Goal: Task Accomplishment & Management: Manage account settings

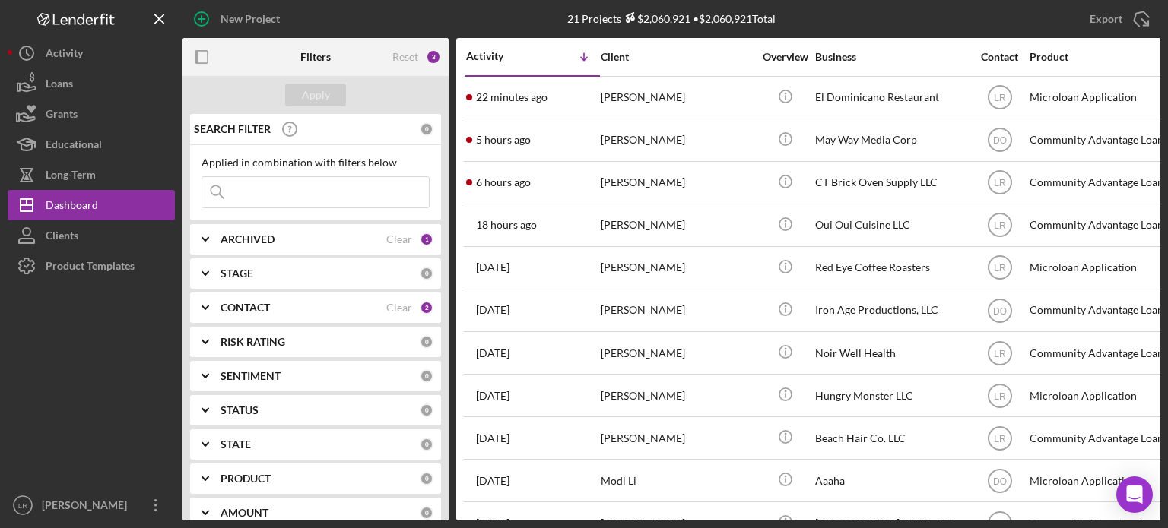
click at [275, 135] on div "CONTACT" at bounding box center [303, 308] width 166 height 12
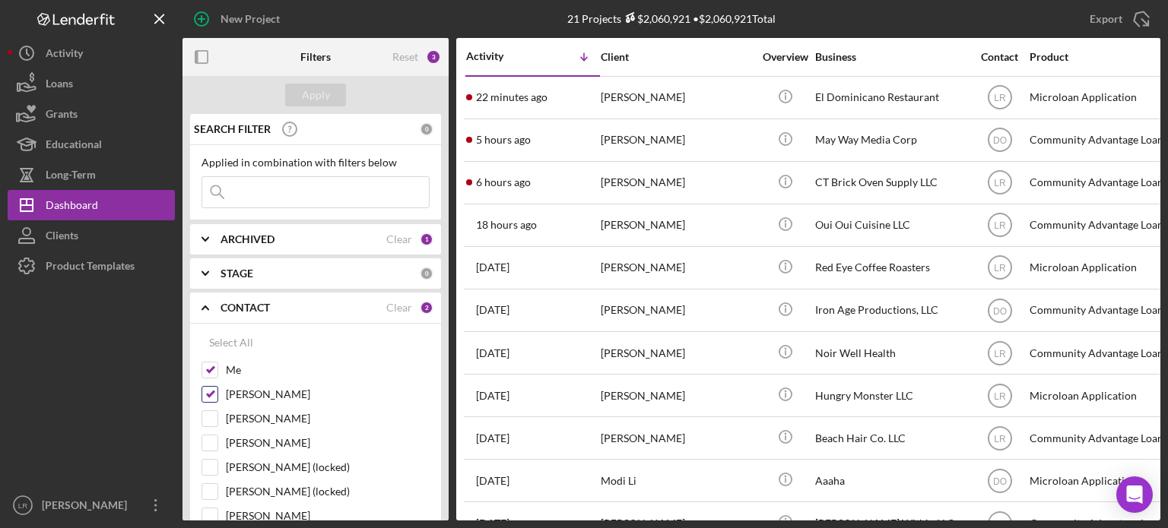
click at [264, 135] on label "[PERSON_NAME]" at bounding box center [328, 394] width 204 height 15
click at [217, 135] on input "[PERSON_NAME]" at bounding box center [209, 394] width 15 height 15
checkbox input "false"
click at [328, 93] on div "Apply" at bounding box center [316, 95] width 28 height 23
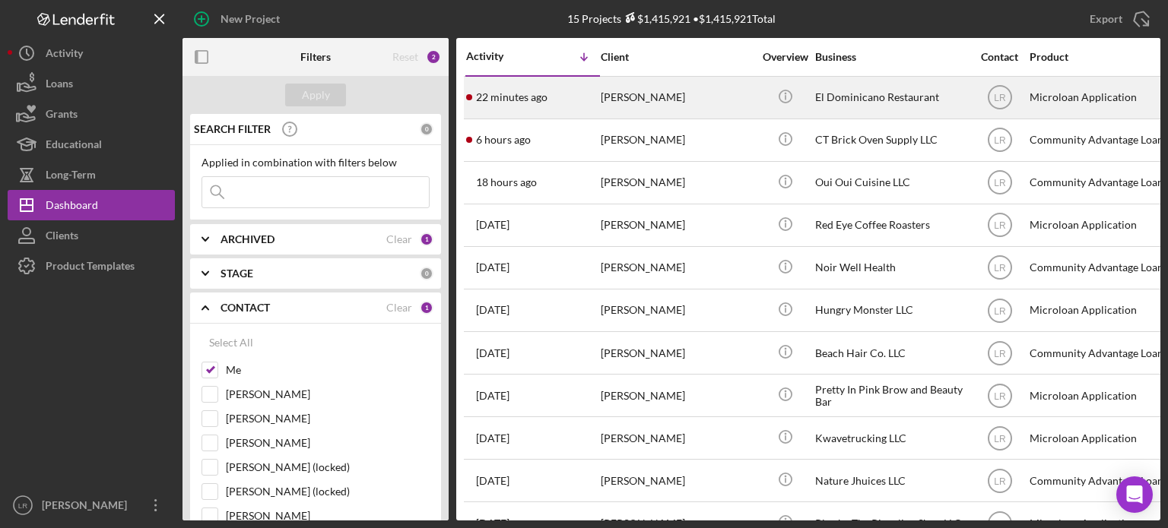
click at [494, 99] on div "[PERSON_NAME]" at bounding box center [677, 98] width 152 height 40
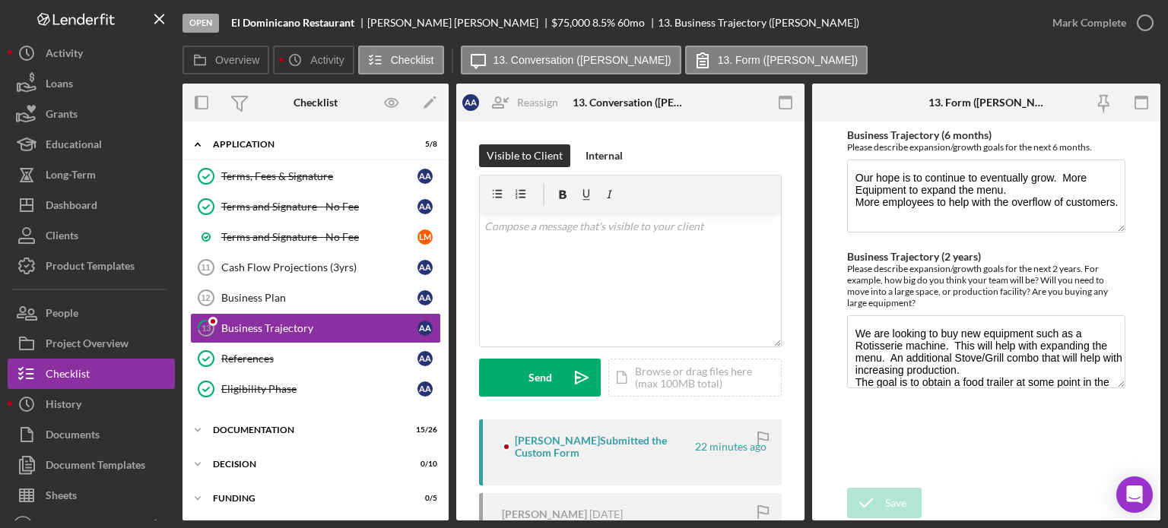
scroll to position [71, 0]
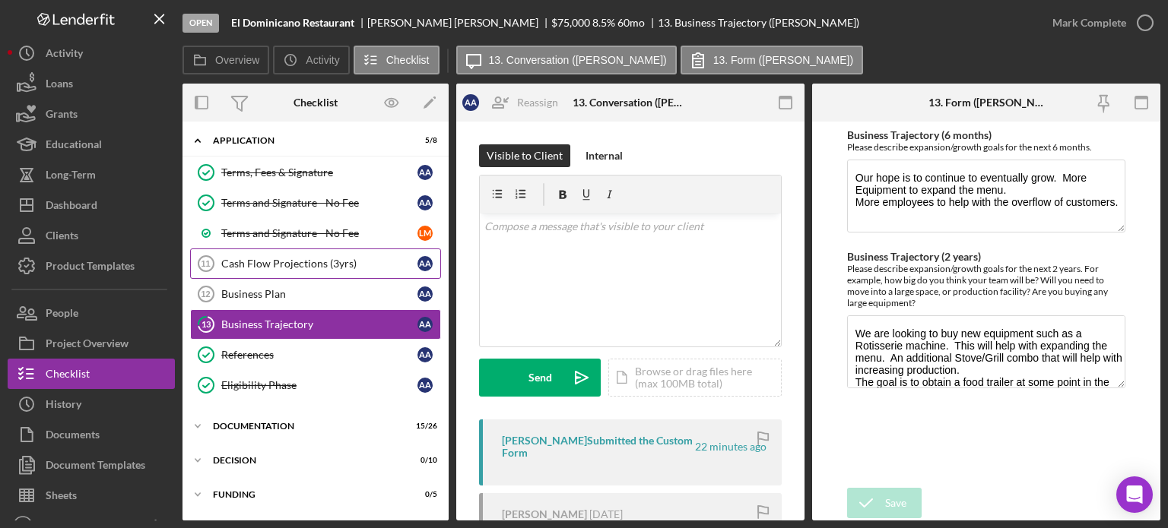
click at [271, 135] on div "Cash Flow Projections (3yrs)" at bounding box center [319, 264] width 196 height 12
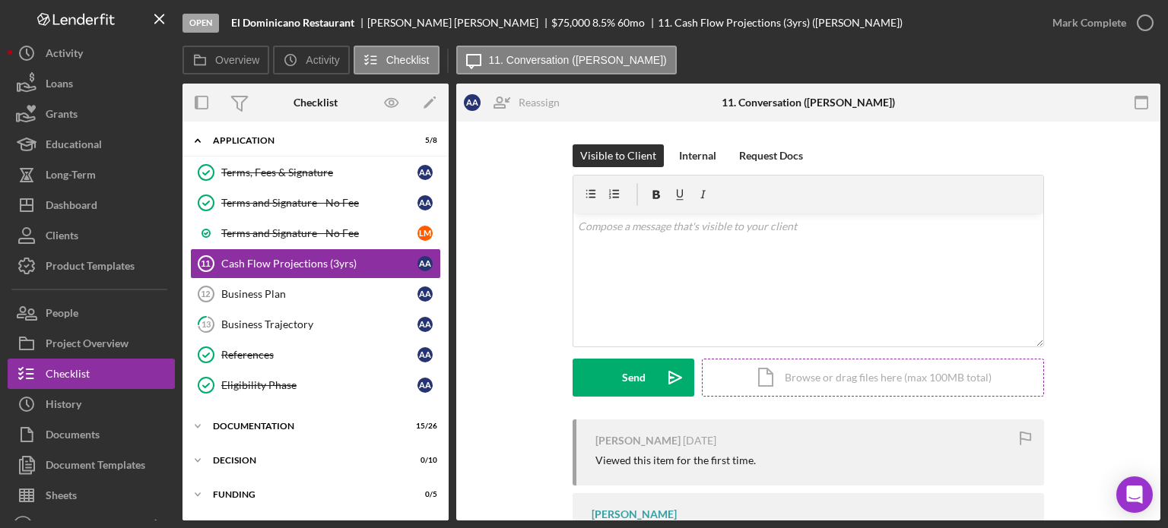
click at [494, 135] on div "Icon/Document Browse or drag files here (max 100MB total) Tap to choose files o…" at bounding box center [873, 378] width 342 height 38
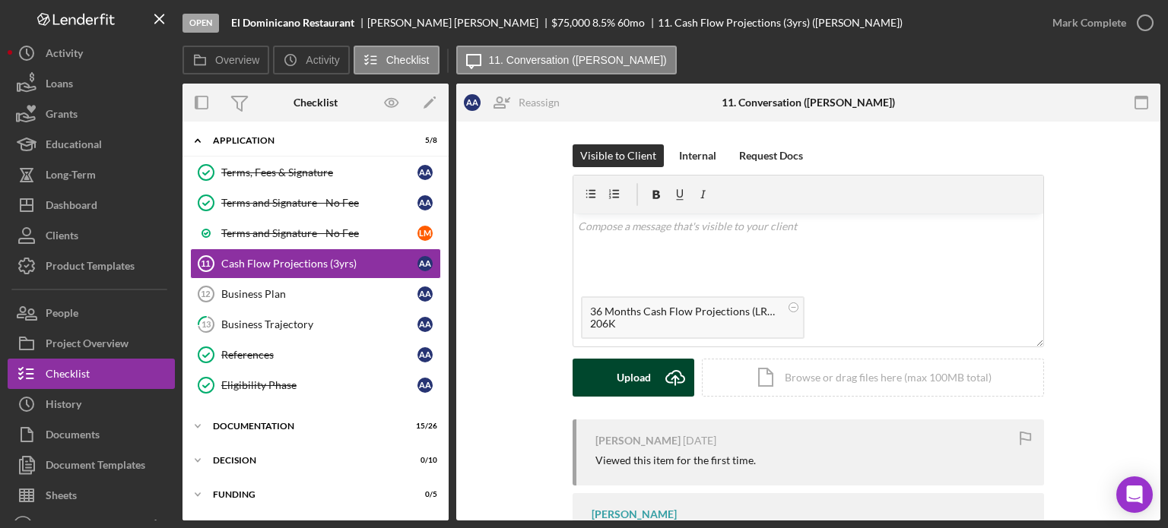
click at [494, 135] on div "Upload" at bounding box center [633, 378] width 34 height 38
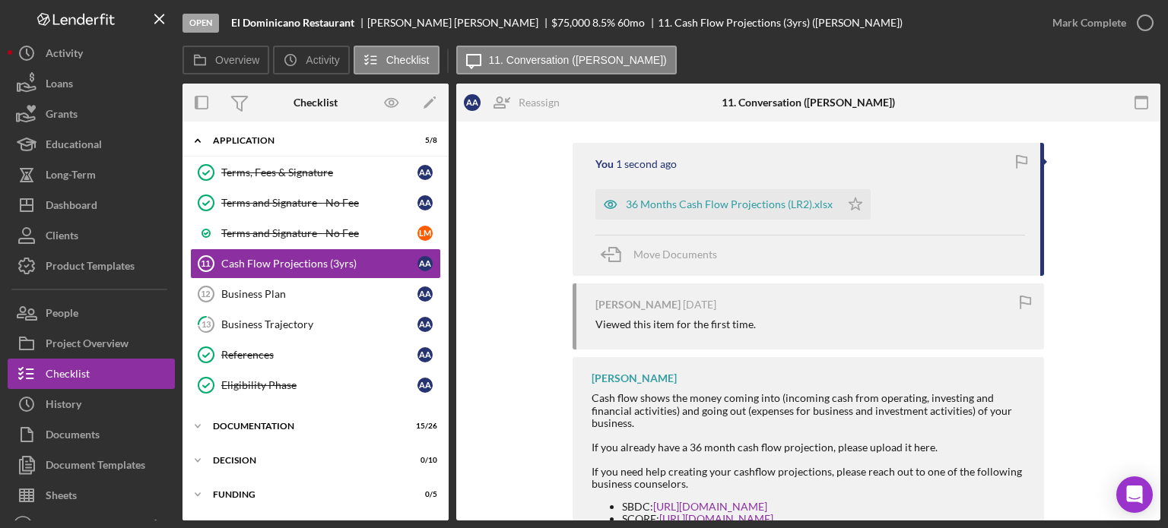
scroll to position [276, 0]
click at [494, 135] on polygon "button" at bounding box center [855, 204] width 13 height 12
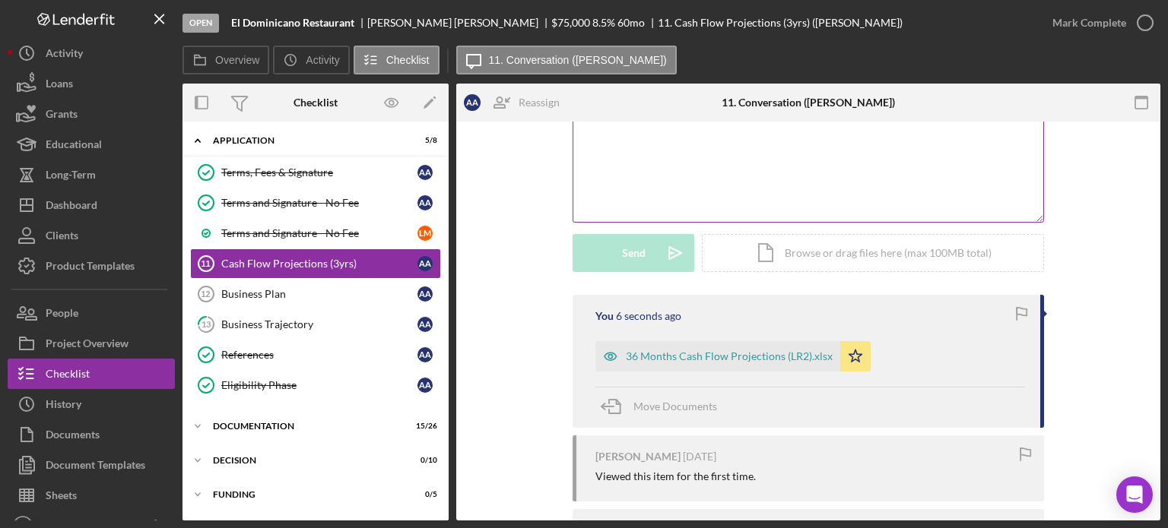
scroll to position [152, 0]
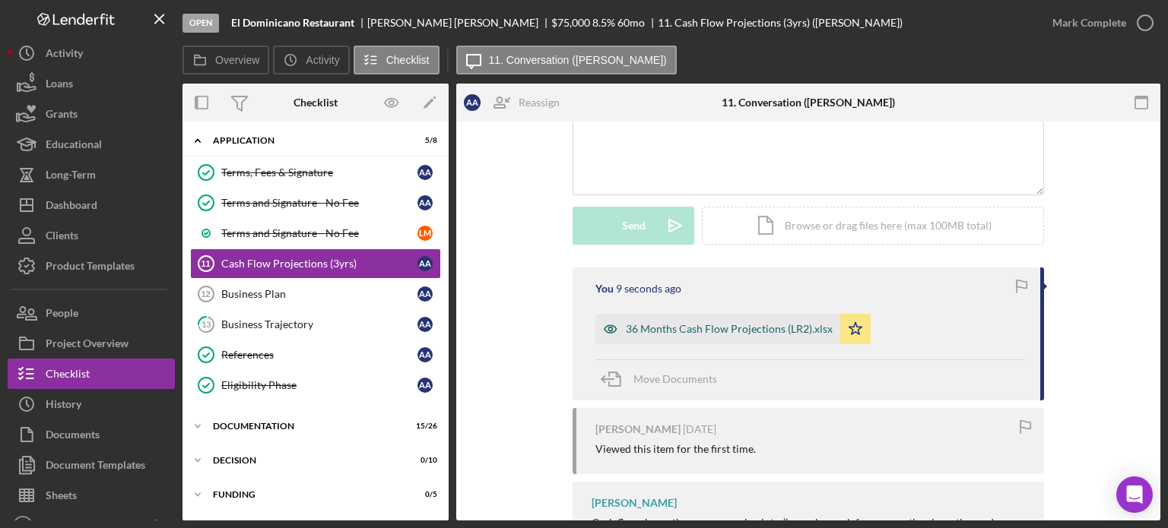
click at [494, 135] on div "36 Months Cash Flow Projections (LR2).xlsx" at bounding box center [729, 329] width 207 height 12
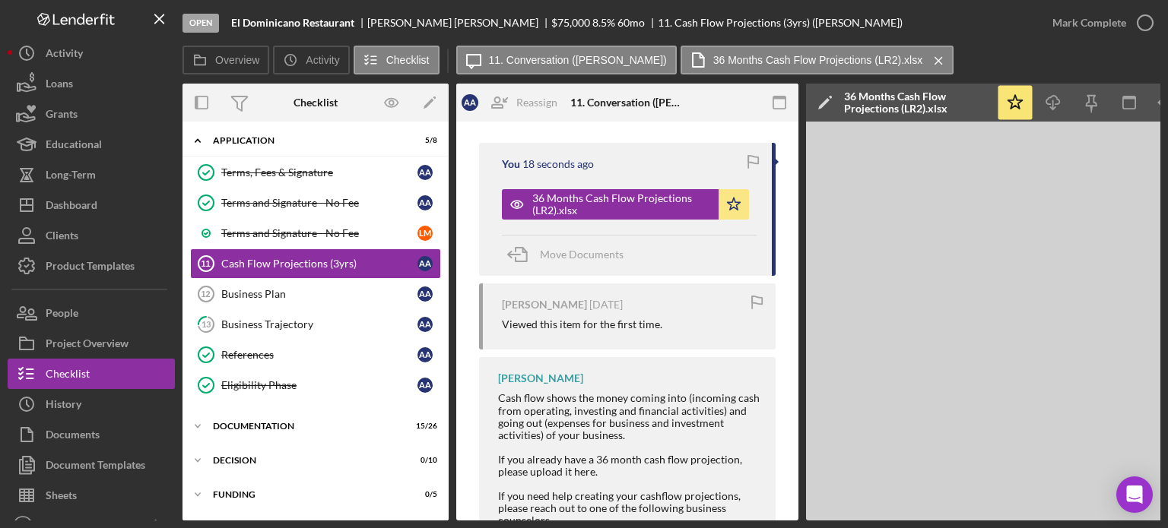
scroll to position [380, 0]
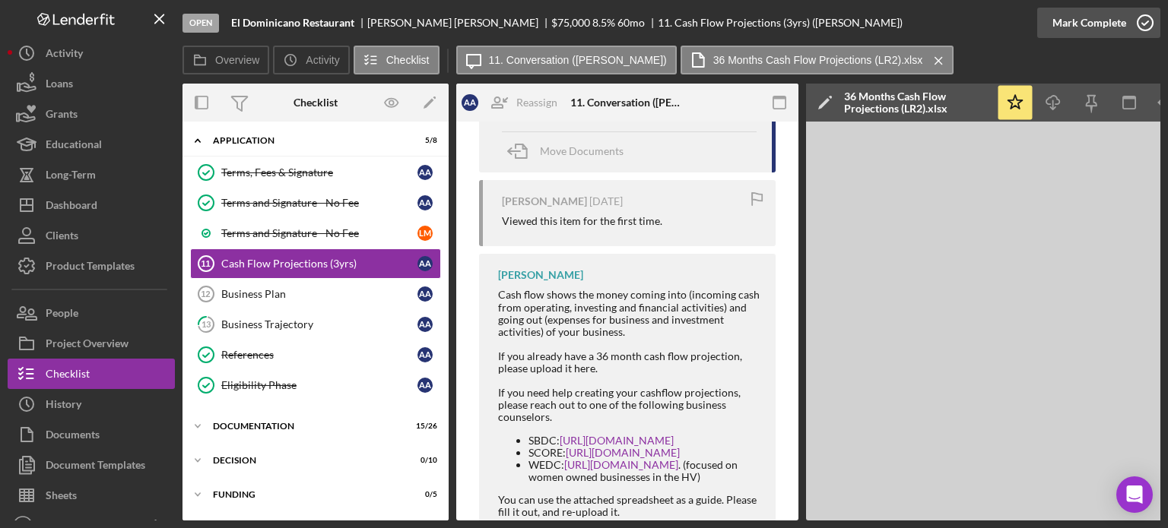
click at [494, 17] on icon "button" at bounding box center [1145, 23] width 38 height 38
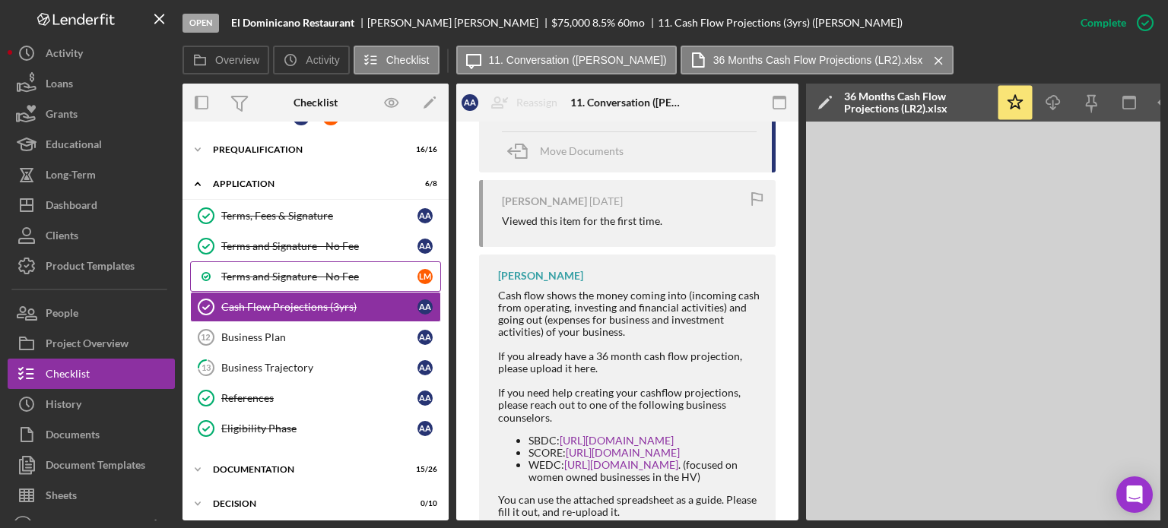
scroll to position [0, 0]
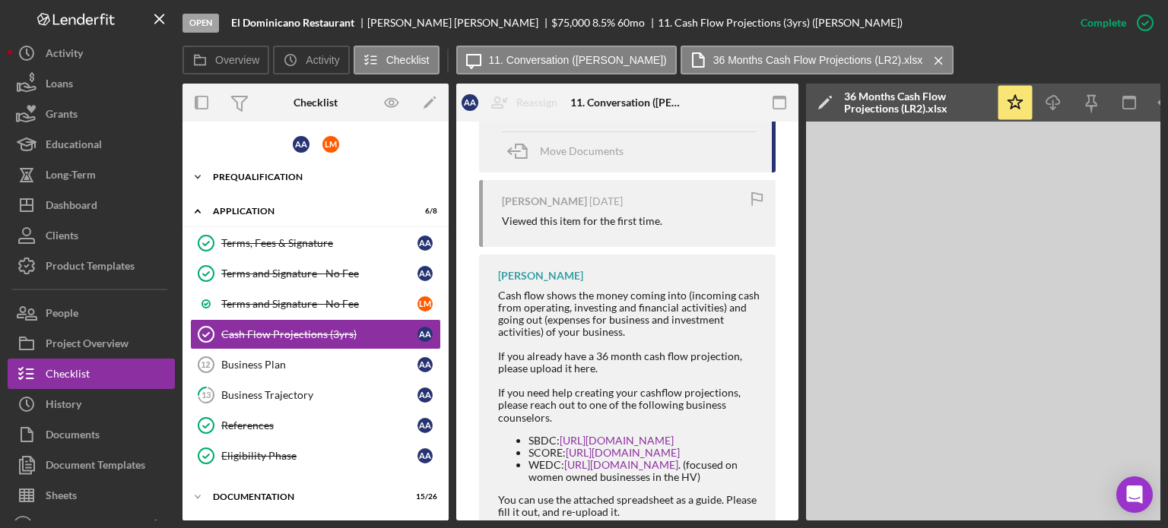
drag, startPoint x: 246, startPoint y: 172, endPoint x: 267, endPoint y: 177, distance: 21.9
click at [246, 135] on div "Prequalification" at bounding box center [321, 177] width 217 height 9
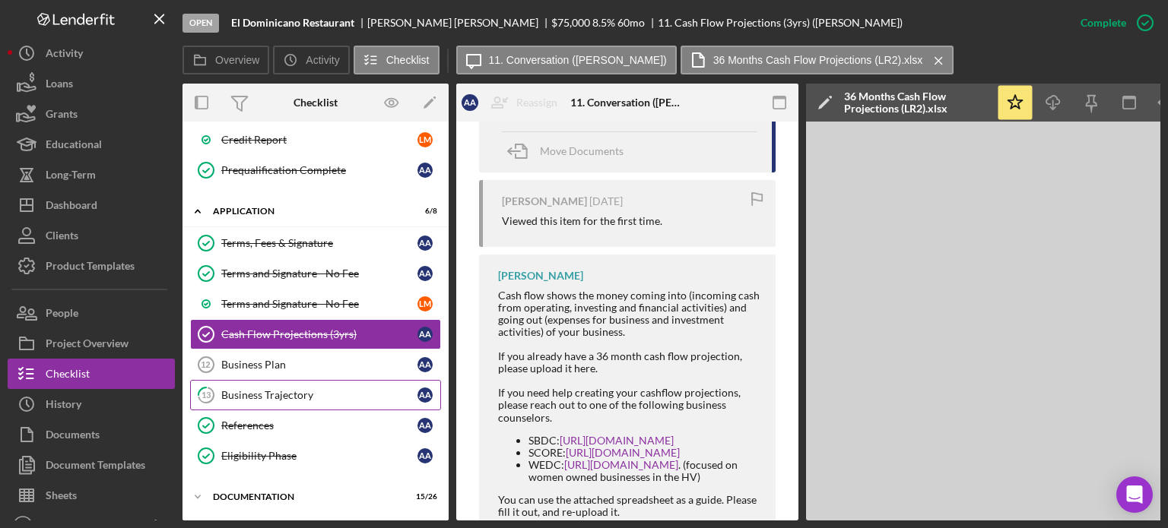
scroll to position [532, 0]
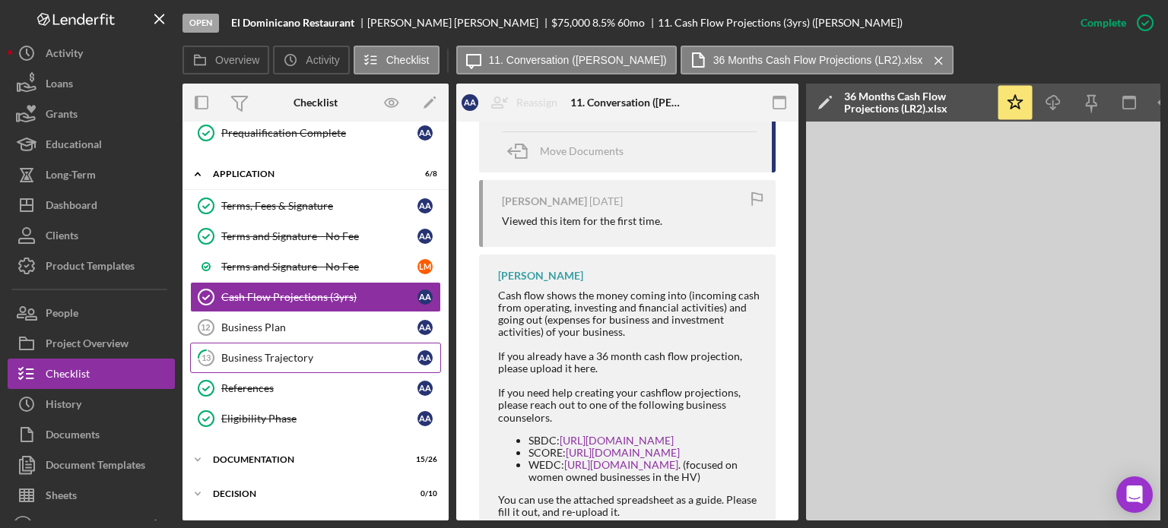
click at [283, 135] on div "Business Trajectory" at bounding box center [319, 358] width 196 height 12
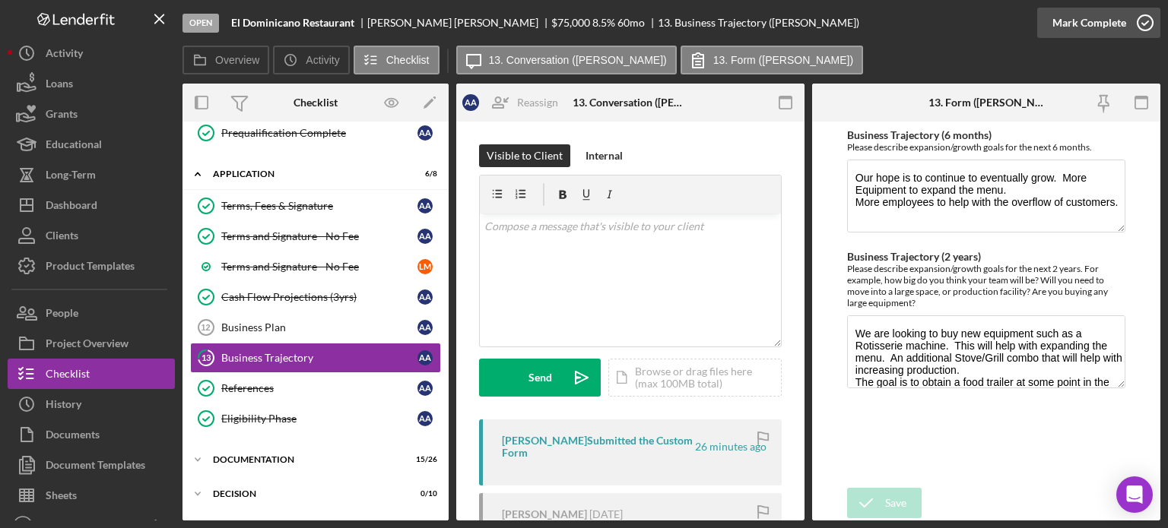
click at [494, 22] on icon "button" at bounding box center [1145, 23] width 38 height 38
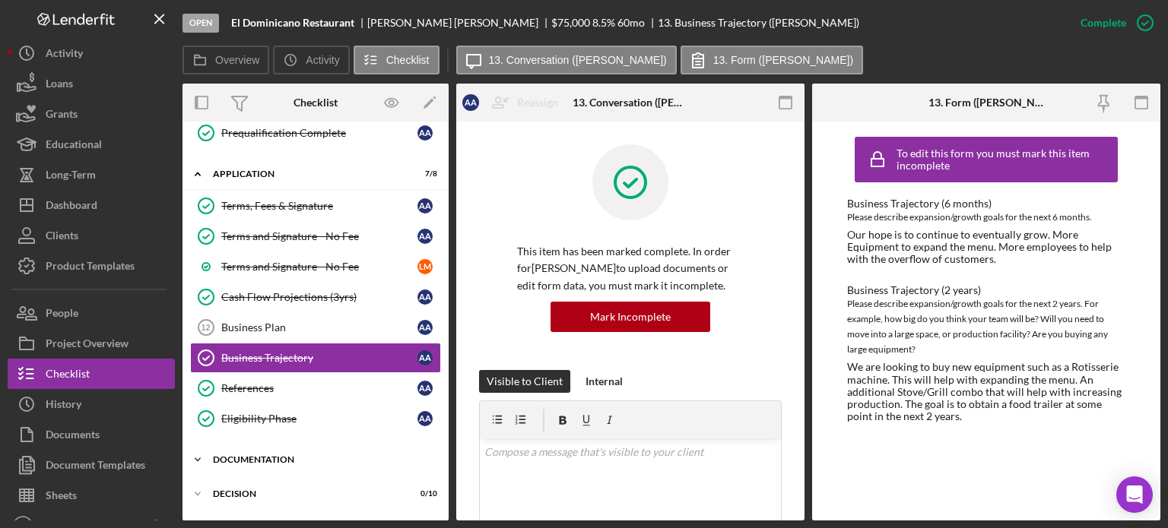
click at [265, 135] on div "Documentation" at bounding box center [321, 459] width 217 height 9
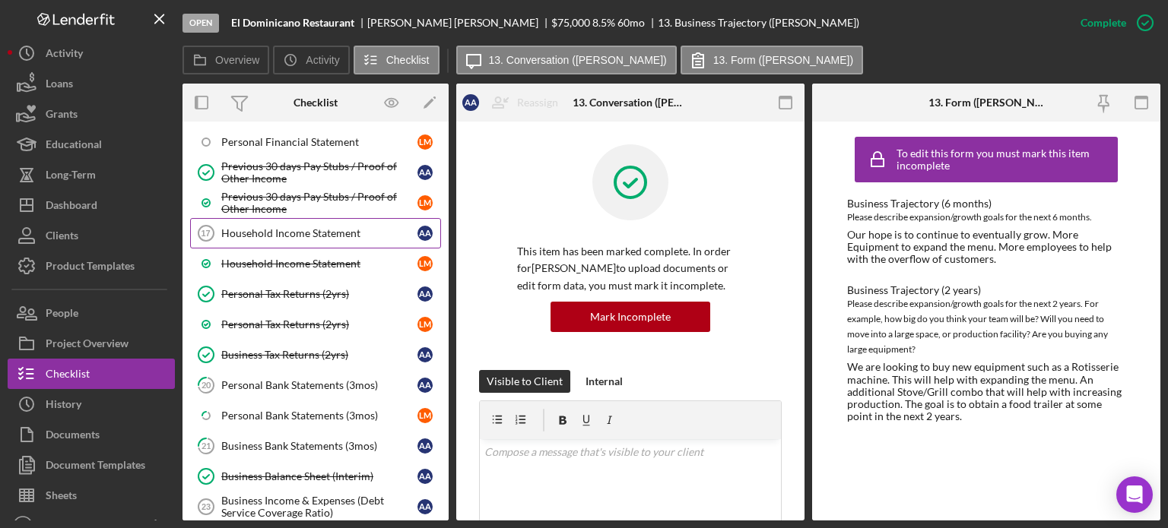
scroll to position [836, 0]
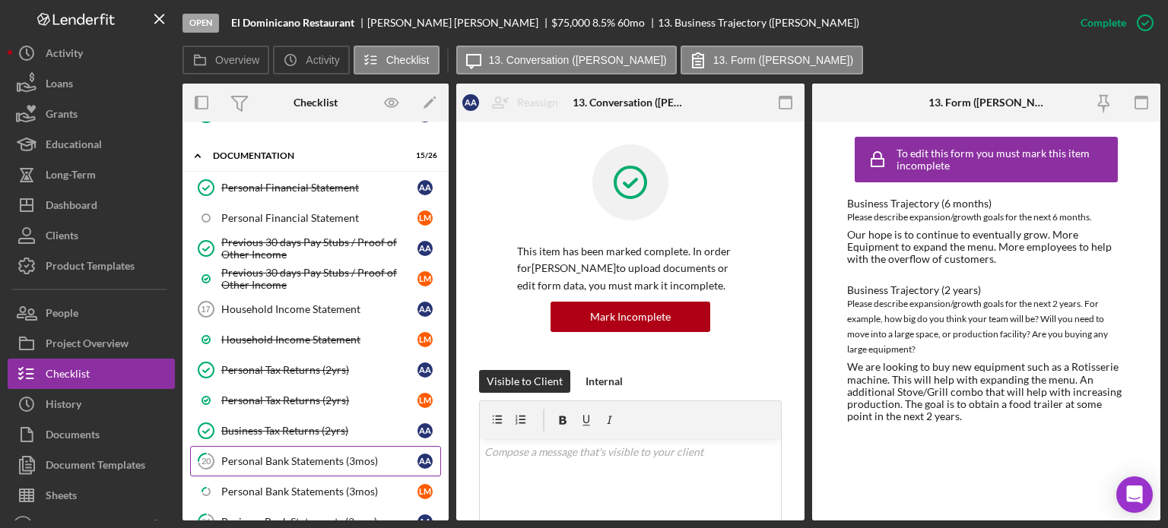
click at [277, 135] on div "Personal Bank Statements (3mos)" at bounding box center [319, 461] width 196 height 12
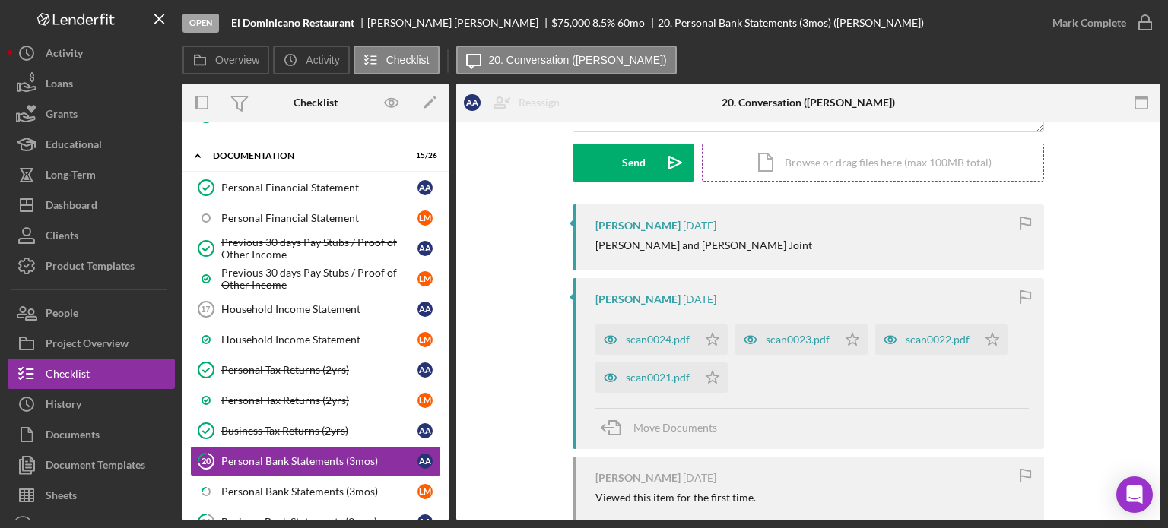
scroll to position [228, 0]
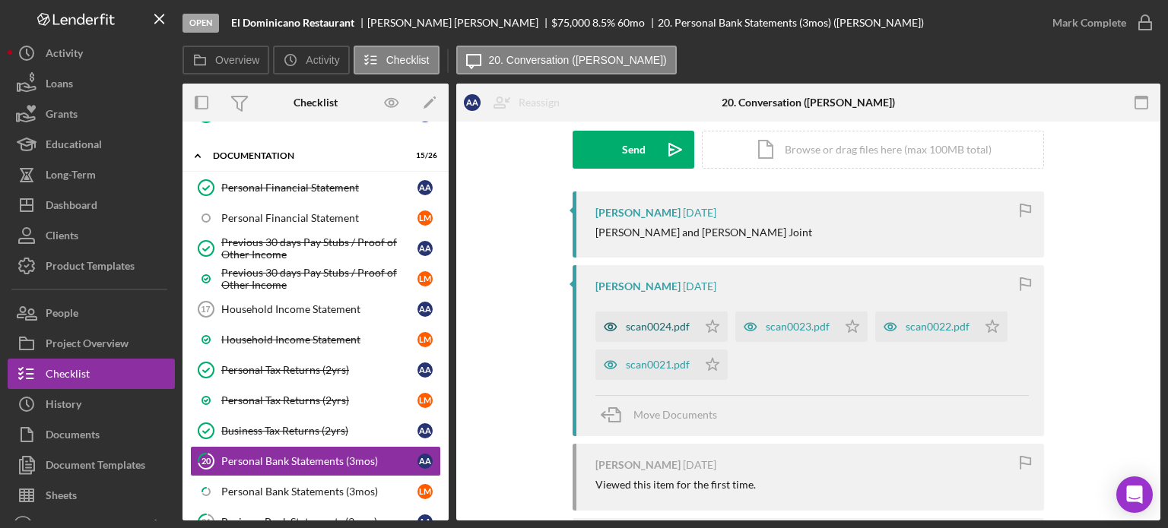
click at [494, 135] on div "scan0024.pdf" at bounding box center [658, 327] width 64 height 12
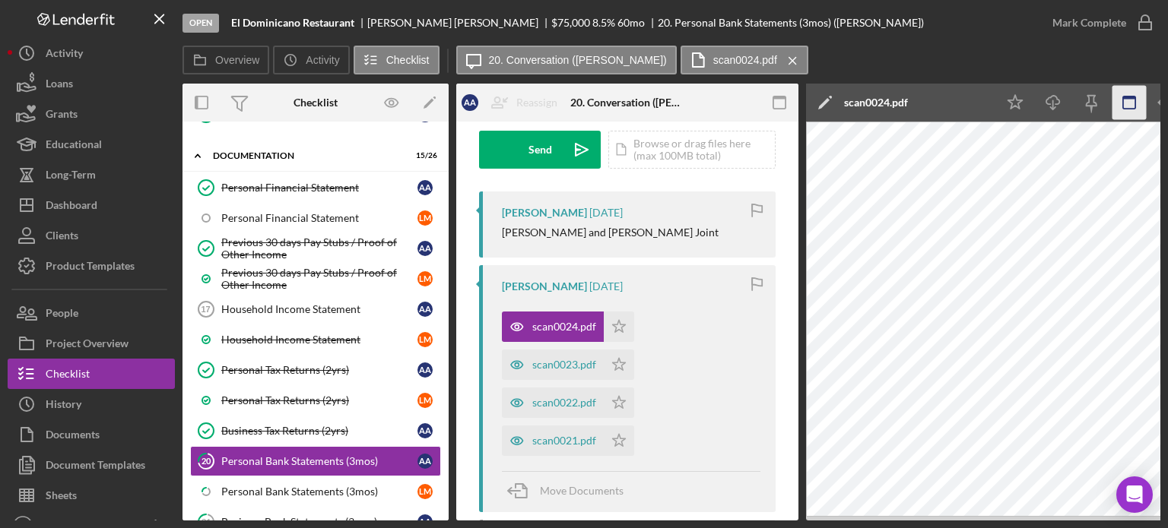
click at [494, 108] on icon "button" at bounding box center [779, 103] width 34 height 34
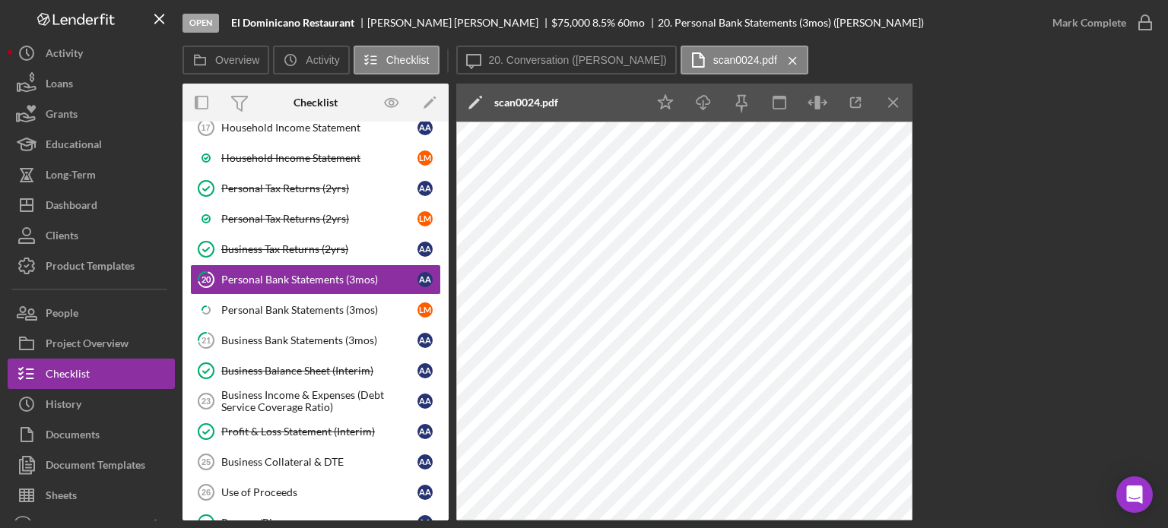
scroll to position [1064, 0]
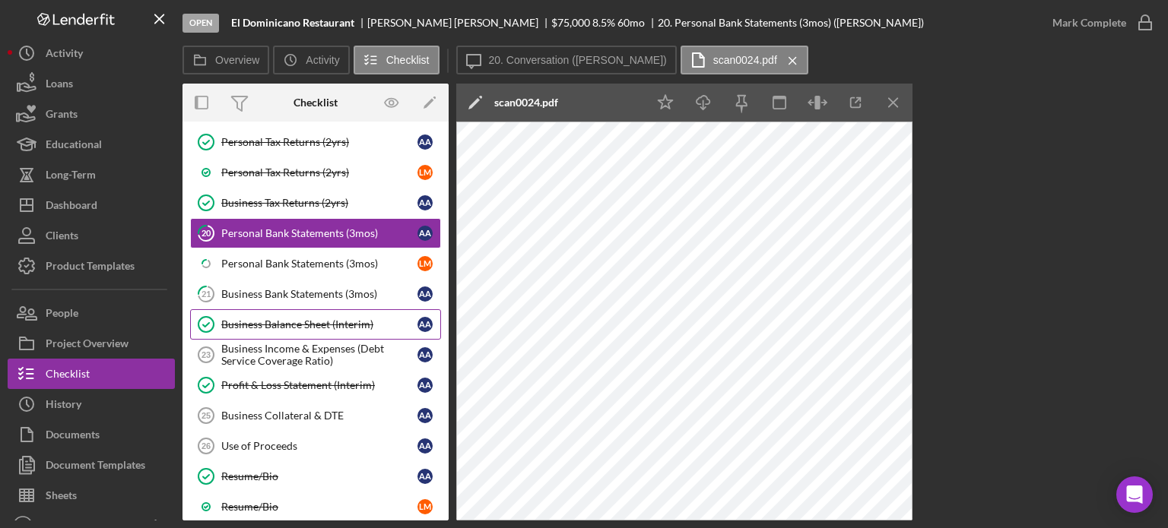
click at [330, 135] on div "Business Balance Sheet (Interim)" at bounding box center [319, 324] width 196 height 12
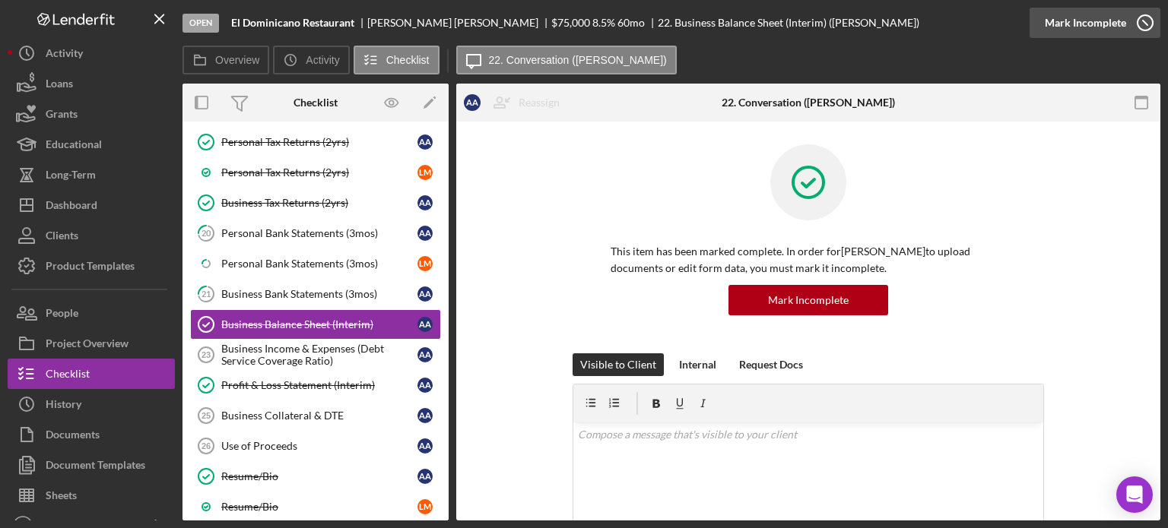
click at [494, 27] on div "Mark Incomplete" at bounding box center [1084, 23] width 81 height 30
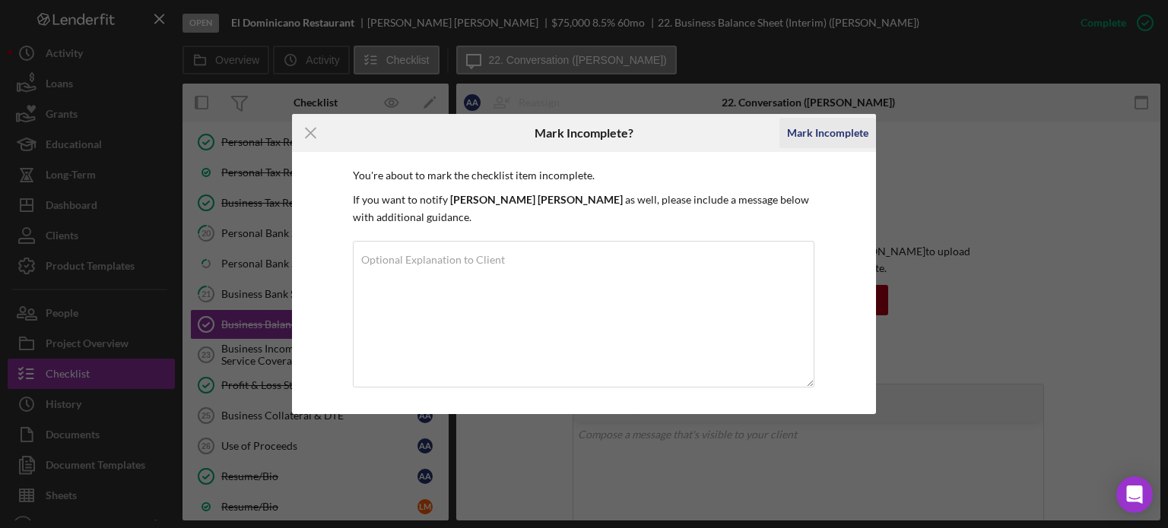
click at [494, 127] on div "Mark Incomplete" at bounding box center [827, 133] width 81 height 30
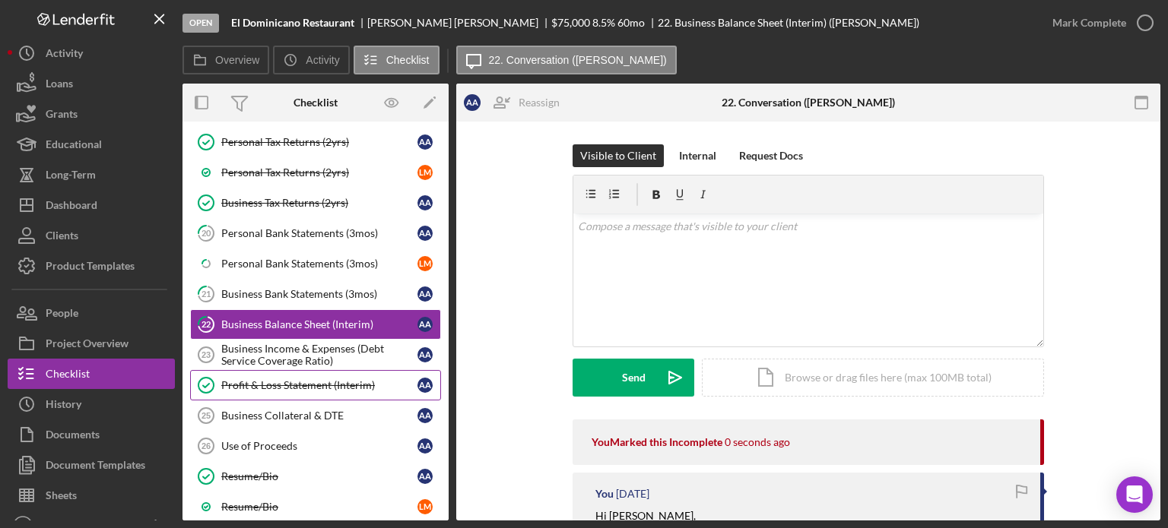
click at [344, 135] on div "Profit & Loss Statement (Interim)" at bounding box center [319, 385] width 196 height 12
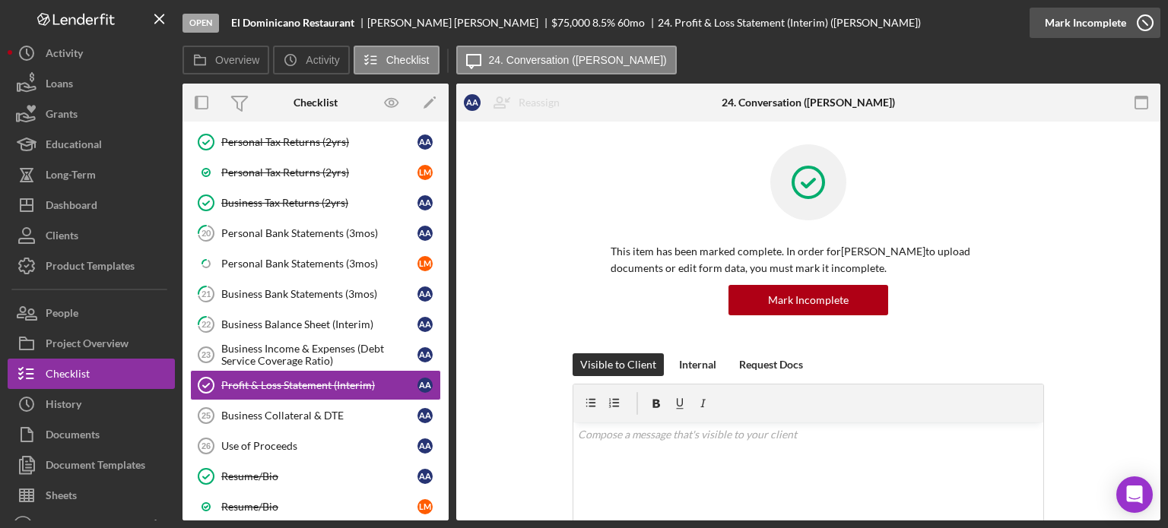
click at [494, 28] on icon "button" at bounding box center [1145, 23] width 38 height 38
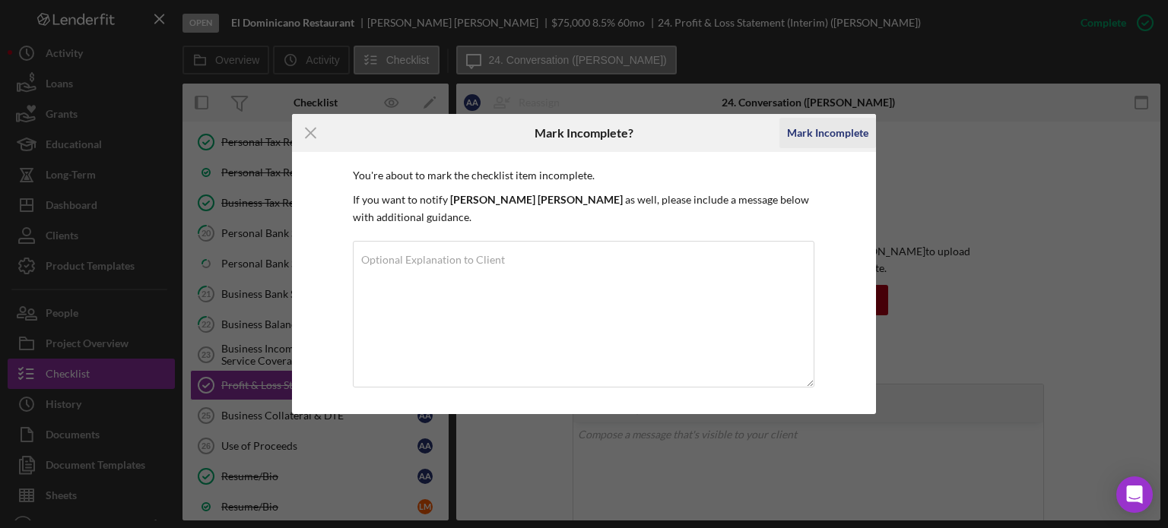
click at [494, 130] on div "Mark Incomplete" at bounding box center [827, 133] width 81 height 30
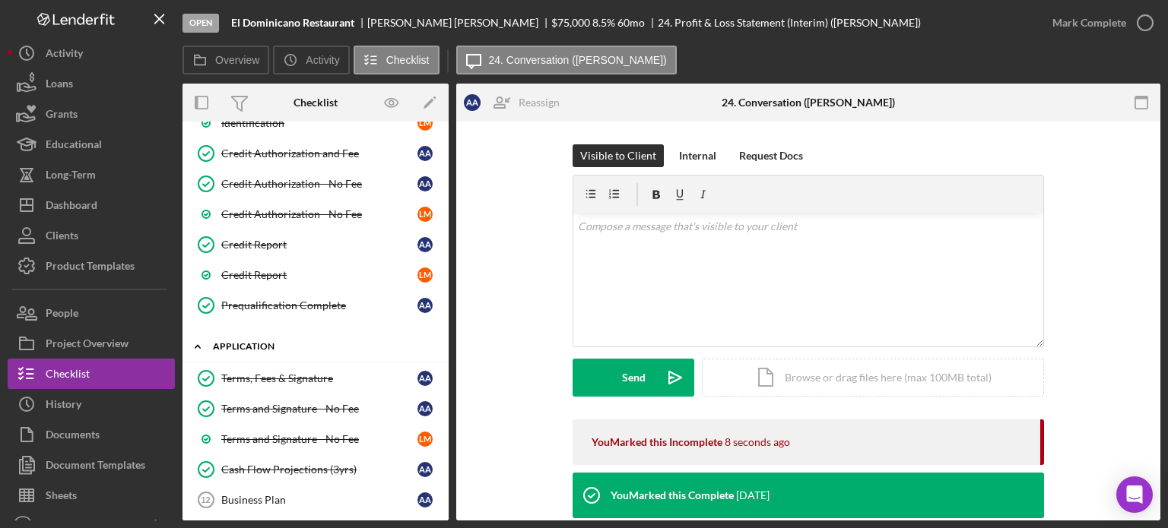
scroll to position [380, 0]
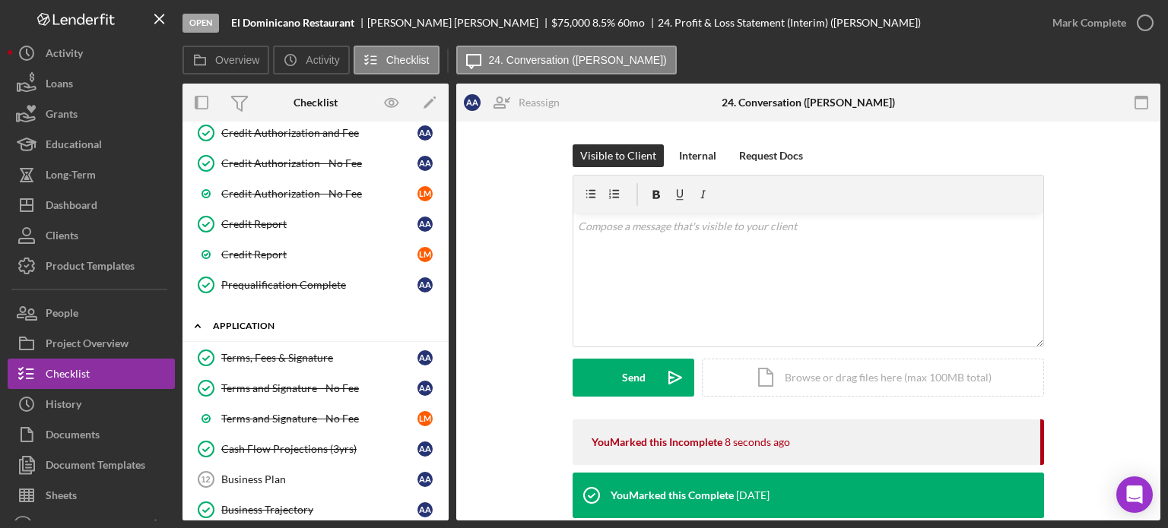
click at [272, 135] on div "Application" at bounding box center [321, 326] width 217 height 9
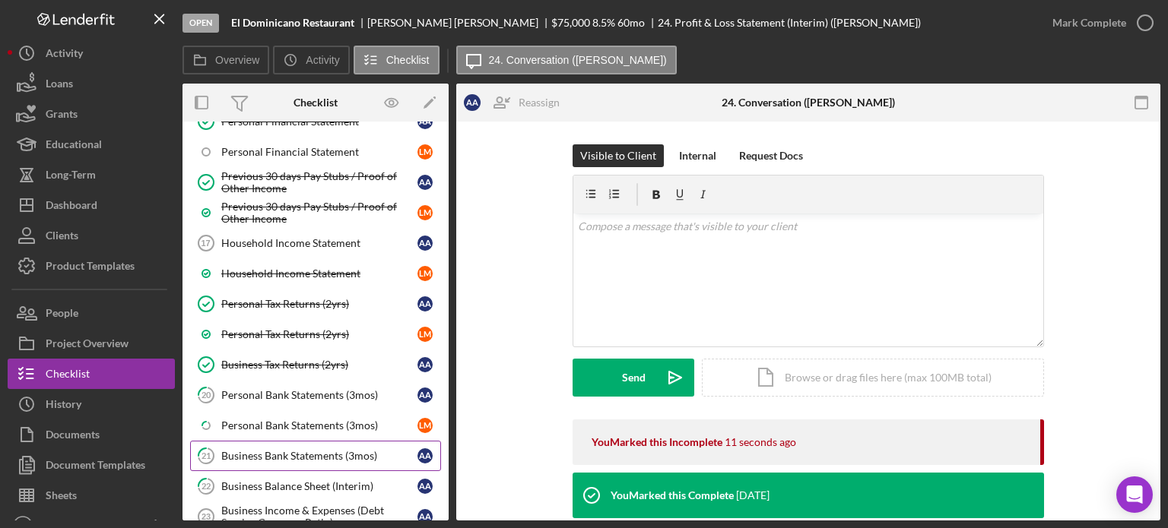
scroll to position [684, 0]
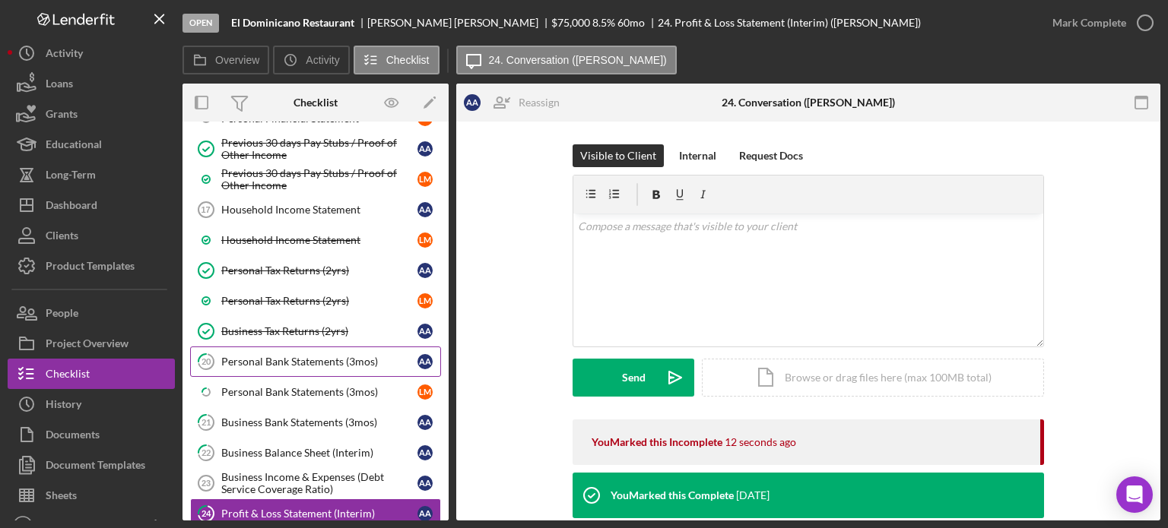
drag, startPoint x: 284, startPoint y: 349, endPoint x: 353, endPoint y: 343, distance: 69.4
click at [285, 135] on div "Personal Bank Statements (3mos)" at bounding box center [319, 362] width 196 height 12
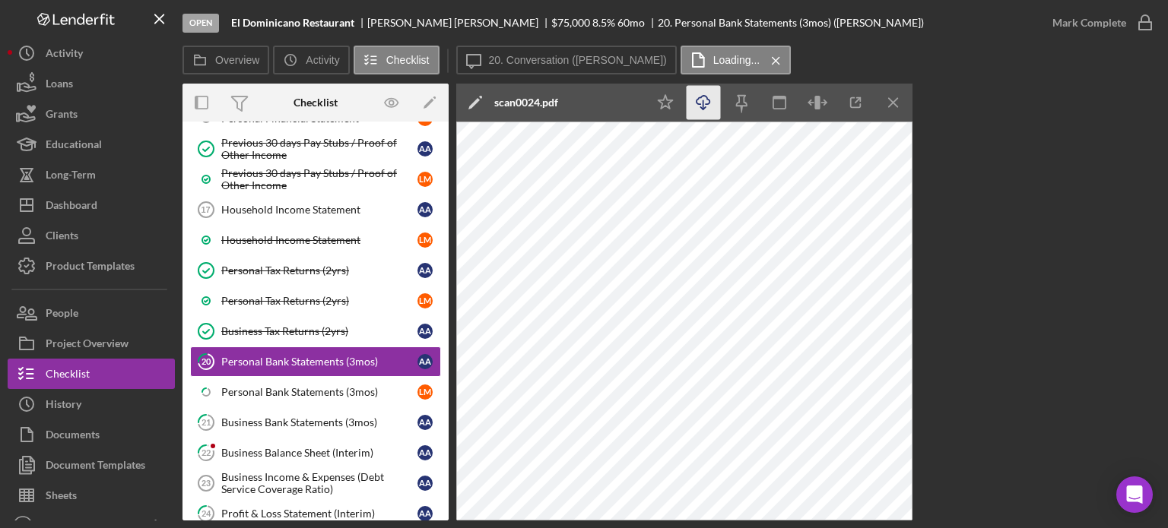
click at [494, 103] on icon "Icon/Download" at bounding box center [703, 103] width 34 height 34
click at [343, 135] on div "Personal Bank Statements (3mos)" at bounding box center [319, 362] width 196 height 12
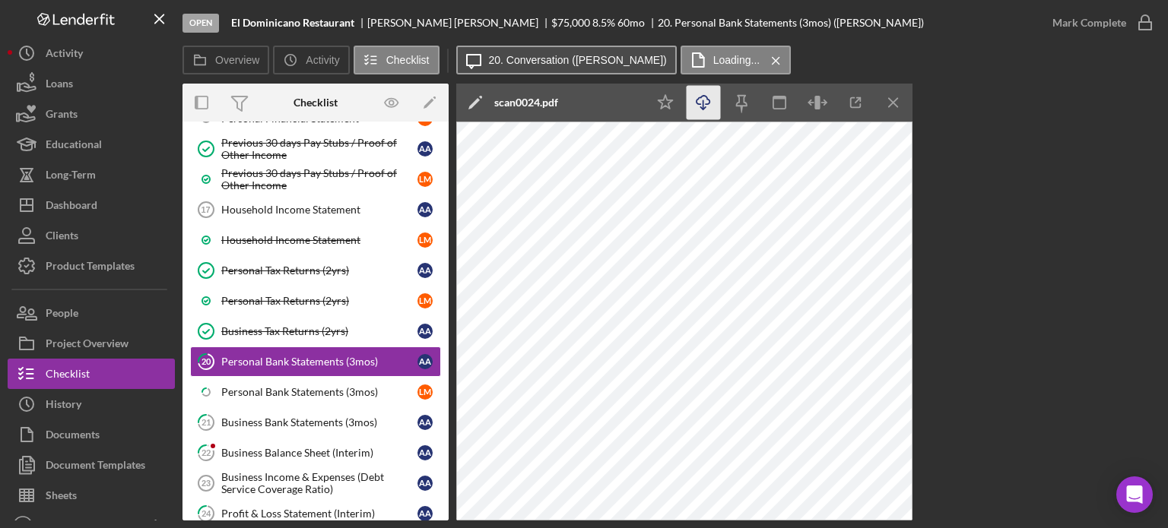
click at [494, 63] on label "20. Conversation ([PERSON_NAME])" at bounding box center [578, 60] width 178 height 12
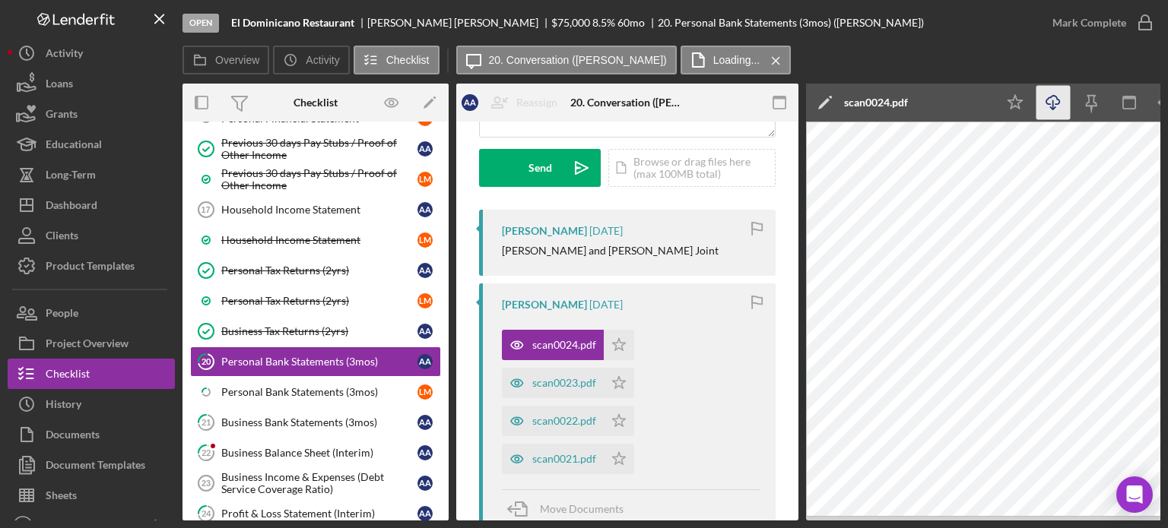
scroll to position [304, 0]
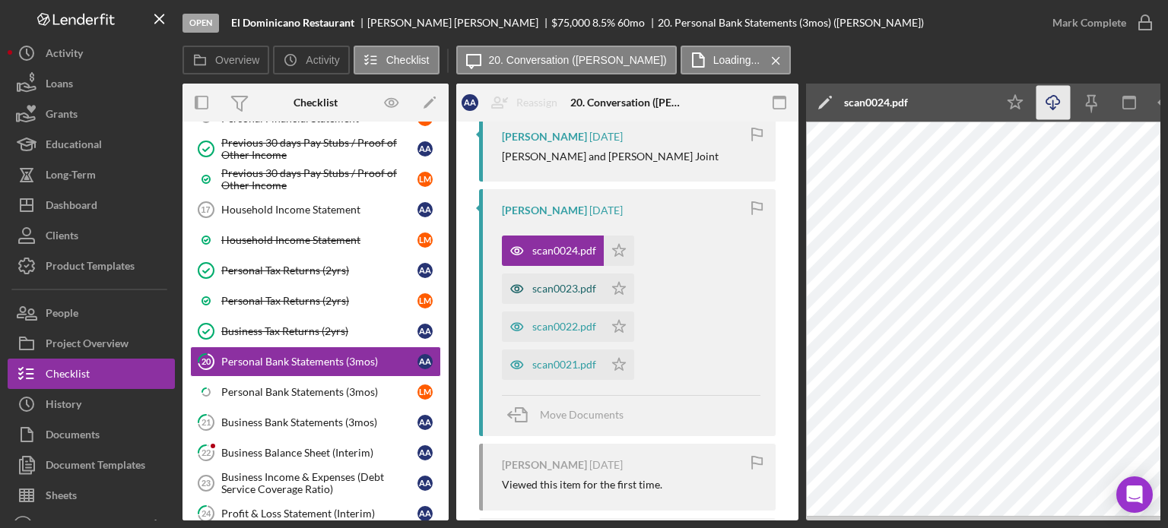
click at [494, 135] on div "scan0023.pdf" at bounding box center [564, 289] width 64 height 12
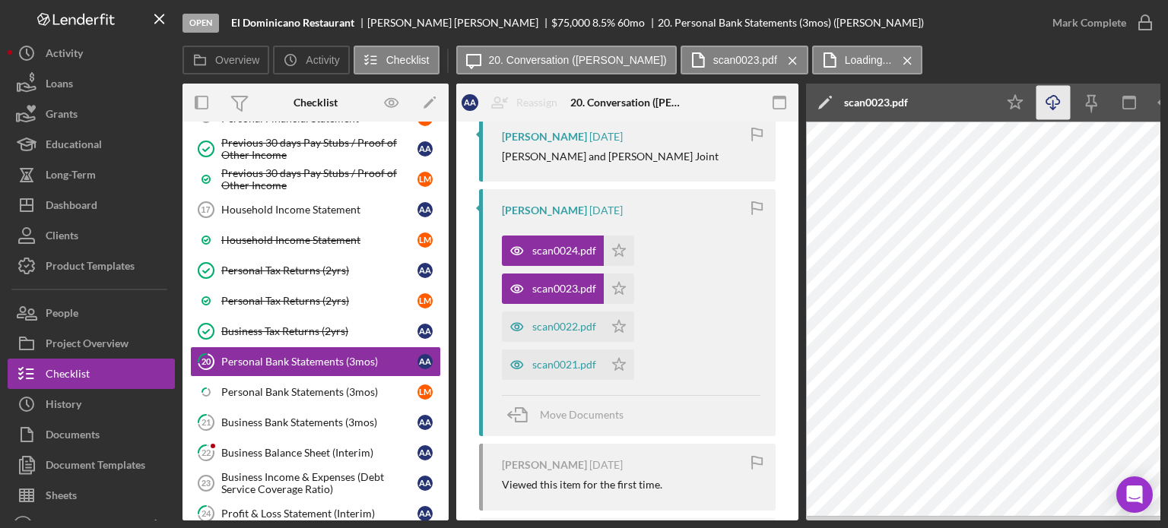
click at [494, 103] on icon "button" at bounding box center [1052, 100] width 13 height 8
click at [494, 135] on div "scan0024.pdf" at bounding box center [553, 251] width 102 height 30
click at [494, 135] on div "scan0022.pdf" at bounding box center [564, 327] width 64 height 12
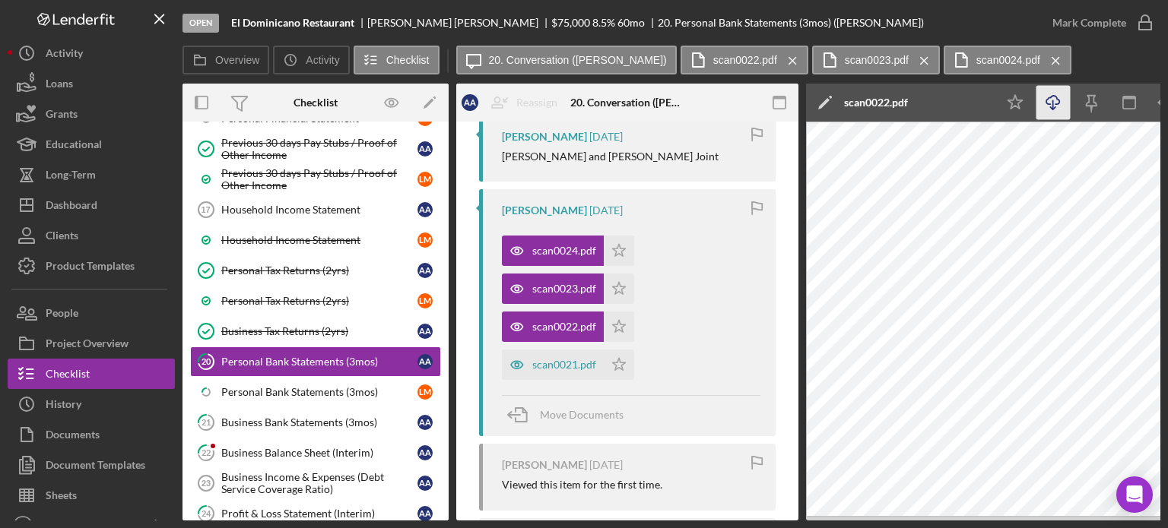
click at [494, 105] on icon "Icon/Download" at bounding box center [1053, 103] width 34 height 34
click at [494, 135] on div "scan0021.pdf" at bounding box center [564, 365] width 64 height 12
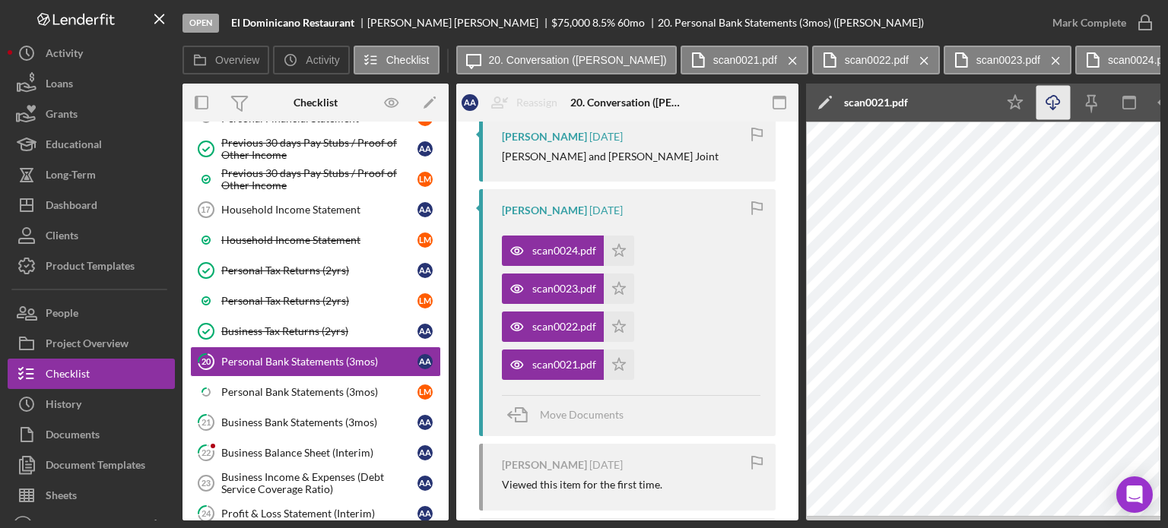
click at [494, 106] on icon "Icon/Download" at bounding box center [1053, 103] width 34 height 34
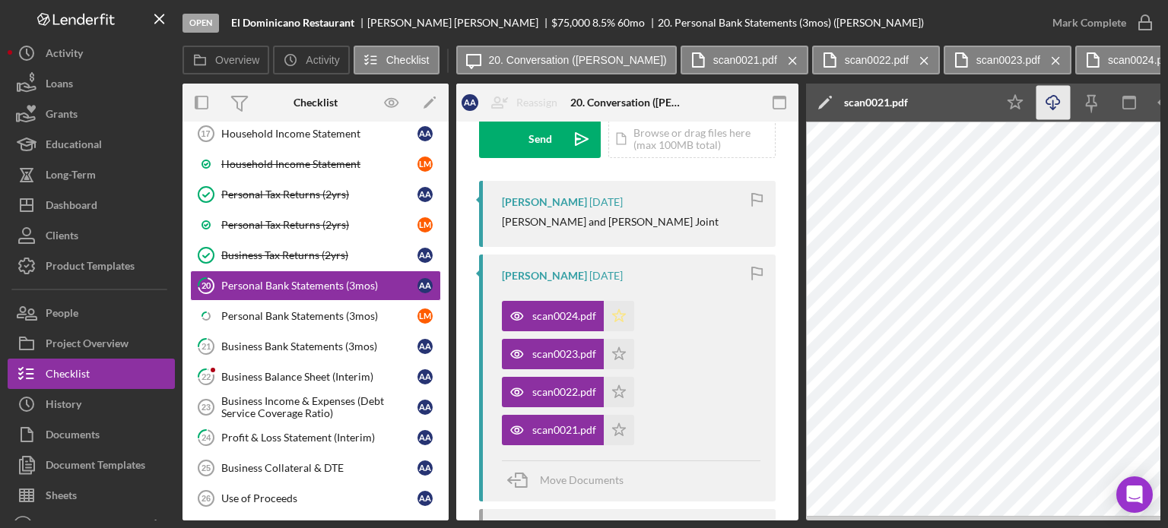
scroll to position [208, 0]
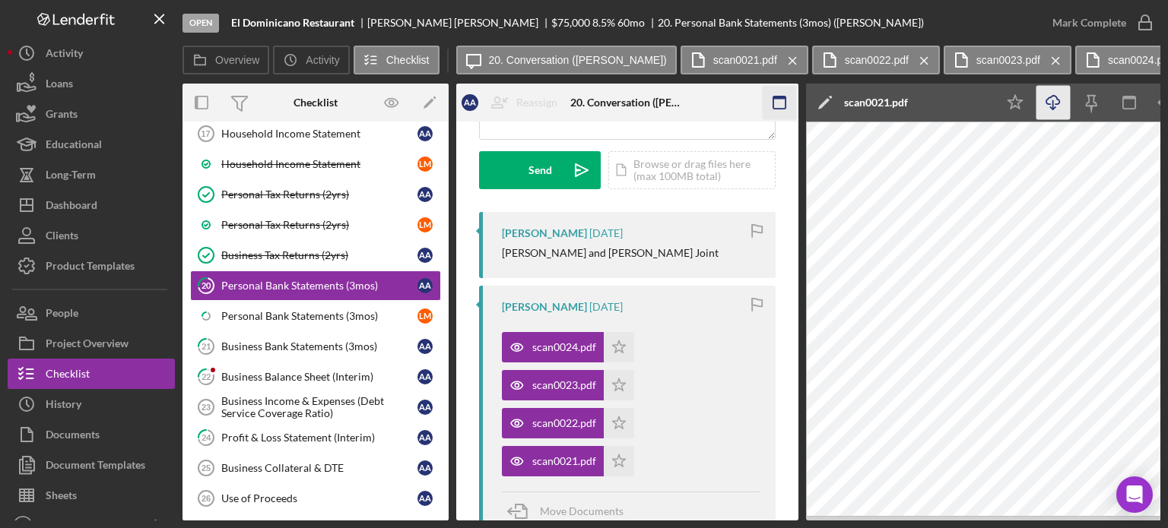
click at [494, 102] on icon "button" at bounding box center [779, 103] width 34 height 34
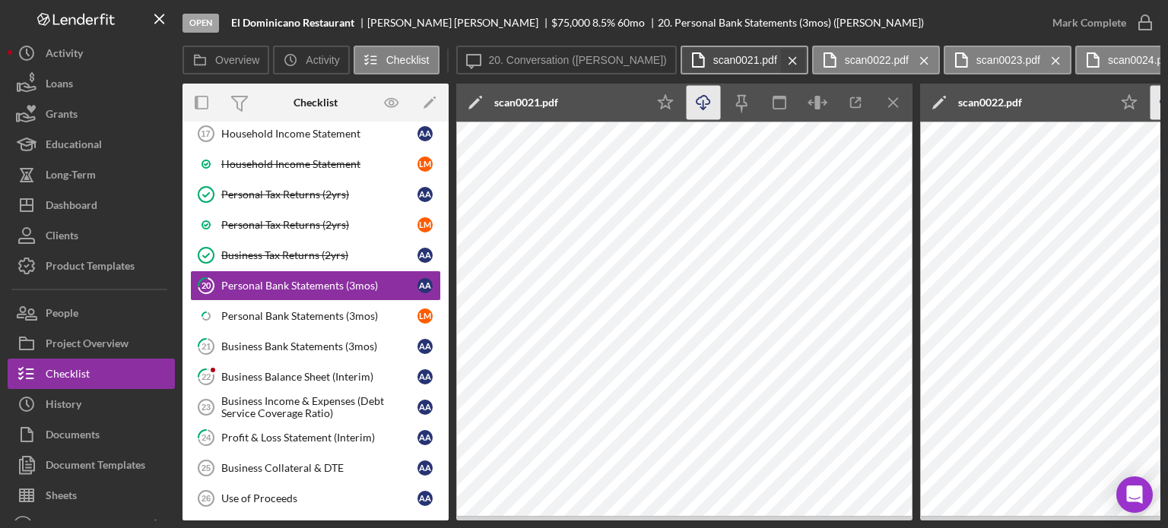
click at [494, 74] on icon "Icon/Menu Close" at bounding box center [792, 61] width 27 height 38
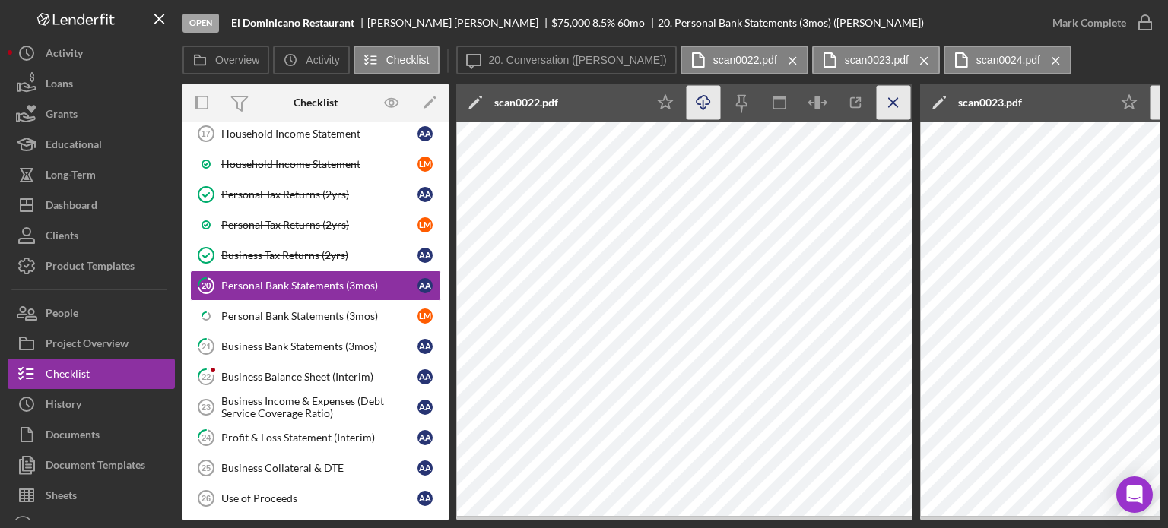
click at [494, 100] on icon "Icon/Menu Close" at bounding box center [893, 103] width 34 height 34
click at [494, 101] on icon "Icon/Menu Close" at bounding box center [893, 103] width 34 height 34
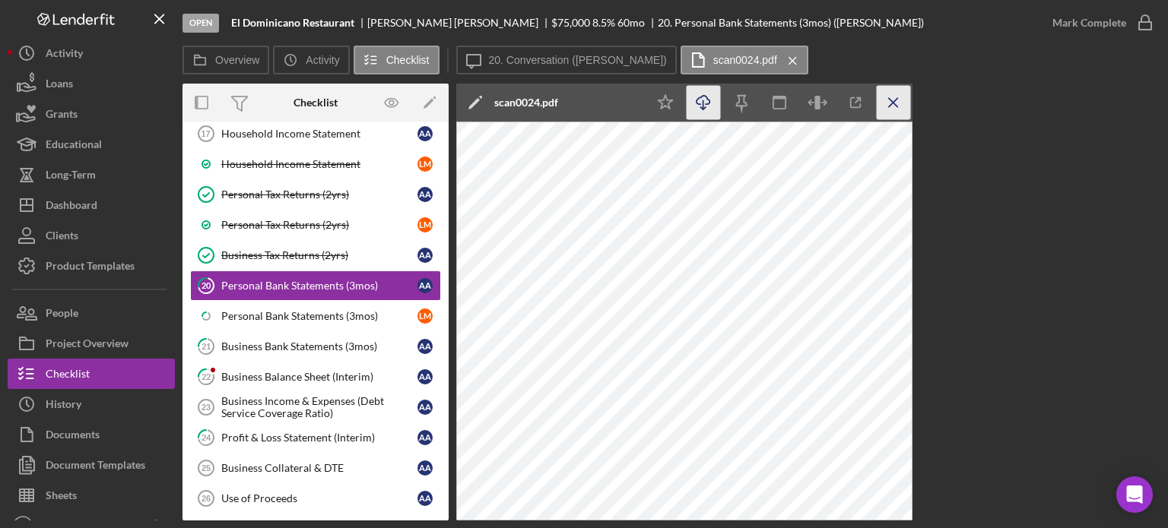
click at [494, 103] on icon "Icon/Menu Close" at bounding box center [893, 103] width 34 height 34
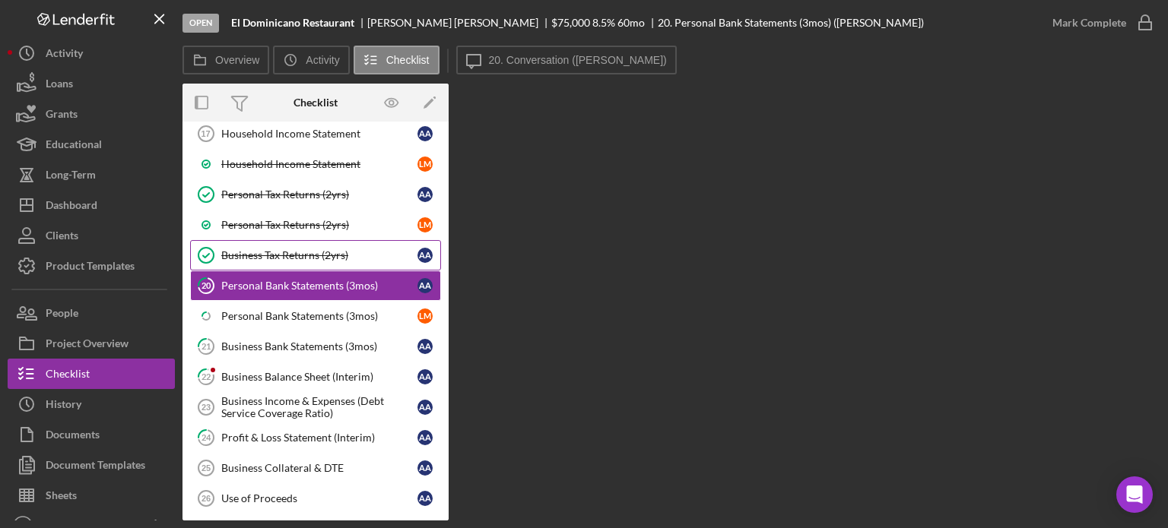
click at [286, 135] on div "Business Tax Returns (2yrs)" at bounding box center [319, 255] width 196 height 12
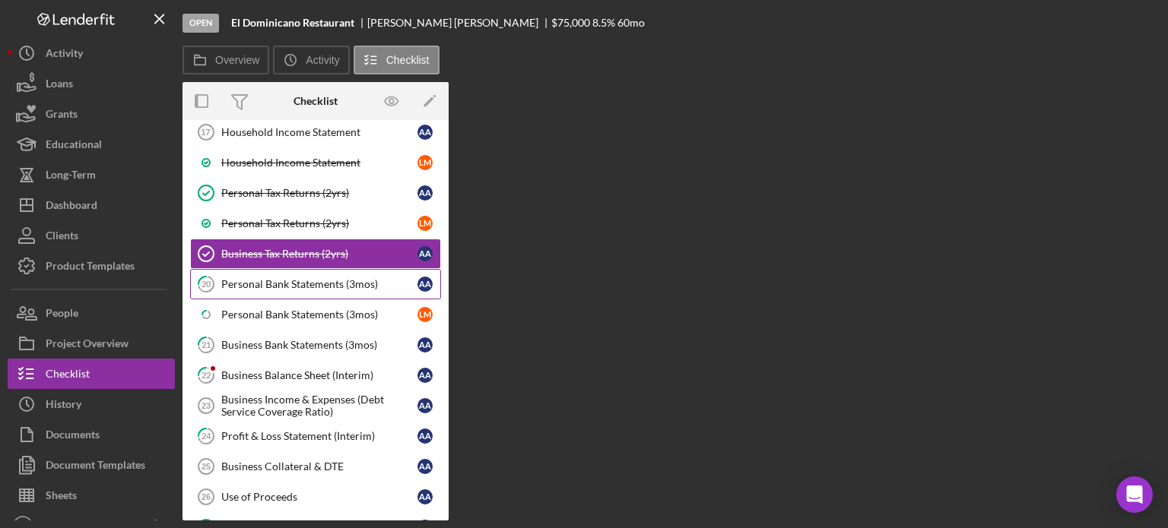
click at [283, 135] on div "Personal Bank Statements (3mos)" at bounding box center [319, 284] width 196 height 12
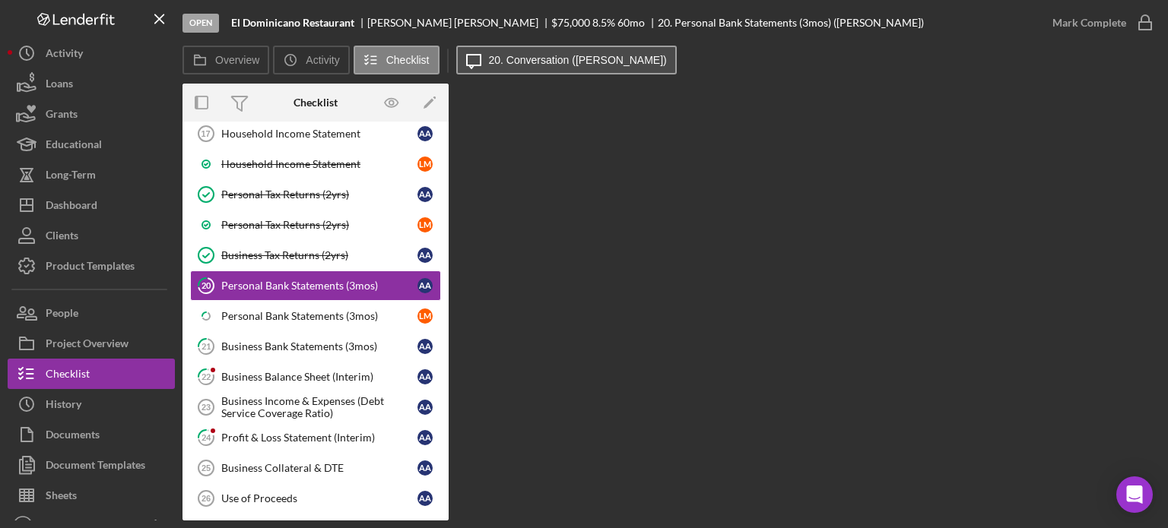
click at [494, 62] on label "20. Conversation ([PERSON_NAME])" at bounding box center [578, 60] width 178 height 12
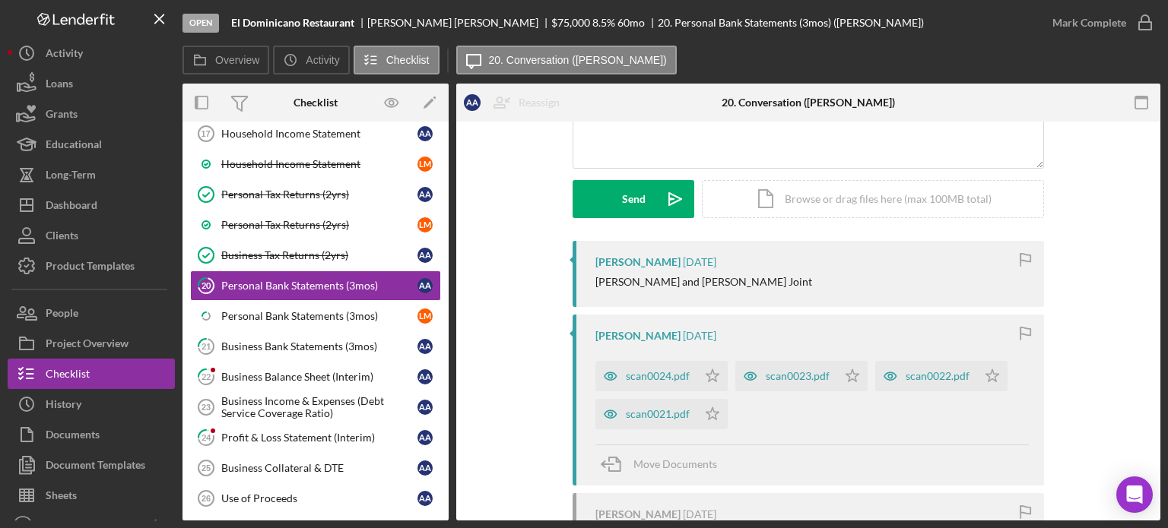
scroll to position [90, 0]
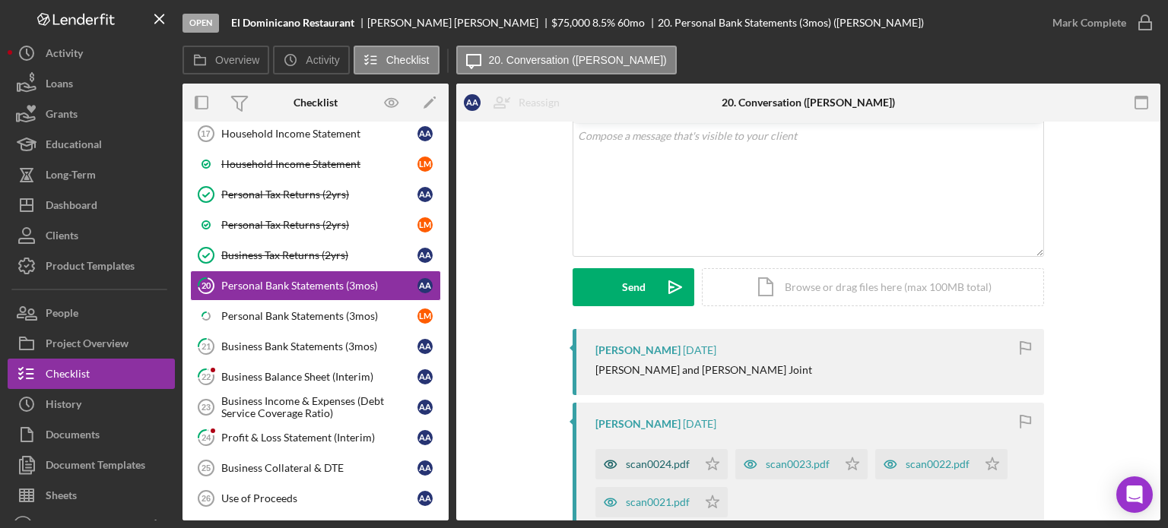
click at [494, 135] on div "scan0024.pdf" at bounding box center [658, 464] width 64 height 12
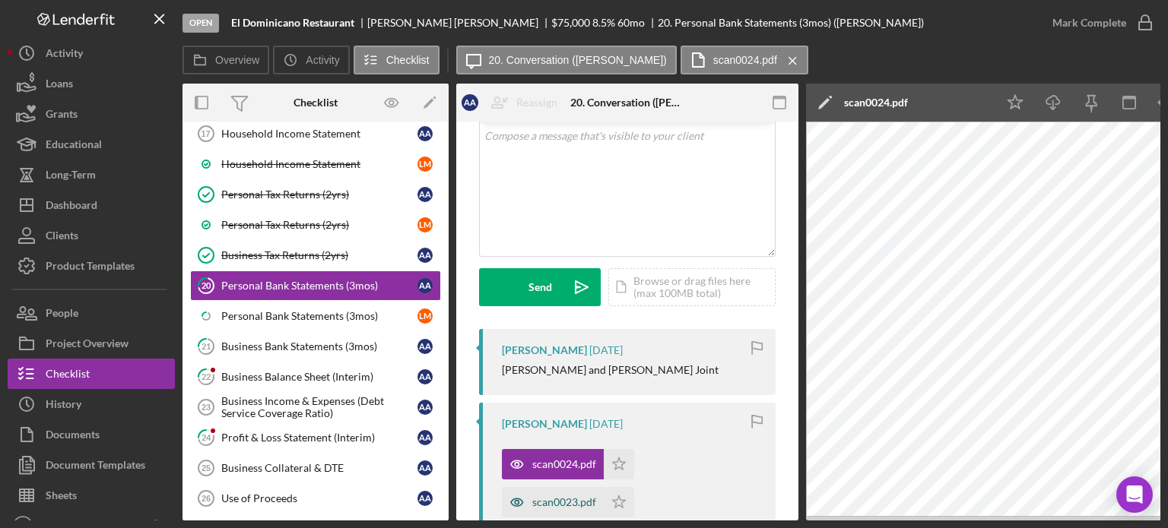
click at [494, 135] on div "scan0023.pdf" at bounding box center [564, 502] width 64 height 12
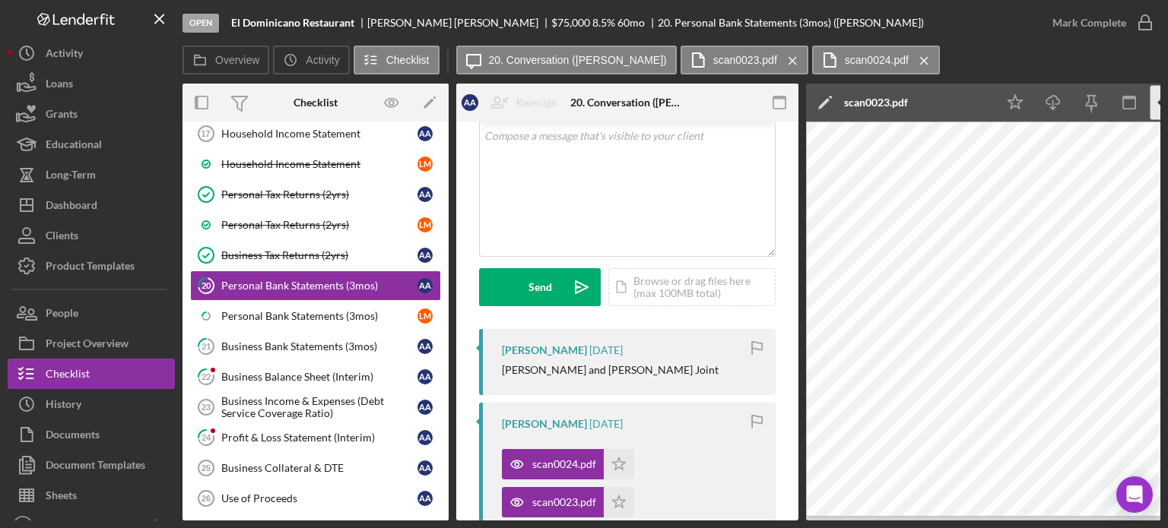
click at [494, 105] on icon "button" at bounding box center [1167, 103] width 34 height 34
click at [494, 60] on icon "Icon/Menu Close" at bounding box center [924, 61] width 27 height 38
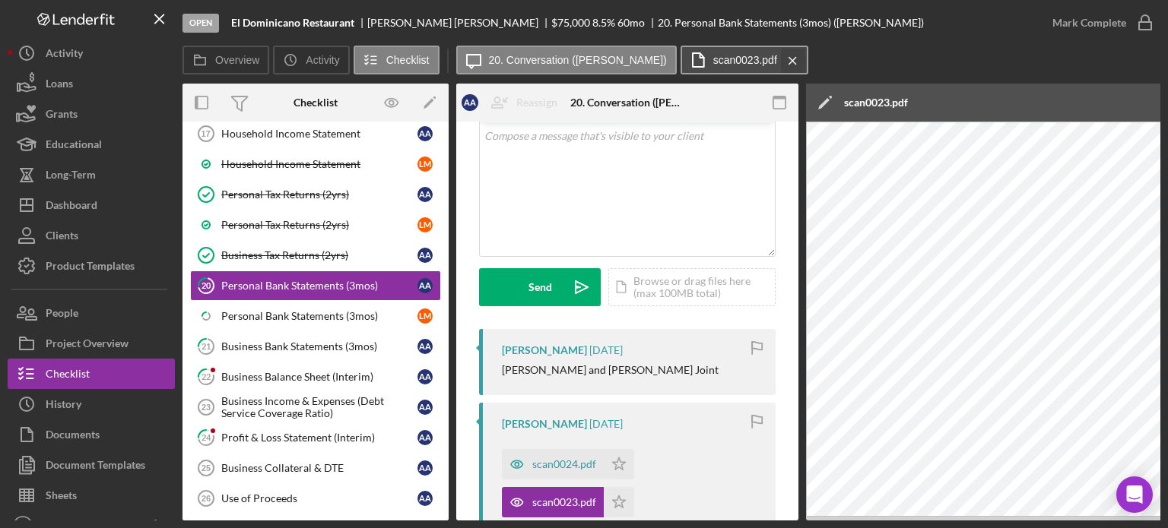
click at [494, 65] on icon "Icon/Menu Close" at bounding box center [792, 61] width 27 height 38
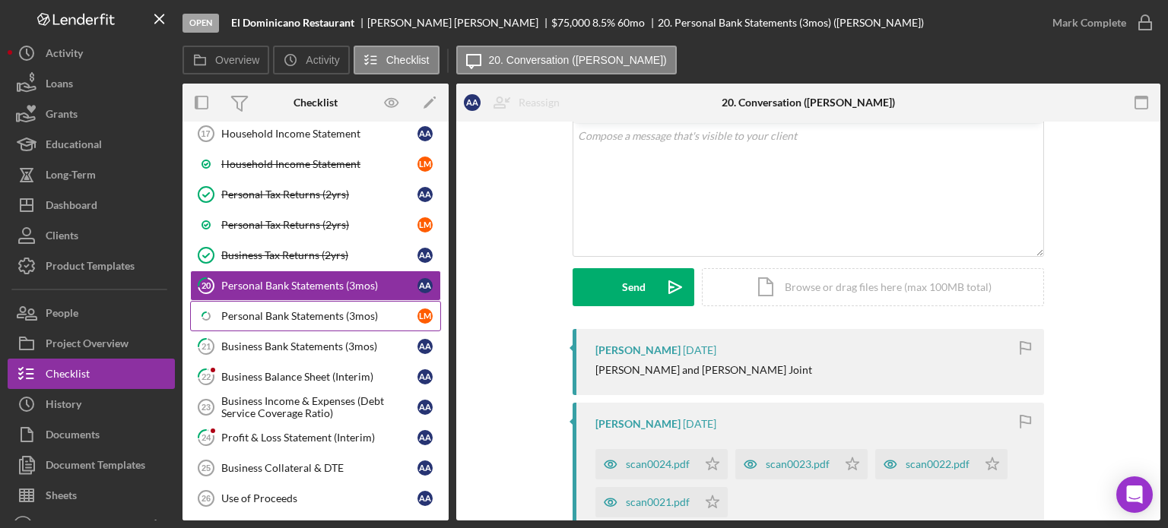
drag, startPoint x: 256, startPoint y: 306, endPoint x: 379, endPoint y: 311, distance: 122.5
click at [256, 135] on div "Personal Bank Statements (3mos)" at bounding box center [319, 316] width 196 height 12
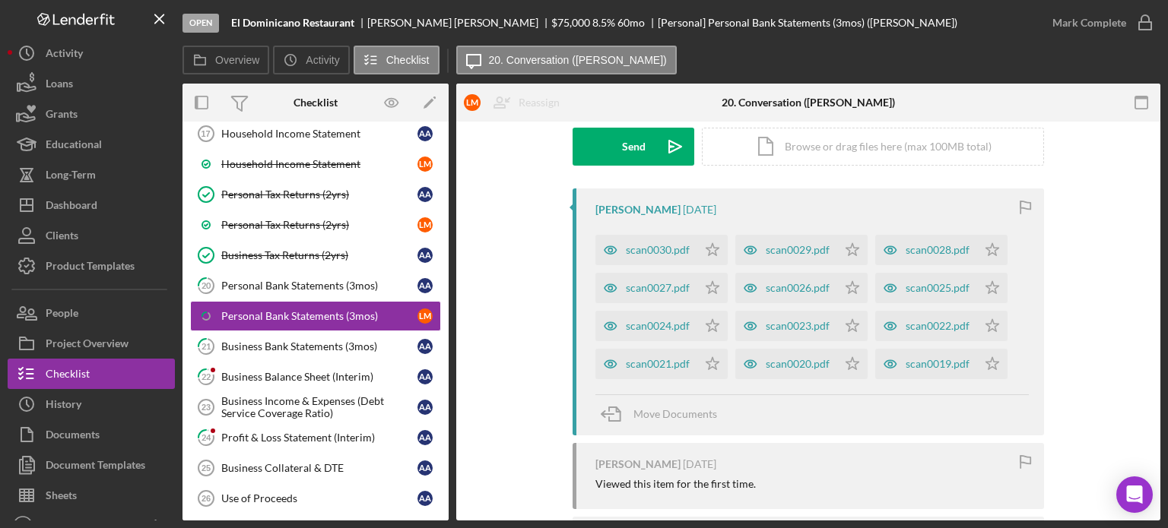
scroll to position [93, 0]
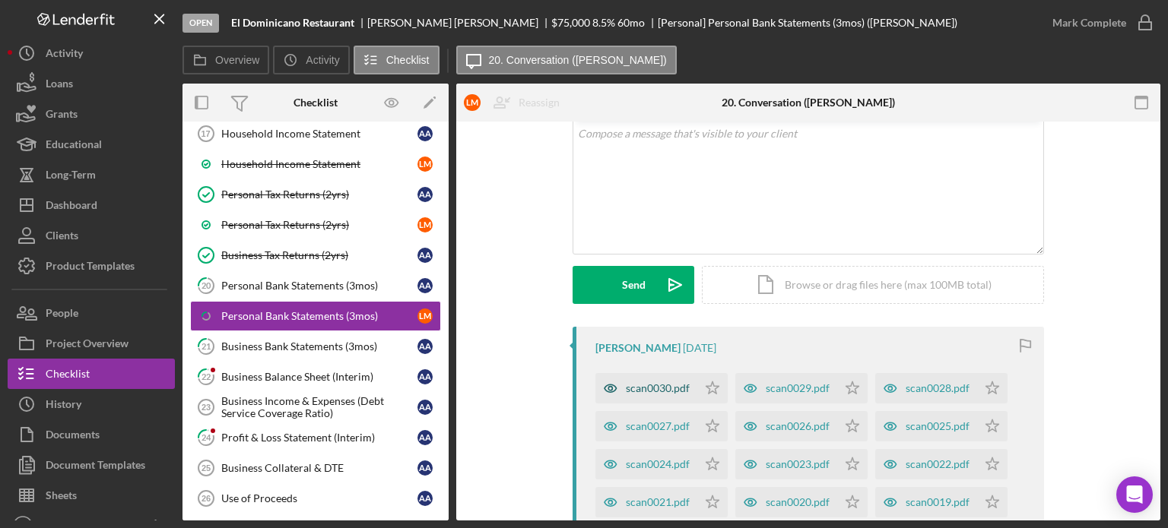
click at [494, 135] on div "scan0030.pdf" at bounding box center [658, 388] width 64 height 12
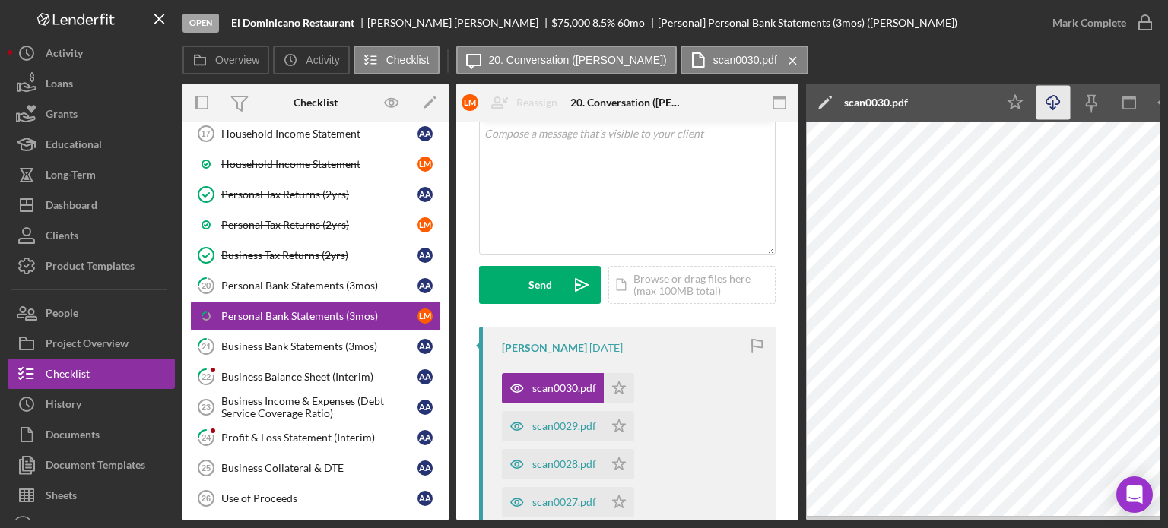
click at [494, 109] on polyline "button" at bounding box center [1052, 108] width 5 height 2
click at [494, 135] on div "scan0029.pdf" at bounding box center [564, 426] width 64 height 12
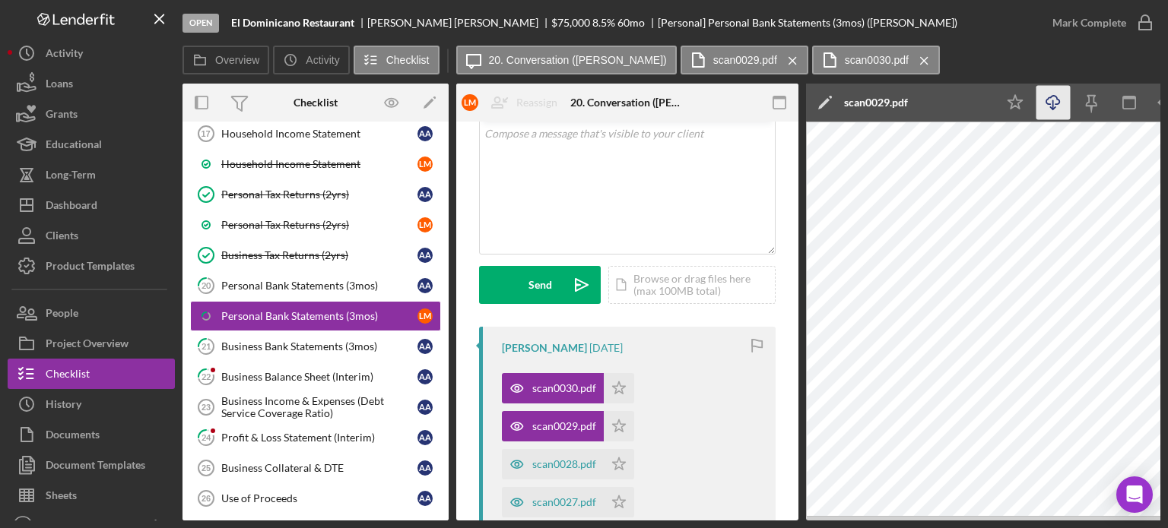
click at [494, 106] on icon "Icon/Download" at bounding box center [1053, 103] width 34 height 34
click at [494, 135] on div "scan0028.pdf" at bounding box center [564, 464] width 64 height 12
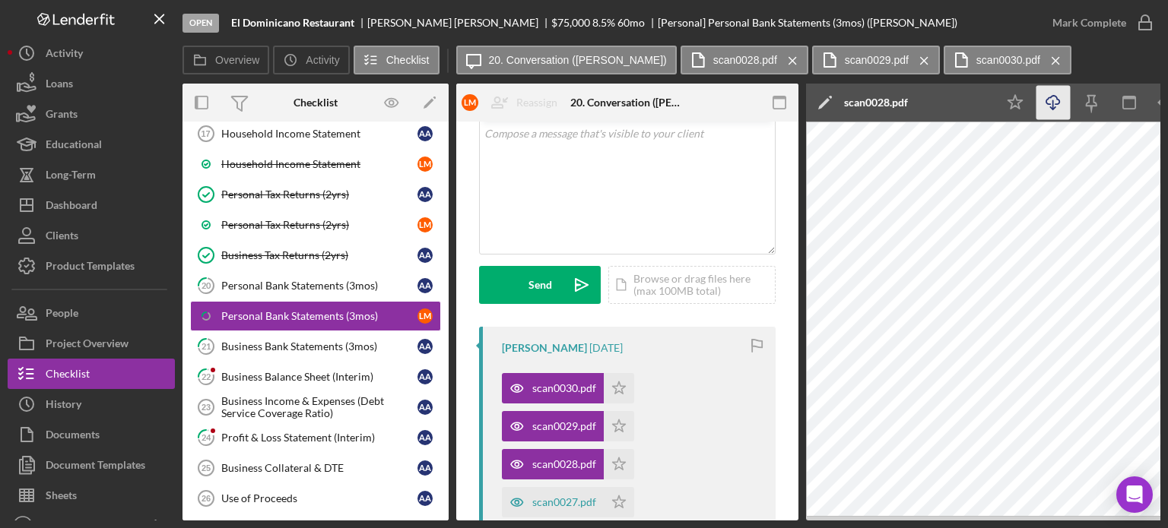
click at [494, 107] on icon "Icon/Download" at bounding box center [1053, 103] width 34 height 34
click at [494, 135] on div "scan0027.pdf" at bounding box center [564, 502] width 64 height 12
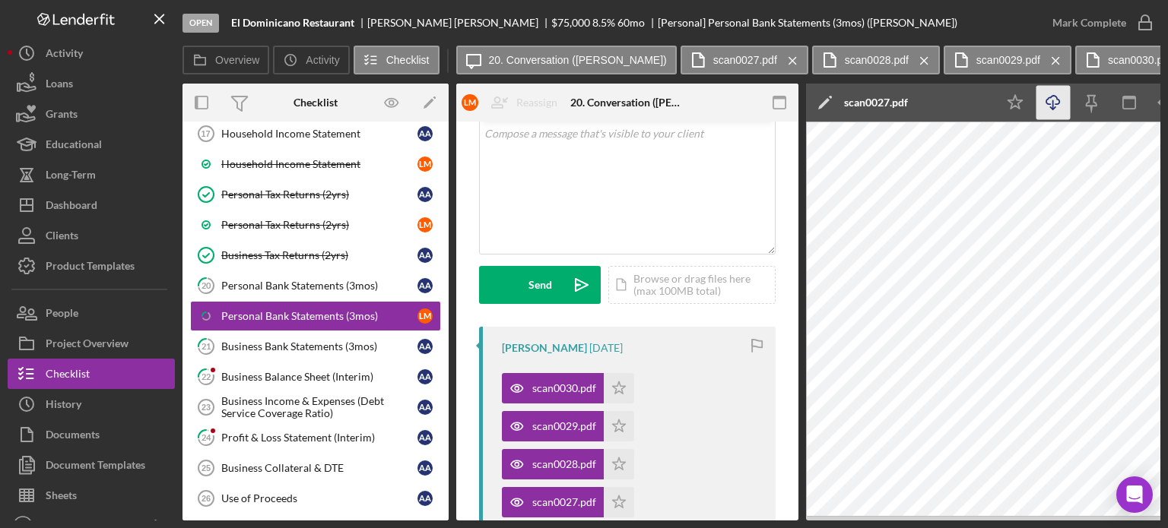
click at [494, 101] on icon "Icon/Download" at bounding box center [1053, 103] width 34 height 34
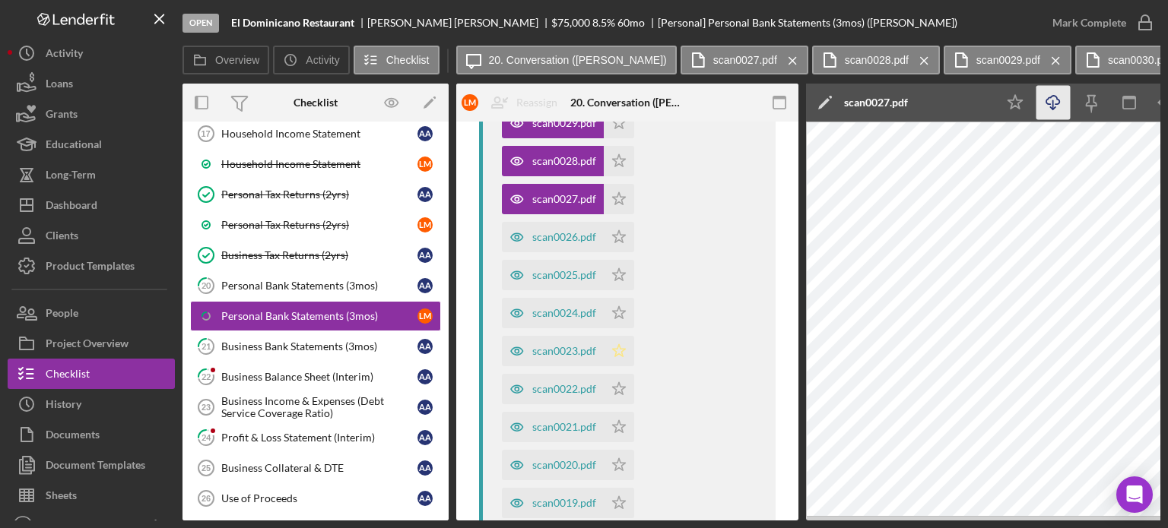
scroll to position [397, 0]
click at [494, 135] on div "scan0026.pdf" at bounding box center [553, 236] width 102 height 30
click at [494, 96] on icon "Icon/Download" at bounding box center [1053, 103] width 34 height 34
click at [494, 135] on div "scan0025.pdf" at bounding box center [564, 274] width 64 height 12
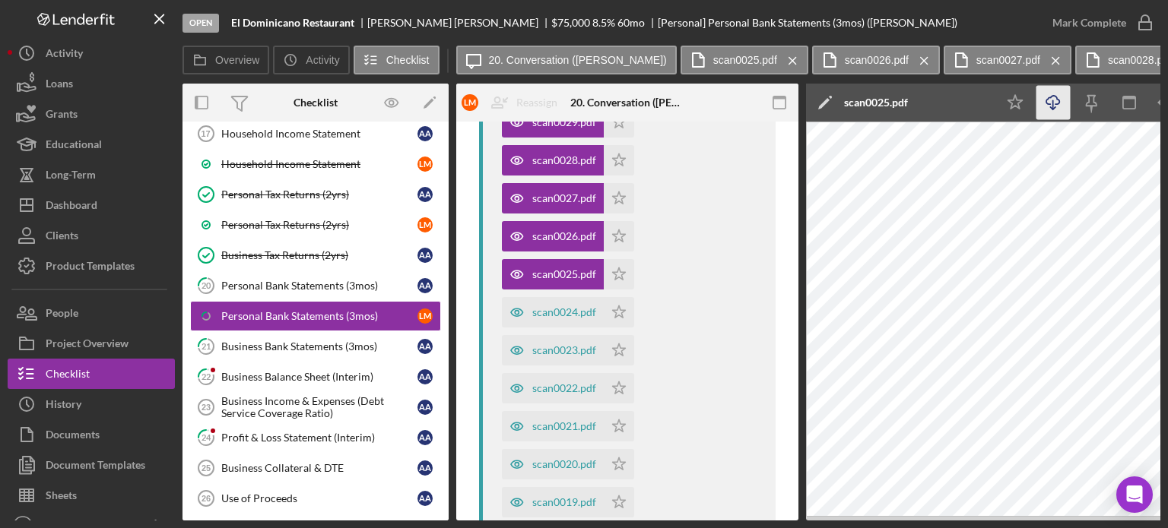
click at [494, 100] on icon "Icon/Download" at bounding box center [1053, 103] width 34 height 34
drag, startPoint x: 551, startPoint y: 310, endPoint x: 562, endPoint y: 308, distance: 10.9
click at [494, 135] on div "scan0024.pdf" at bounding box center [564, 312] width 64 height 12
click at [494, 104] on line "button" at bounding box center [1053, 104] width 0 height 8
click at [494, 135] on div "scan0023.pdf" at bounding box center [564, 350] width 64 height 12
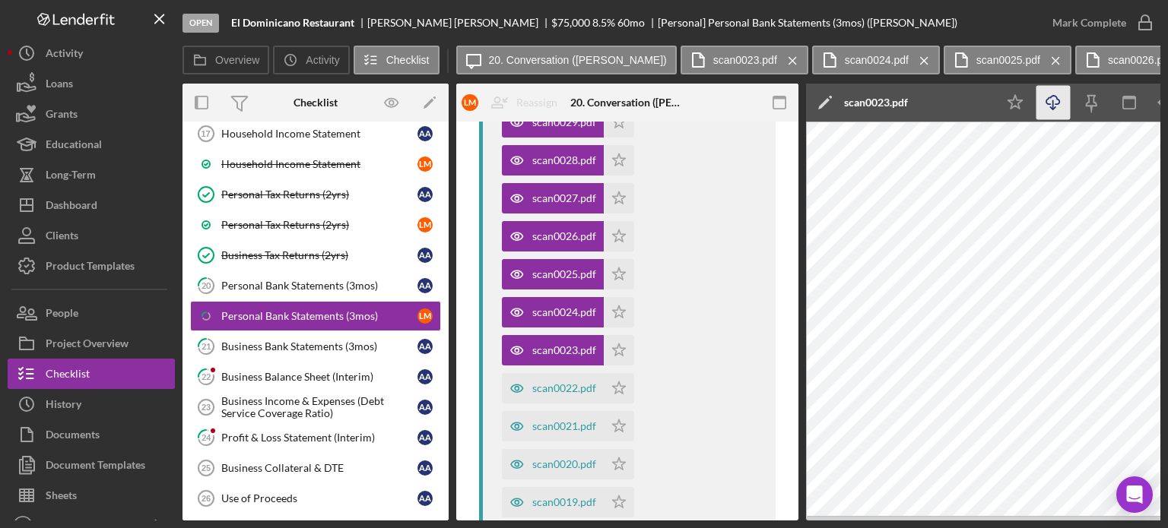
click at [494, 98] on icon "Icon/Download" at bounding box center [1053, 103] width 34 height 34
click at [494, 135] on div "scan0022.pdf" at bounding box center [564, 388] width 64 height 12
click at [494, 107] on icon "Icon/Download" at bounding box center [1053, 103] width 34 height 34
click at [494, 135] on div "scan0021.pdf" at bounding box center [564, 426] width 64 height 12
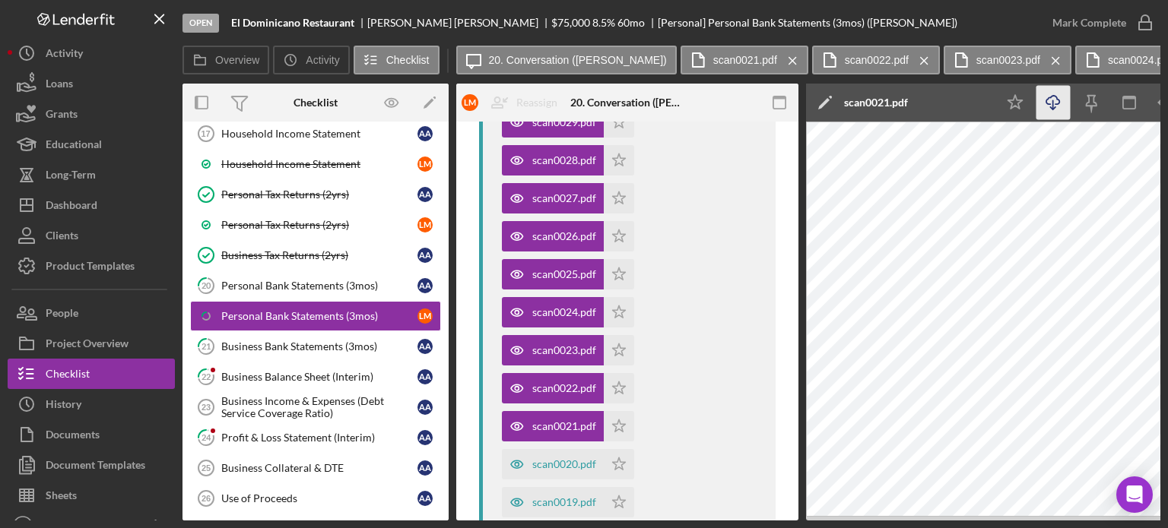
click at [494, 95] on icon "Icon/Download" at bounding box center [1053, 103] width 34 height 34
click at [494, 135] on div "scan0020.pdf" at bounding box center [564, 464] width 64 height 12
click at [494, 106] on icon "Icon/Download" at bounding box center [1053, 103] width 34 height 34
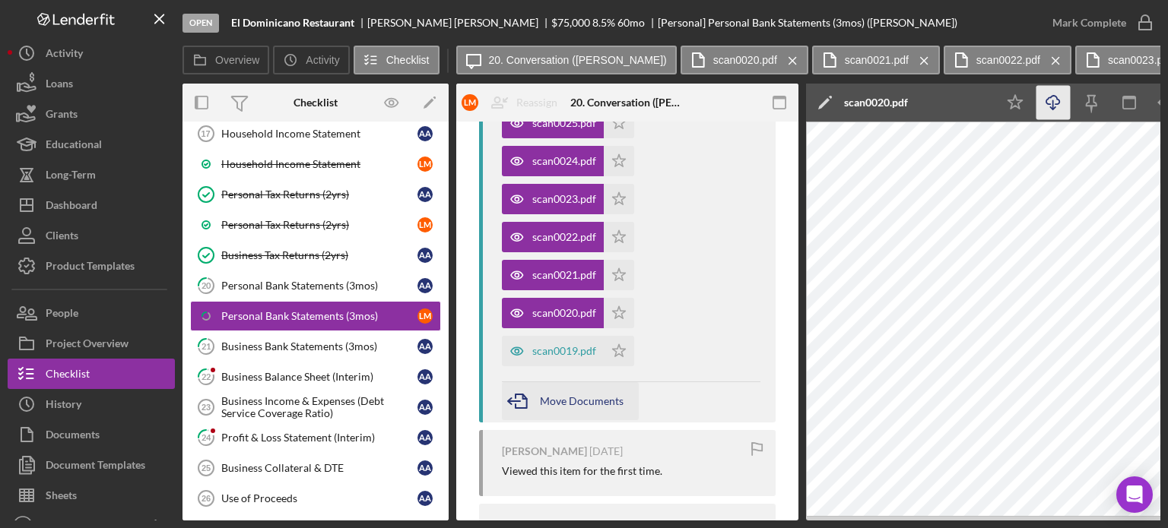
scroll to position [514, 0]
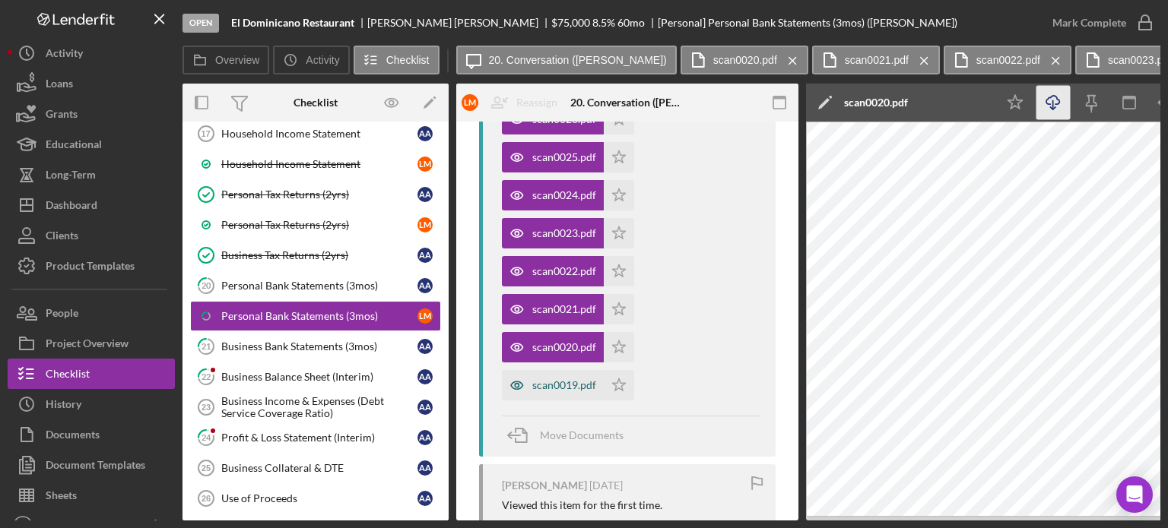
click at [494, 135] on div "scan0019.pdf" at bounding box center [564, 385] width 64 height 12
click at [494, 100] on icon "Icon/Download" at bounding box center [1053, 103] width 34 height 34
click at [494, 60] on icon "Icon/Menu Close" at bounding box center [1187, 61] width 27 height 38
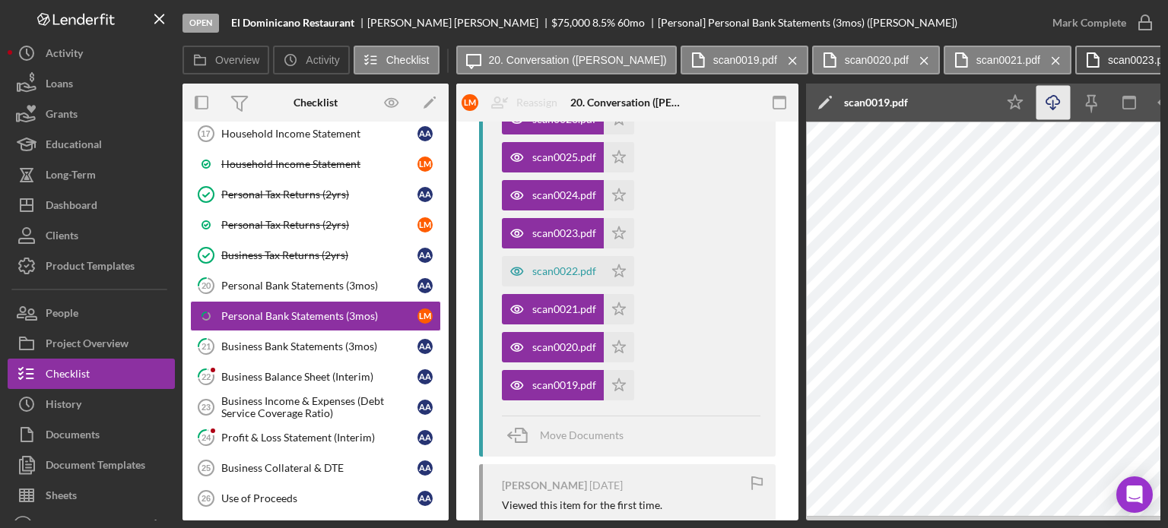
click at [494, 59] on icon "Icon/Menu Close" at bounding box center [1187, 61] width 27 height 38
click at [494, 61] on icon "Icon/Menu Close" at bounding box center [1187, 61] width 27 height 38
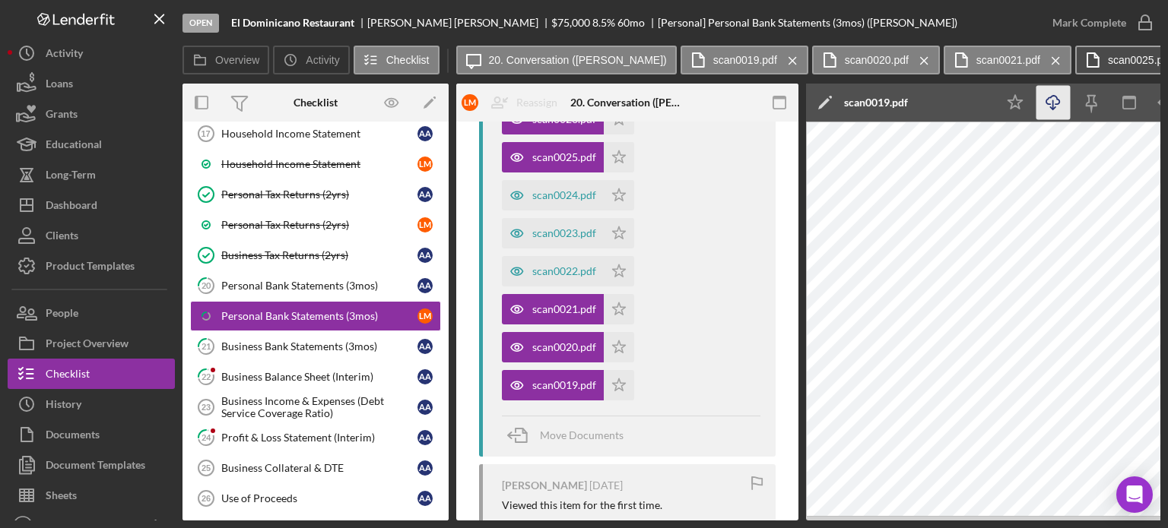
click at [494, 61] on g at bounding box center [1187, 60] width 7 height 7
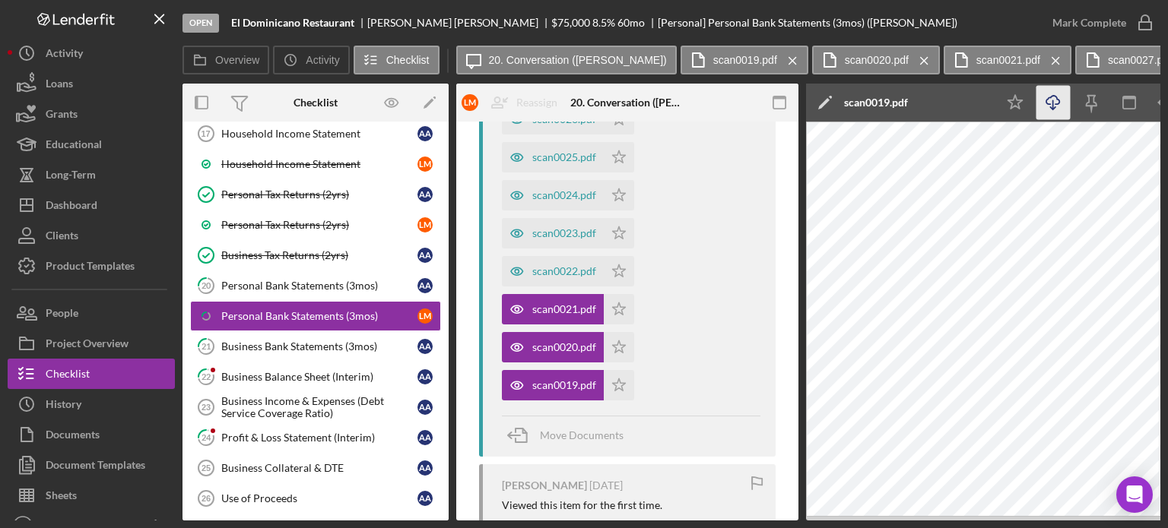
click at [494, 61] on icon "Icon/Menu Close" at bounding box center [1187, 61] width 27 height 38
click at [494, 61] on g at bounding box center [1187, 60] width 7 height 7
click at [494, 61] on icon "Icon/Menu Close" at bounding box center [1187, 61] width 27 height 38
click at [494, 60] on div "Overview Icon/History Activity Checklist Icon/Message 20. Conversation ([PERSON…" at bounding box center [671, 61] width 978 height 30
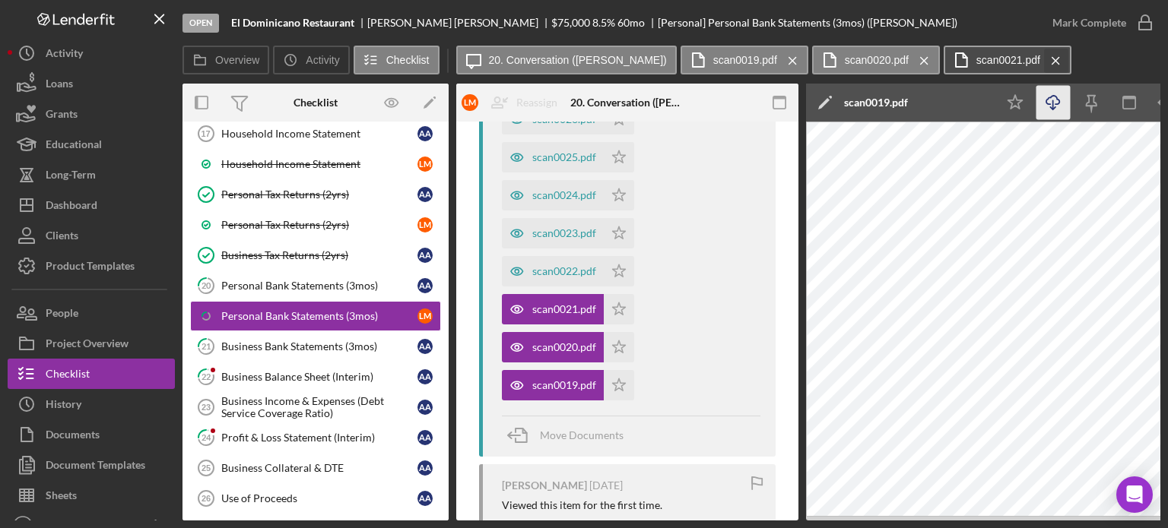
click at [494, 65] on icon "Icon/Menu Close" at bounding box center [1055, 61] width 27 height 38
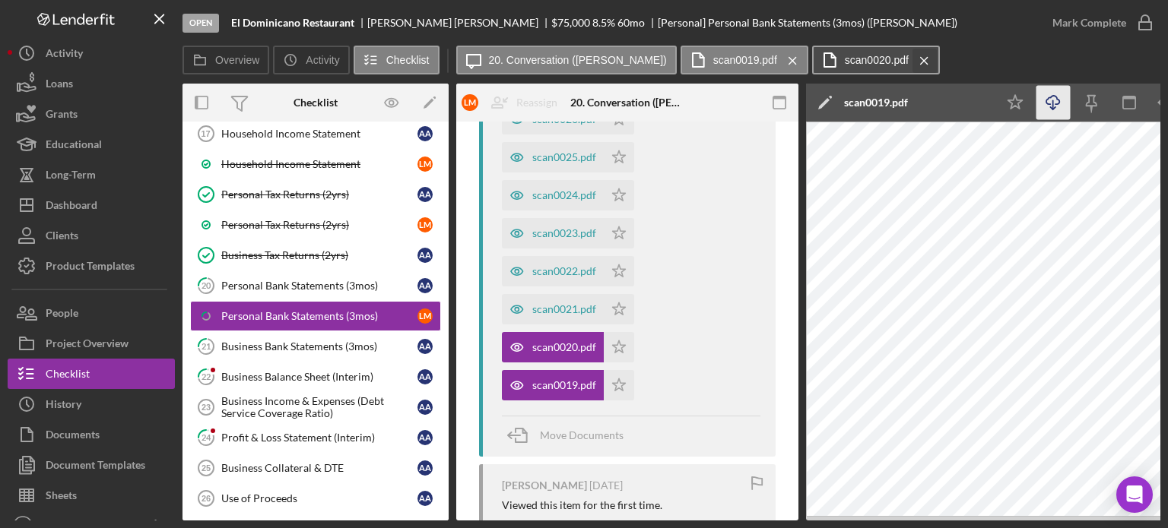
click at [494, 62] on icon "Icon/Menu Close" at bounding box center [924, 61] width 27 height 38
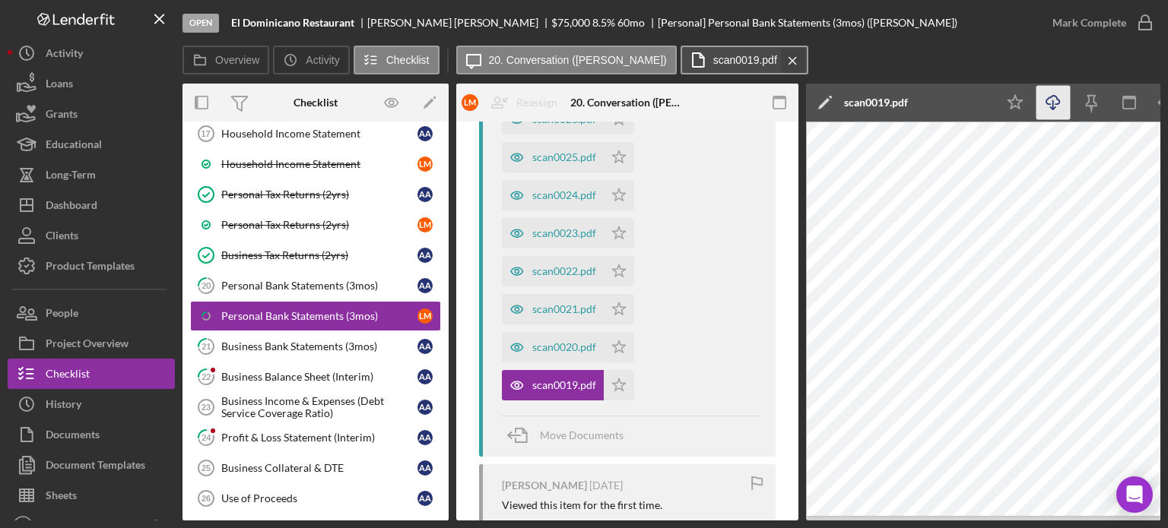
click at [494, 60] on icon "Icon/Menu Close" at bounding box center [792, 61] width 27 height 38
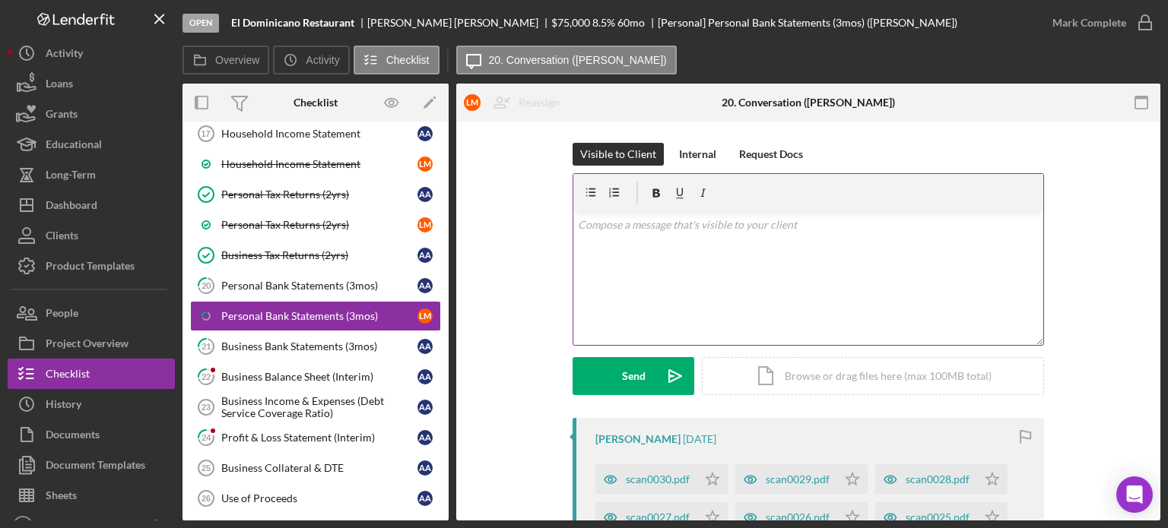
scroll to position [0, 0]
click at [494, 135] on div "Icon/Document Browse or drag files here (max 100MB total) Tap to choose files o…" at bounding box center [873, 378] width 342 height 38
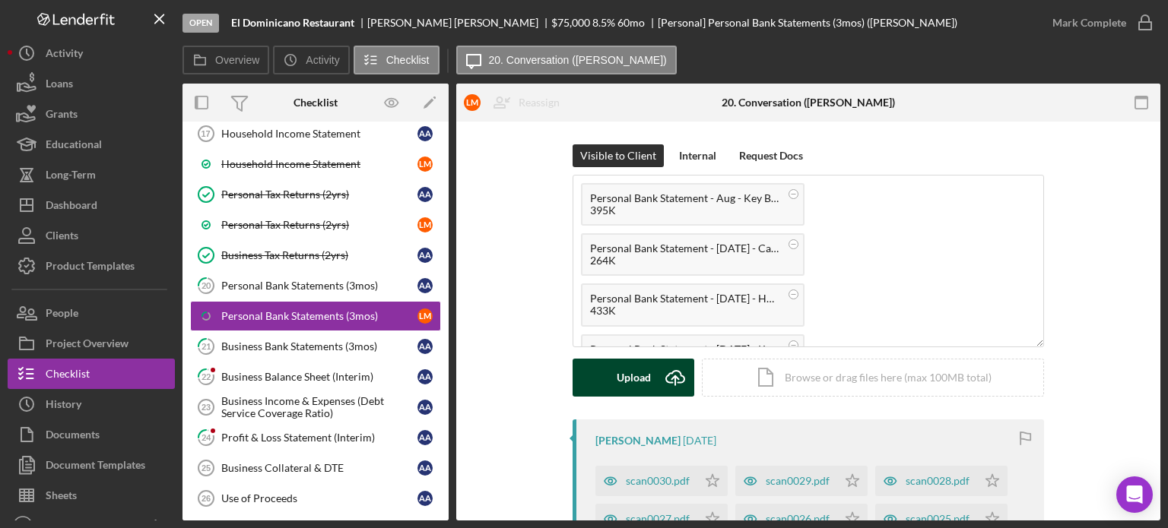
click at [494, 135] on div "Upload" at bounding box center [633, 378] width 34 height 38
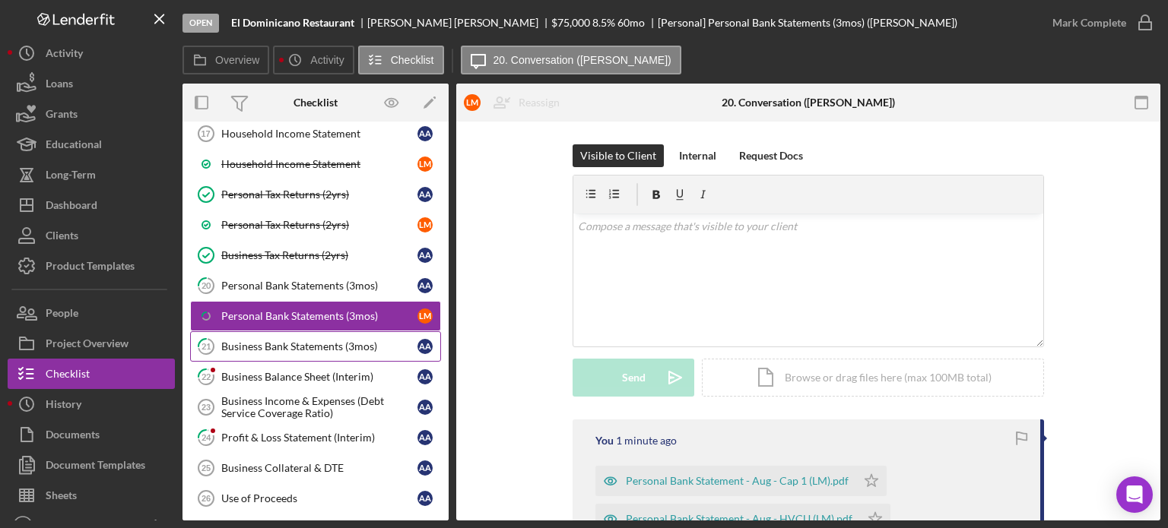
click at [347, 135] on div "Business Bank Statements (3mos)" at bounding box center [319, 347] width 196 height 12
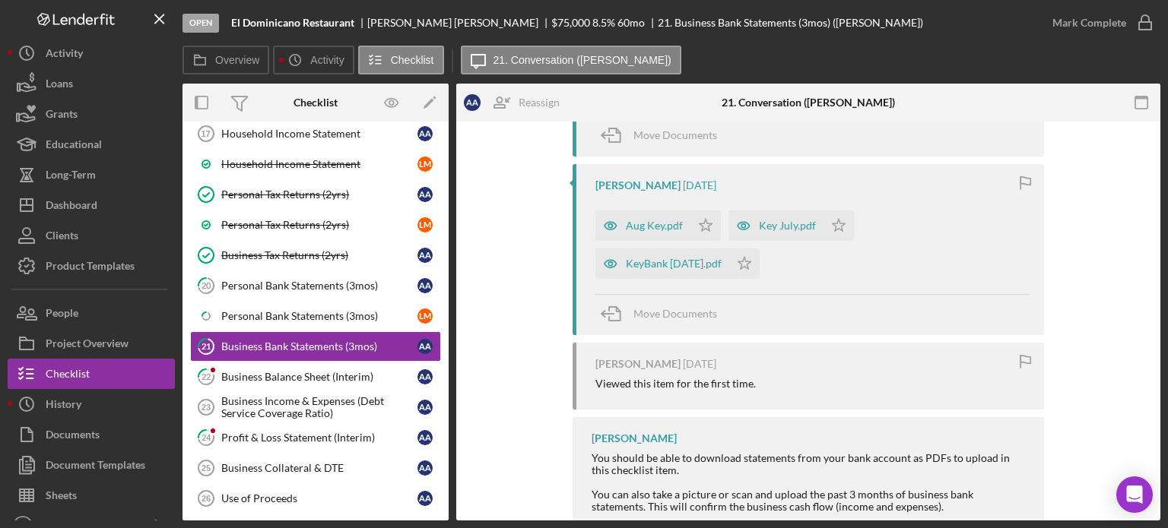
scroll to position [456, 0]
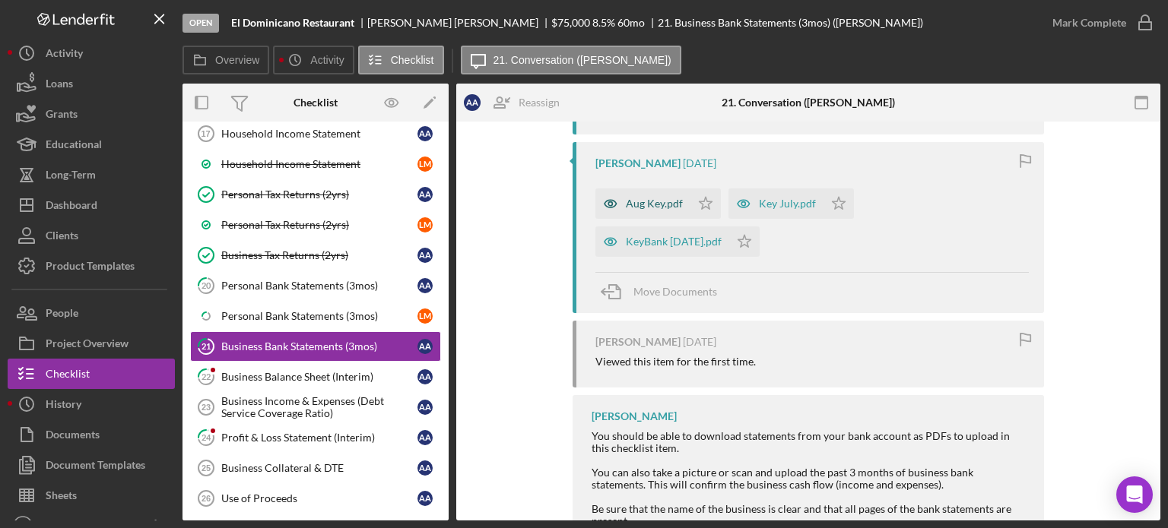
click at [494, 135] on div "Aug Key.pdf" at bounding box center [654, 204] width 57 height 12
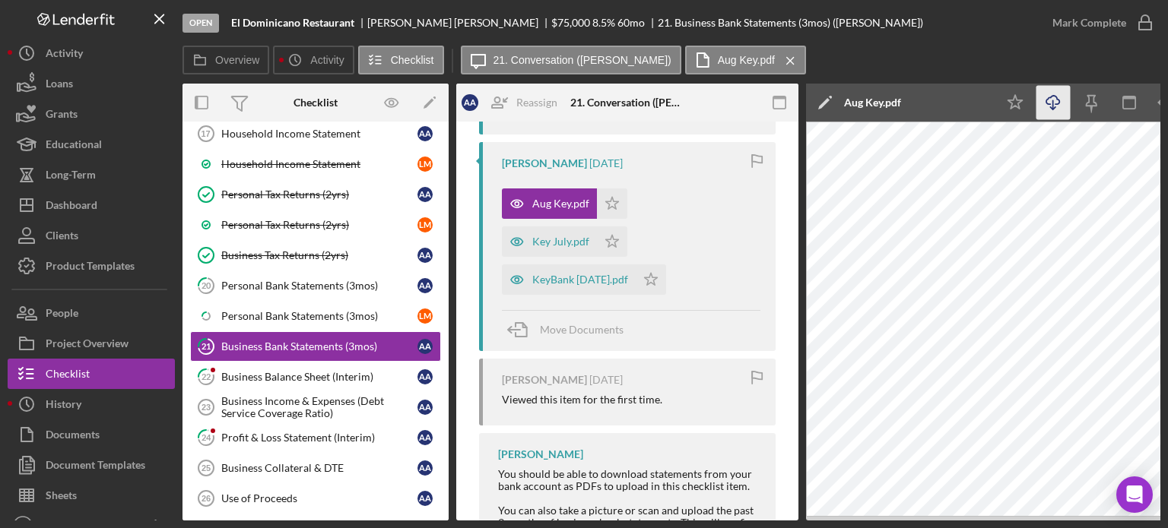
click at [494, 105] on icon "Icon/Download" at bounding box center [1053, 103] width 34 height 34
click at [494, 40] on div "Open El Dominicano Restaurant [PERSON_NAME] $75,000 $75,000 8.5 % 60 mo 21. Bus…" at bounding box center [609, 23] width 854 height 46
click at [494, 100] on icon "Icon/Edit" at bounding box center [825, 103] width 38 height 38
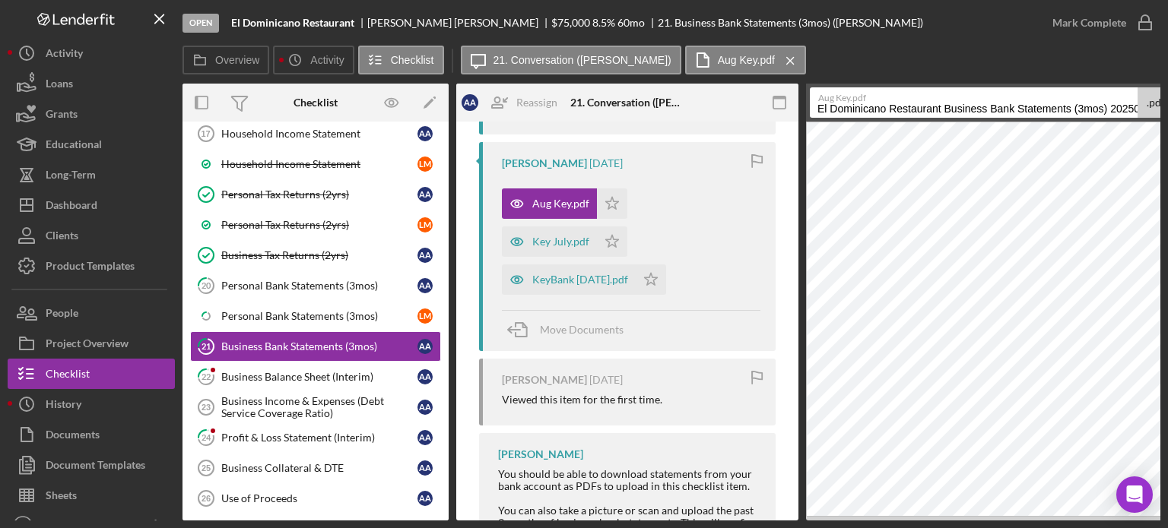
drag, startPoint x: 943, startPoint y: 106, endPoint x: 175, endPoint y: 136, distance: 768.3
click at [176, 135] on div "Open El Dominicano Restaurant [PERSON_NAME] $75,000 $75,000 8.5 % 60 mo 21. Bus…" at bounding box center [584, 260] width 1152 height 521
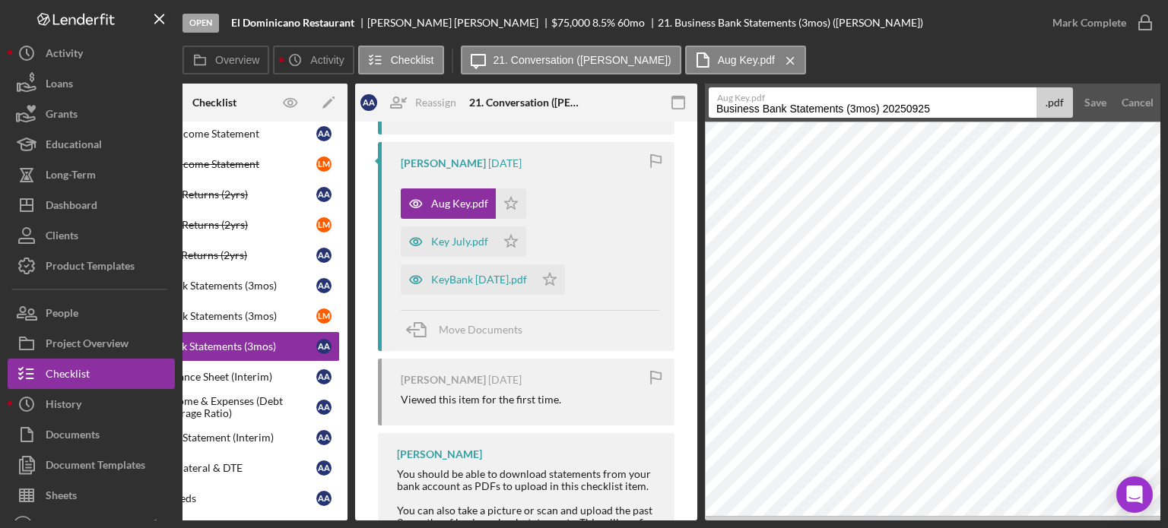
drag, startPoint x: 940, startPoint y: 107, endPoint x: 1167, endPoint y: 97, distance: 226.8
click at [494, 97] on div "Open El Dominicano Restaurant [PERSON_NAME] $75,000 $75,000 8.5 % 60 mo 21. Bus…" at bounding box center [584, 264] width 1168 height 528
type input "Business Bank Statement - Aug"
click at [494, 95] on div "Save" at bounding box center [1095, 102] width 22 height 30
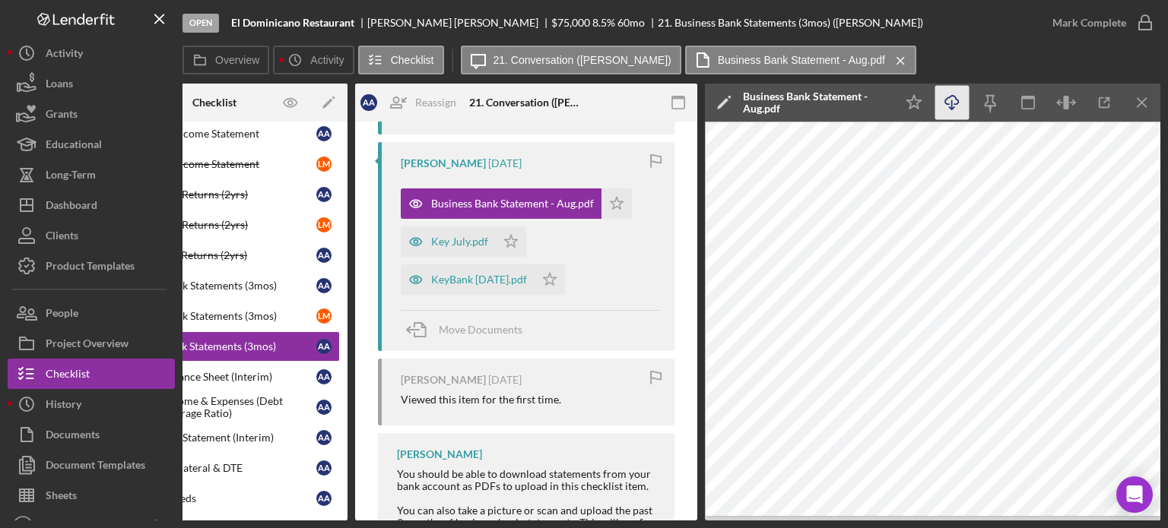
click at [494, 101] on icon "Icon/Download" at bounding box center [952, 103] width 34 height 34
click at [455, 135] on div "Key July.pdf" at bounding box center [459, 242] width 57 height 12
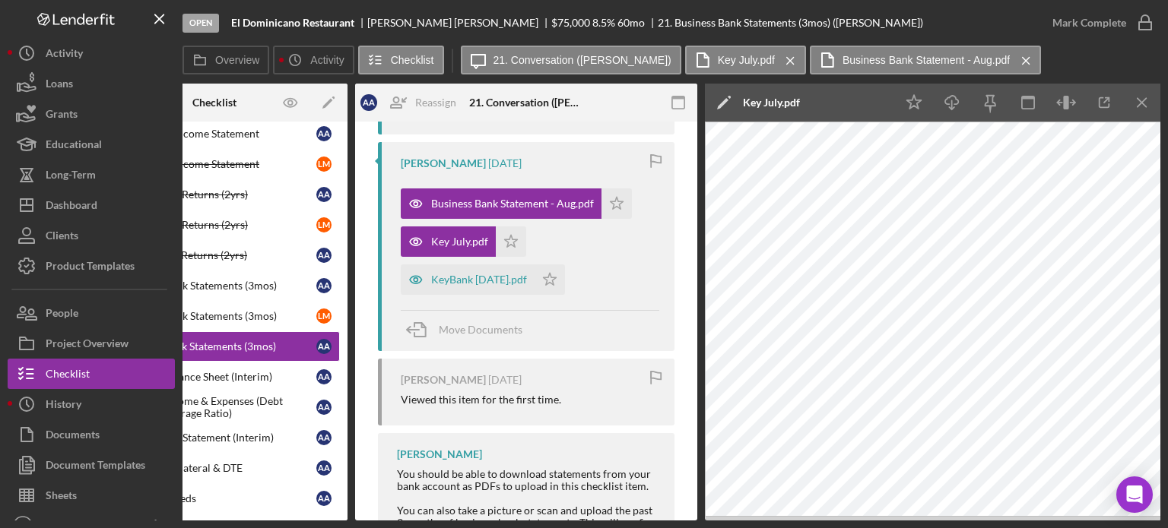
click at [494, 105] on icon "Icon/Edit" at bounding box center [724, 103] width 38 height 38
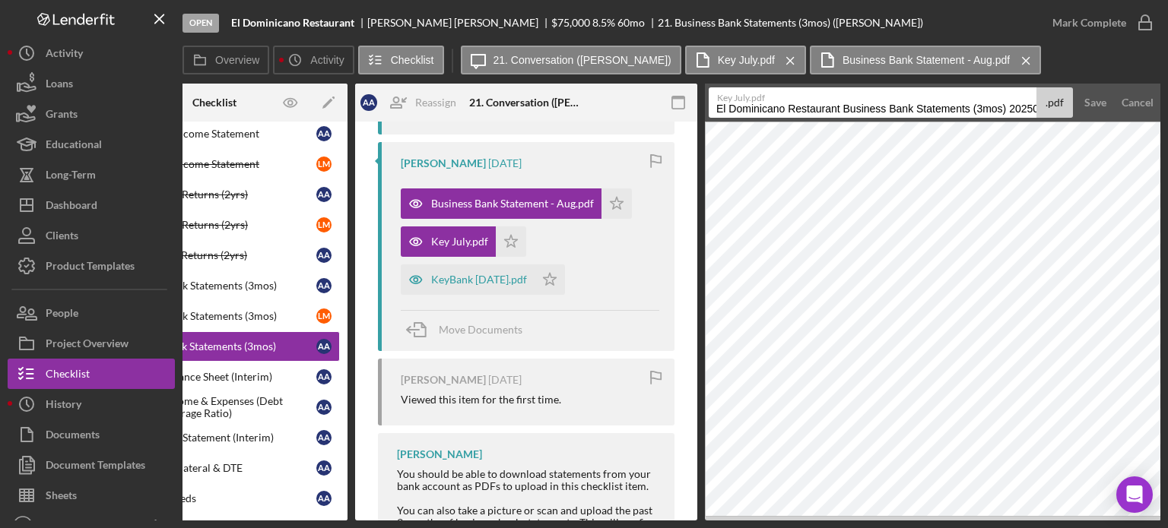
scroll to position [0, 0]
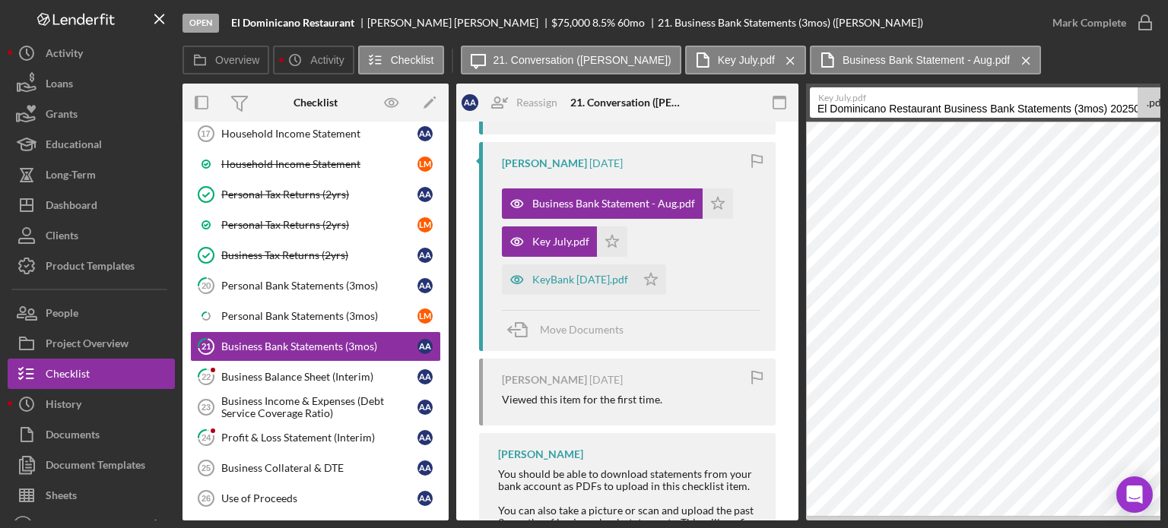
drag, startPoint x: 842, startPoint y: 106, endPoint x: 0, endPoint y: 81, distance: 842.6
click at [0, 81] on div "Open El Dominicano Restaurant [PERSON_NAME] $75,000 $75,000 8.5 % 60 mo 21. Bus…" at bounding box center [584, 264] width 1168 height 528
type input "Business Bank Statement - [DATE]"
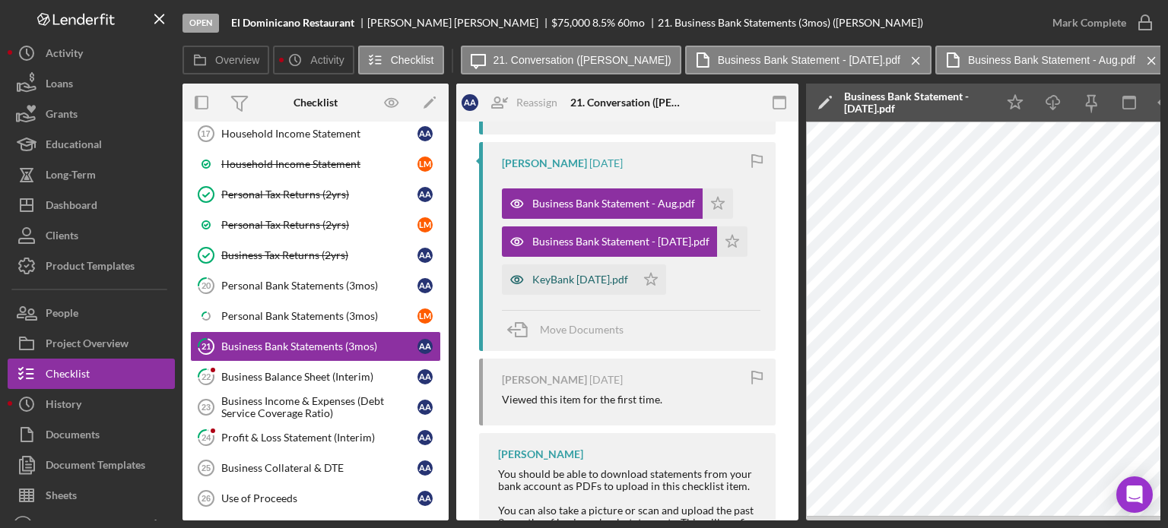
click at [494, 135] on div "KeyBank [DATE].pdf" at bounding box center [580, 280] width 96 height 12
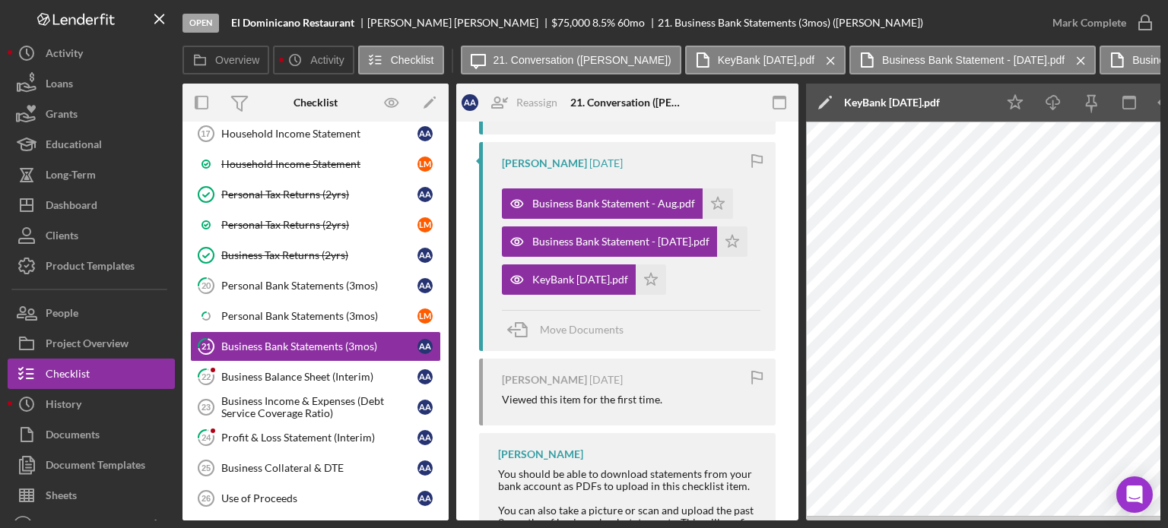
click at [494, 105] on icon "Icon/Edit" at bounding box center [825, 103] width 38 height 38
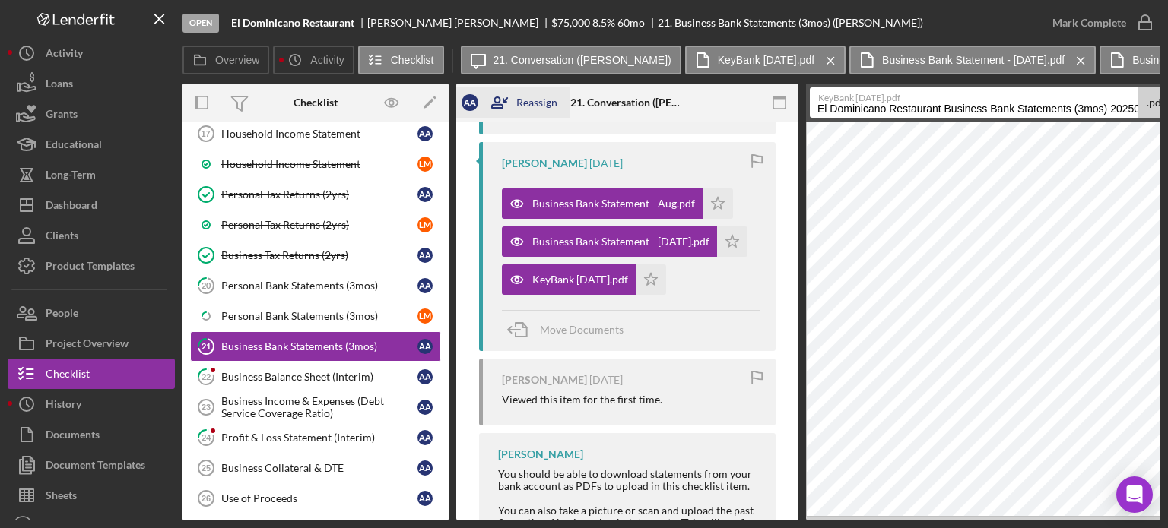
drag, startPoint x: 944, startPoint y: 109, endPoint x: 558, endPoint y: 113, distance: 386.2
click at [494, 113] on div "Overview Internal Workflow Stage Open Icon/Dropdown Arrow Archive (can unarchiv…" at bounding box center [671, 302] width 978 height 437
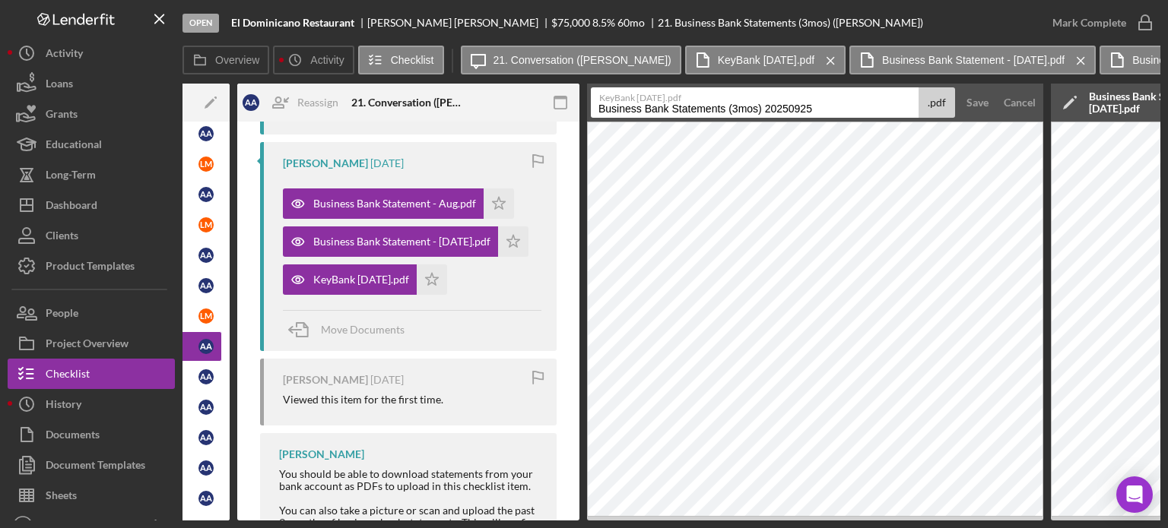
drag, startPoint x: 939, startPoint y: 109, endPoint x: 1161, endPoint y: 134, distance: 224.0
click at [494, 135] on div "Open El Dominicano Restaurant [PERSON_NAME] $75,000 $75,000 8.5 % 60 mo 21. Bus…" at bounding box center [584, 264] width 1168 height 528
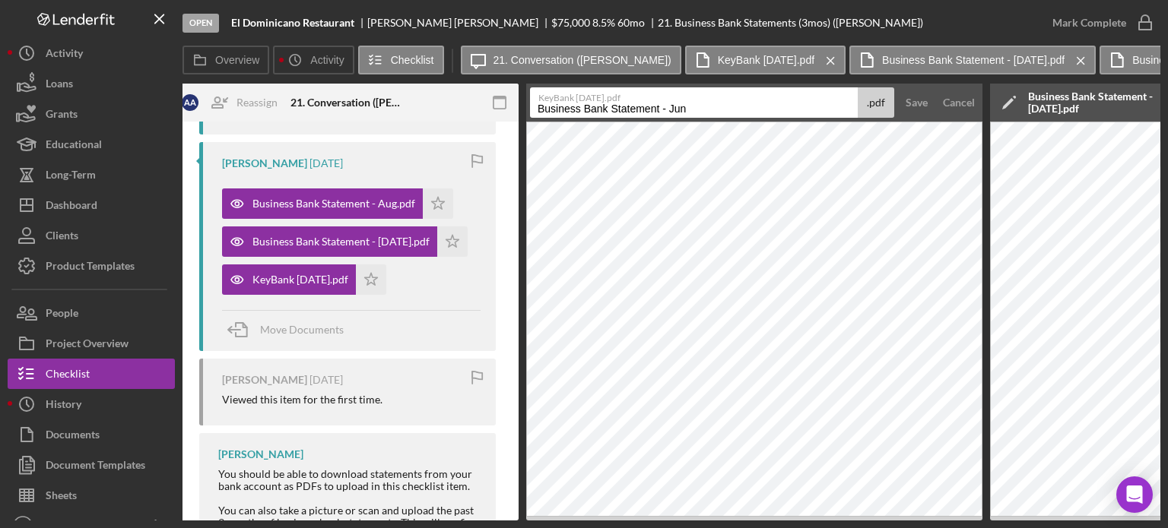
type input "Business Bank Statement - Jun"
click at [494, 87] on button "Save" at bounding box center [916, 102] width 37 height 30
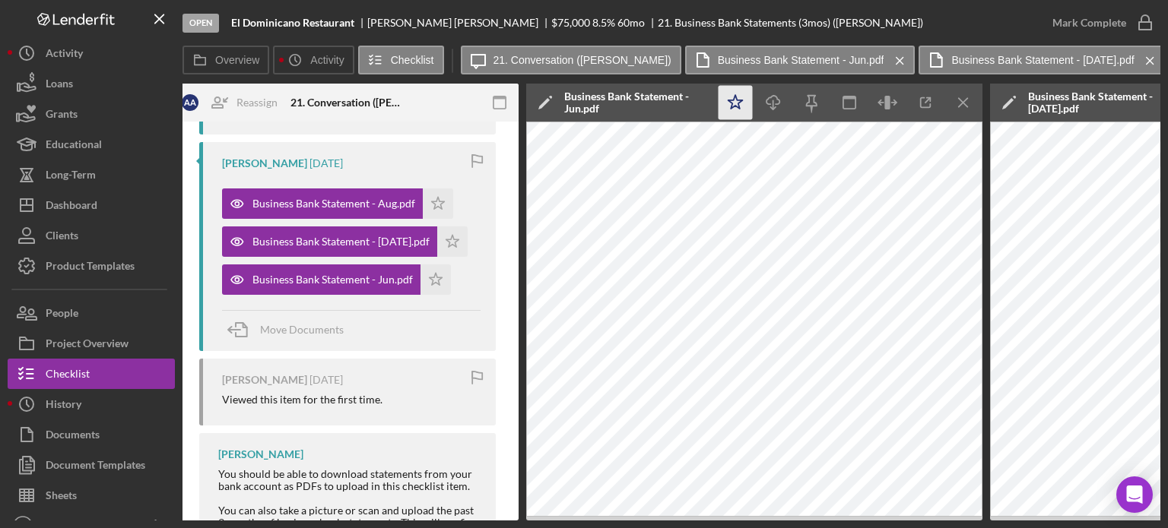
click at [494, 106] on icon "Icon/Star" at bounding box center [735, 103] width 34 height 34
click at [494, 92] on icon "Icon/Menu Close" at bounding box center [963, 103] width 34 height 34
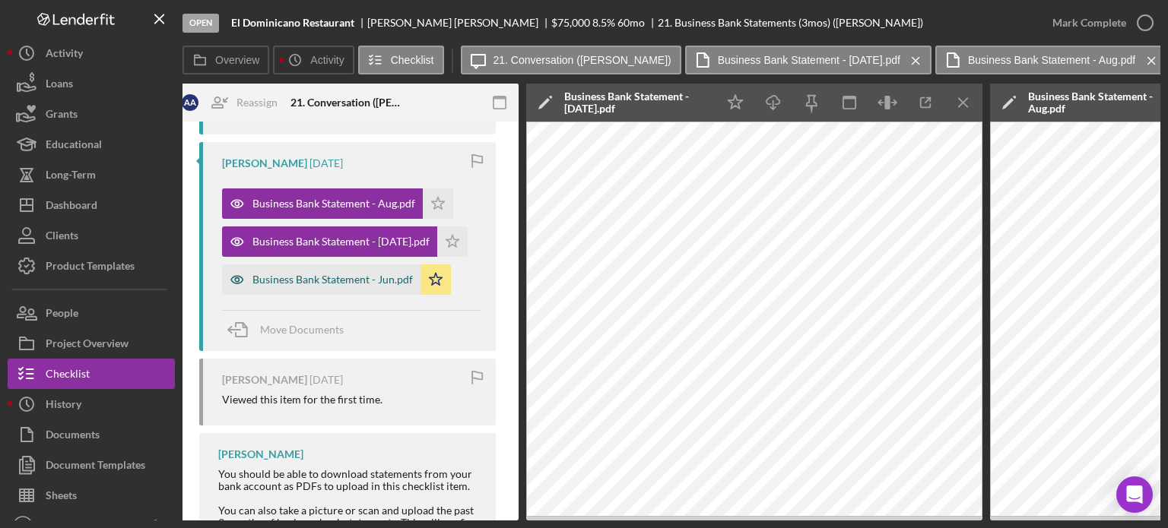
click at [327, 135] on div "Business Bank Statement - Jun.pdf" at bounding box center [332, 280] width 160 height 12
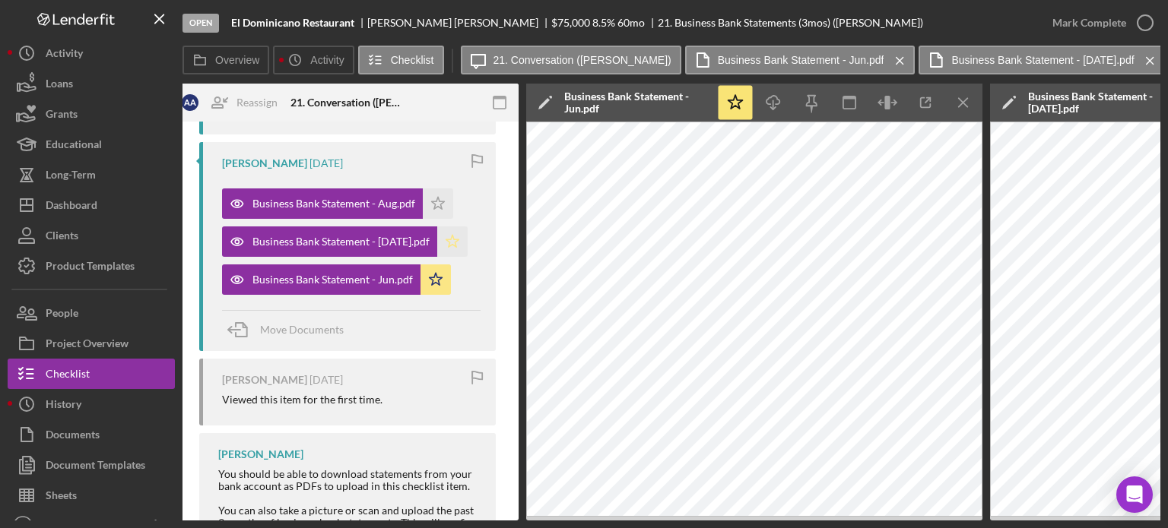
click at [437, 135] on icon "Icon/Star" at bounding box center [452, 242] width 30 height 30
click at [438, 135] on icon "Icon/Star" at bounding box center [438, 204] width 30 height 30
click at [494, 106] on icon "Icon/Menu Close" at bounding box center [963, 103] width 34 height 34
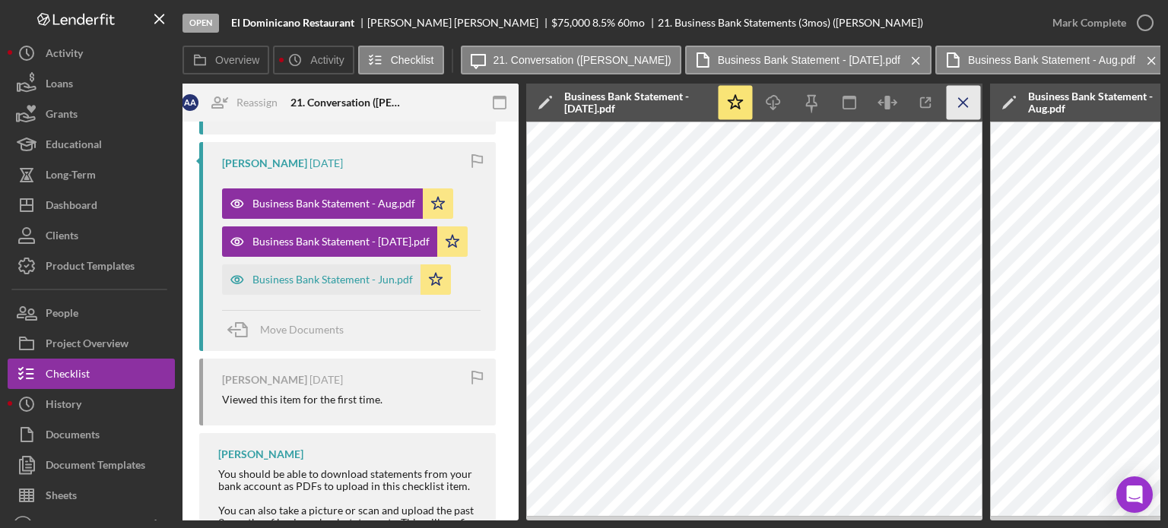
click at [494, 108] on icon "Icon/Menu Close" at bounding box center [963, 103] width 34 height 34
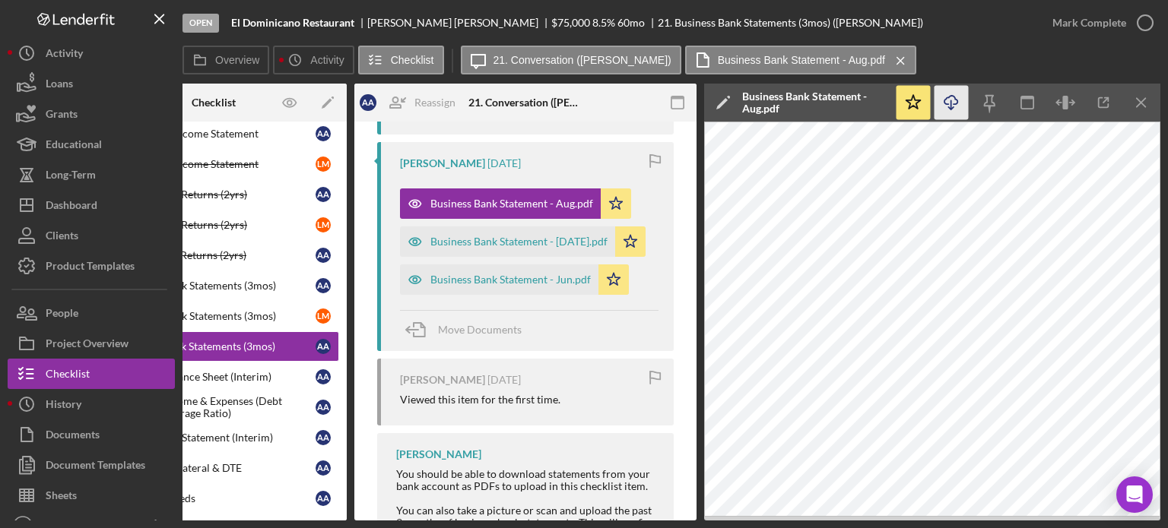
scroll to position [0, 101]
click at [494, 103] on icon "Icon/Menu Close" at bounding box center [1142, 103] width 34 height 34
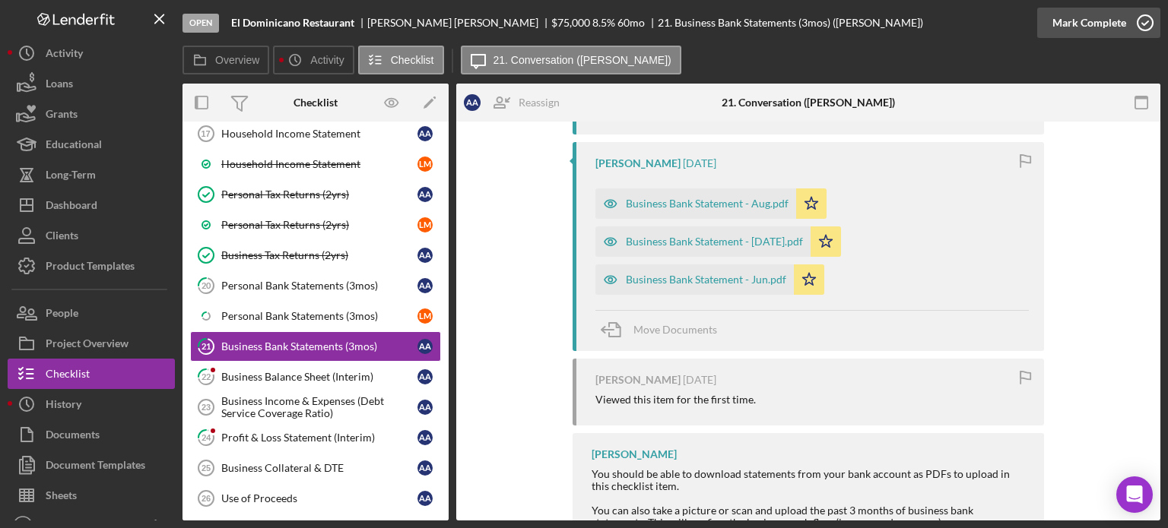
click at [494, 24] on div "Mark Complete" at bounding box center [1089, 23] width 74 height 30
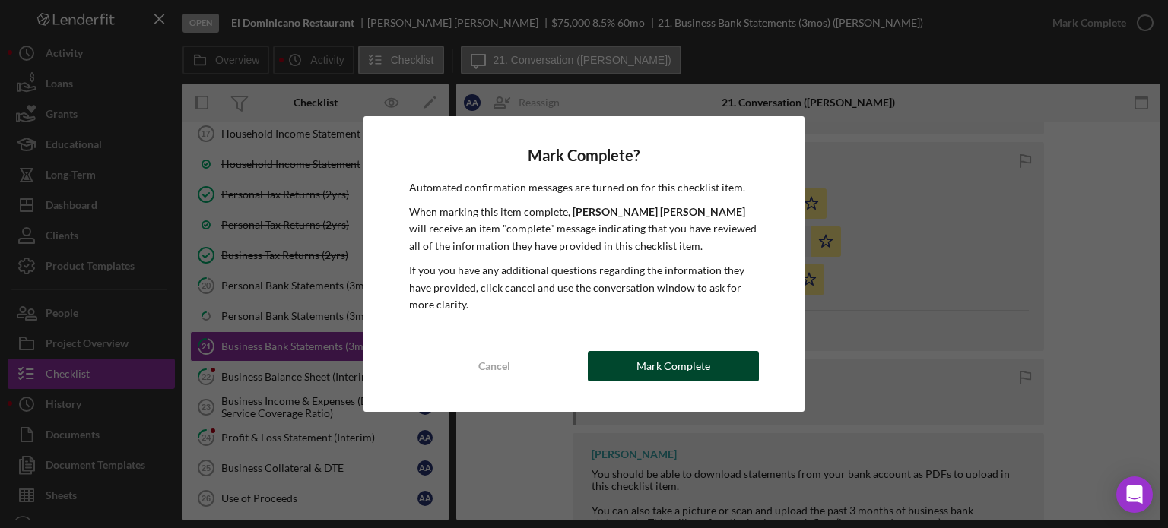
click at [494, 135] on button "Mark Complete" at bounding box center [673, 366] width 171 height 30
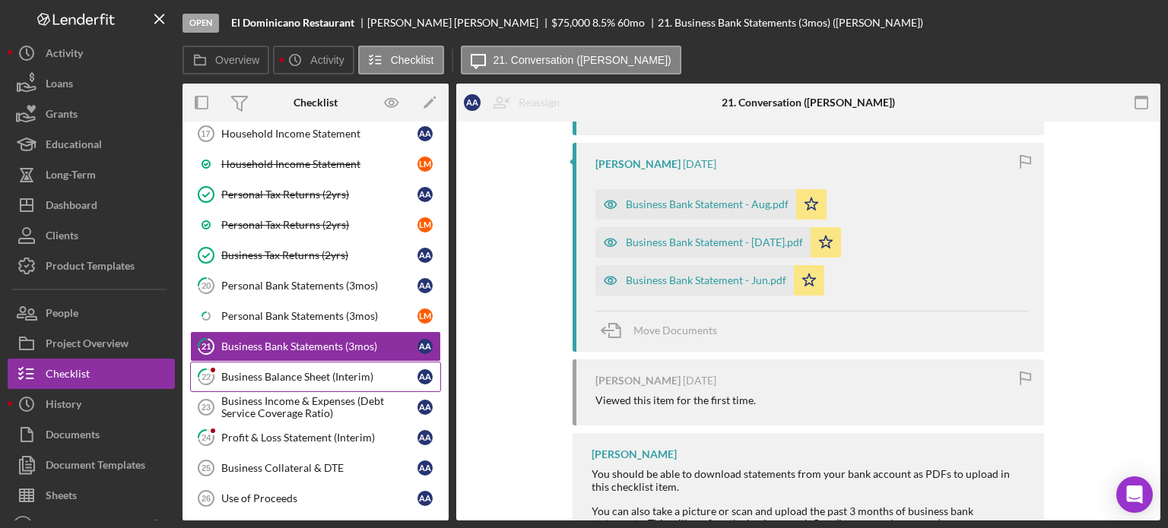
scroll to position [718, 0]
click at [332, 135] on div "Business Balance Sheet (Interim)" at bounding box center [319, 377] width 196 height 12
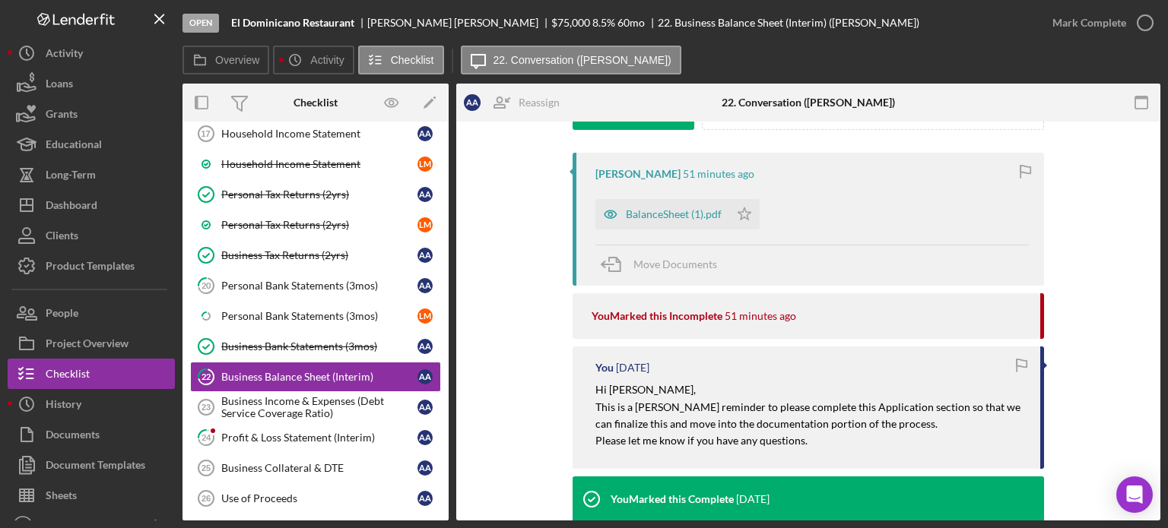
scroll to position [228, 0]
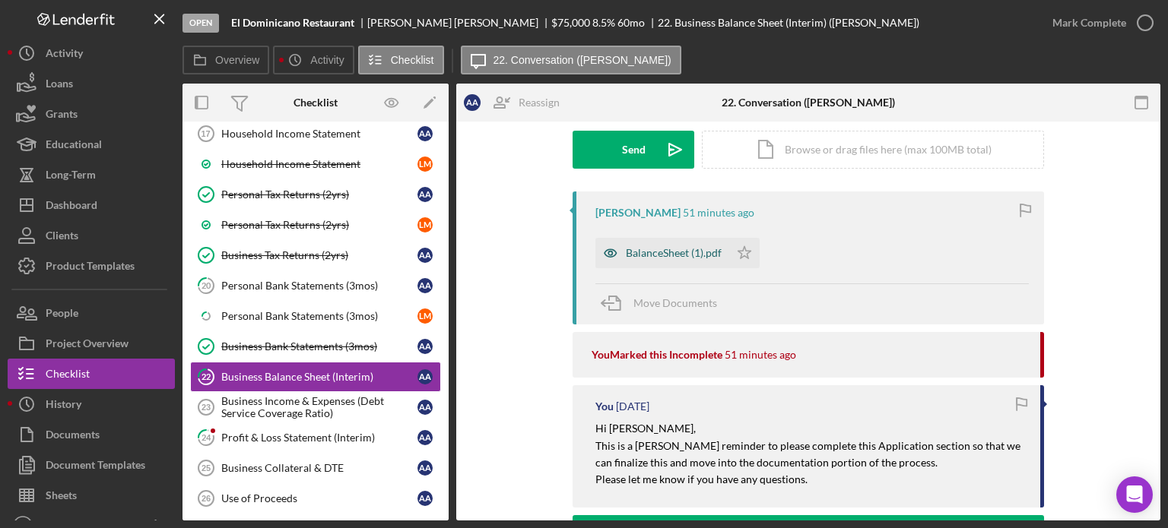
click at [494, 135] on div "BalanceSheet (1).pdf" at bounding box center [674, 253] width 96 height 12
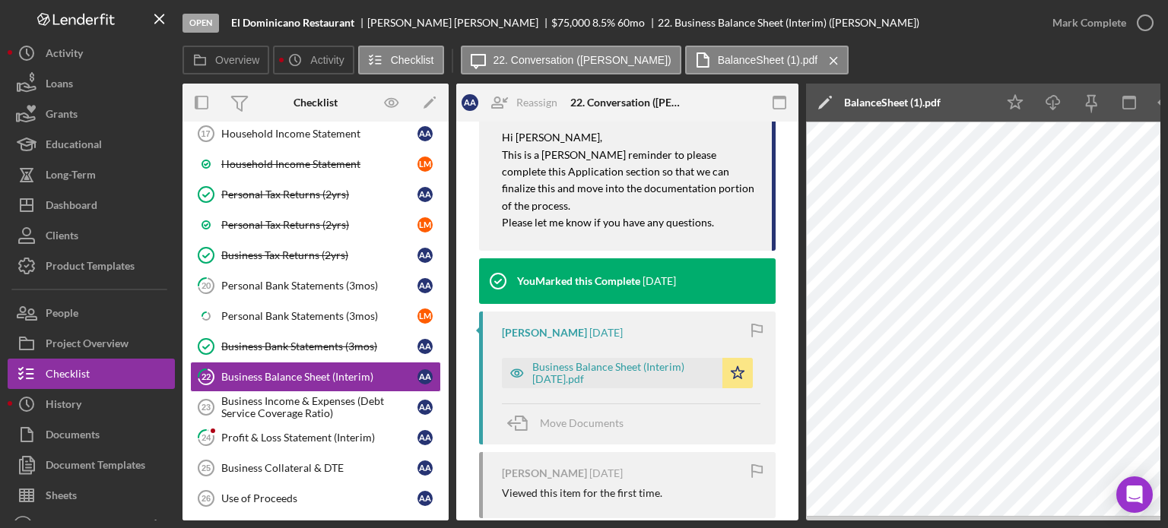
scroll to position [532, 0]
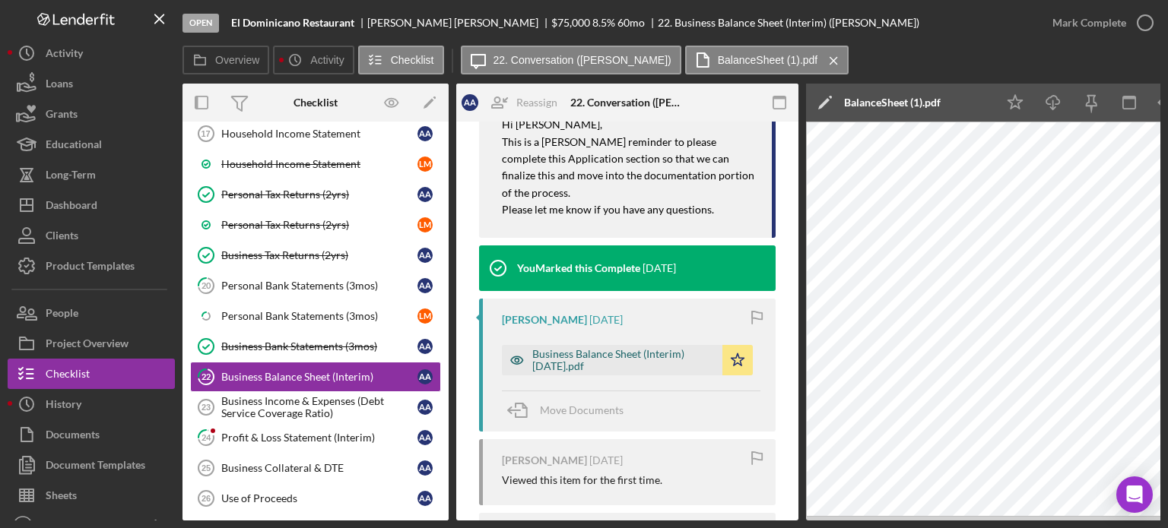
click at [494, 135] on div "Business Balance Sheet (Interim) [DATE].pdf" at bounding box center [623, 360] width 182 height 24
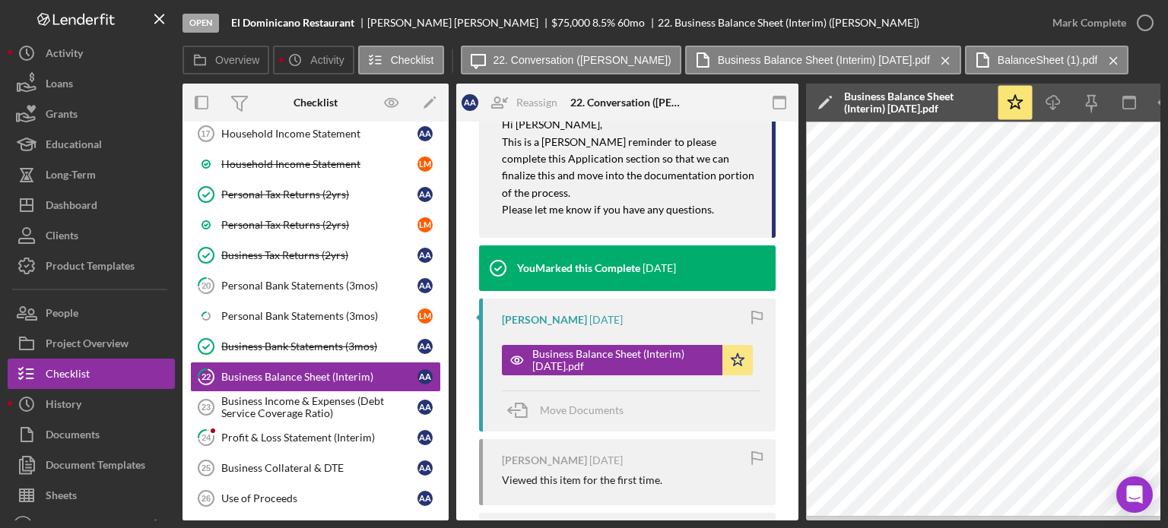
click at [494, 106] on polygon at bounding box center [823, 103] width 11 height 11
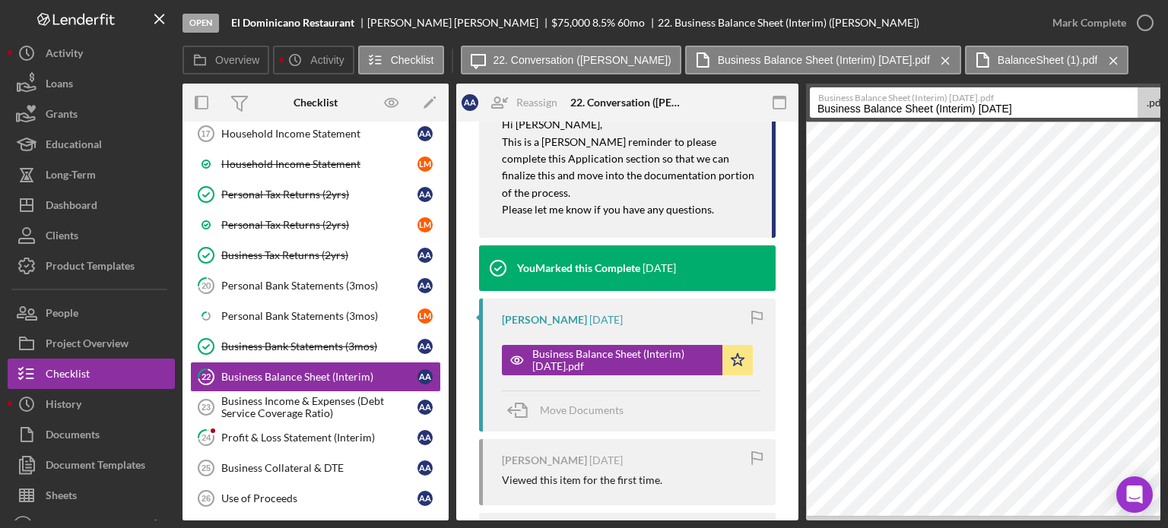
drag, startPoint x: 1032, startPoint y: 107, endPoint x: 608, endPoint y: 108, distance: 424.2
click at [494, 108] on div "Overview Internal Workflow Stage Open Icon/Dropdown Arrow Archive (can unarchiv…" at bounding box center [671, 302] width 978 height 437
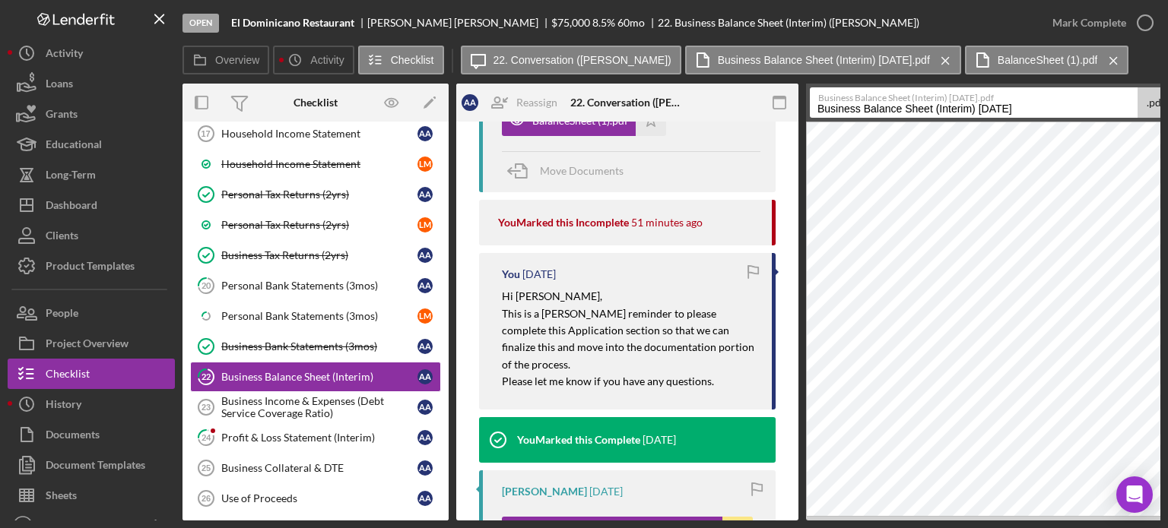
scroll to position [76, 0]
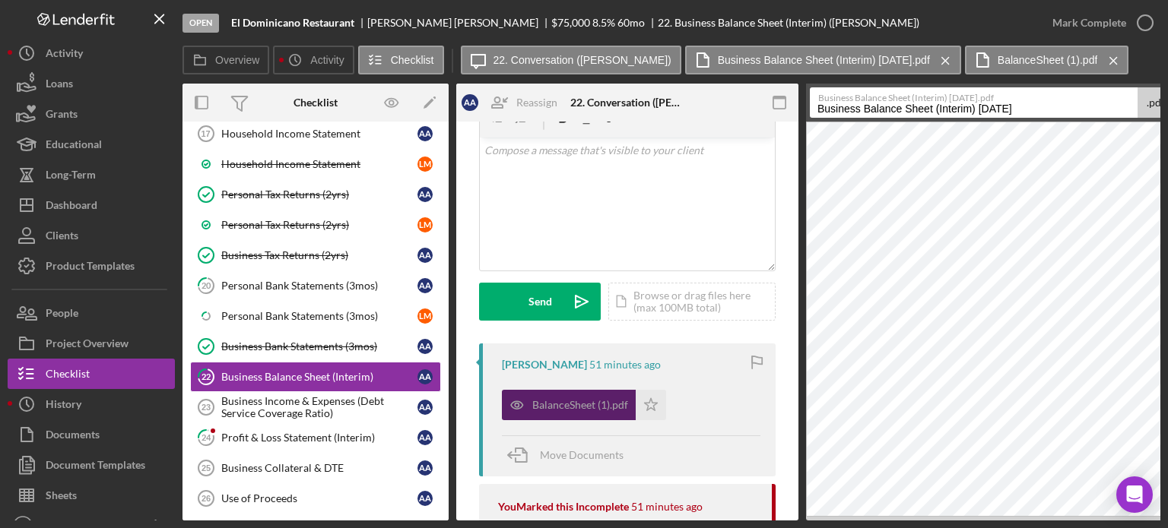
click at [494, 135] on div "BalanceSheet (1).pdf" at bounding box center [580, 405] width 96 height 12
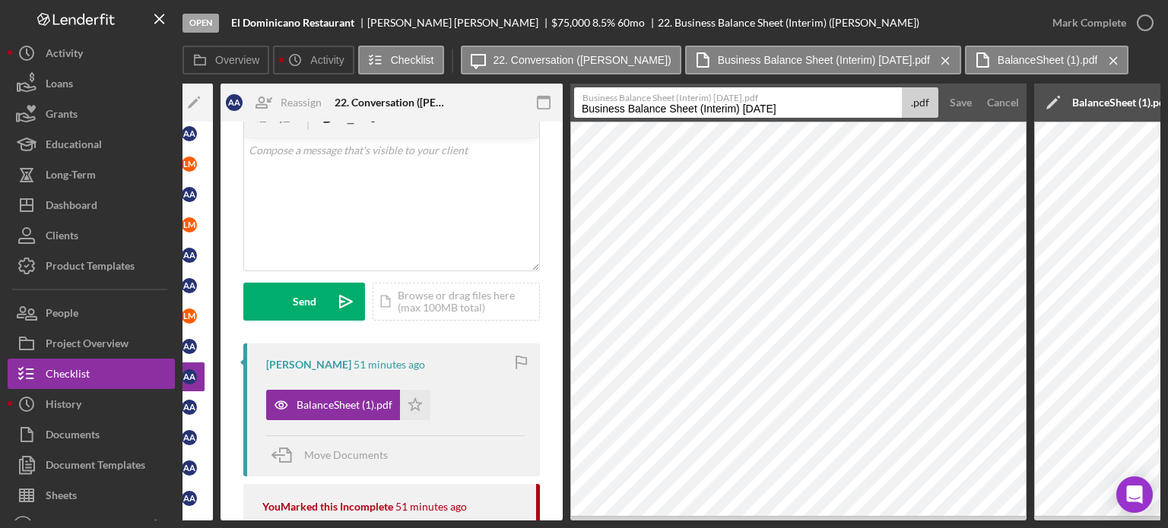
scroll to position [0, 237]
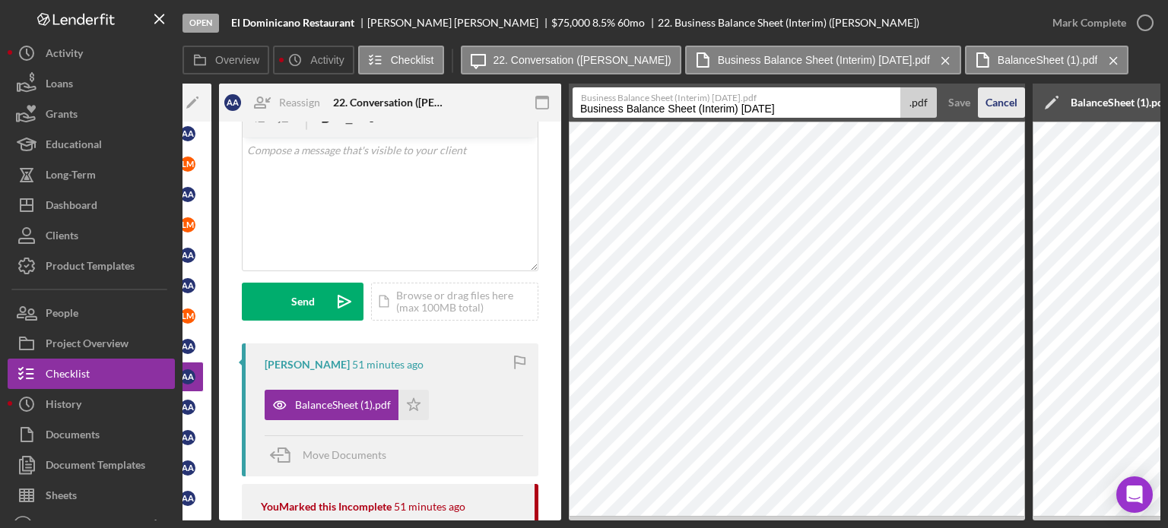
click at [494, 97] on div "Cancel" at bounding box center [1001, 102] width 32 height 30
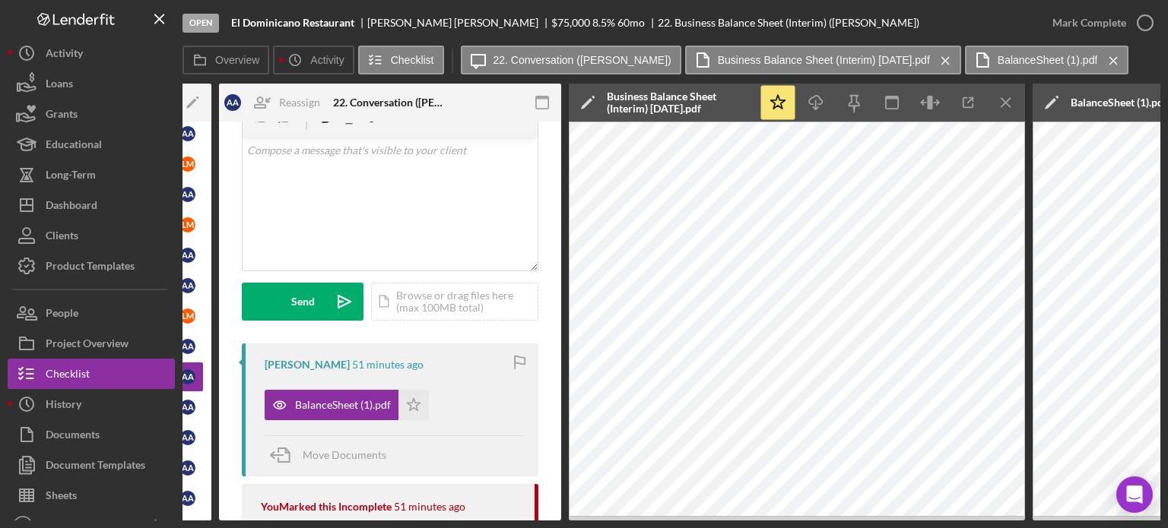
click at [494, 94] on icon "Icon/Menu Close" at bounding box center [1006, 103] width 34 height 34
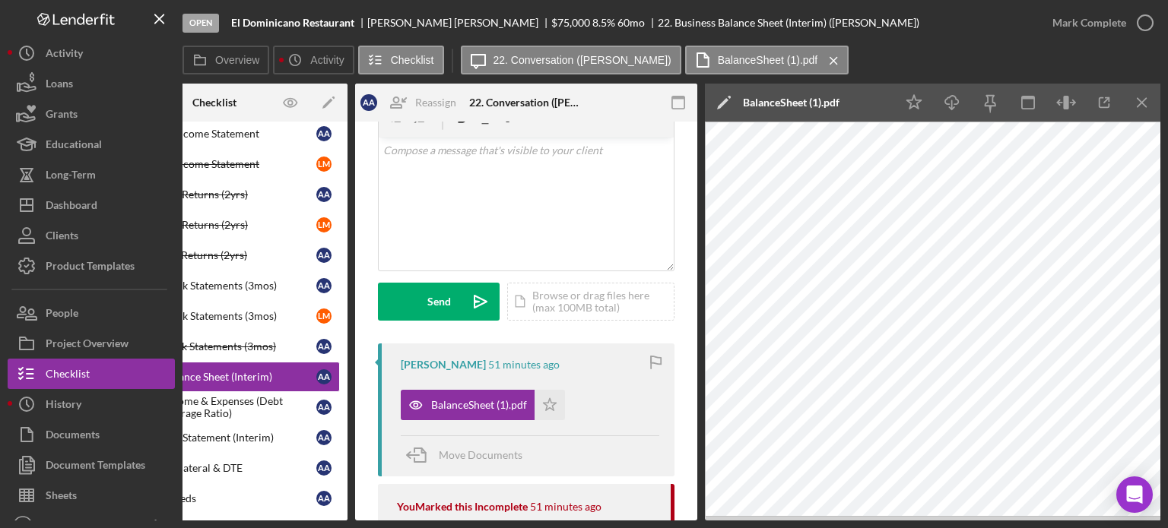
click at [494, 90] on icon "Icon/Edit" at bounding box center [724, 103] width 38 height 38
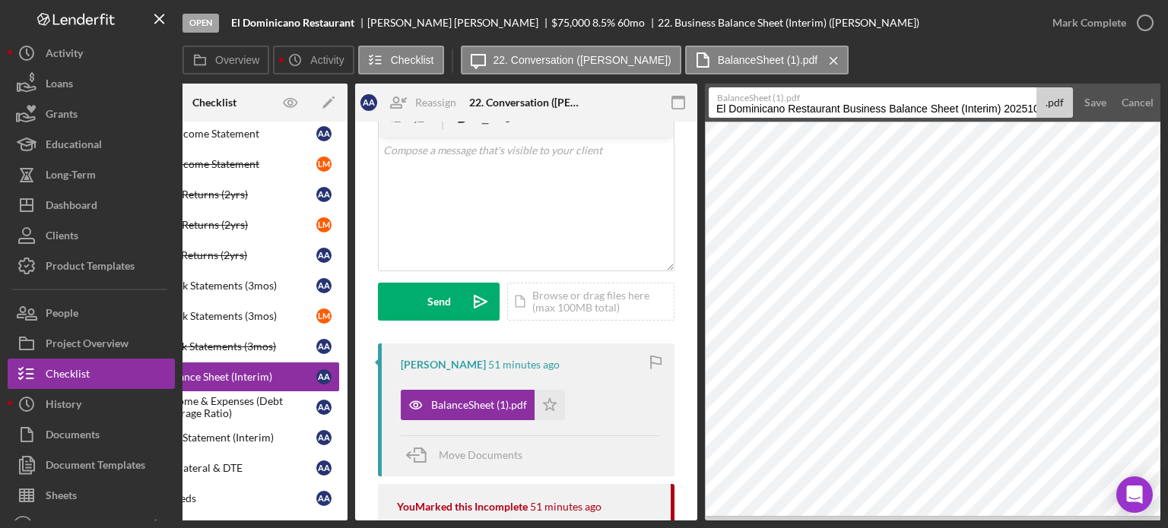
scroll to position [0, 15]
drag, startPoint x: 714, startPoint y: 106, endPoint x: 1167, endPoint y: 130, distance: 453.7
click at [494, 130] on div "Open El Dominicano Restaurant [PERSON_NAME] $75,000 $75,000 8.5 % 60 mo 22. Bus…" at bounding box center [584, 264] width 1168 height 528
paste input "Business Balance Sheet (Interim) [DATE]"
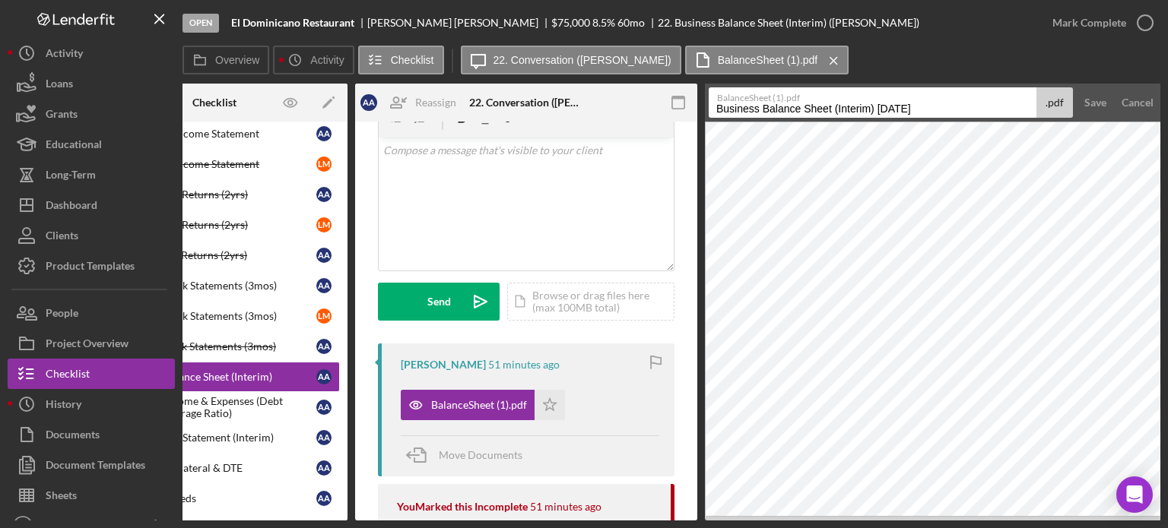
drag, startPoint x: 879, startPoint y: 106, endPoint x: 898, endPoint y: 113, distance: 20.2
click at [494, 113] on input "Business Balance Sheet (Interim) [DATE]" at bounding box center [872, 102] width 328 height 30
type input "Business Balance Sheet (Interim) [DATE]"
click at [494, 100] on div "Save" at bounding box center [1095, 102] width 22 height 30
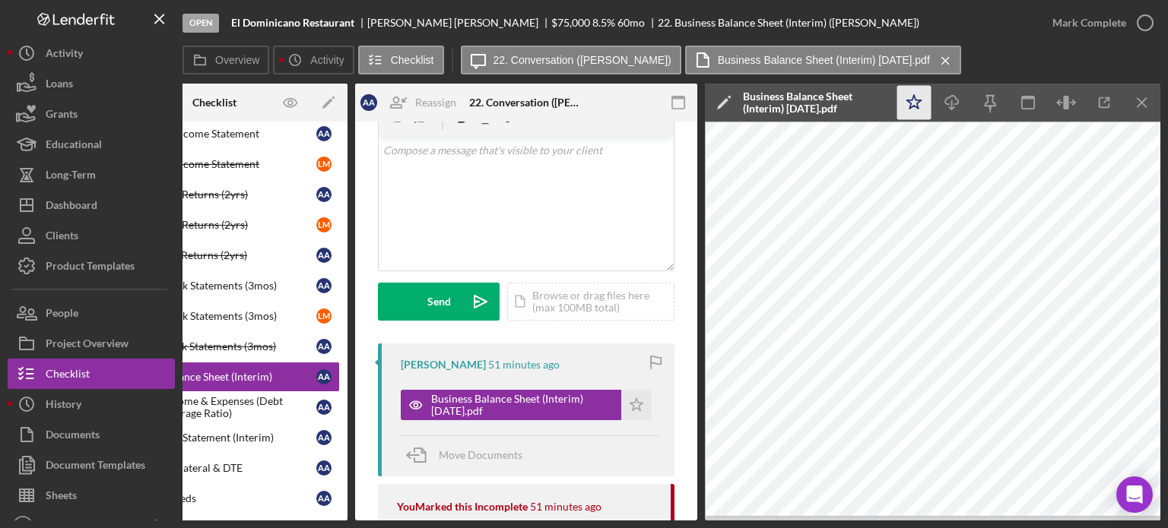
click at [494, 103] on icon "Icon/Star" at bounding box center [914, 103] width 34 height 34
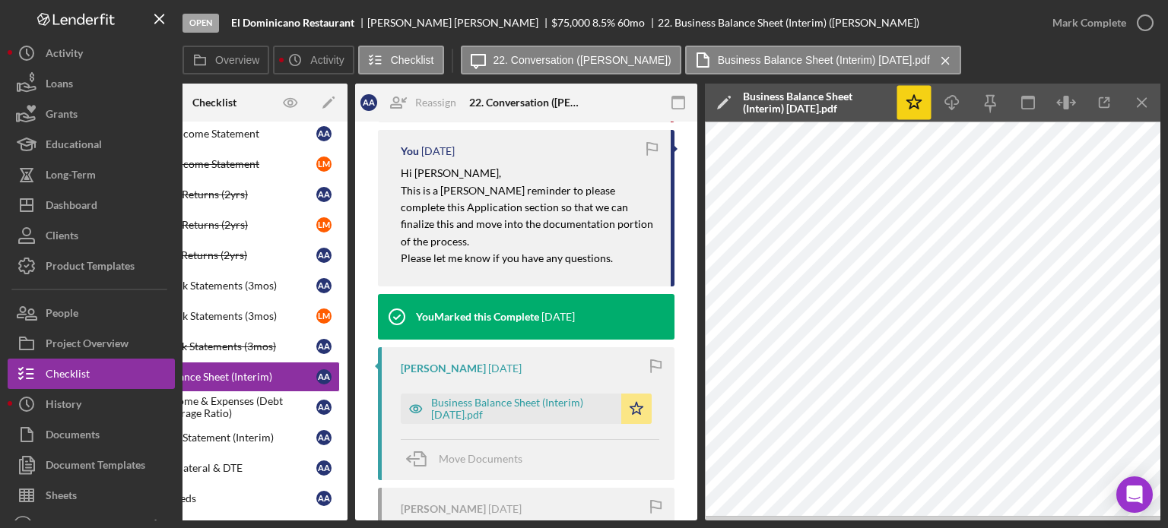
scroll to position [532, 0]
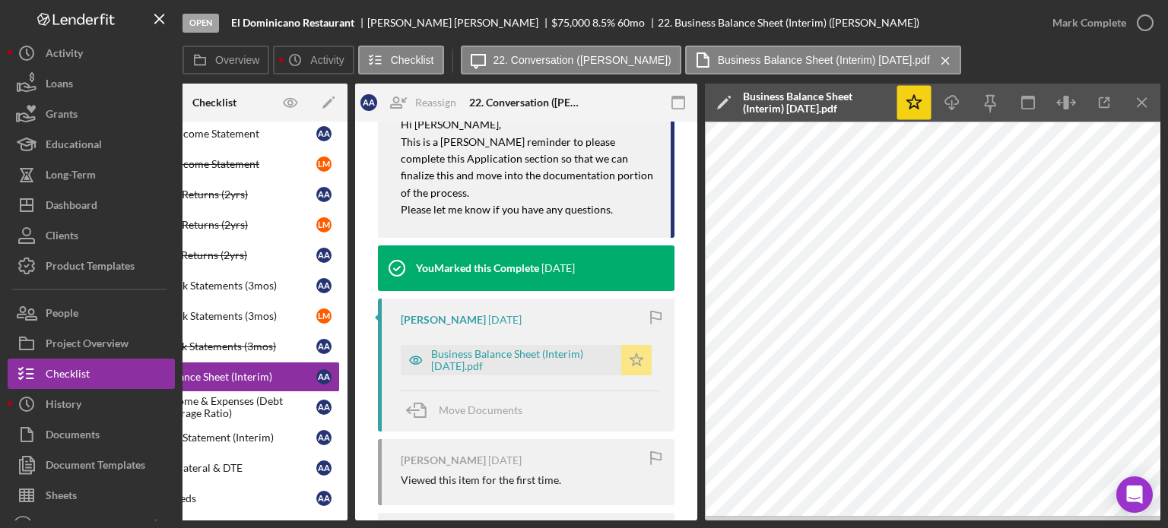
click at [494, 135] on polygon "button" at bounding box center [636, 359] width 13 height 12
click at [494, 135] on div "Business Balance Sheet (Interim) [DATE].pdf" at bounding box center [522, 360] width 182 height 24
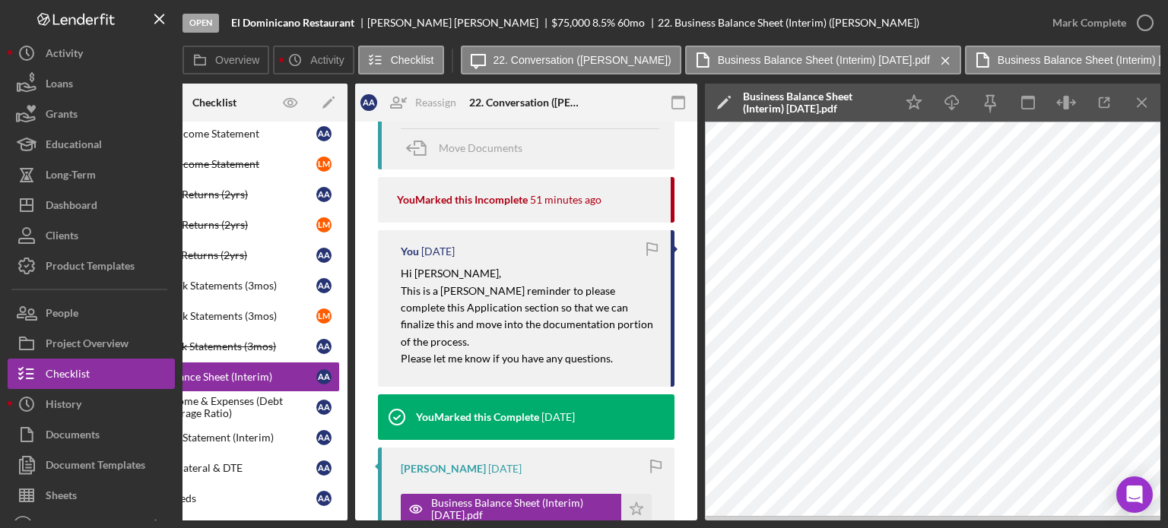
scroll to position [152, 0]
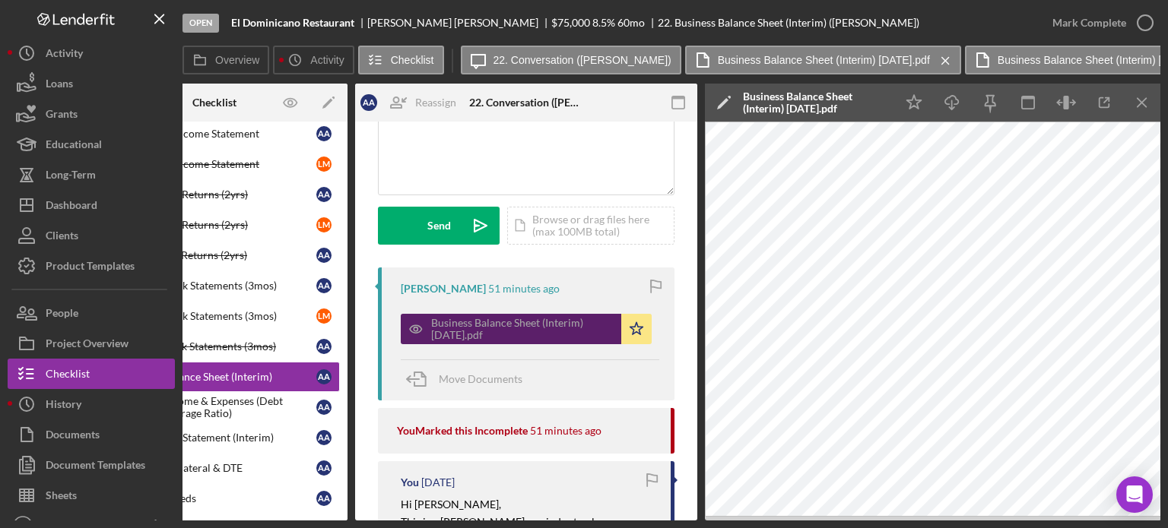
click at [494, 135] on div "Business Balance Sheet (Interim) [DATE].pdf" at bounding box center [522, 329] width 182 height 24
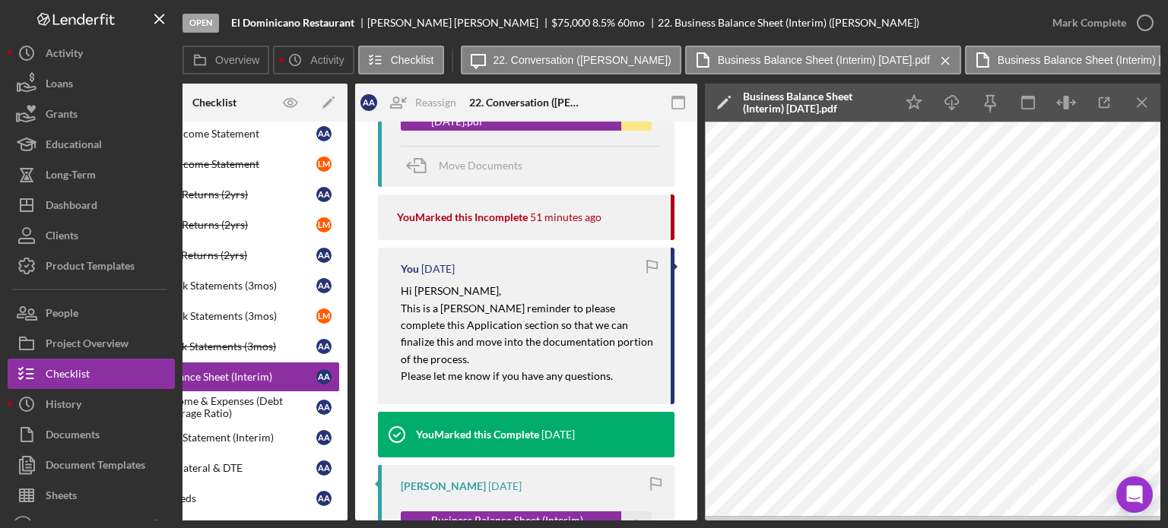
scroll to position [608, 0]
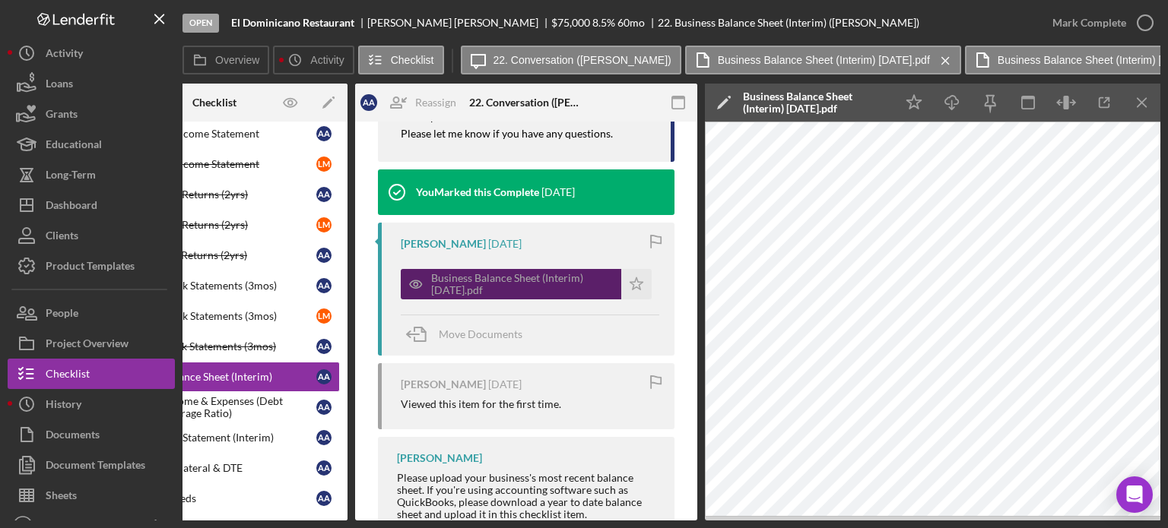
click at [494, 135] on div "Business Balance Sheet (Interim) [DATE].pdf" at bounding box center [522, 284] width 182 height 24
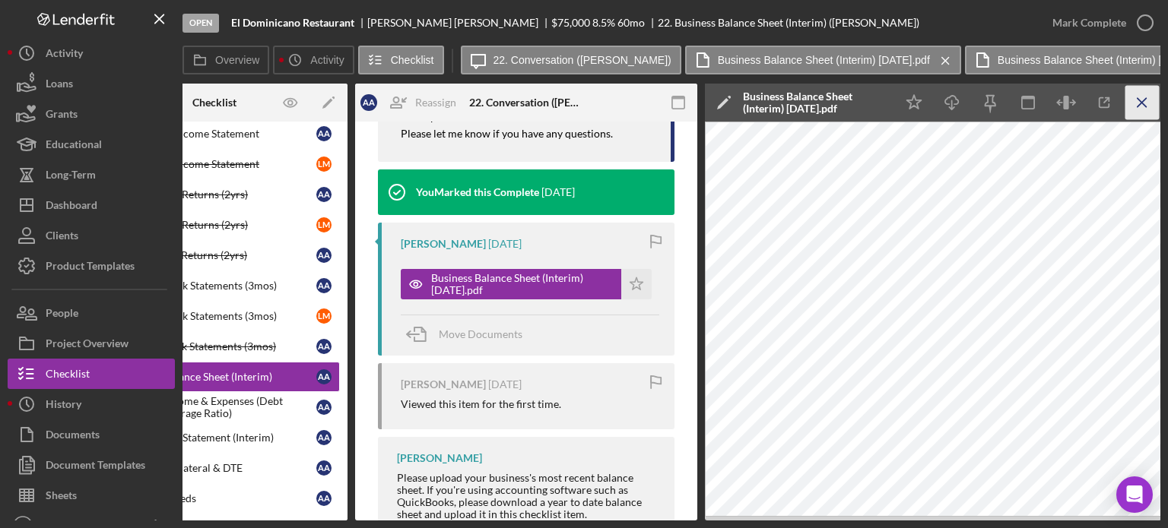
click at [494, 100] on icon "Icon/Menu Close" at bounding box center [1142, 103] width 34 height 34
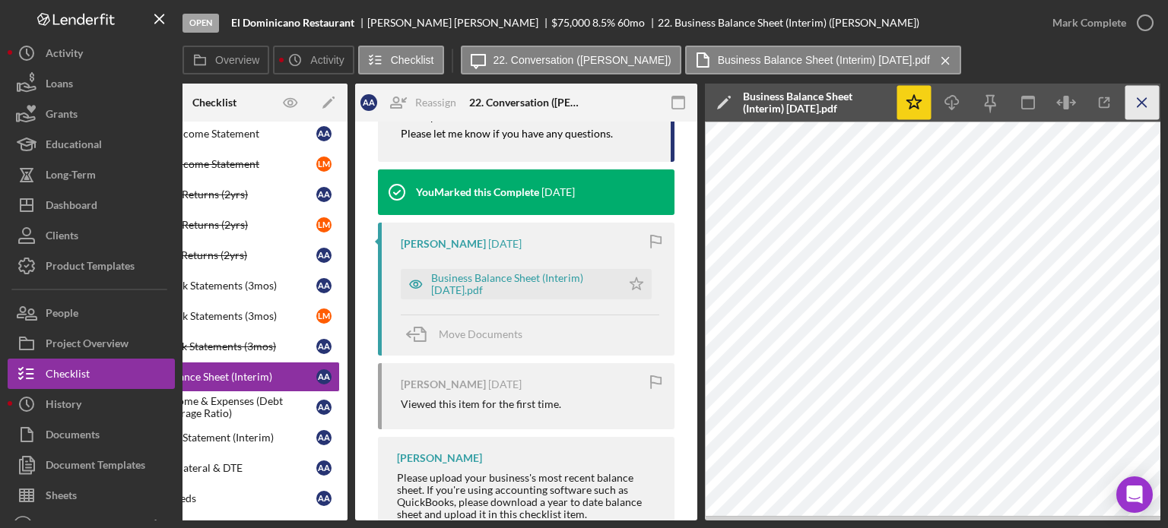
click at [494, 116] on icon "Icon/Menu Close" at bounding box center [1142, 103] width 34 height 34
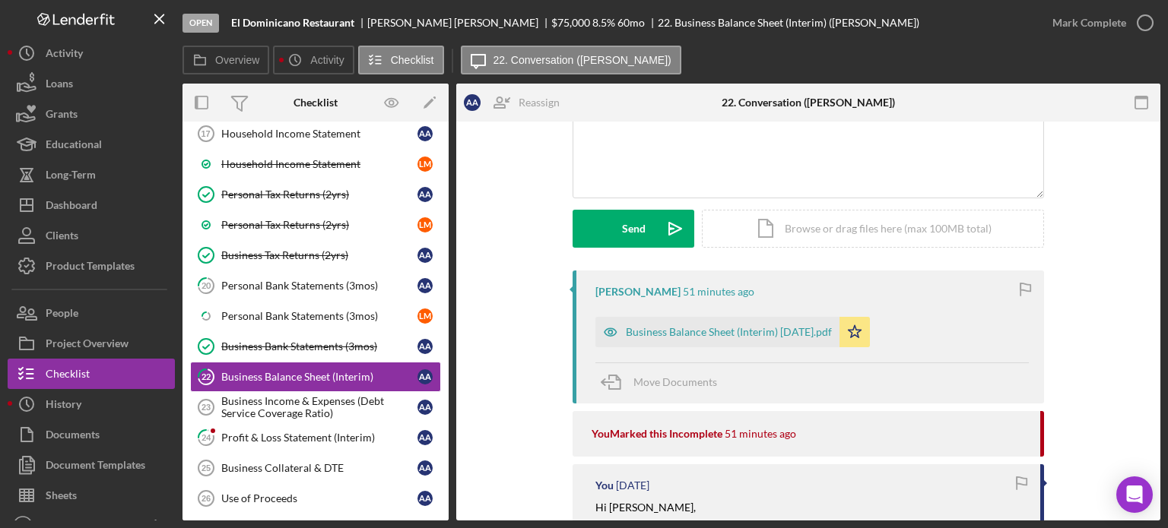
scroll to position [152, 0]
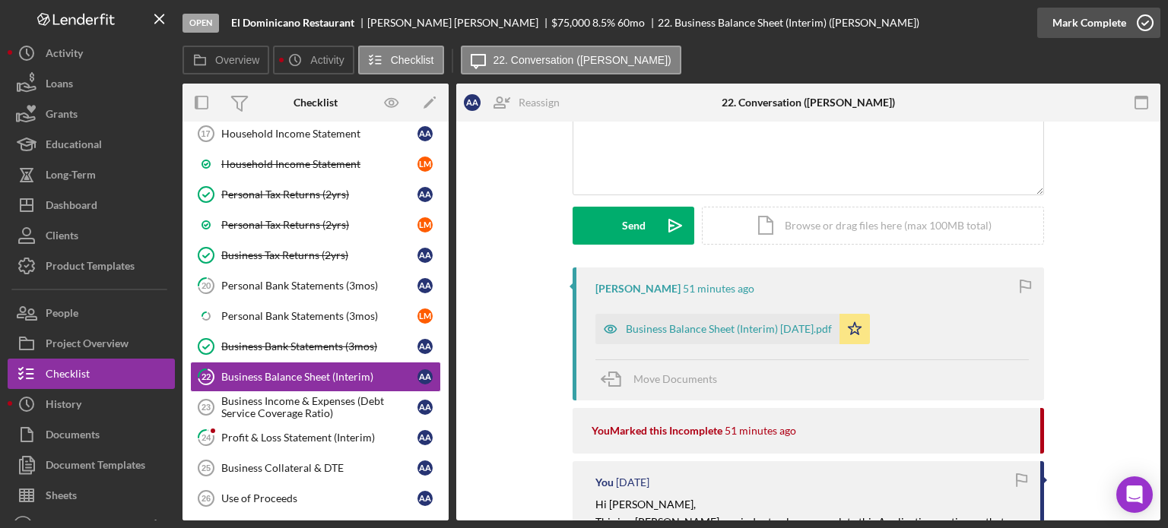
click at [494, 16] on div "Mark Complete" at bounding box center [1089, 23] width 74 height 30
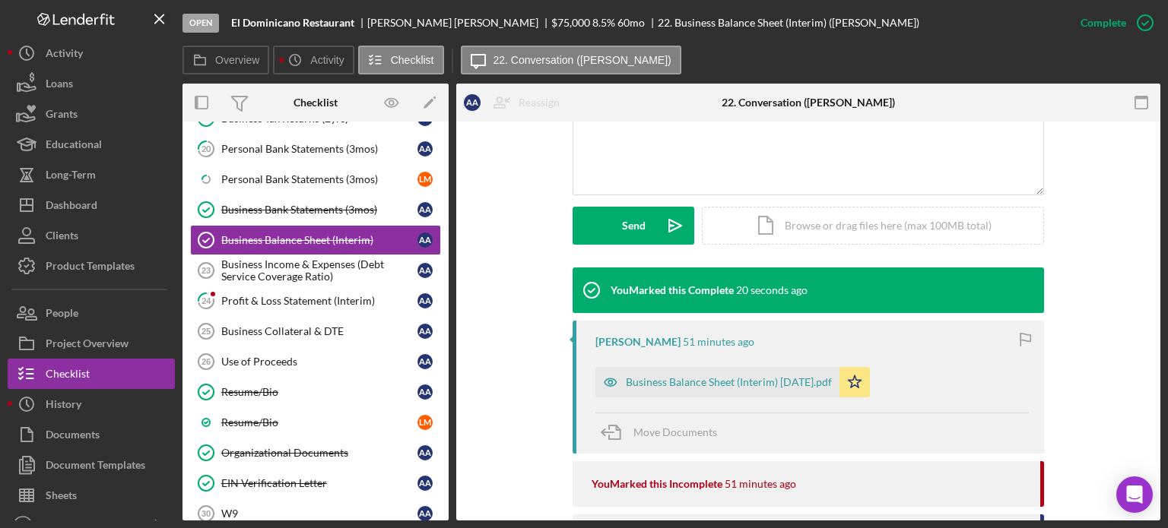
scroll to position [900, 0]
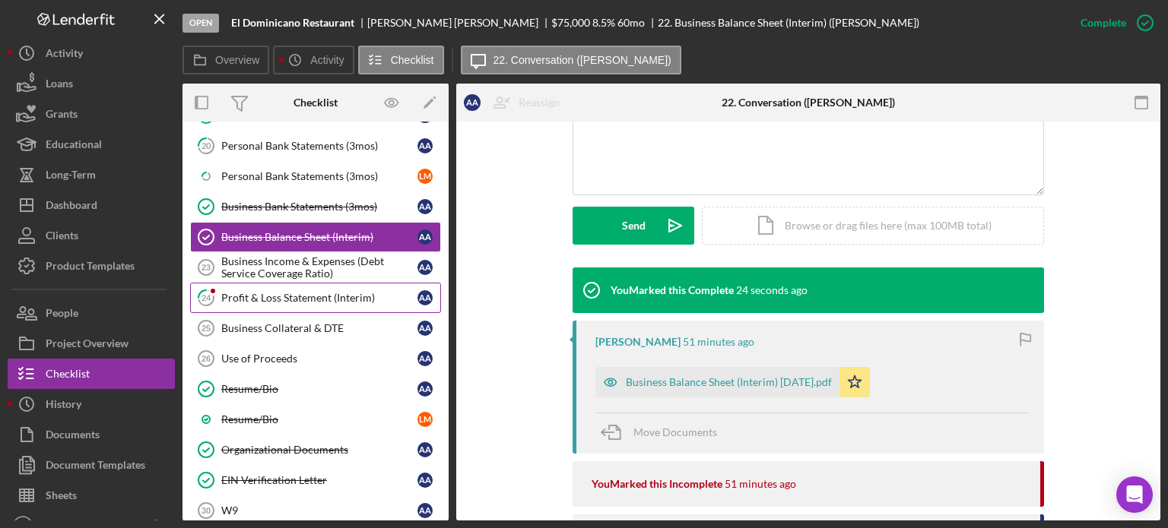
drag, startPoint x: 268, startPoint y: 292, endPoint x: 299, endPoint y: 292, distance: 31.2
click at [268, 135] on div "Profit & Loss Statement (Interim)" at bounding box center [319, 298] width 196 height 12
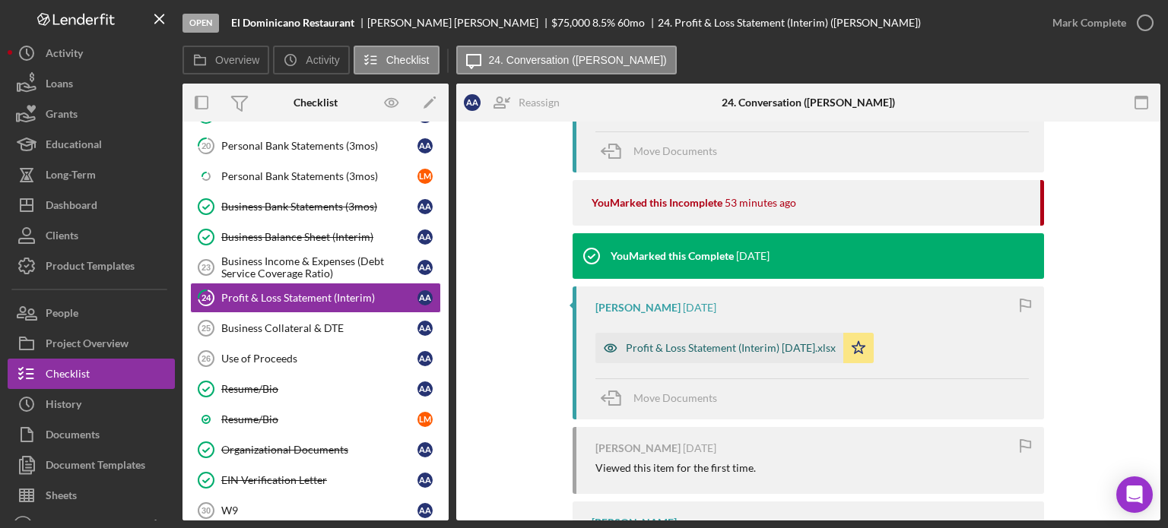
scroll to position [152, 0]
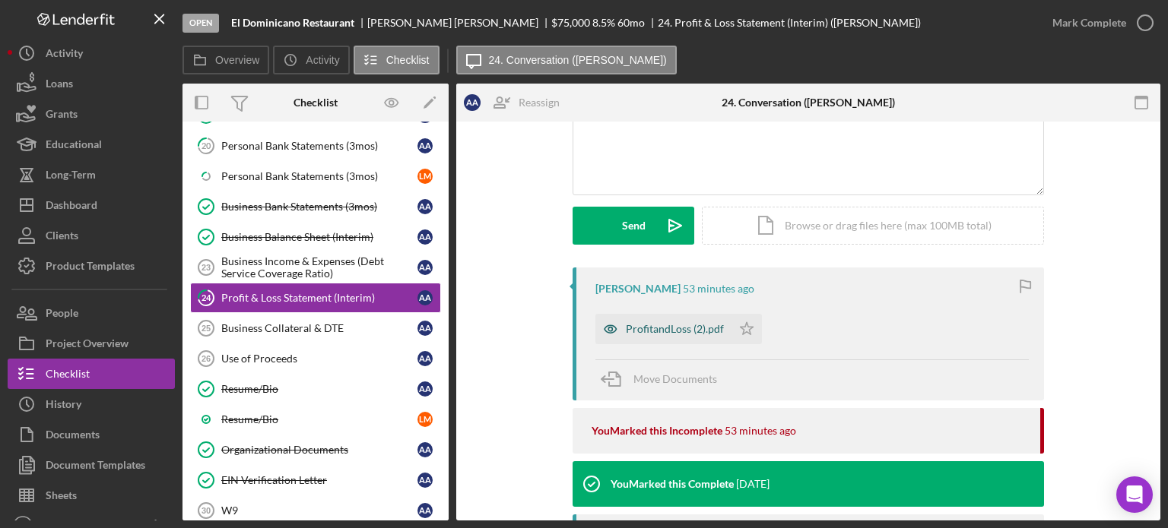
click at [494, 135] on div "ProfitandLoss (2).pdf" at bounding box center [675, 329] width 98 height 12
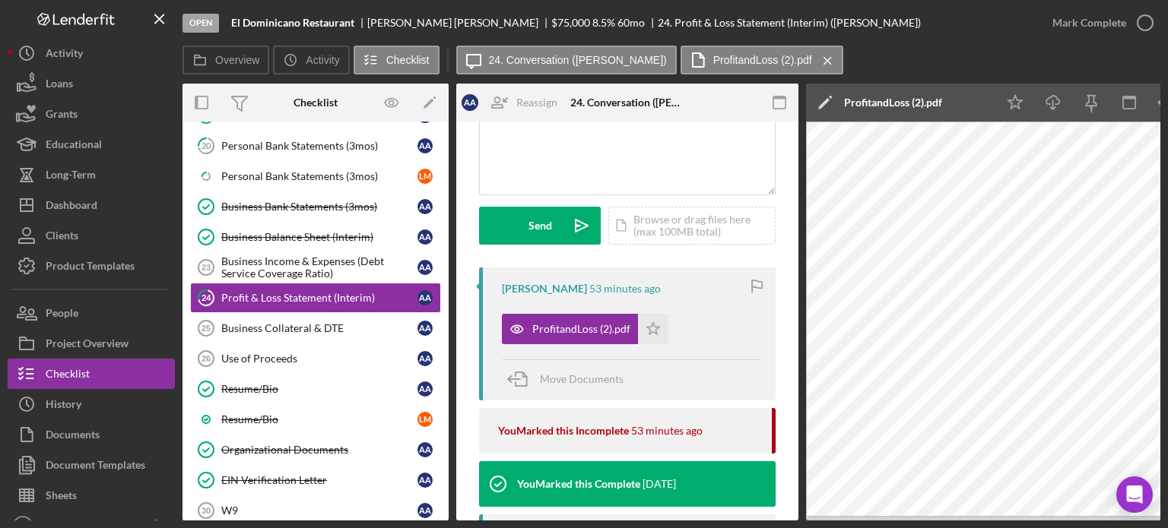
click at [494, 100] on icon "Icon/Edit" at bounding box center [825, 103] width 38 height 38
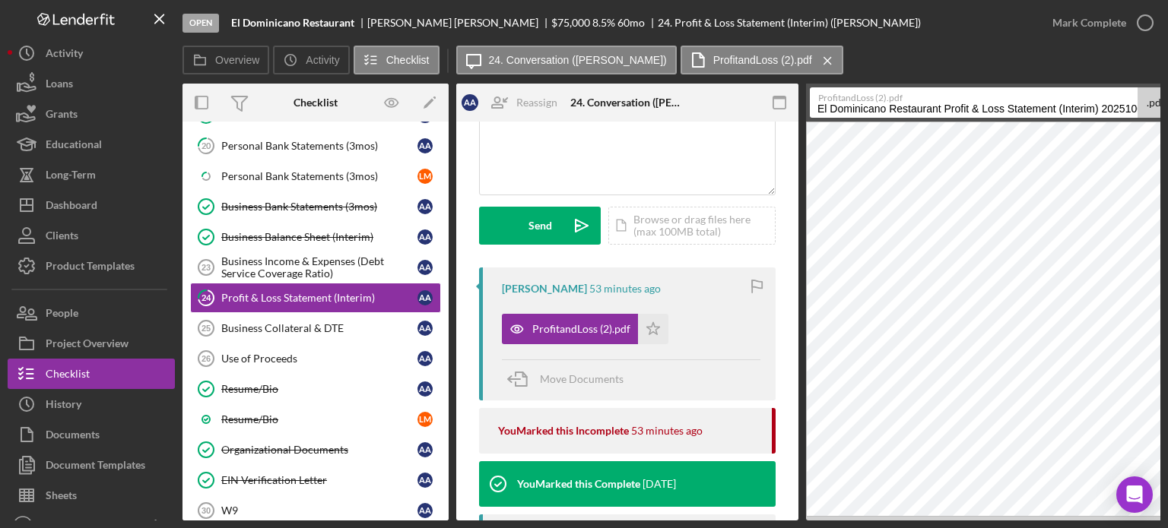
scroll to position [0, 101]
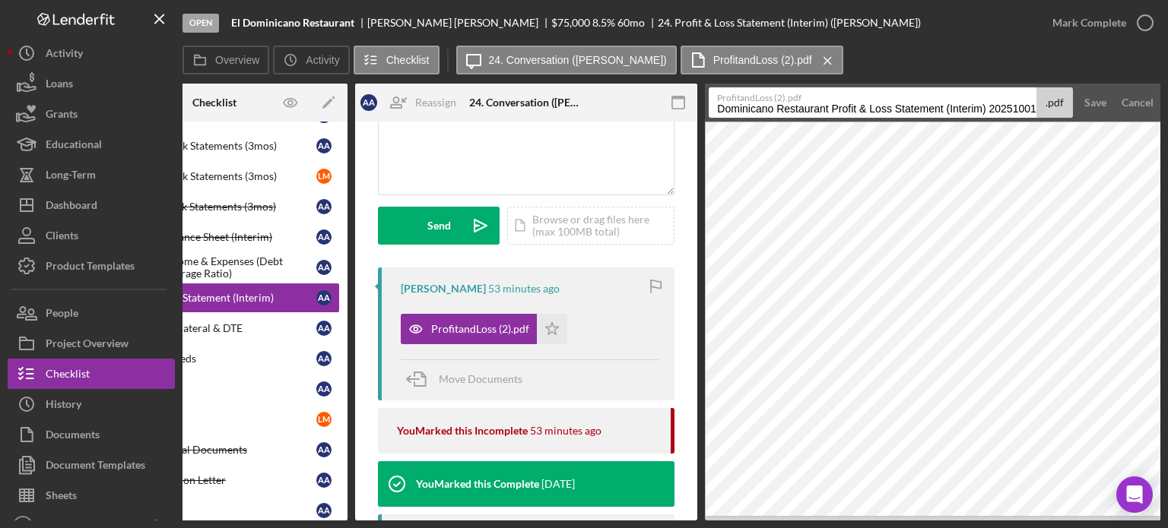
drag, startPoint x: 813, startPoint y: 106, endPoint x: 1167, endPoint y: 113, distance: 354.3
click at [494, 113] on div "Open El Dominicano Restaurant [PERSON_NAME] $75,000 $75,000 8.5 % 60 mo 24. Pro…" at bounding box center [584, 264] width 1168 height 528
paste input "Business Balance Sheet (Interim) [DATE]"
click at [494, 110] on input "Business Balance Sheet (Interim) [DATE]" at bounding box center [872, 102] width 328 height 30
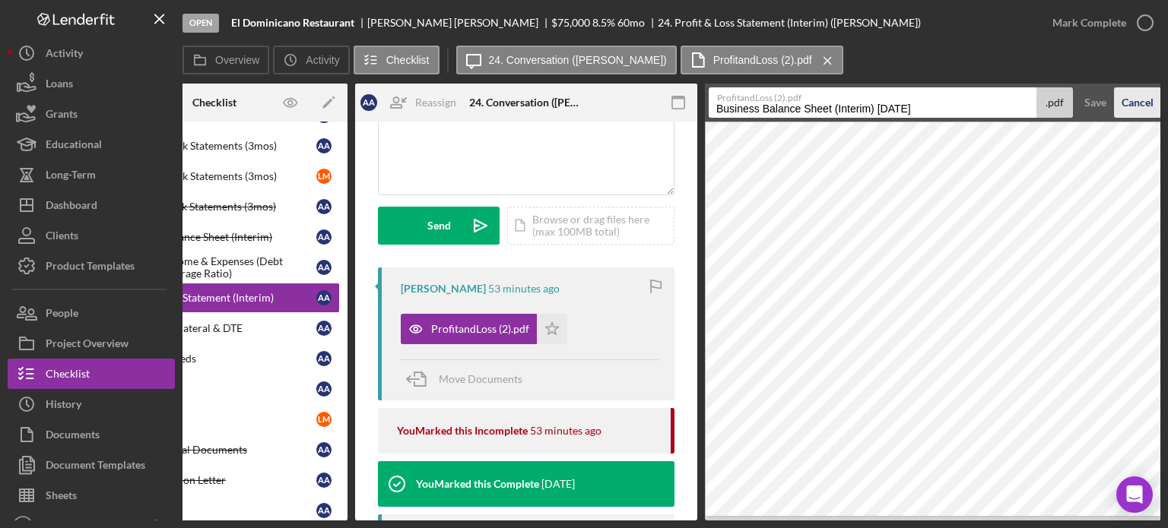
type input "Business Balance Sheet (Interim) [DATE]"
click at [494, 100] on button "Cancel" at bounding box center [1137, 102] width 47 height 30
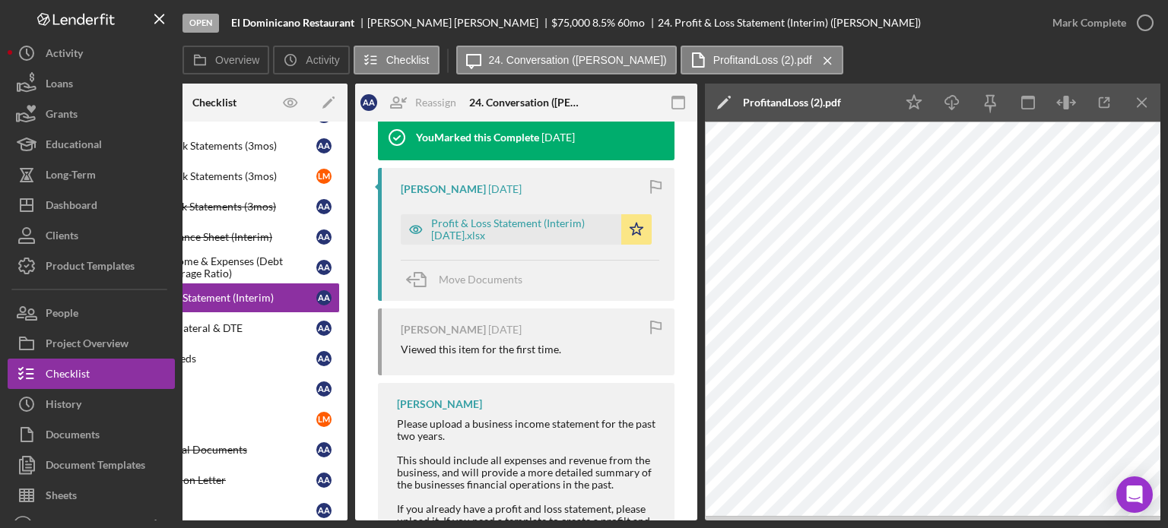
scroll to position [532, 0]
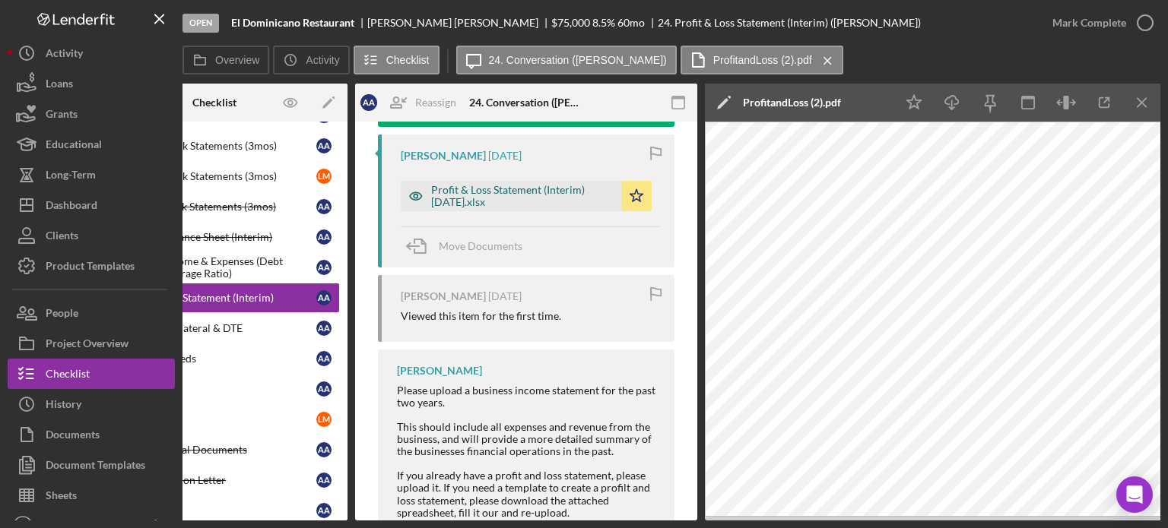
drag, startPoint x: 490, startPoint y: 190, endPoint x: 505, endPoint y: 189, distance: 14.5
click at [490, 135] on div "Profit & Loss Statement (Interim) [DATE].xlsx" at bounding box center [522, 196] width 182 height 24
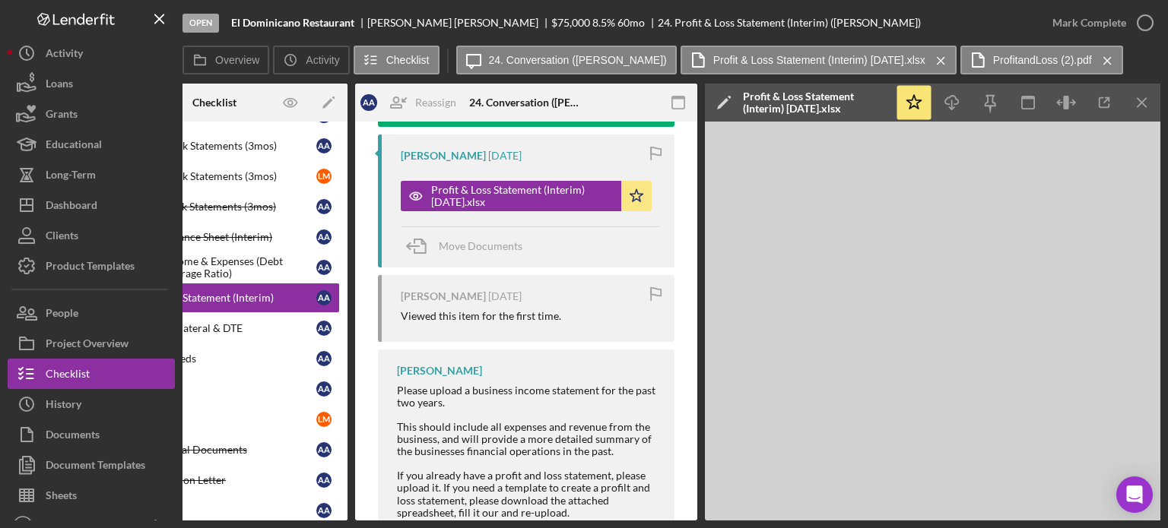
click at [494, 104] on icon "Icon/Edit" at bounding box center [724, 103] width 38 height 38
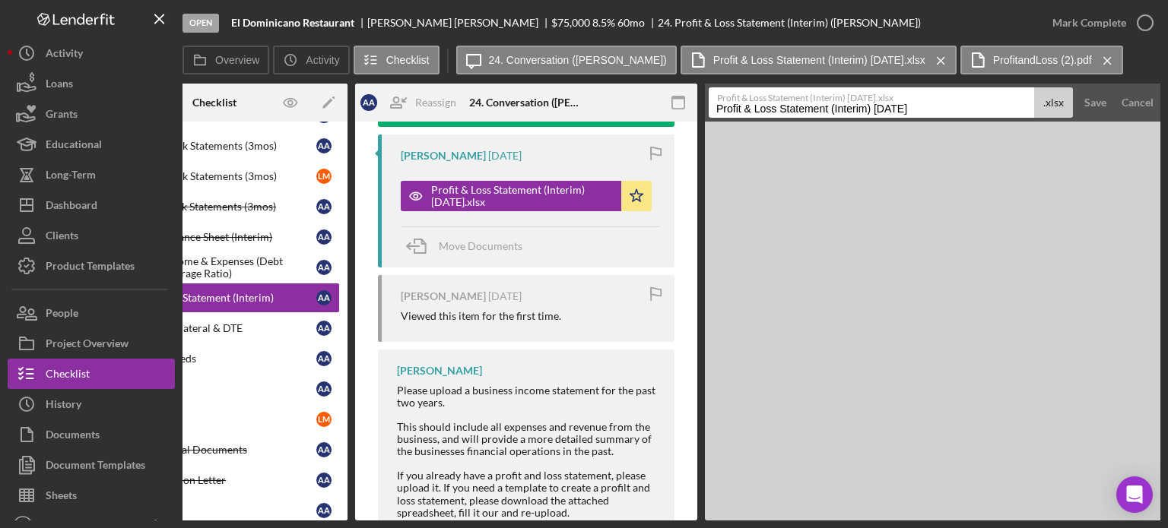
drag, startPoint x: 873, startPoint y: 112, endPoint x: 500, endPoint y: 118, distance: 372.5
click at [494, 118] on div "Overview Internal Workflow Stage Open Icon/Dropdown Arrow Archive (can unarchiv…" at bounding box center [671, 302] width 978 height 437
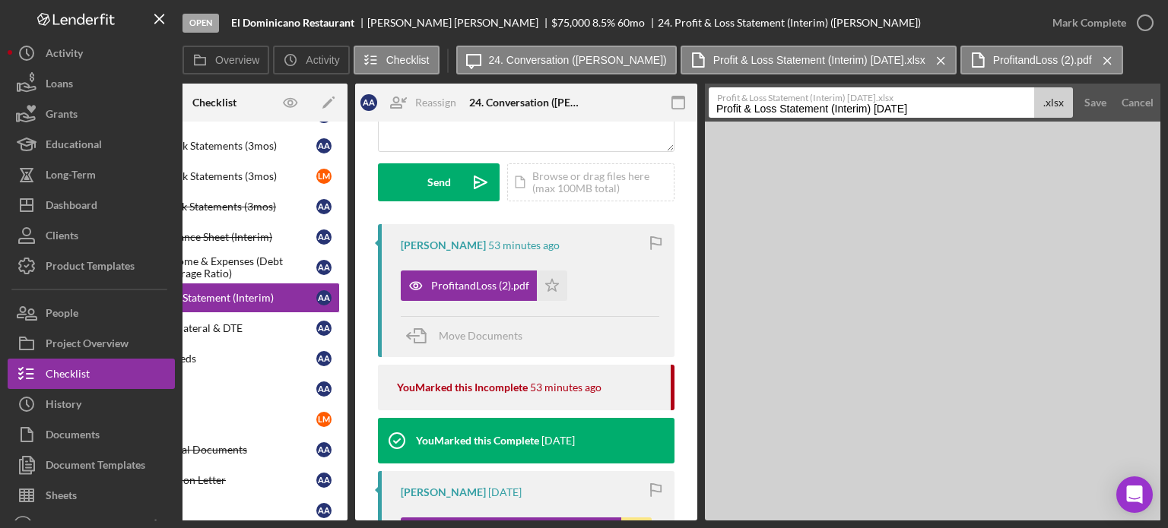
scroll to position [152, 0]
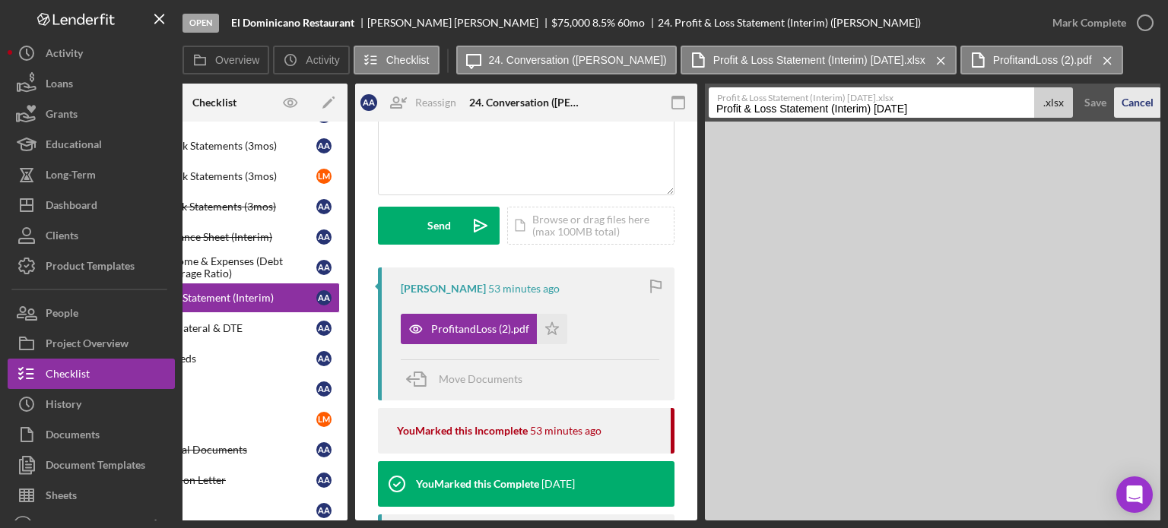
click at [494, 103] on div "Cancel" at bounding box center [1137, 102] width 32 height 30
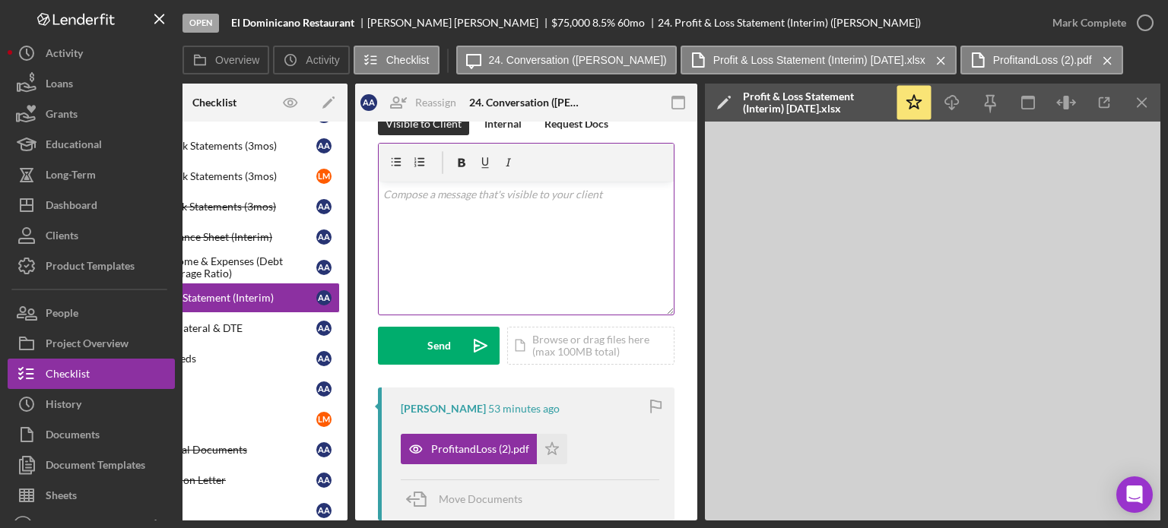
scroll to position [0, 0]
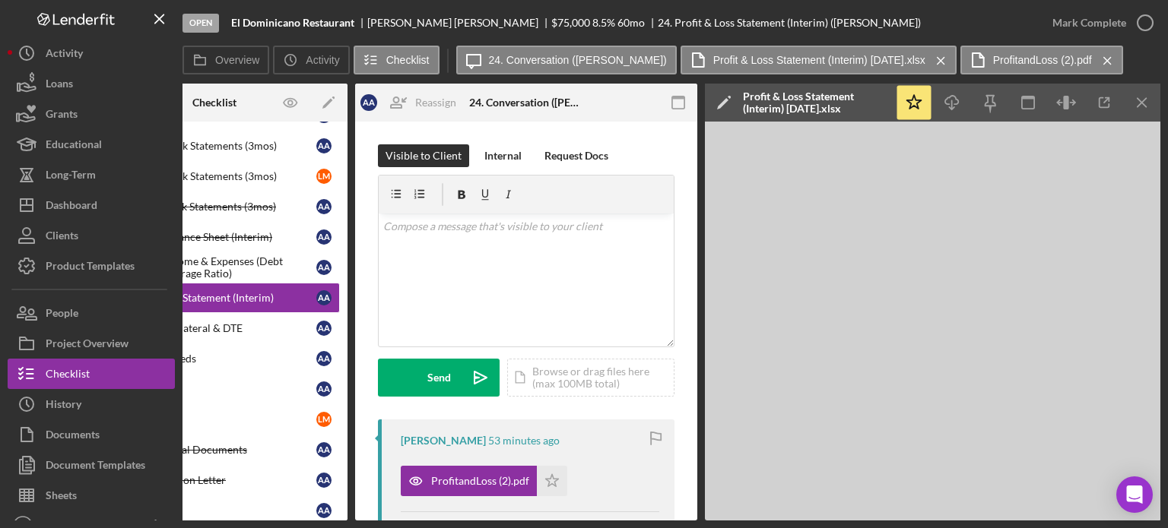
click at [494, 106] on icon "Icon/Edit" at bounding box center [724, 103] width 38 height 38
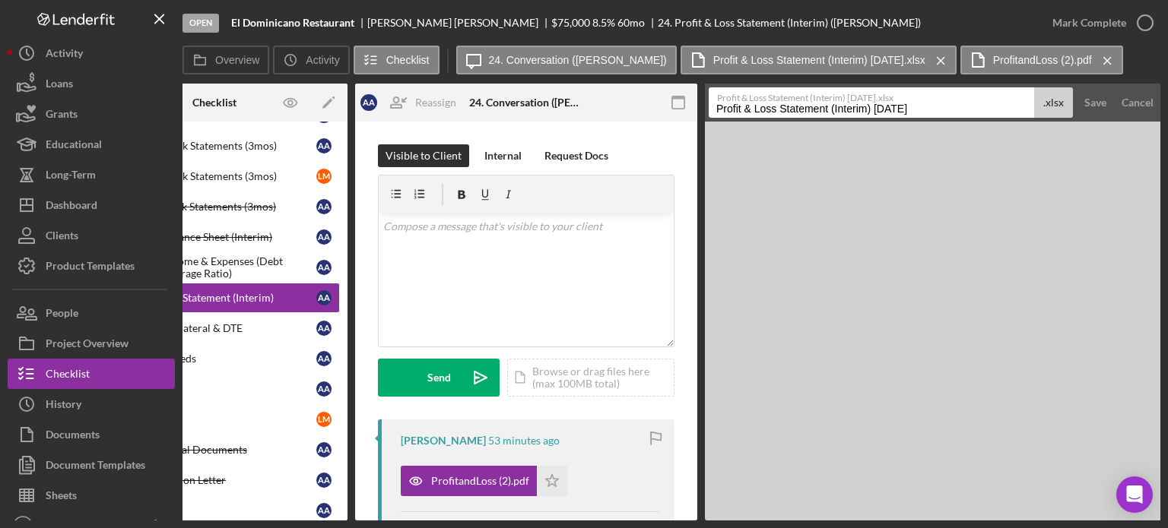
click at [494, 108] on input "Profit & Loss Statement (Interim) [DATE]" at bounding box center [870, 102] width 325 height 30
drag, startPoint x: 1133, startPoint y: 97, endPoint x: 1034, endPoint y: 93, distance: 99.6
click at [494, 97] on div "Cancel" at bounding box center [1137, 102] width 32 height 30
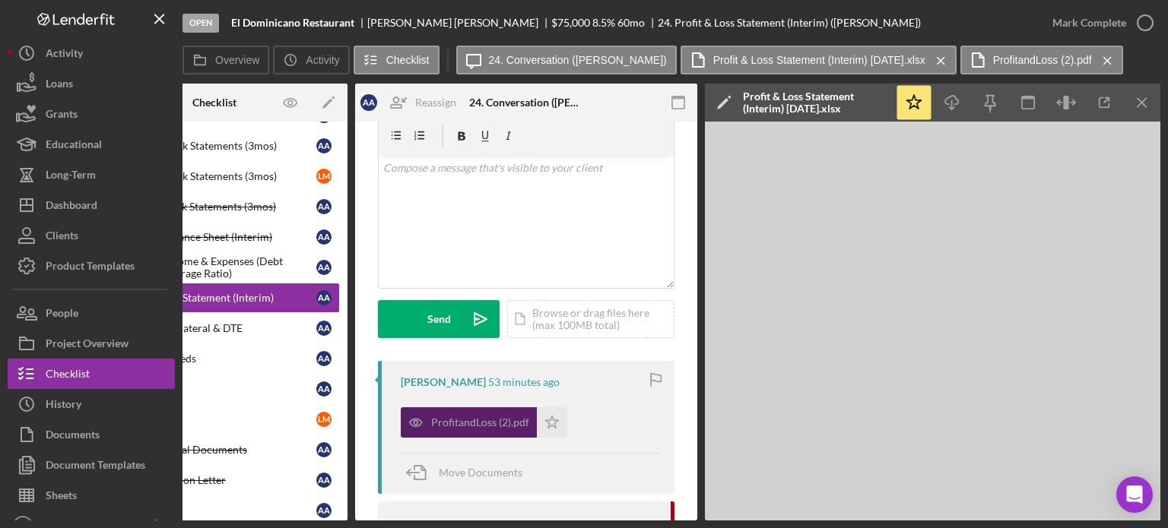
scroll to position [152, 0]
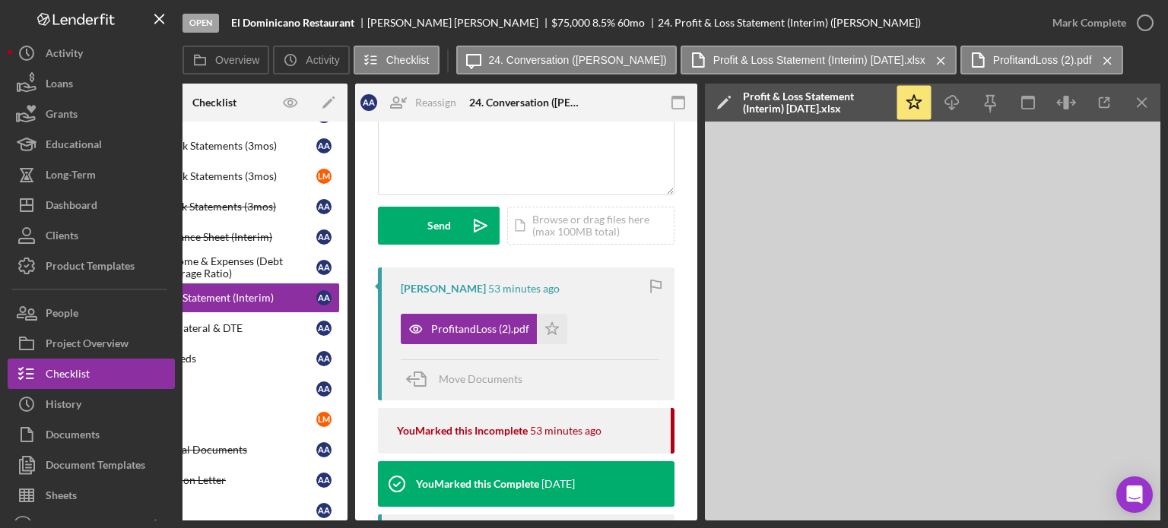
click at [494, 107] on icon "Icon/Menu Close" at bounding box center [1142, 103] width 34 height 34
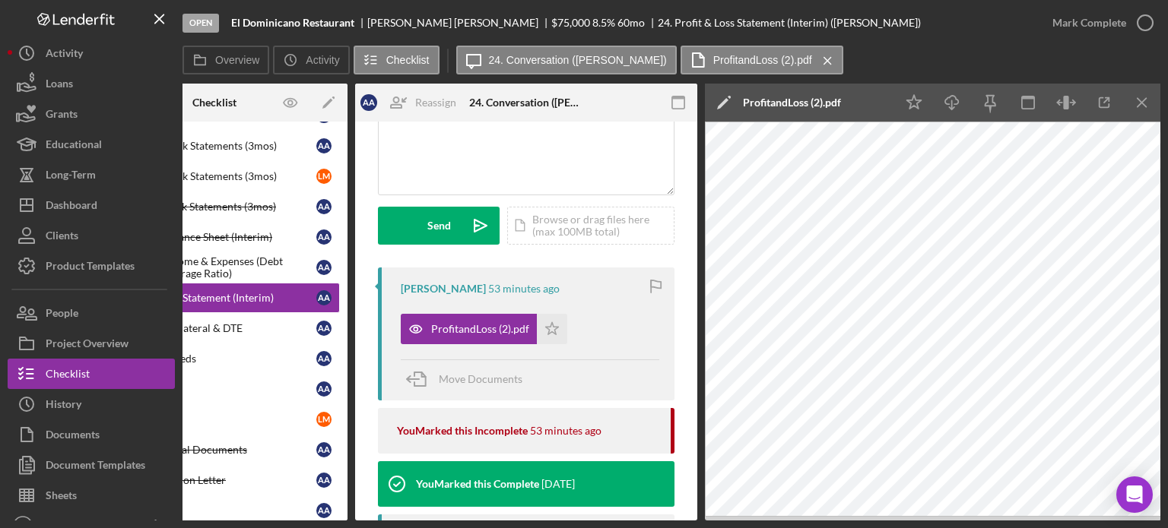
click at [494, 100] on icon "Icon/Edit" at bounding box center [724, 103] width 38 height 38
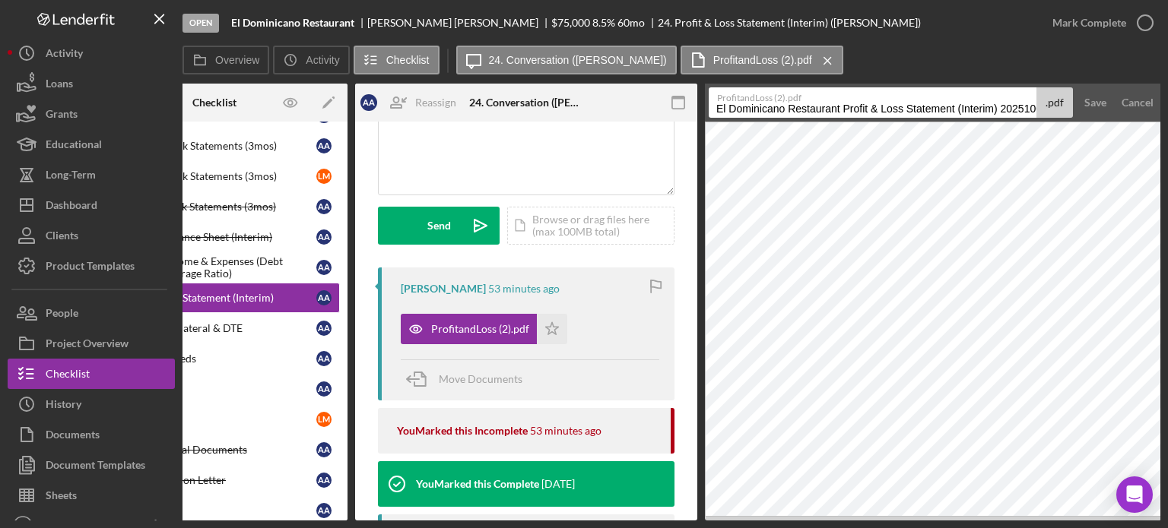
scroll to position [0, 11]
drag, startPoint x: 712, startPoint y: 106, endPoint x: 1167, endPoint y: 101, distance: 454.6
click at [494, 101] on div "Open El Dominicano Restaurant [PERSON_NAME] $75,000 $75,000 8.5 % 60 mo 24. Pro…" at bounding box center [584, 264] width 1168 height 528
paste input "Profit & Loss Statement (Interim) [DATE]"
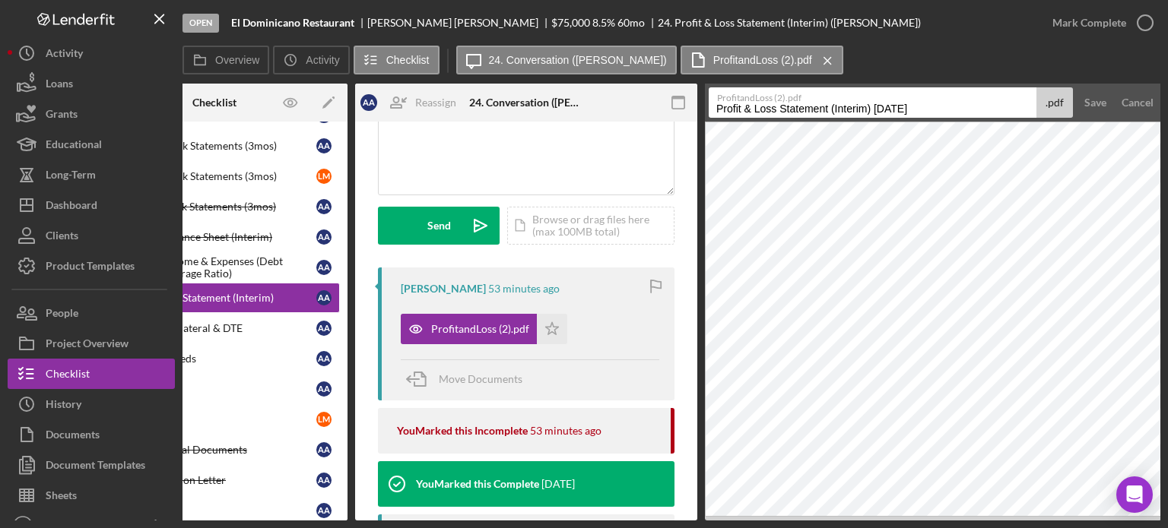
drag, startPoint x: 873, startPoint y: 107, endPoint x: 894, endPoint y: 109, distance: 21.3
click at [494, 109] on input "Profit & Loss Statement (Interim) [DATE]" at bounding box center [872, 102] width 328 height 30
type input "Profit & Loss Statement (Interim) [DATE]"
click at [494, 100] on div "Save" at bounding box center [1095, 102] width 22 height 30
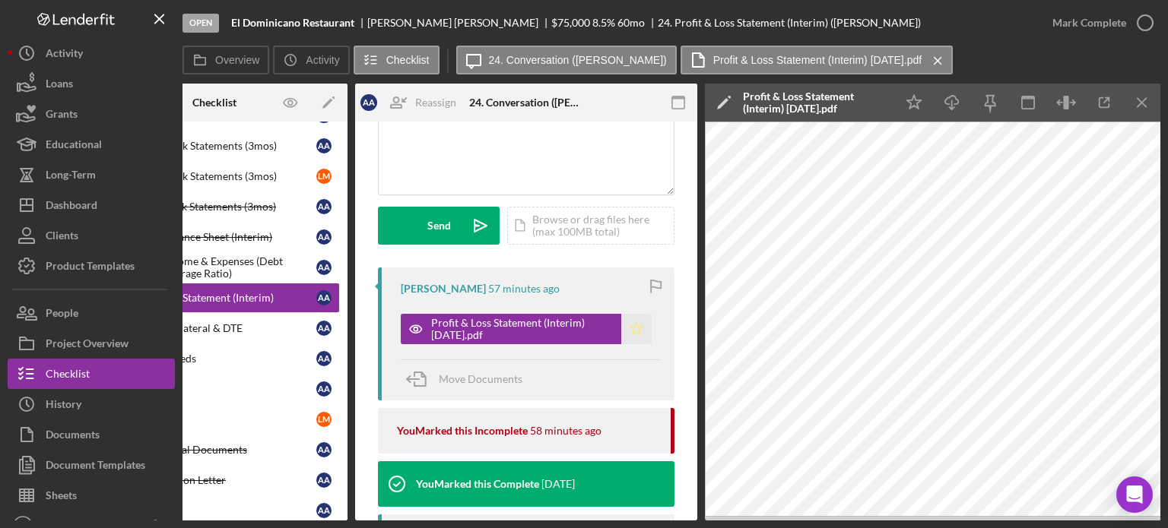
click at [494, 135] on icon "Icon/Star" at bounding box center [636, 329] width 30 height 30
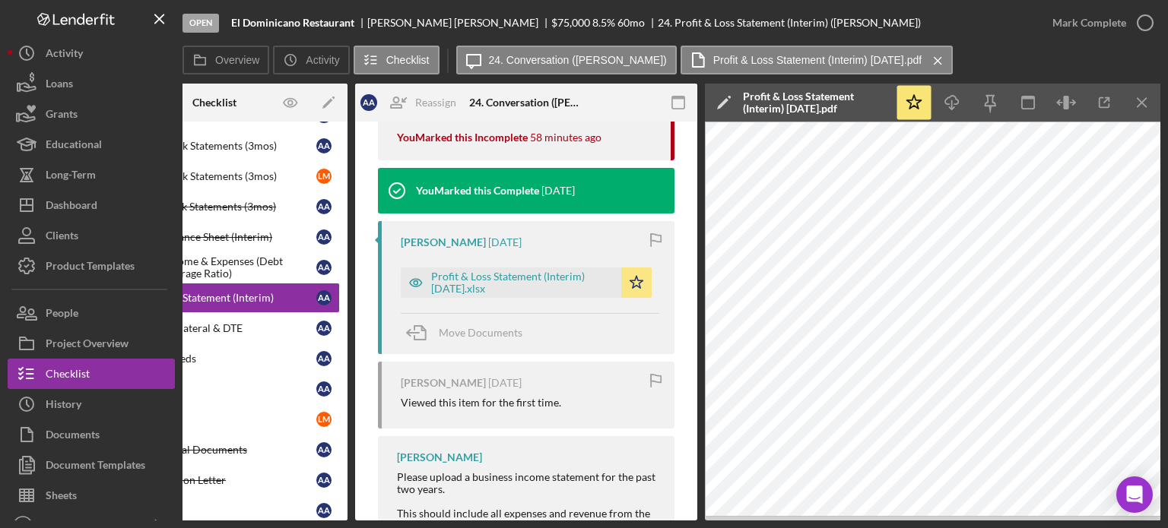
scroll to position [456, 0]
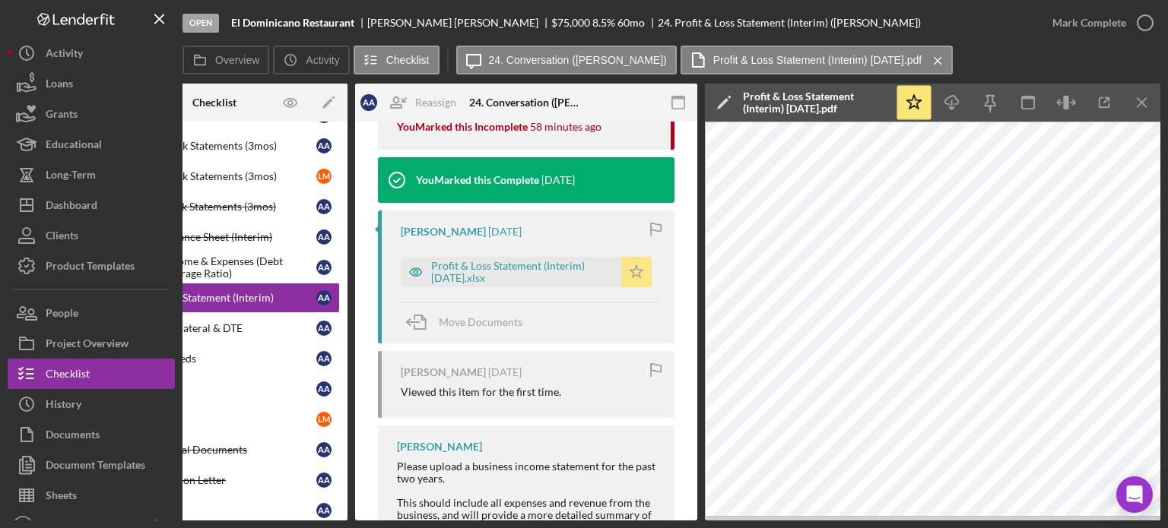
click at [494, 135] on icon "Icon/Star" at bounding box center [636, 272] width 30 height 30
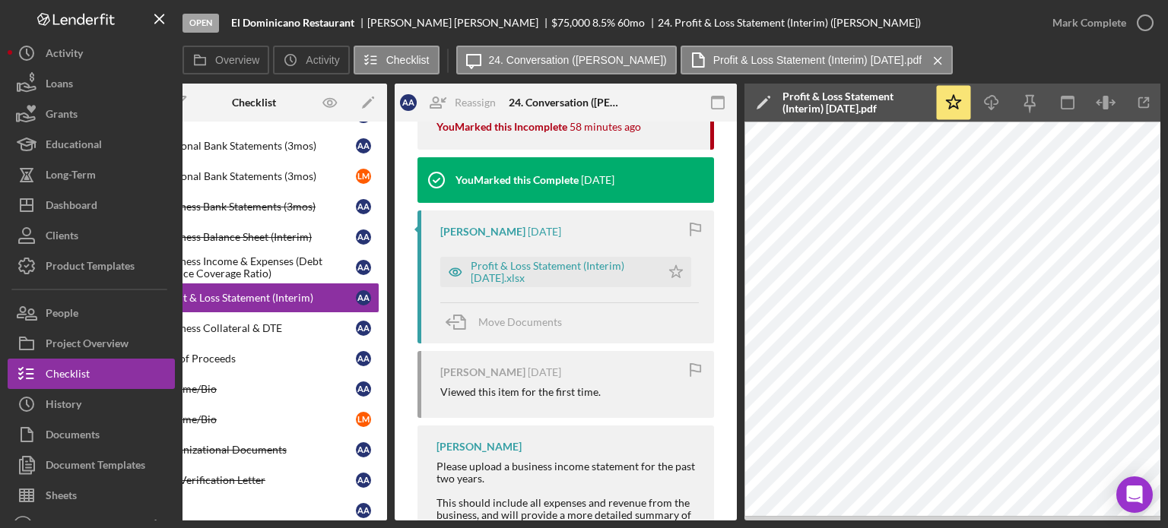
scroll to position [0, 0]
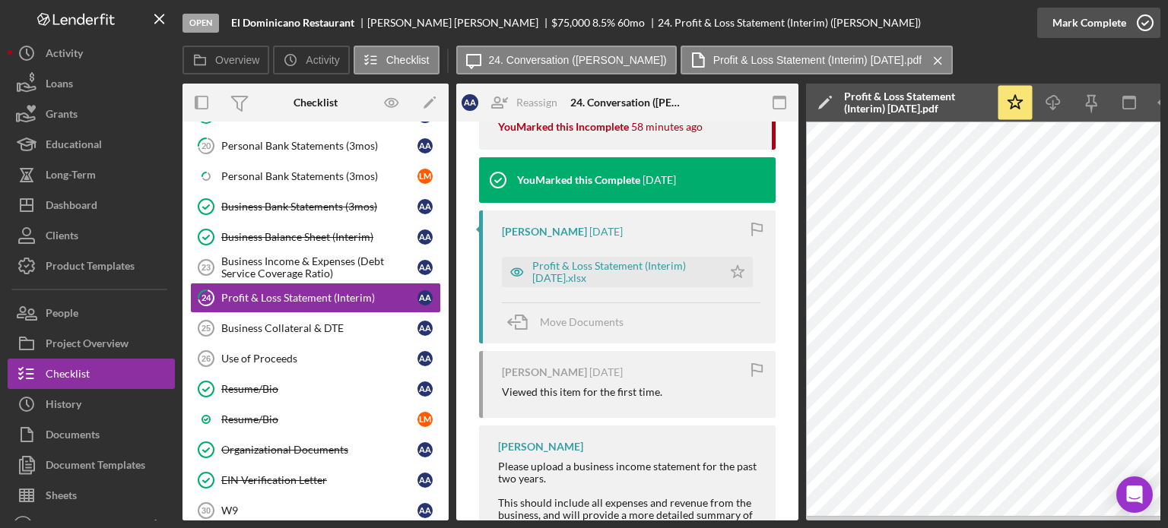
click at [494, 18] on icon "button" at bounding box center [1145, 23] width 38 height 38
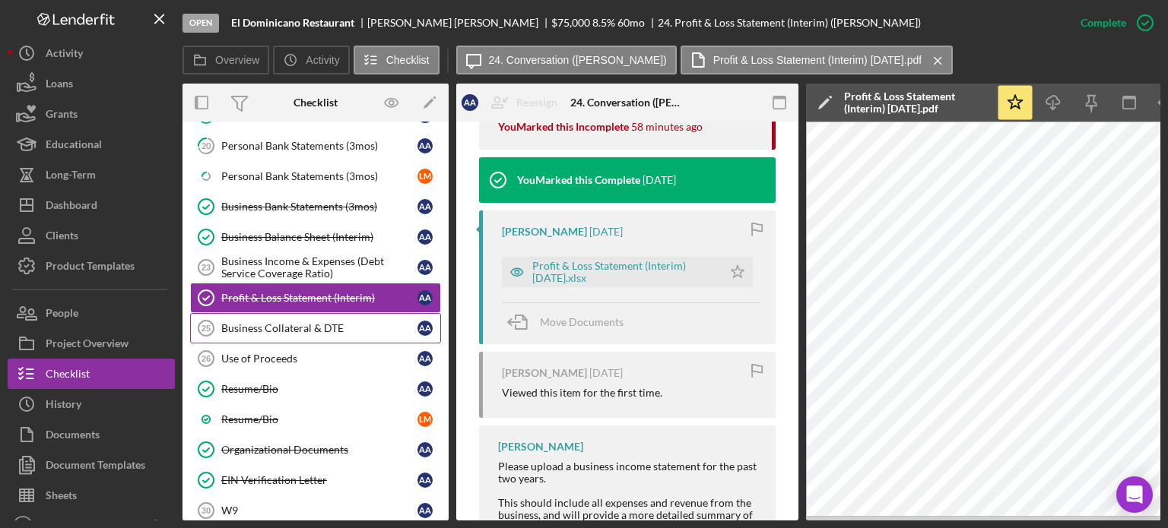
click at [301, 135] on link "Business Collateral & DTE 25 Business Collateral & DTE A A" at bounding box center [315, 328] width 251 height 30
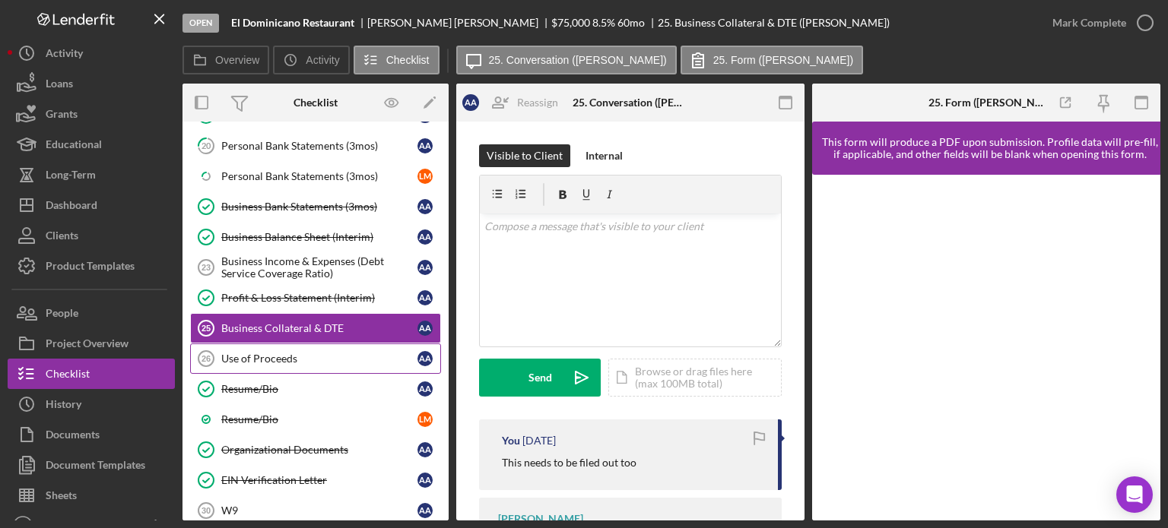
click at [252, 135] on div "Use of Proceeds" at bounding box center [319, 359] width 196 height 12
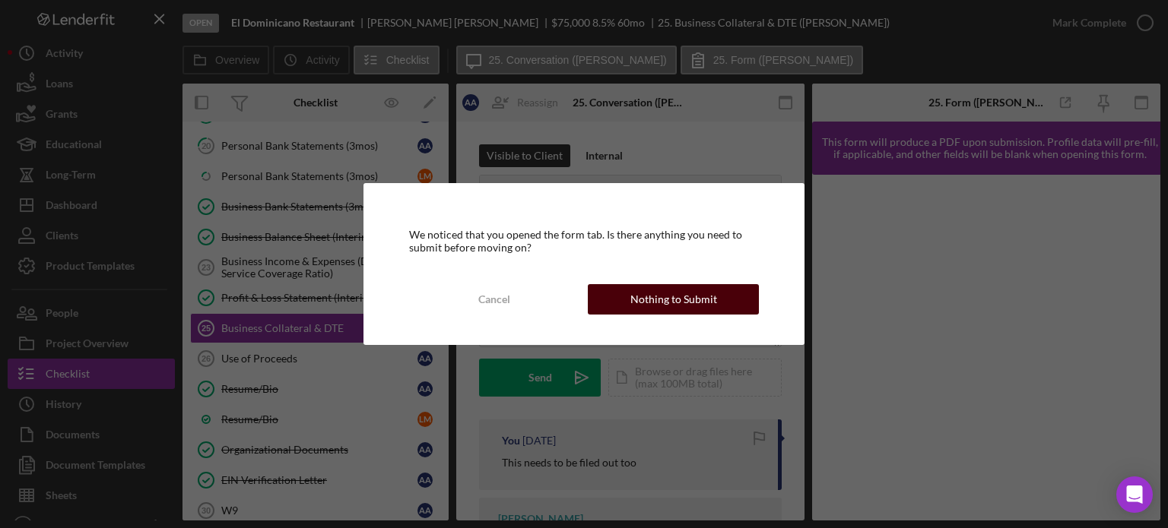
click at [494, 135] on div "Nothing to Submit" at bounding box center [673, 299] width 87 height 30
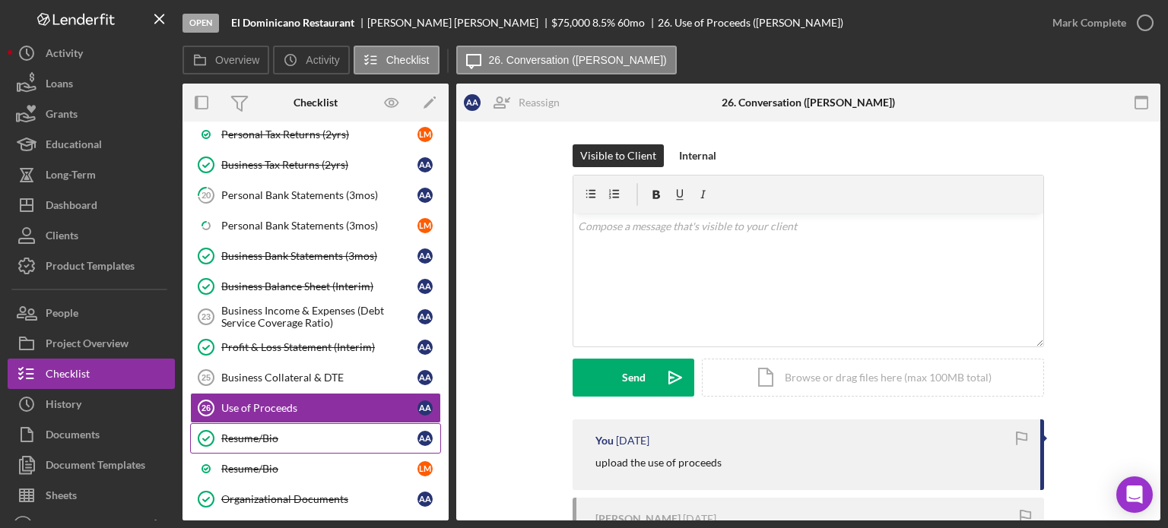
scroll to position [824, 0]
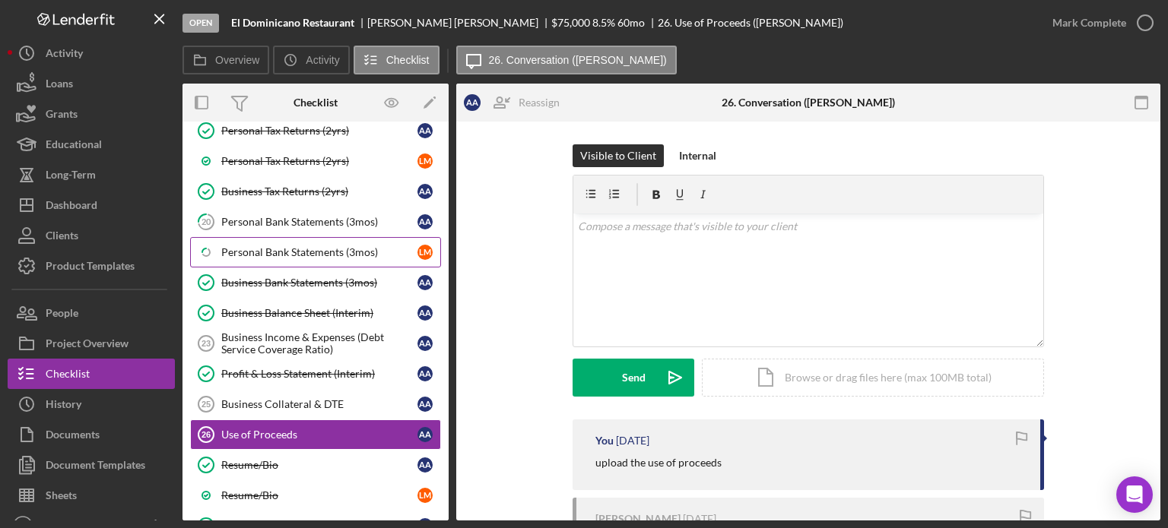
click at [313, 135] on div "Personal Bank Statements (3mos)" at bounding box center [319, 252] width 196 height 12
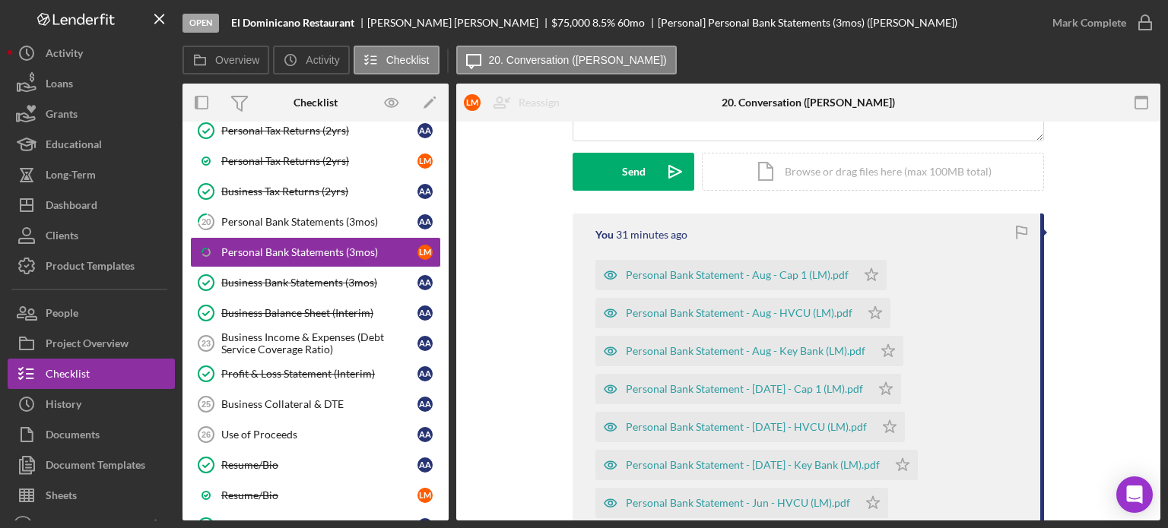
scroll to position [228, 0]
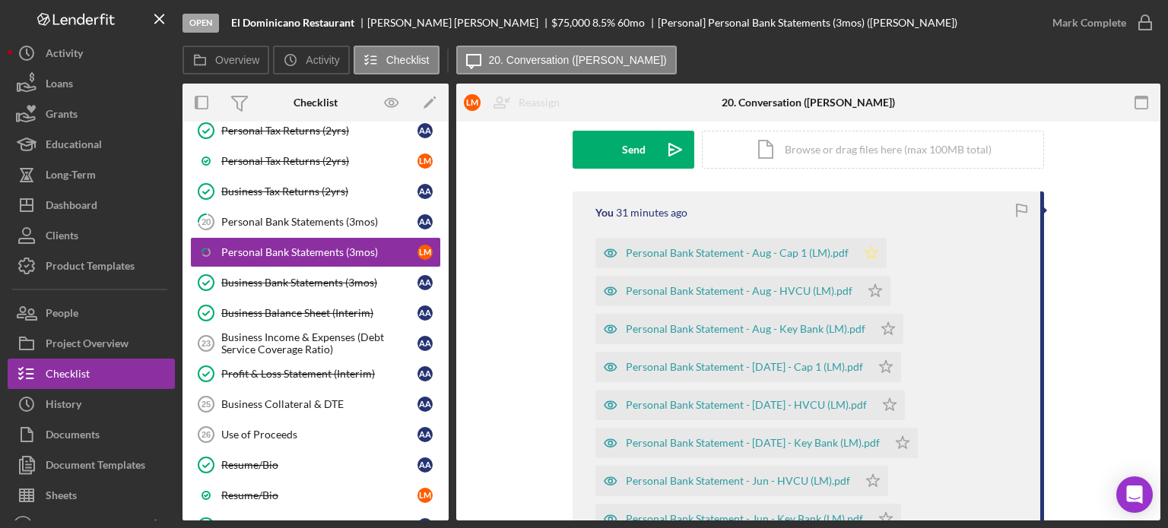
click at [494, 135] on polygon "button" at bounding box center [871, 252] width 13 height 12
click at [494, 135] on polygon "button" at bounding box center [875, 290] width 13 height 12
click at [494, 135] on icon "Icon/Star" at bounding box center [888, 329] width 30 height 30
click at [494, 135] on polygon "button" at bounding box center [885, 366] width 13 height 12
drag, startPoint x: 865, startPoint y: 399, endPoint x: 874, endPoint y: 429, distance: 31.0
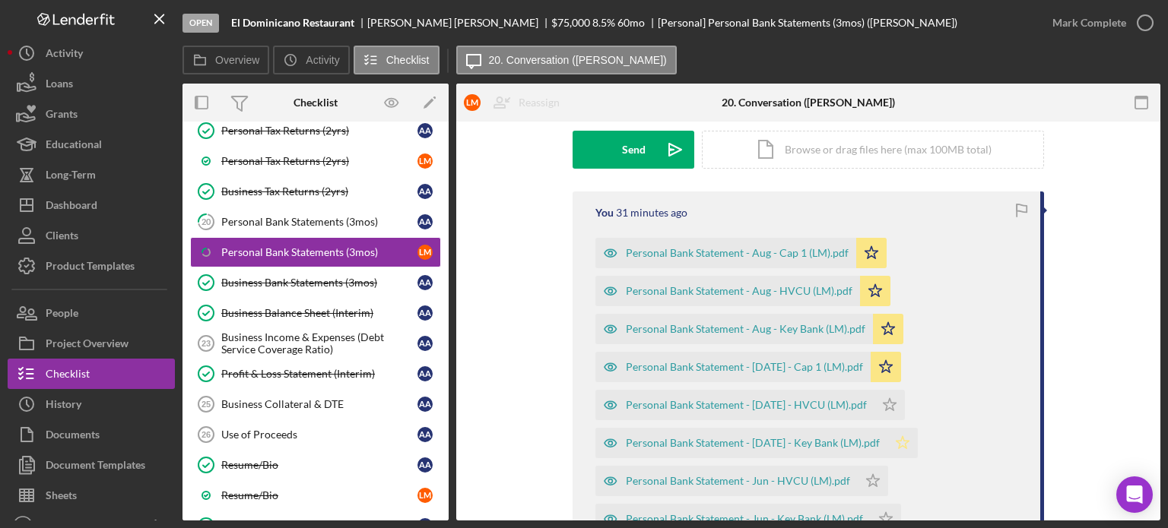
click at [494, 135] on icon "Icon/Star" at bounding box center [889, 405] width 30 height 30
click at [494, 135] on icon "Icon/Star" at bounding box center [902, 443] width 30 height 30
click at [494, 135] on polygon "button" at bounding box center [873, 480] width 13 height 12
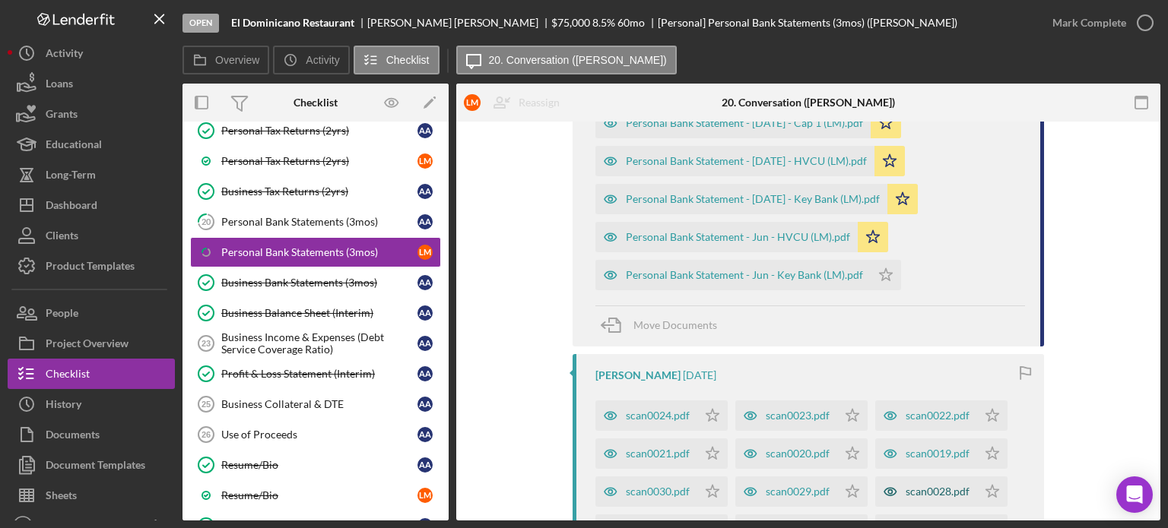
scroll to position [532, 0]
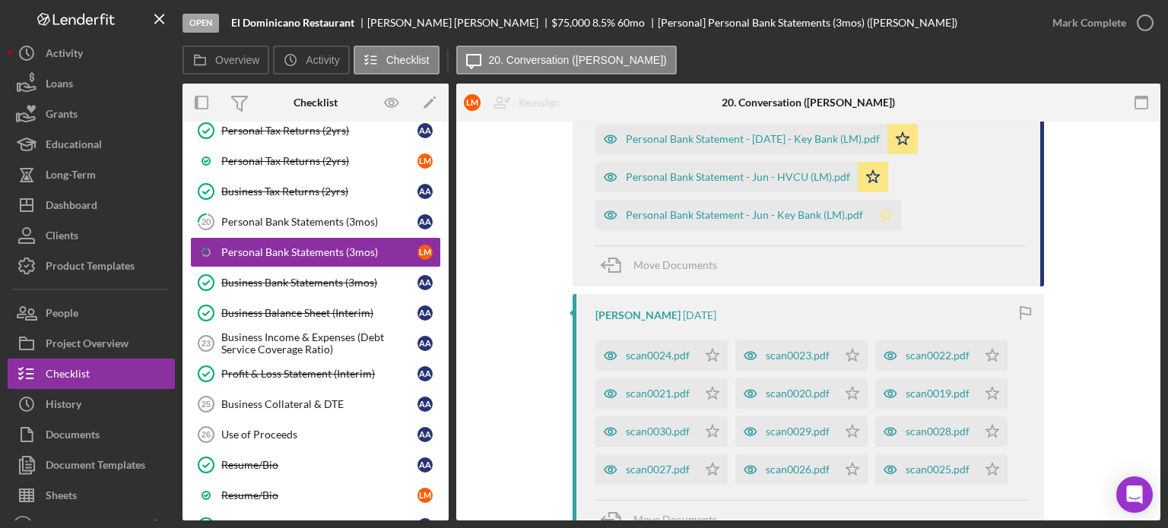
click at [494, 135] on icon "Icon/Star" at bounding box center [885, 215] width 30 height 30
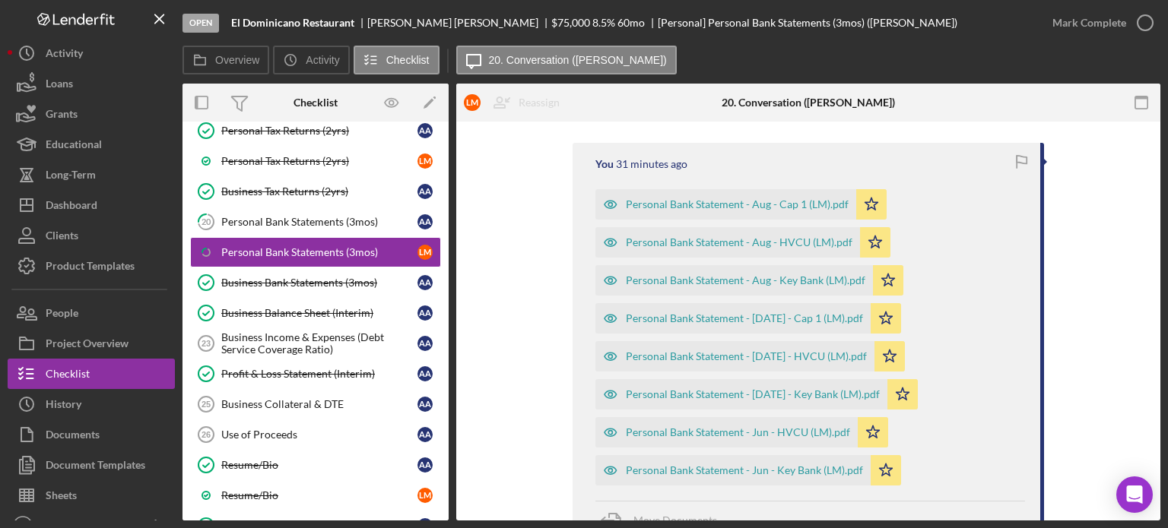
scroll to position [347, 0]
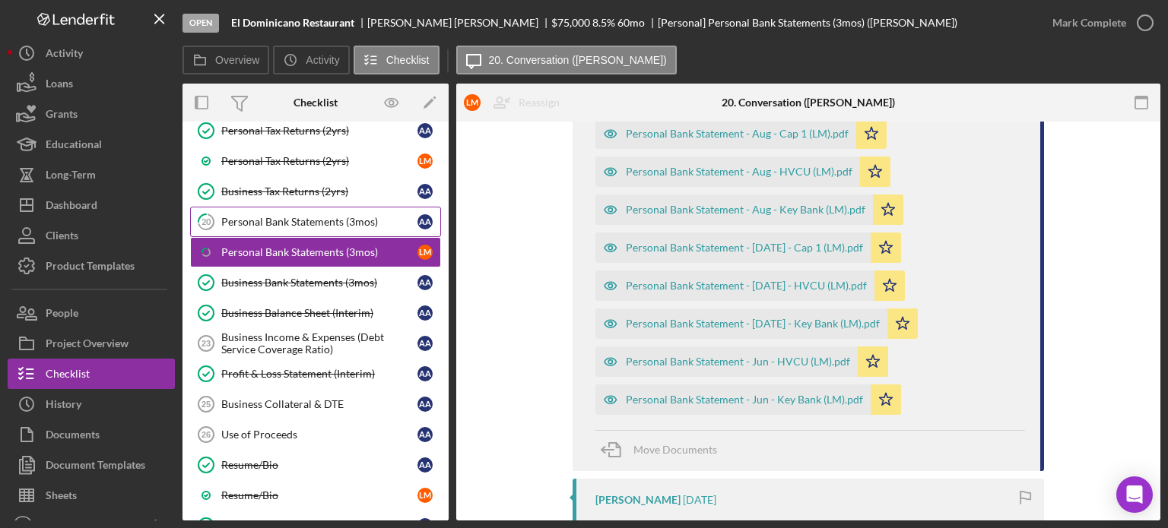
click at [293, 135] on div "Personal Bank Statements (3mos)" at bounding box center [319, 222] width 196 height 12
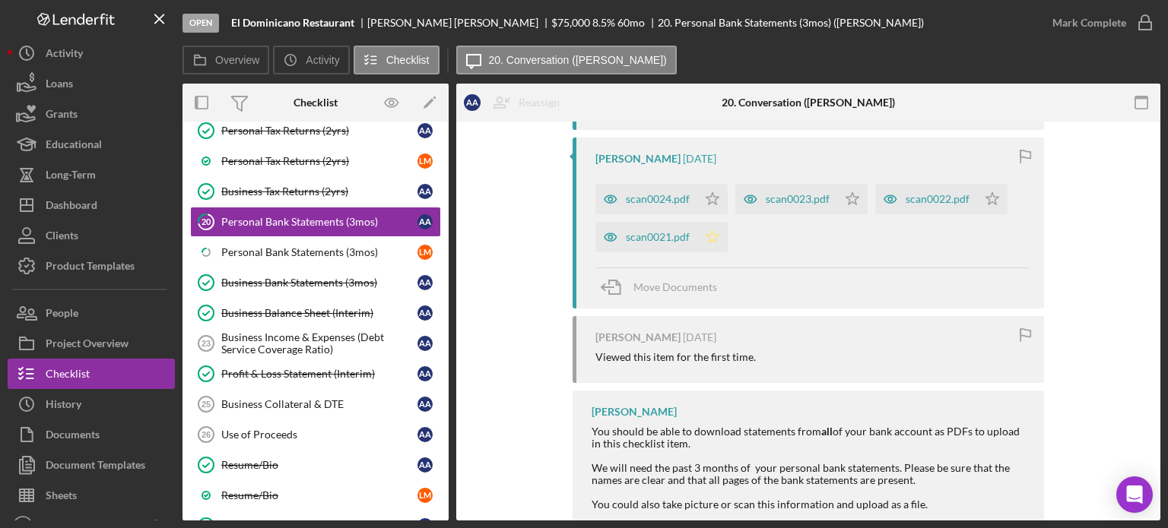
scroll to position [395, 0]
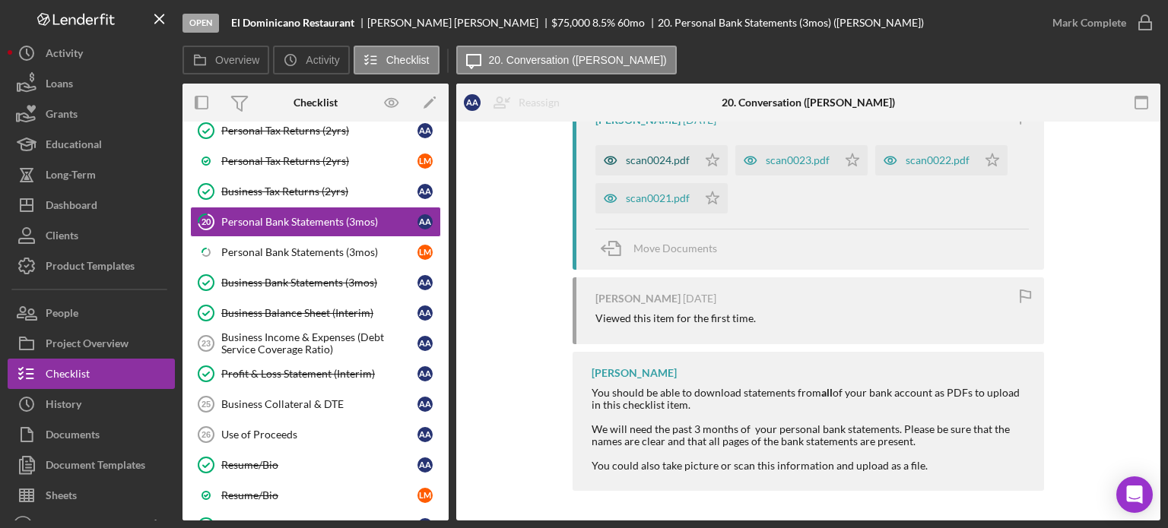
click at [494, 135] on div "scan0024.pdf" at bounding box center [658, 160] width 64 height 12
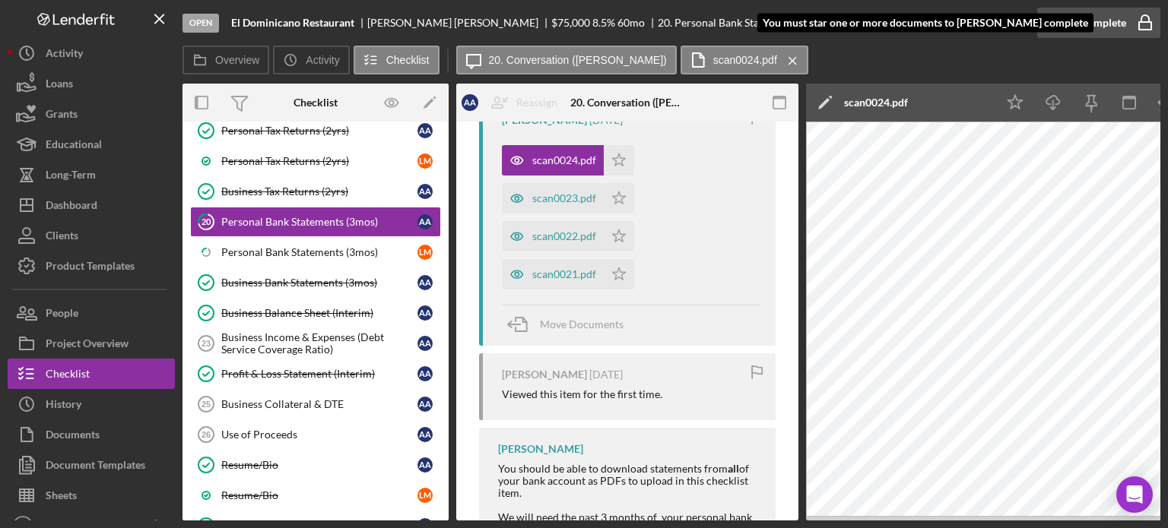
click at [494, 27] on div "Mark Complete" at bounding box center [1089, 23] width 74 height 30
drag, startPoint x: 352, startPoint y: 236, endPoint x: 368, endPoint y: 226, distance: 19.2
click at [353, 135] on div "Personal Bank Statements (3mos)" at bounding box center [319, 252] width 196 height 12
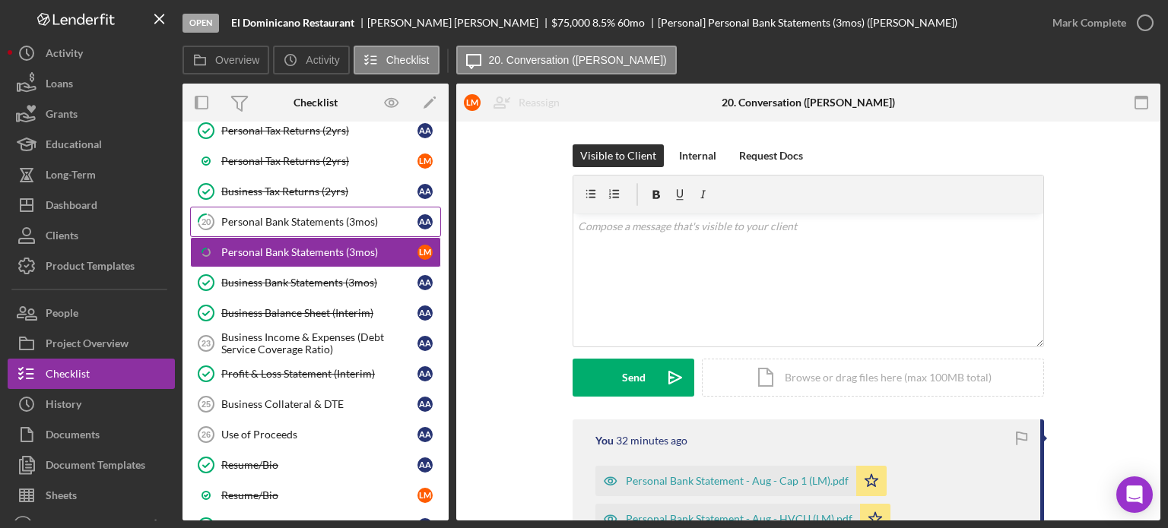
click at [360, 135] on div "Personal Bank Statements (3mos)" at bounding box center [319, 222] width 196 height 12
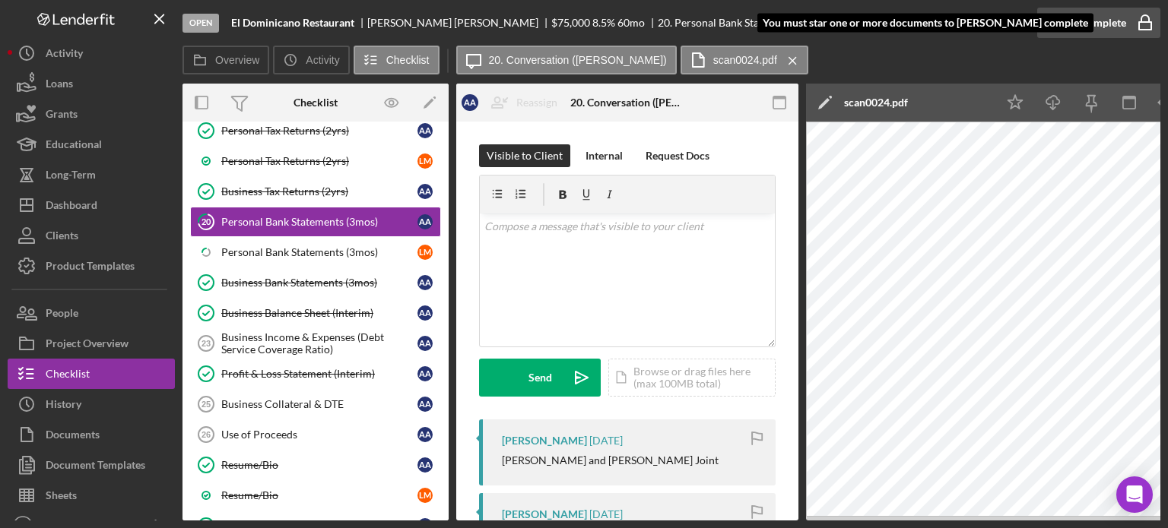
click at [494, 25] on div "Mark Complete" at bounding box center [1089, 23] width 74 height 30
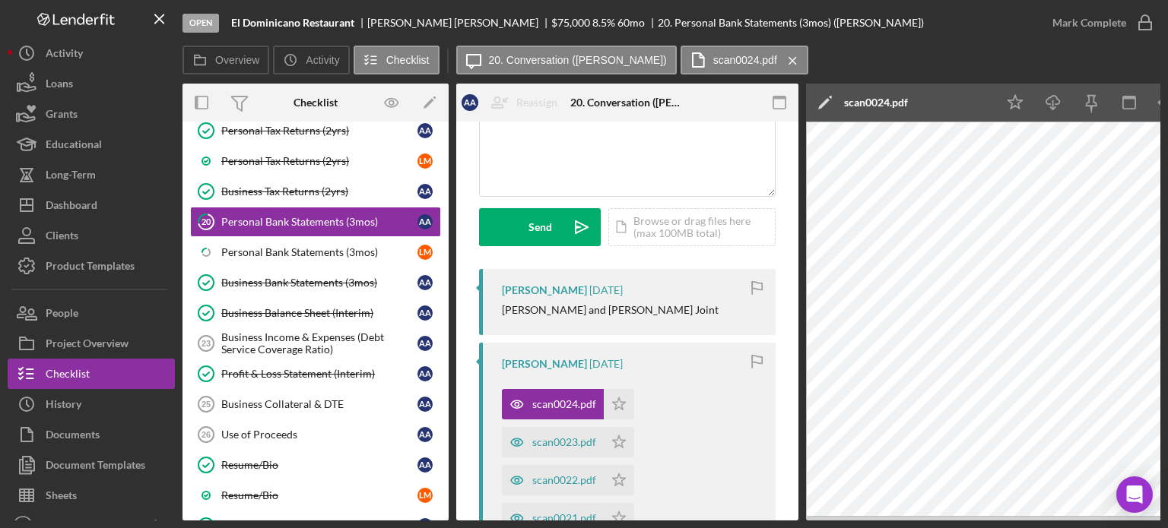
scroll to position [76, 0]
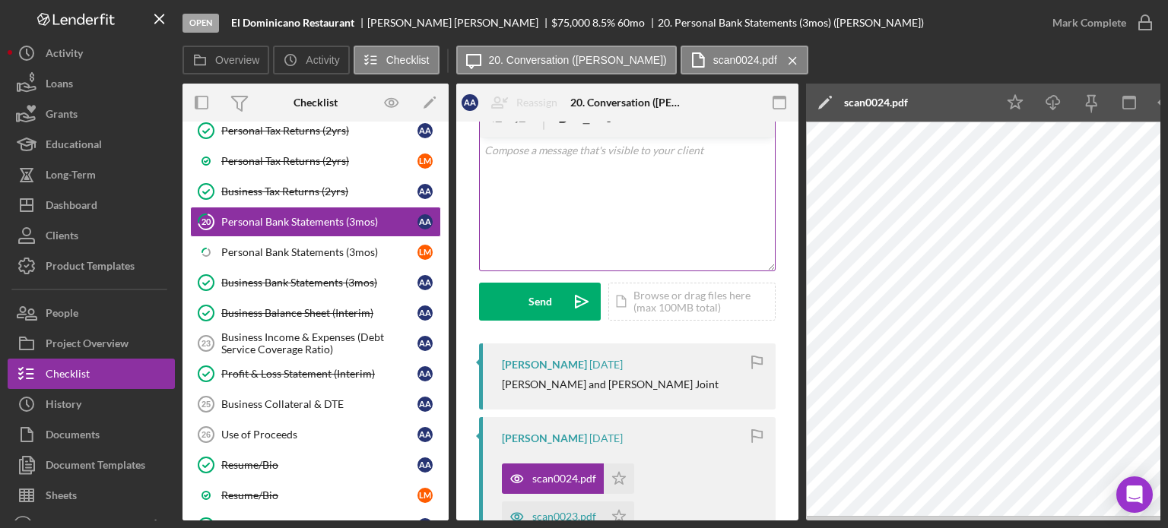
click at [494, 135] on div "v Color teal Color pink Remove color Add row above Add row below Add column bef…" at bounding box center [627, 204] width 295 height 133
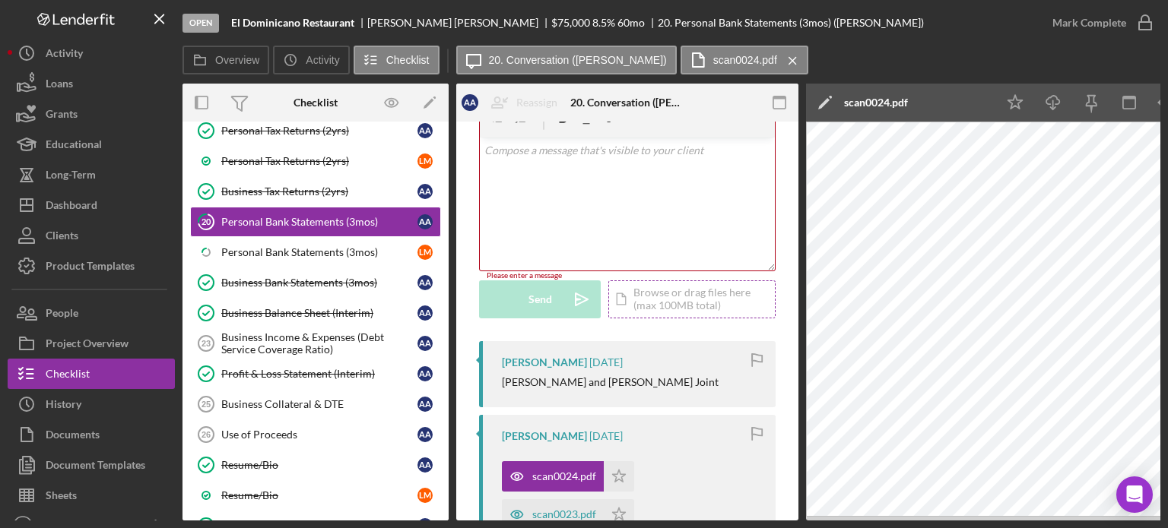
click at [494, 135] on div "Icon/Document Browse or drag files here (max 100MB total) Tap to choose files o…" at bounding box center [691, 299] width 167 height 38
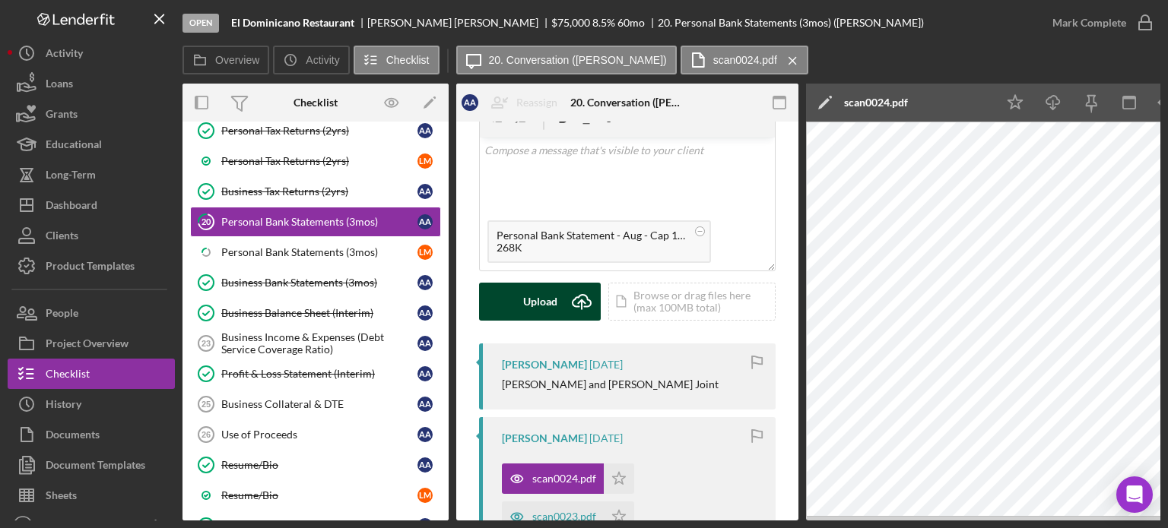
click at [494, 135] on button "Upload Icon/Upload" at bounding box center [540, 302] width 122 height 38
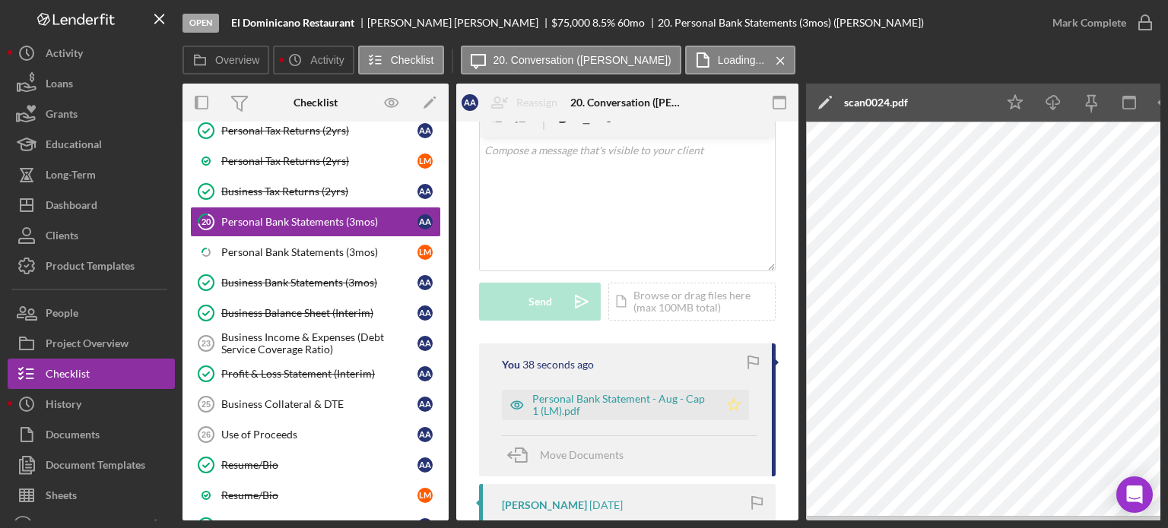
click at [494, 135] on polygon "button" at bounding box center [733, 404] width 13 height 12
click at [494, 20] on div "Mark Complete" at bounding box center [1089, 23] width 74 height 30
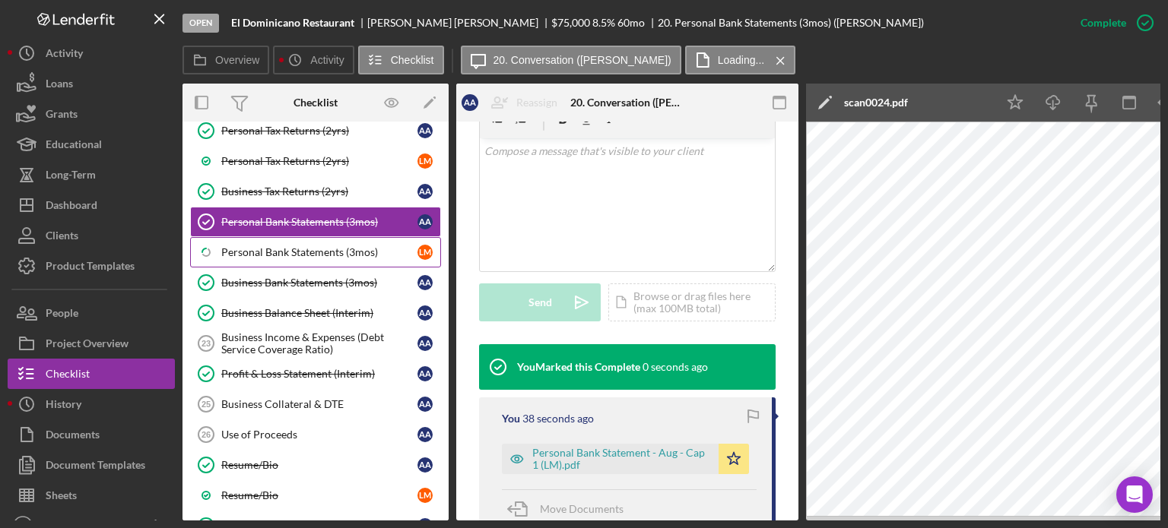
click at [293, 135] on div "Personal Bank Statements (3mos)" at bounding box center [319, 252] width 196 height 12
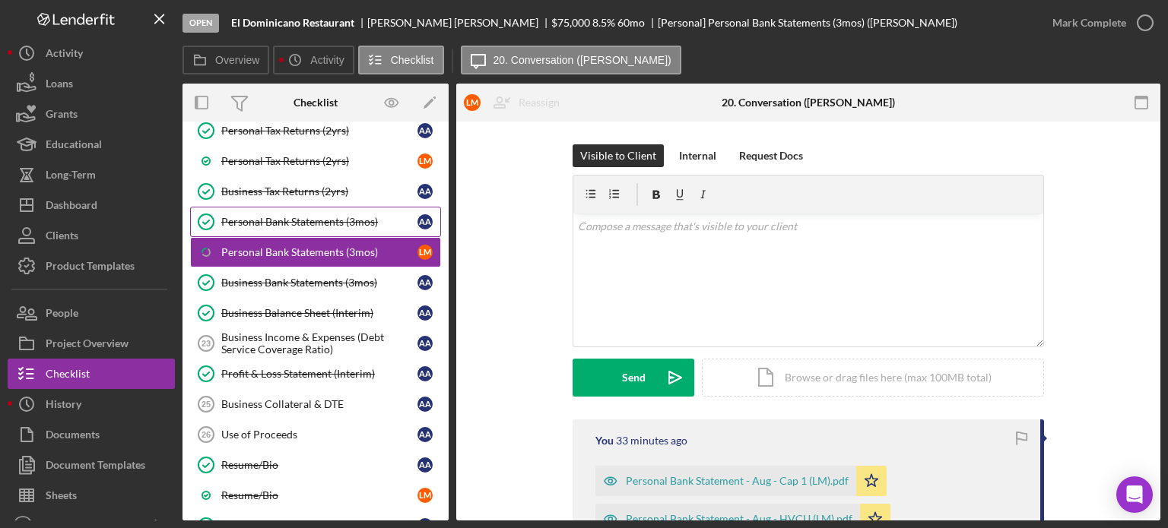
click at [385, 135] on div "Personal Bank Statements (3mos)" at bounding box center [319, 222] width 196 height 12
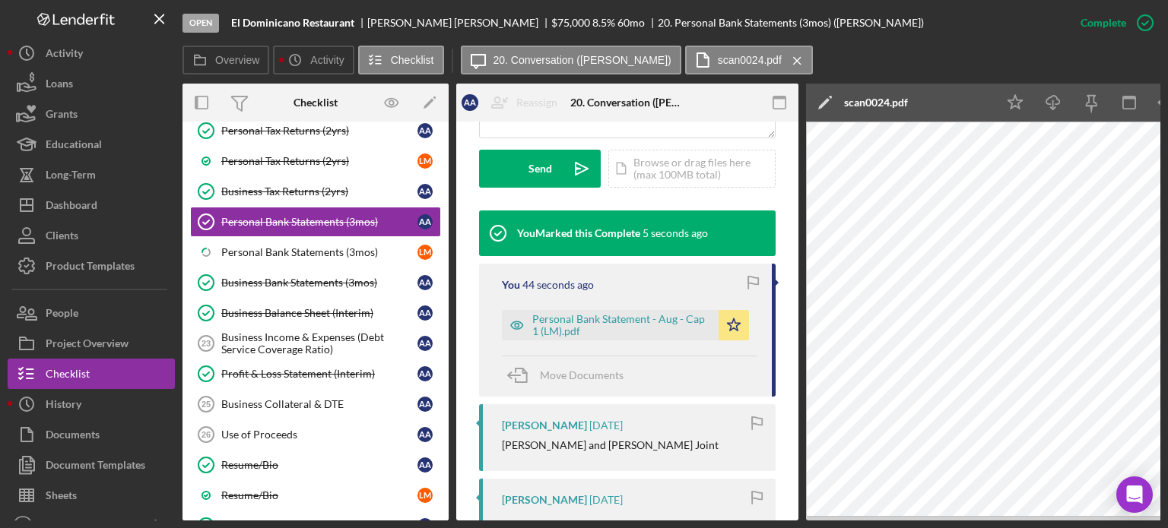
scroll to position [456, 0]
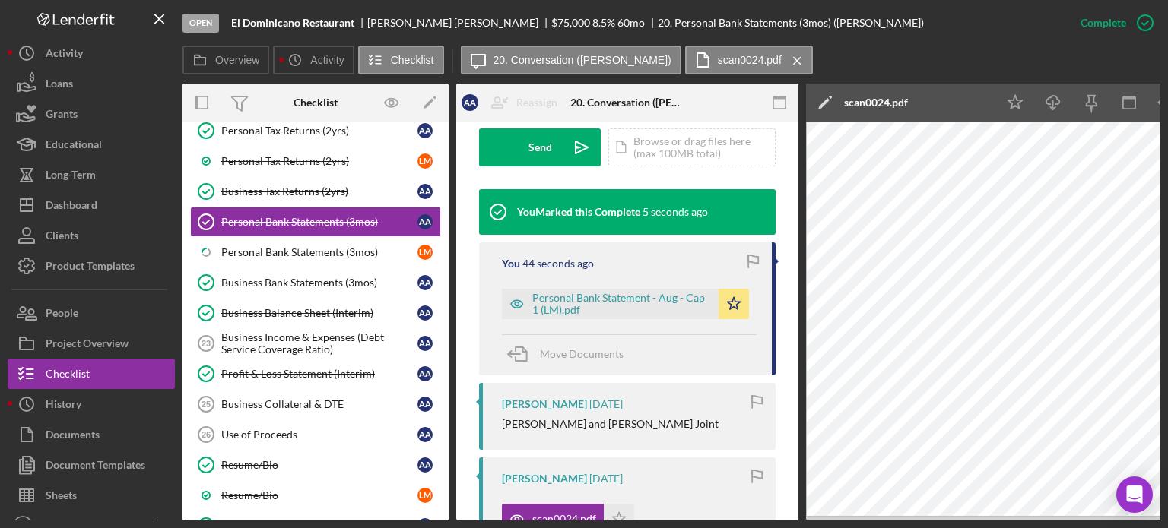
drag, startPoint x: 727, startPoint y: 297, endPoint x: 756, endPoint y: 284, distance: 31.6
click at [494, 135] on icon "Icon/Star" at bounding box center [733, 304] width 30 height 30
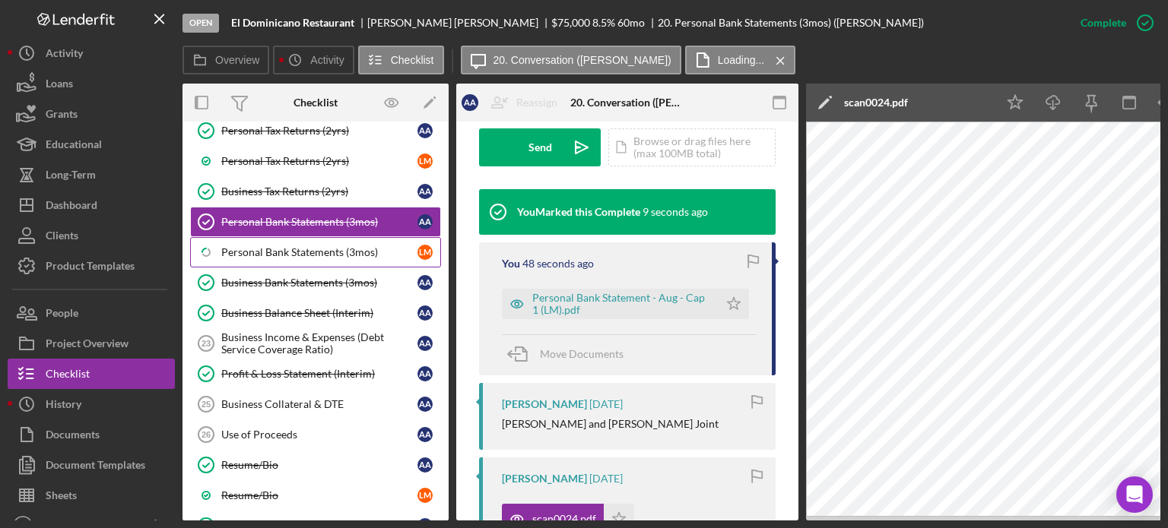
click at [344, 135] on div "Personal Bank Statements (3mos)" at bounding box center [319, 252] width 196 height 12
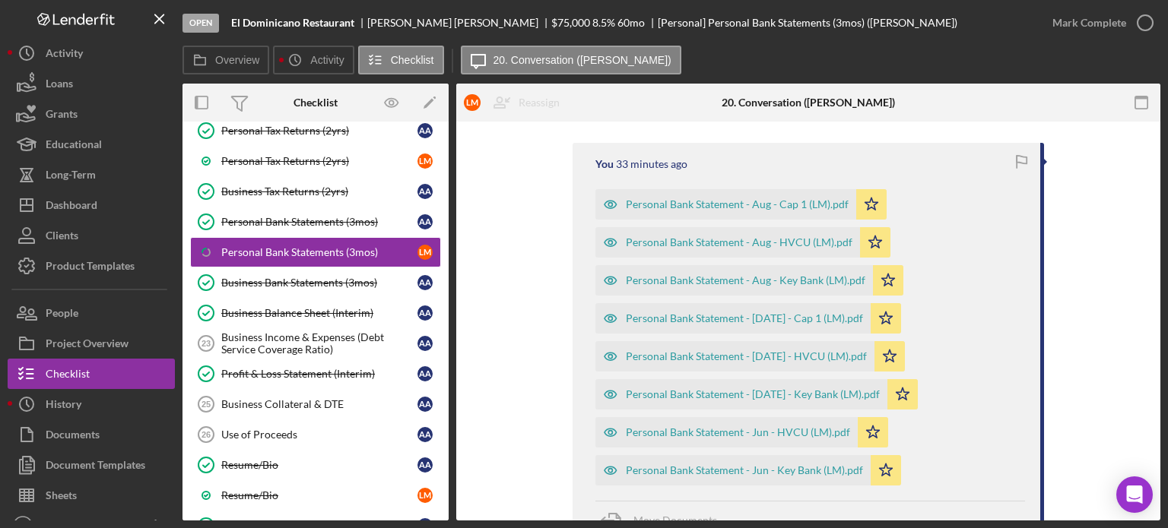
scroll to position [304, 0]
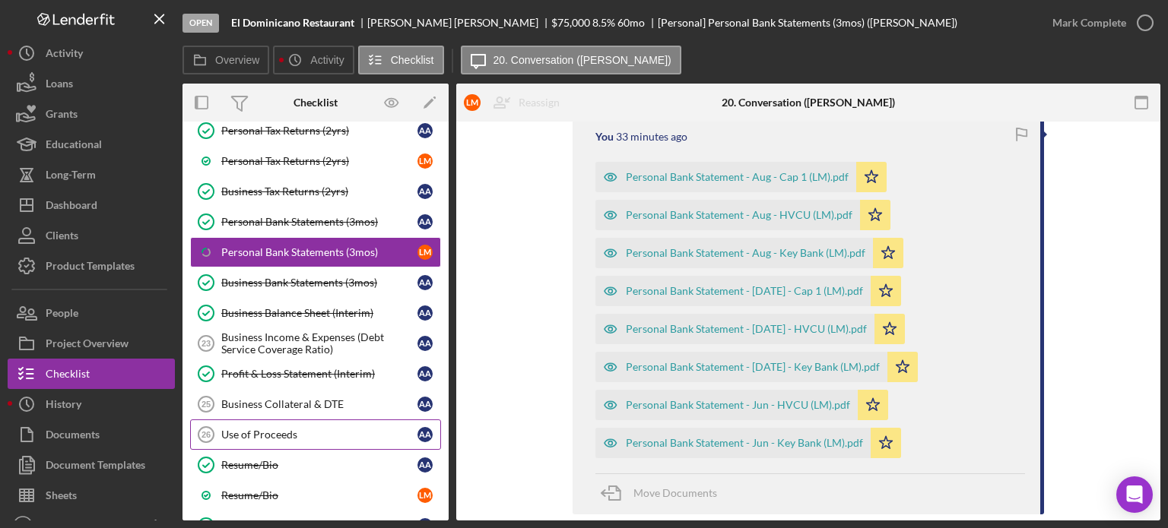
click at [277, 135] on div "Use of Proceeds" at bounding box center [319, 435] width 196 height 12
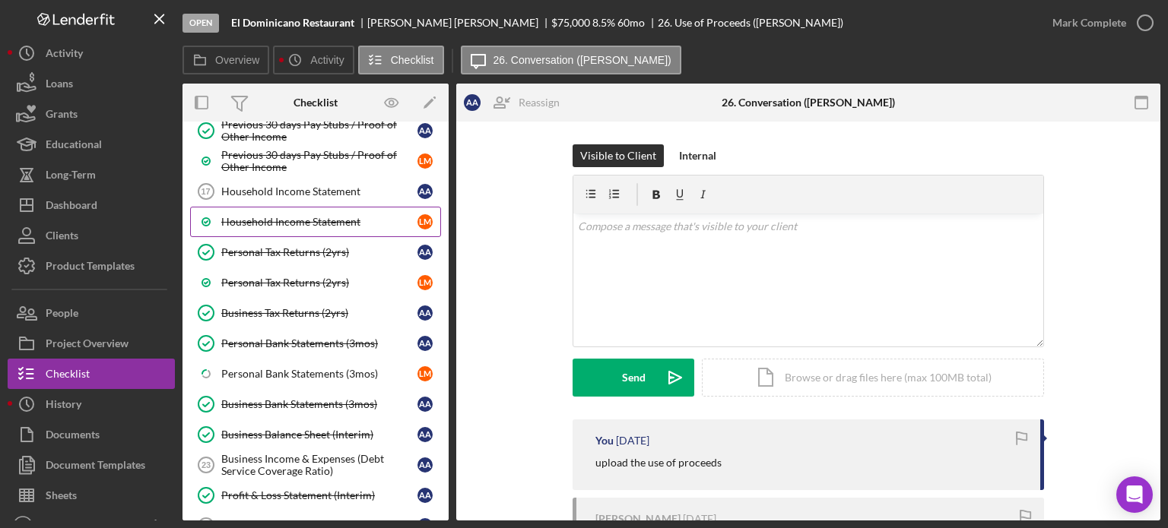
scroll to position [672, 0]
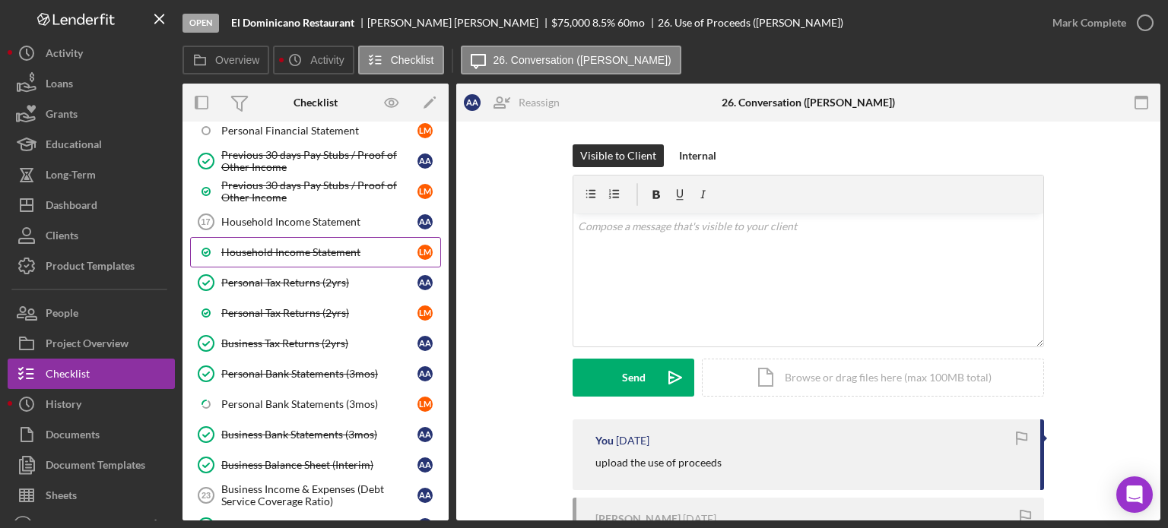
click at [286, 135] on div "Household Income Statement" at bounding box center [319, 252] width 196 height 12
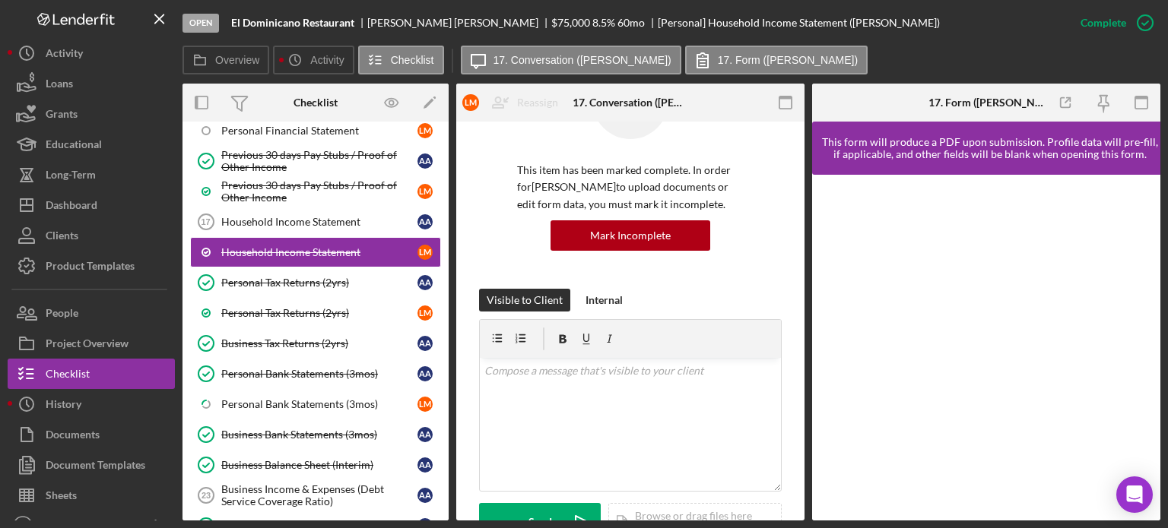
scroll to position [385, 0]
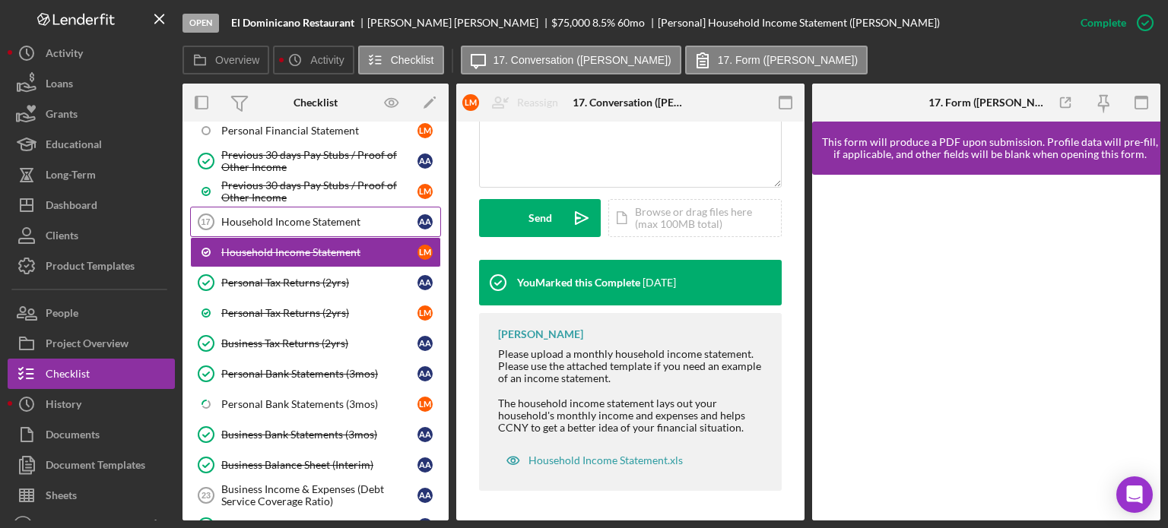
click at [296, 135] on div "Household Income Statement" at bounding box center [319, 222] width 196 height 12
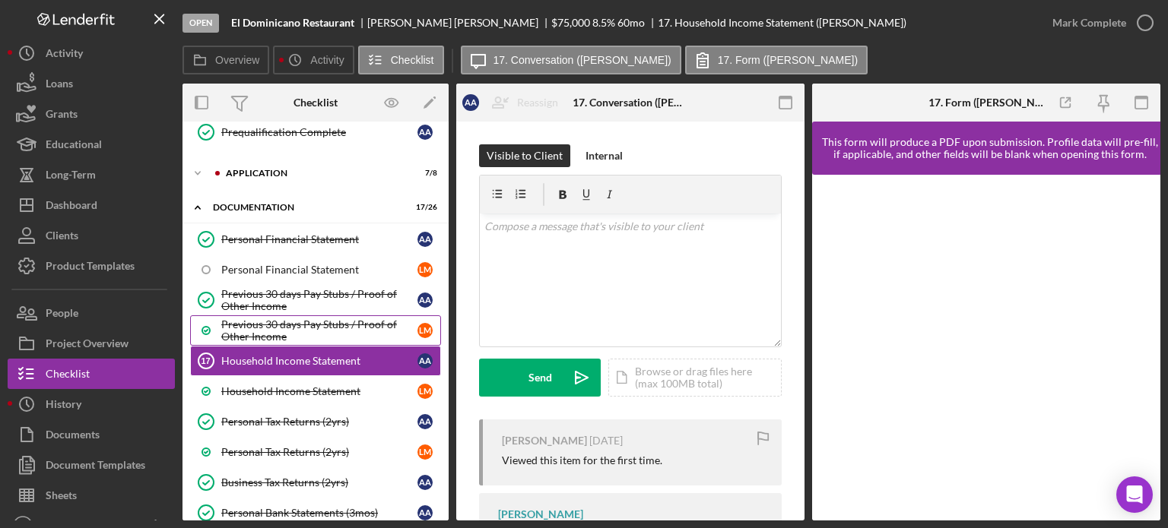
scroll to position [520, 0]
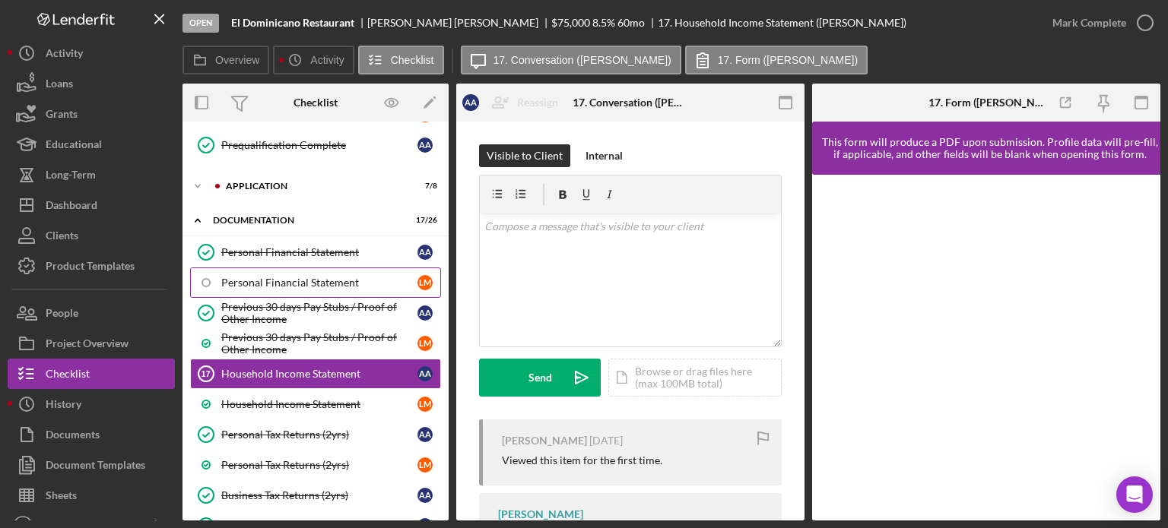
click at [318, 135] on div "Personal Financial Statement" at bounding box center [319, 283] width 196 height 12
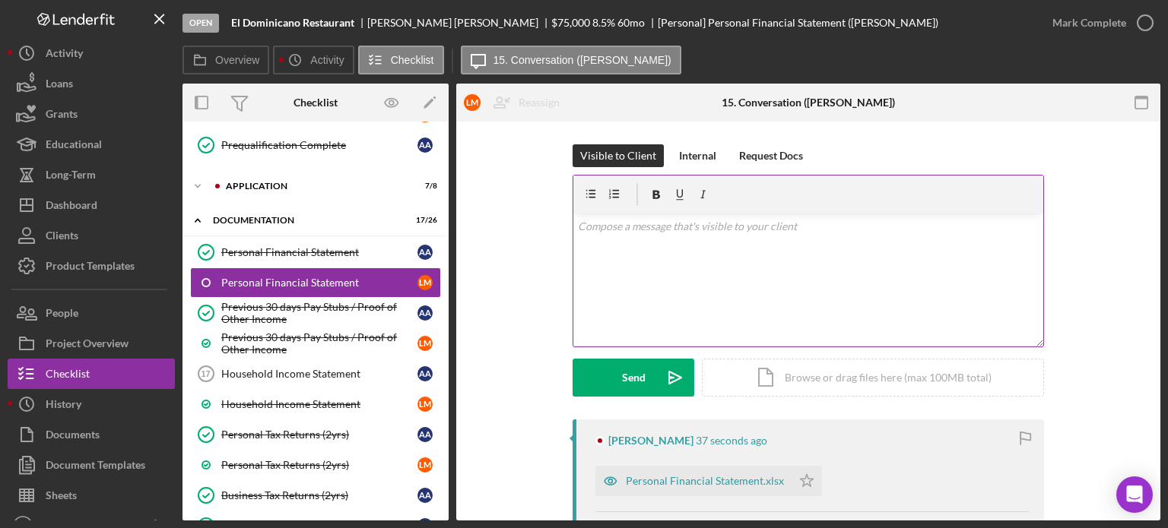
scroll to position [76, 0]
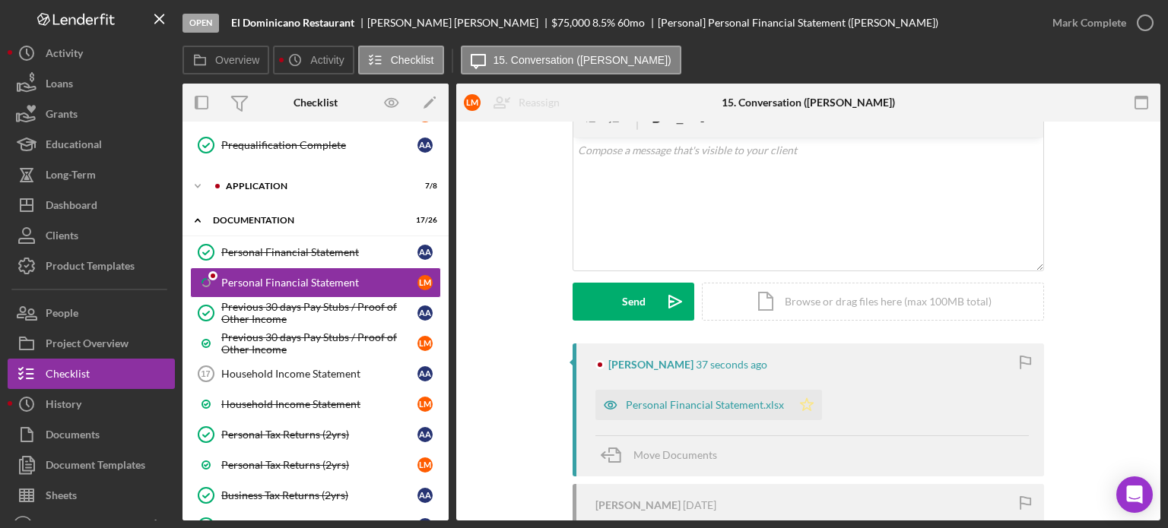
click at [494, 135] on polygon "button" at bounding box center [806, 404] width 13 height 12
click at [494, 23] on icon "button" at bounding box center [1145, 23] width 38 height 38
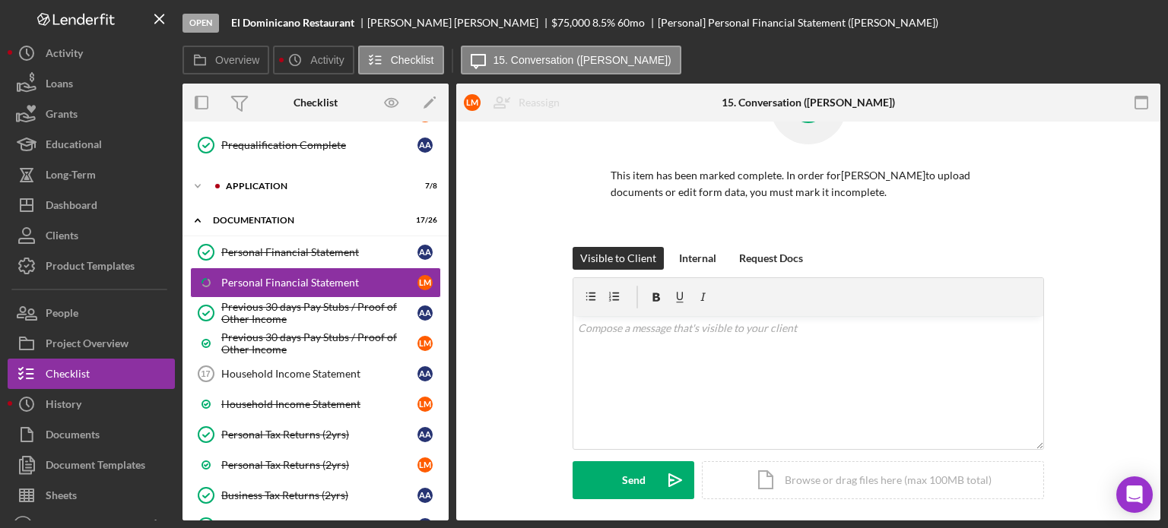
scroll to position [284, 0]
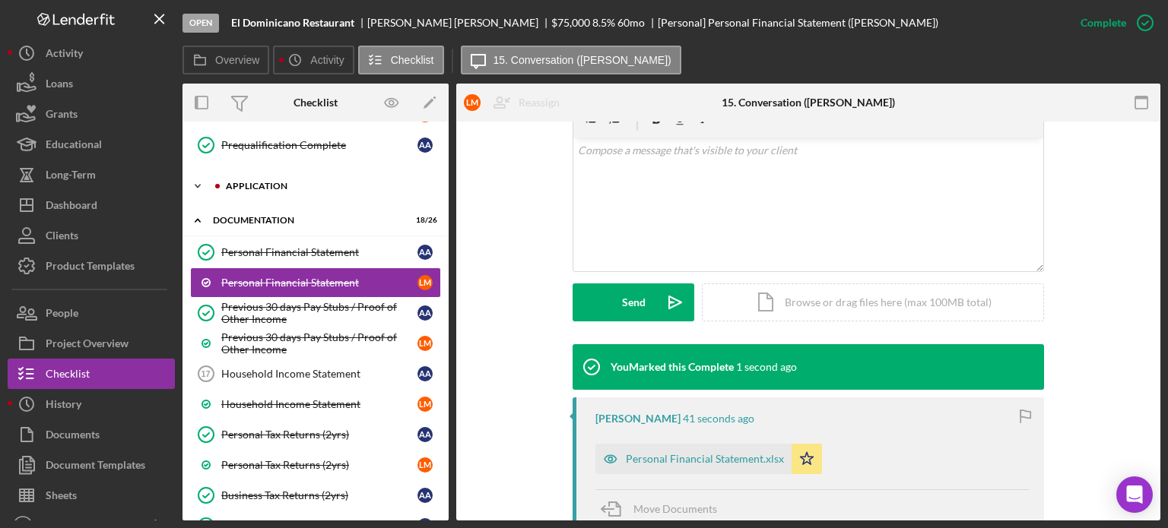
click at [265, 135] on div "Icon/Expander Application 7 / 8" at bounding box center [315, 186] width 266 height 30
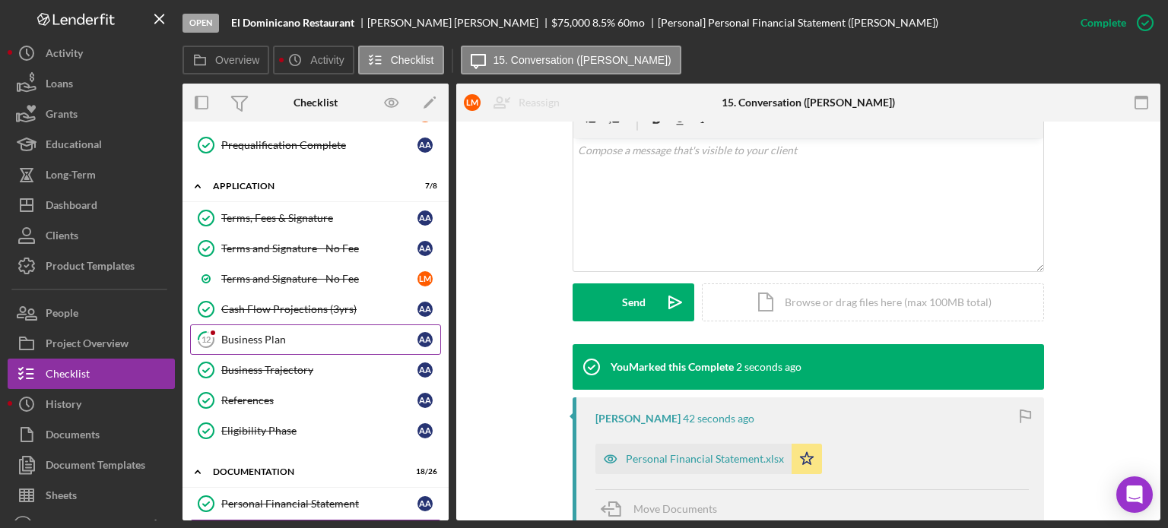
click at [272, 135] on div "Business Plan" at bounding box center [319, 340] width 196 height 12
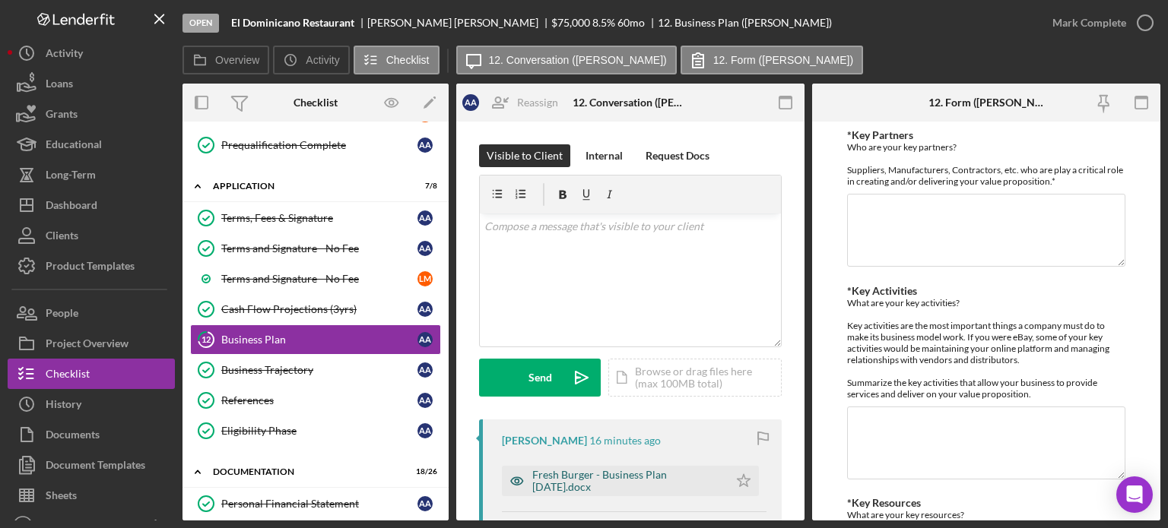
click at [494, 135] on div "Fresh Burger - Business Plan [DATE].docx" at bounding box center [626, 481] width 189 height 24
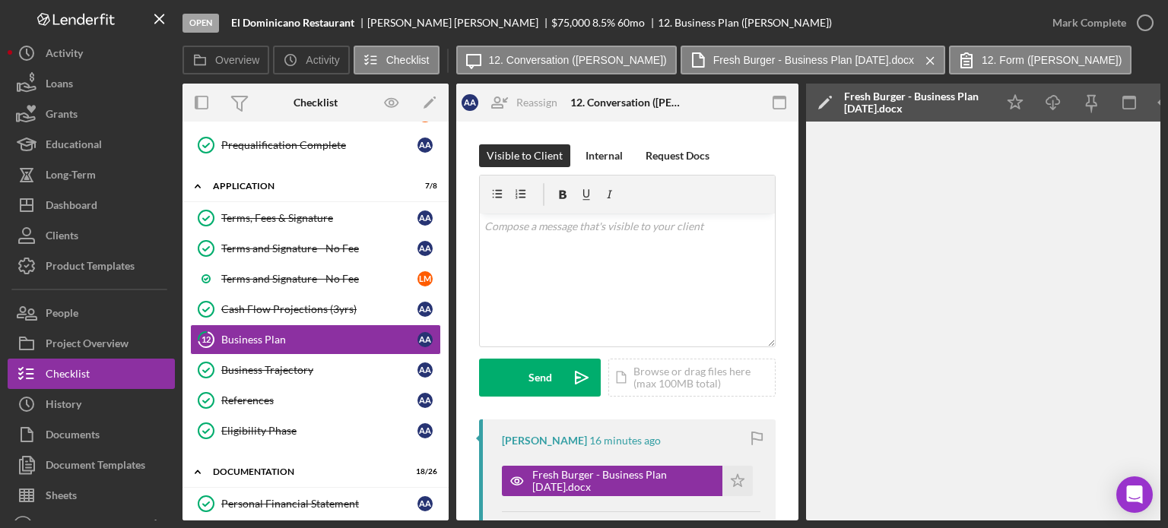
click at [494, 106] on polygon at bounding box center [823, 103] width 11 height 11
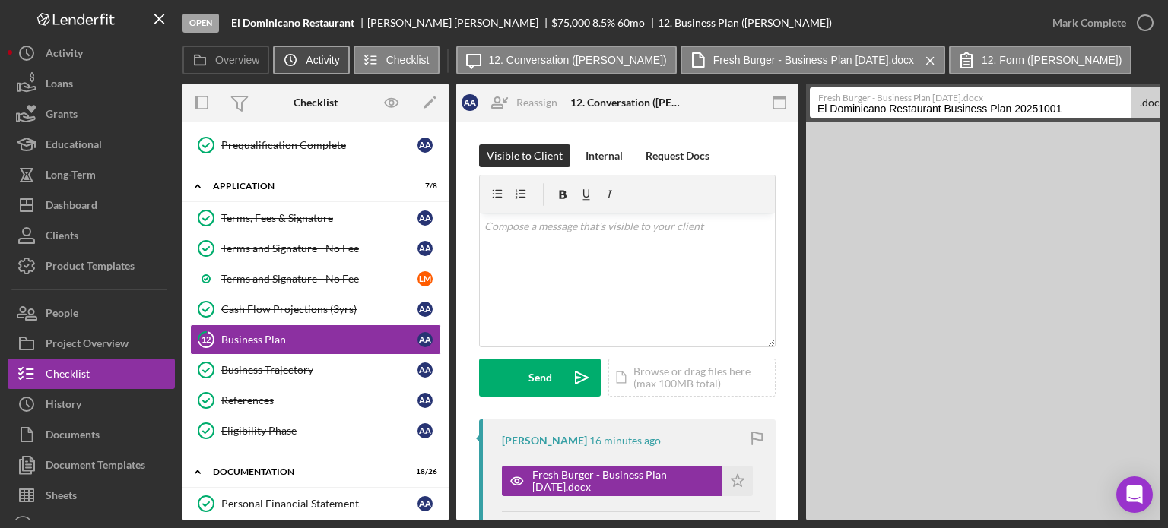
drag, startPoint x: 945, startPoint y: 109, endPoint x: 277, endPoint y: 73, distance: 669.2
click at [277, 73] on div "Overview Icon/History Activity Checklist Icon/Message 12. Conversation ([PERSON…" at bounding box center [671, 283] width 978 height 475
drag, startPoint x: 885, startPoint y: 106, endPoint x: 1106, endPoint y: 79, distance: 222.8
click at [494, 81] on div "Overview Icon/History Activity Checklist Icon/Message 12. Conversation ([PERSON…" at bounding box center [671, 283] width 978 height 475
type input "Business Plan"
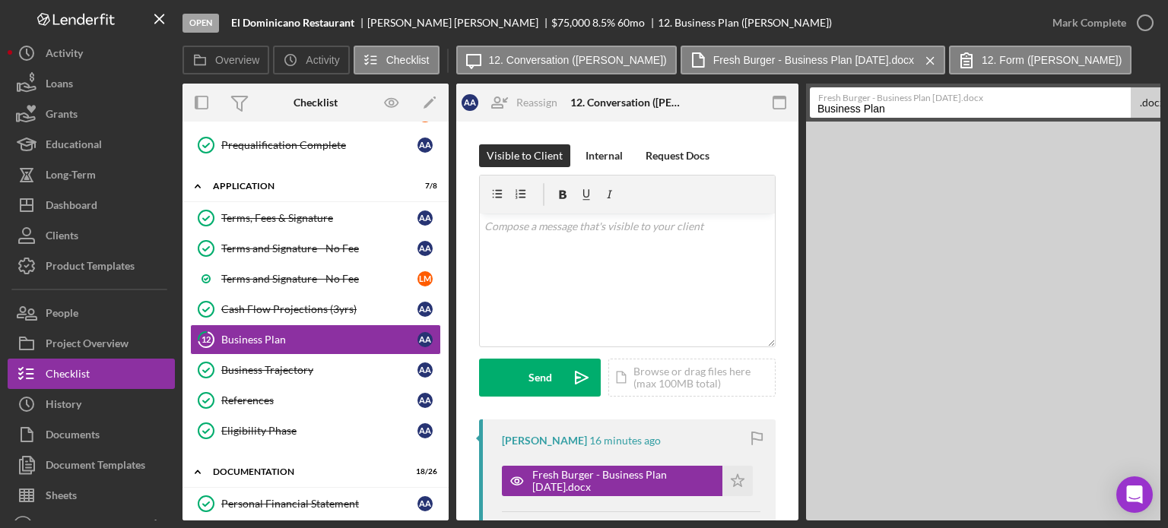
click at [494, 81] on div "Overview Icon/History Activity Checklist Icon/Message 12. Conversation ([PERSON…" at bounding box center [671, 283] width 978 height 475
click at [494, 21] on icon "button" at bounding box center [1145, 23] width 38 height 38
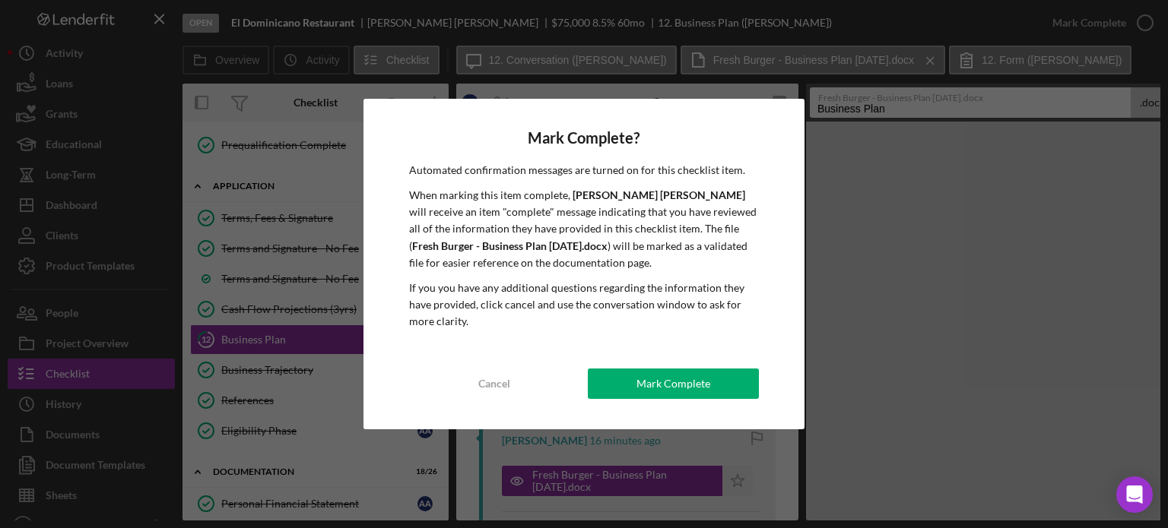
click at [477, 135] on button "Cancel" at bounding box center [494, 384] width 171 height 30
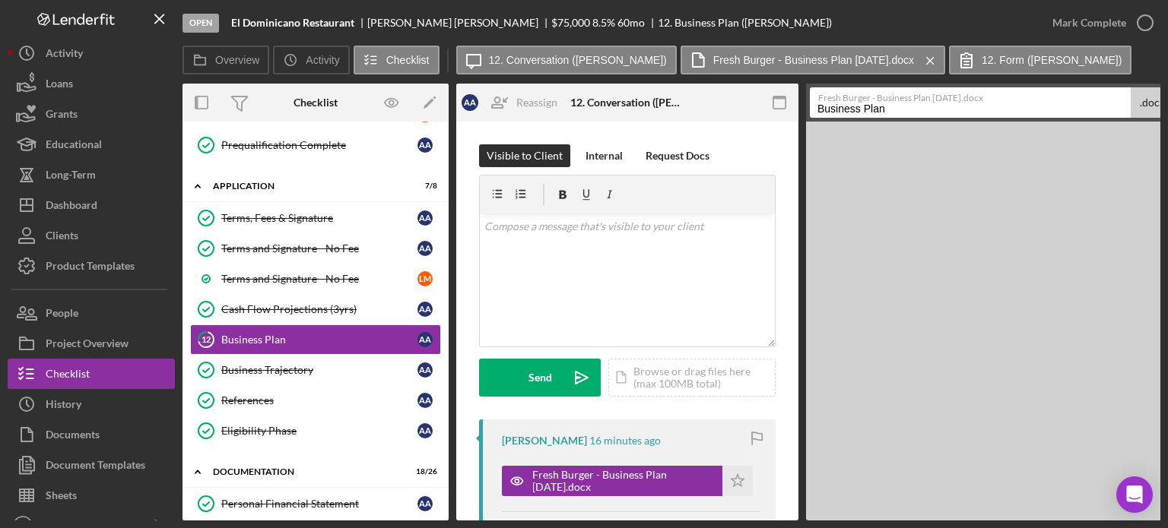
click at [494, 109] on input "Business Plan" at bounding box center [970, 102] width 321 height 30
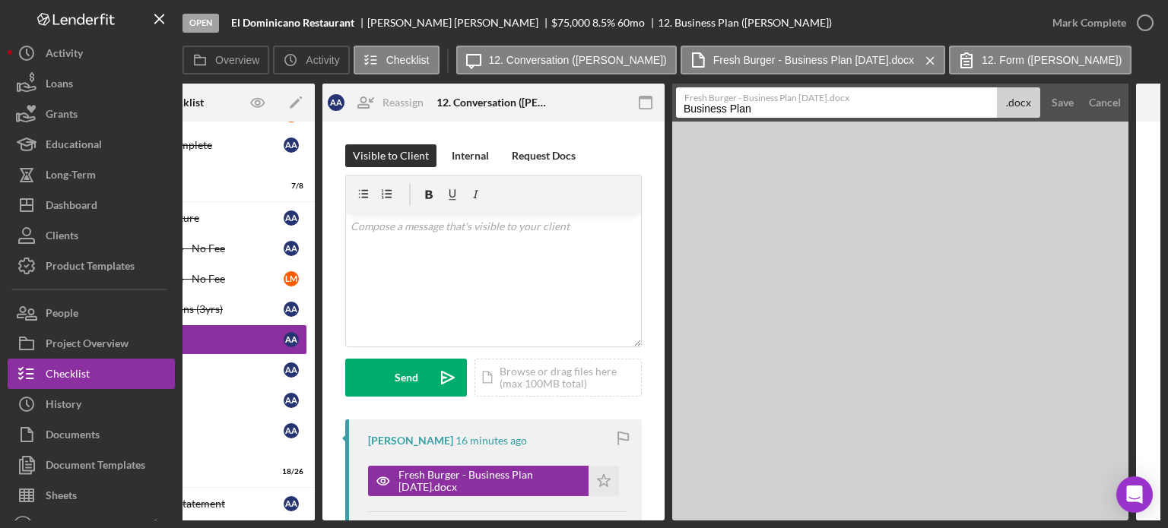
scroll to position [0, 136]
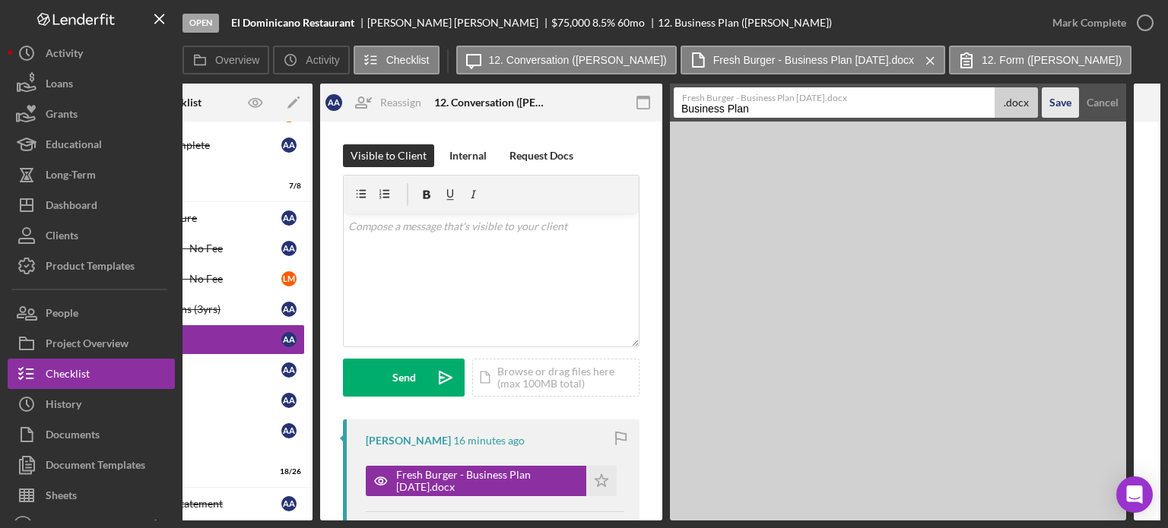
click at [494, 104] on div "Save" at bounding box center [1060, 102] width 22 height 30
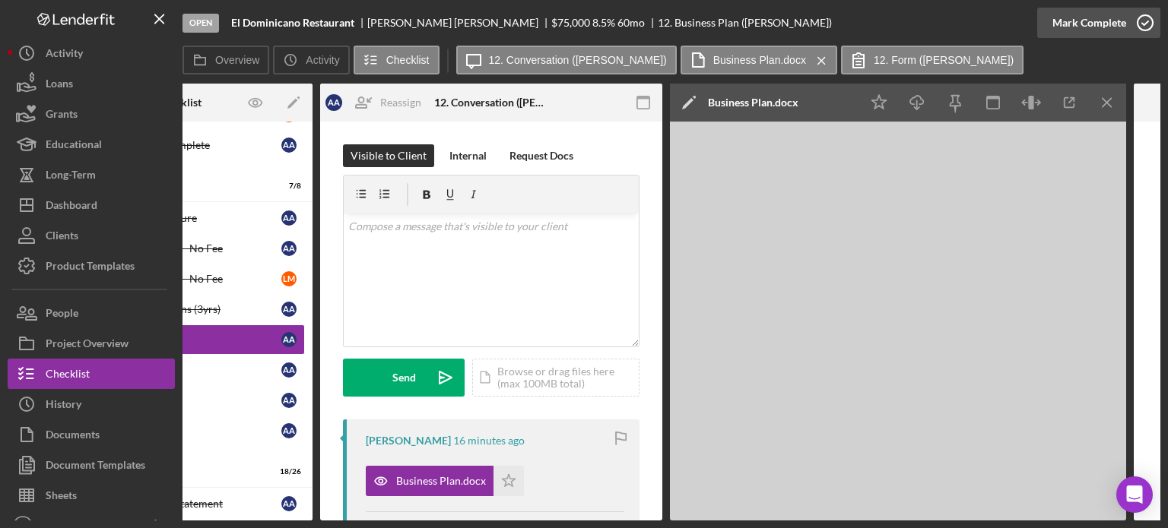
click at [494, 14] on icon "button" at bounding box center [1145, 23] width 38 height 38
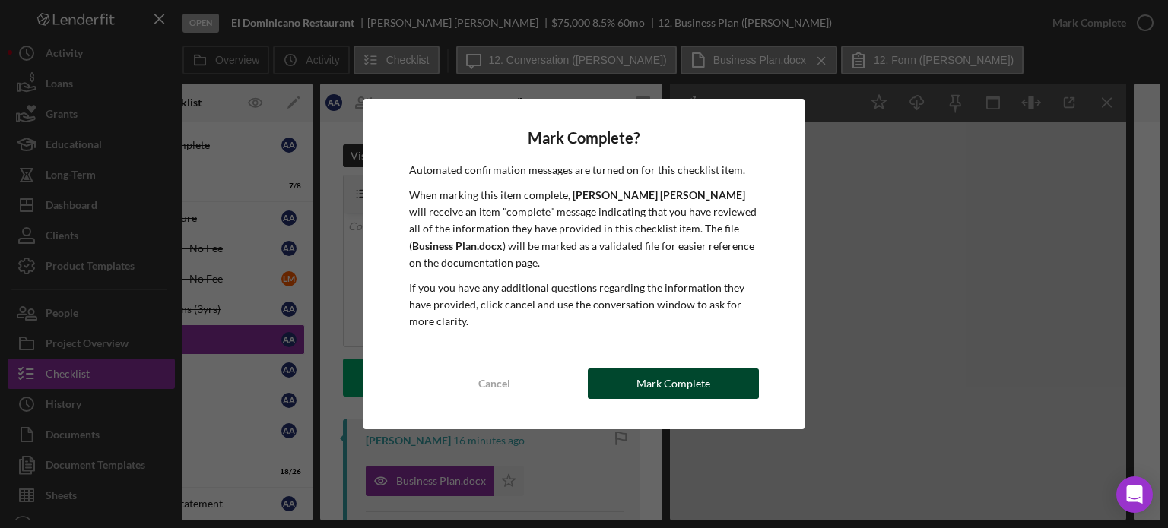
click at [494, 135] on div "Mark Complete" at bounding box center [673, 384] width 74 height 30
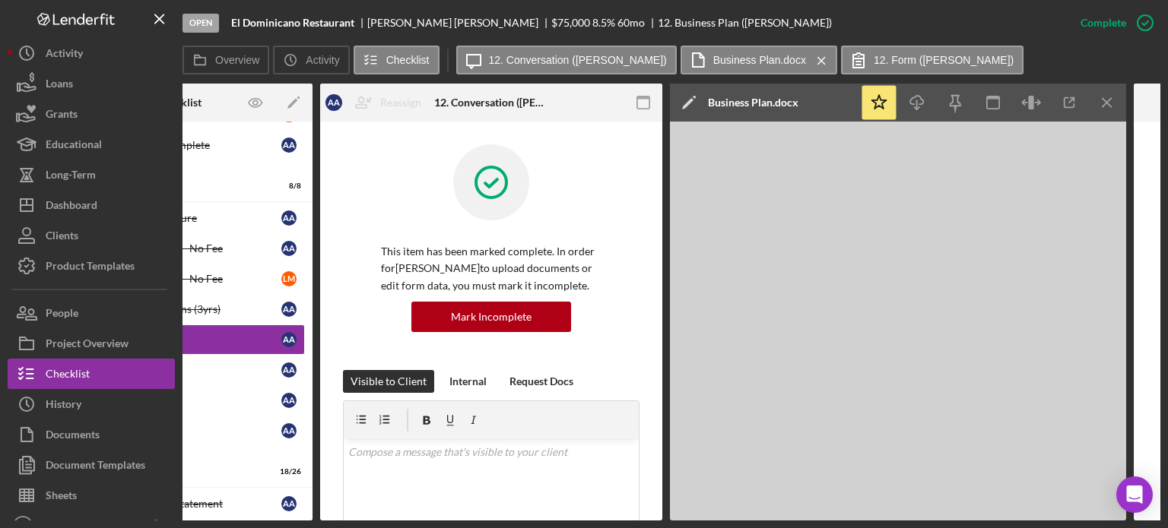
click at [494, 103] on icon "Icon/Edit" at bounding box center [689, 103] width 38 height 38
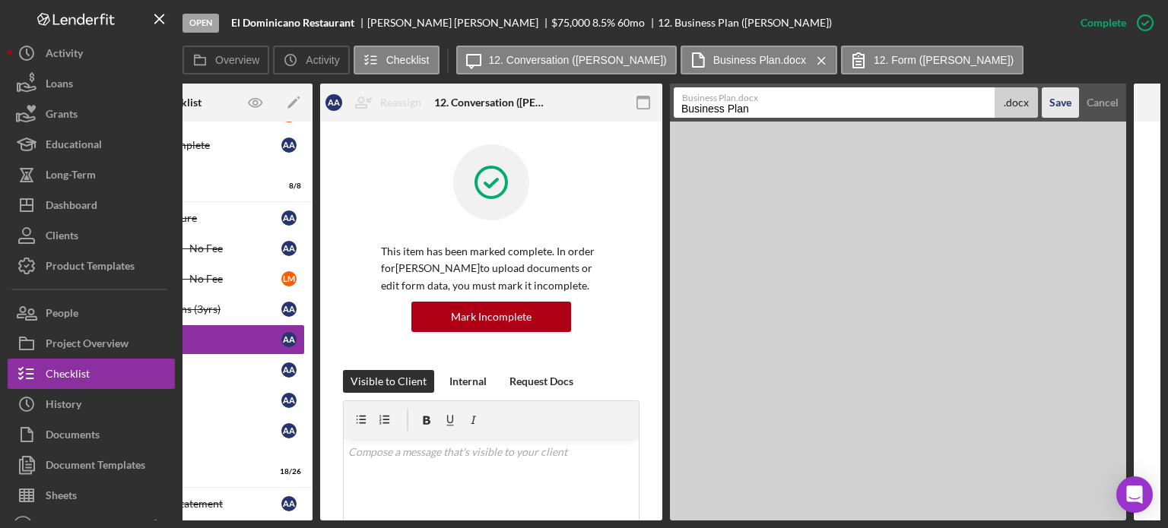
click at [494, 109] on div "Save" at bounding box center [1060, 102] width 22 height 30
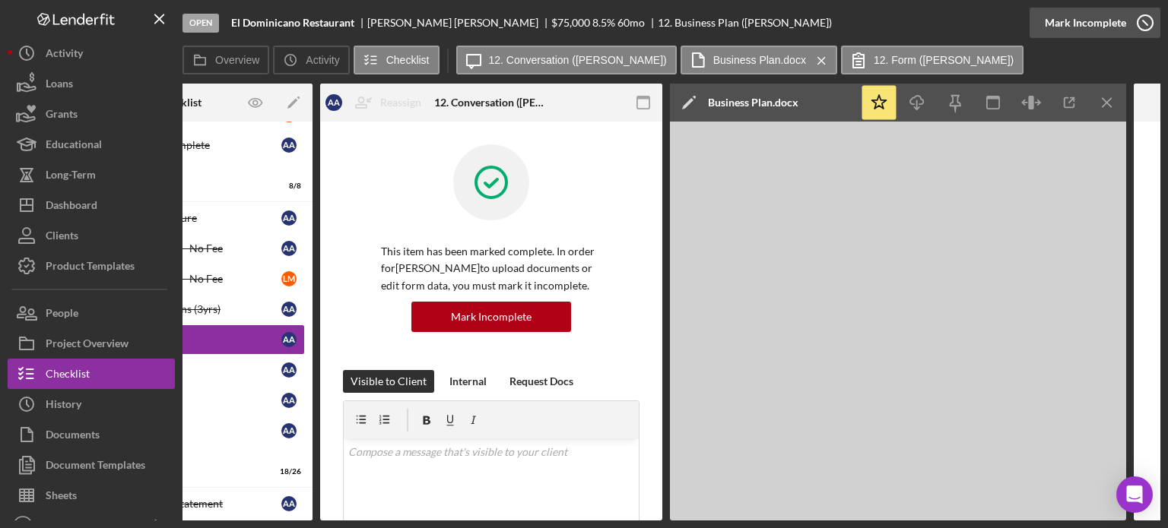
click at [494, 17] on icon "button" at bounding box center [1145, 23] width 38 height 38
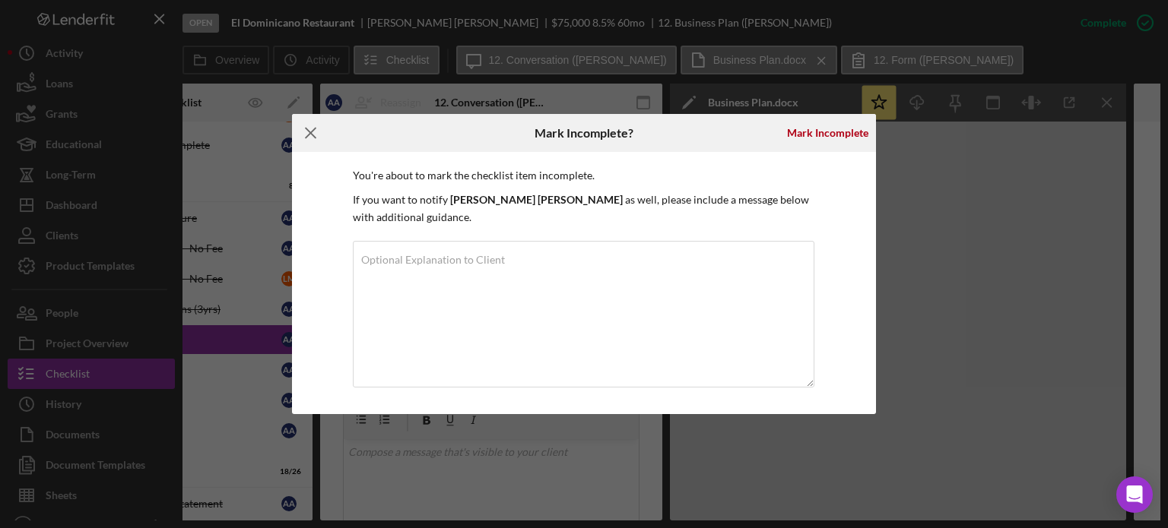
click at [307, 134] on icon "Icon/Menu Close" at bounding box center [311, 133] width 38 height 38
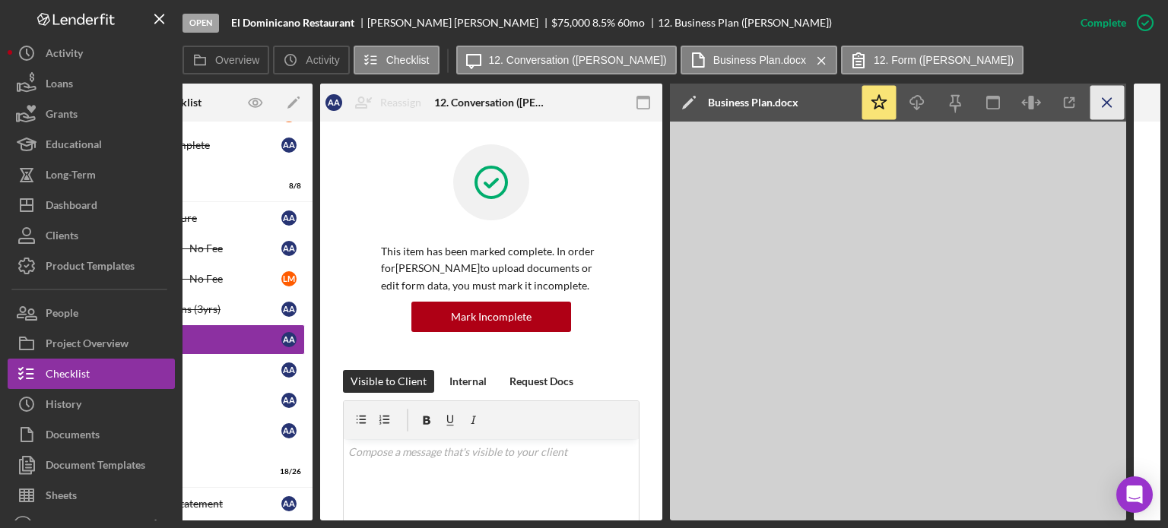
click at [494, 107] on icon "Icon/Menu Close" at bounding box center [1107, 103] width 34 height 34
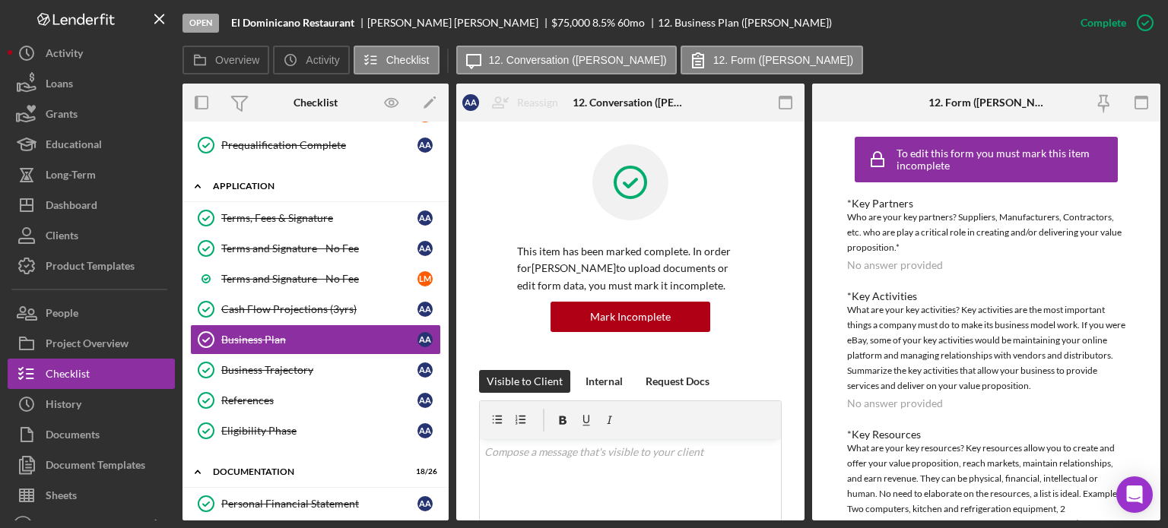
click at [290, 135] on div "Application" at bounding box center [321, 186] width 217 height 9
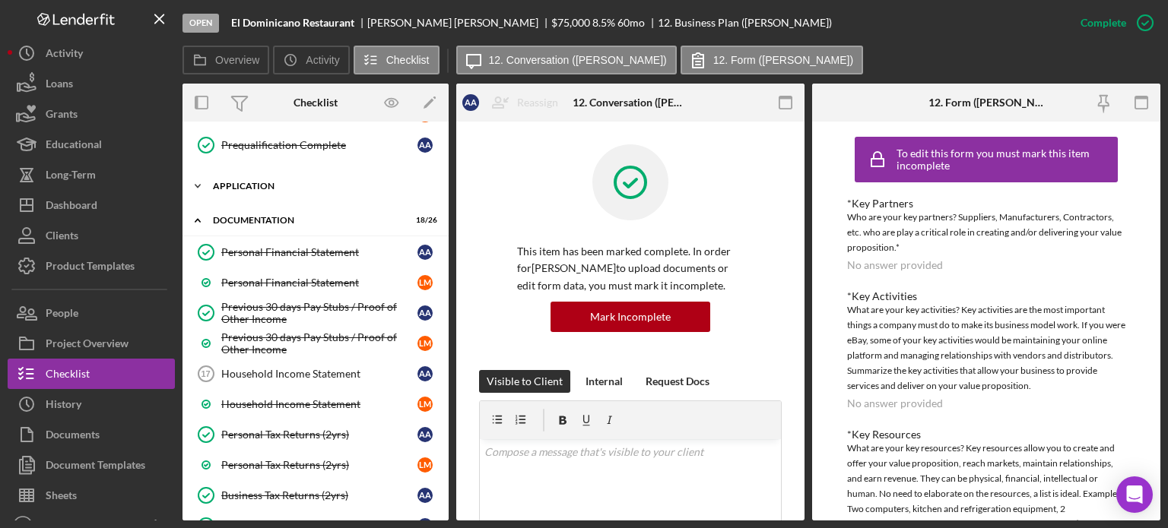
click at [283, 135] on div "Application" at bounding box center [321, 186] width 217 height 9
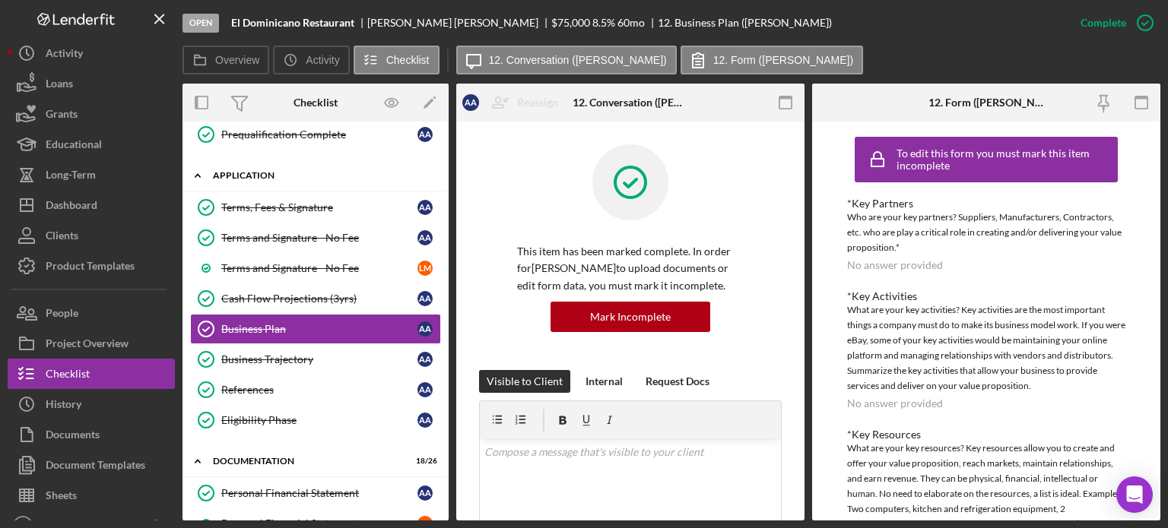
click at [263, 135] on div "Application" at bounding box center [321, 175] width 217 height 9
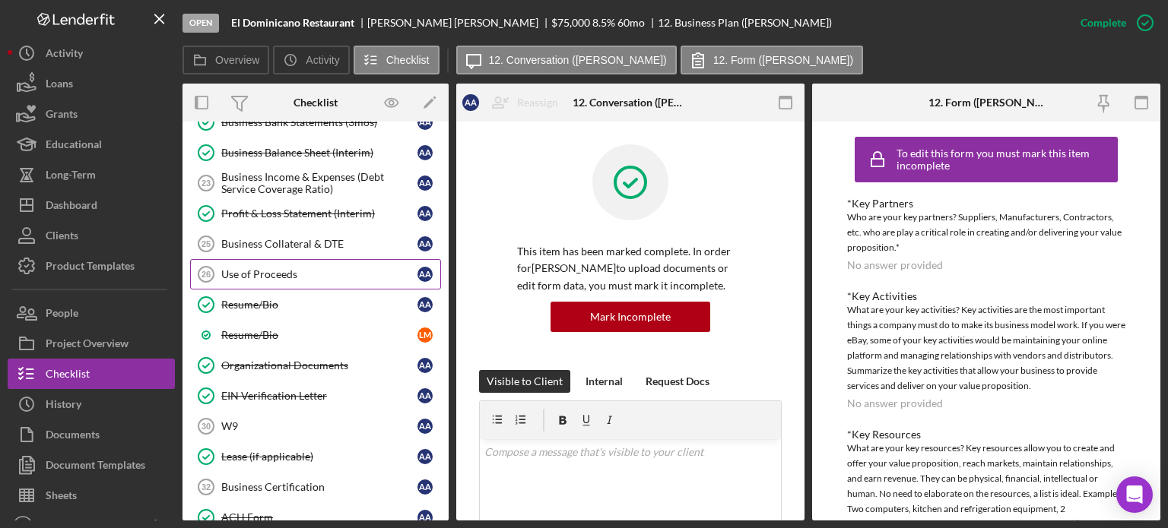
scroll to position [987, 0]
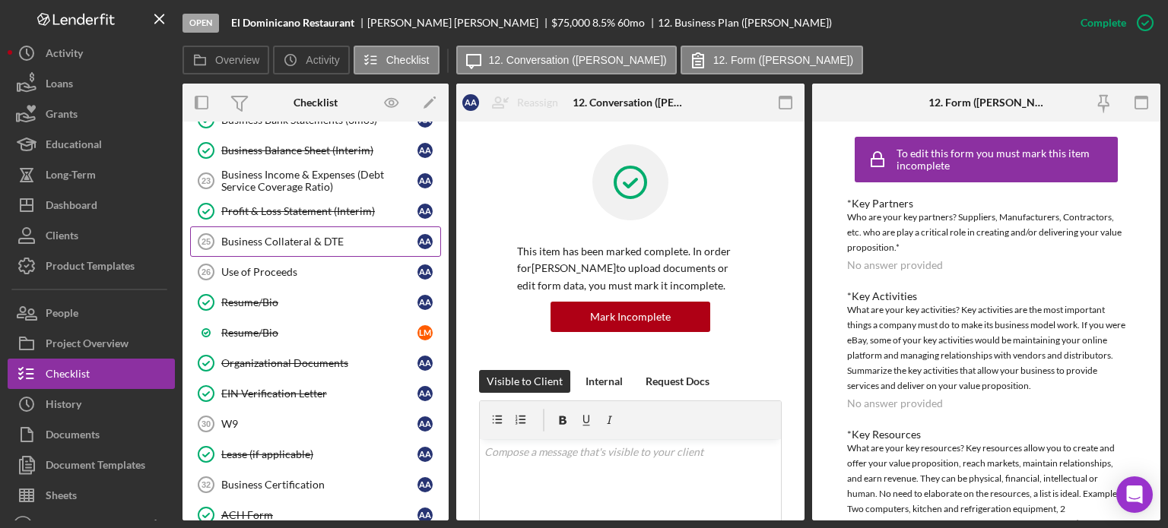
click at [316, 135] on div "Business Collateral & DTE" at bounding box center [319, 242] width 196 height 12
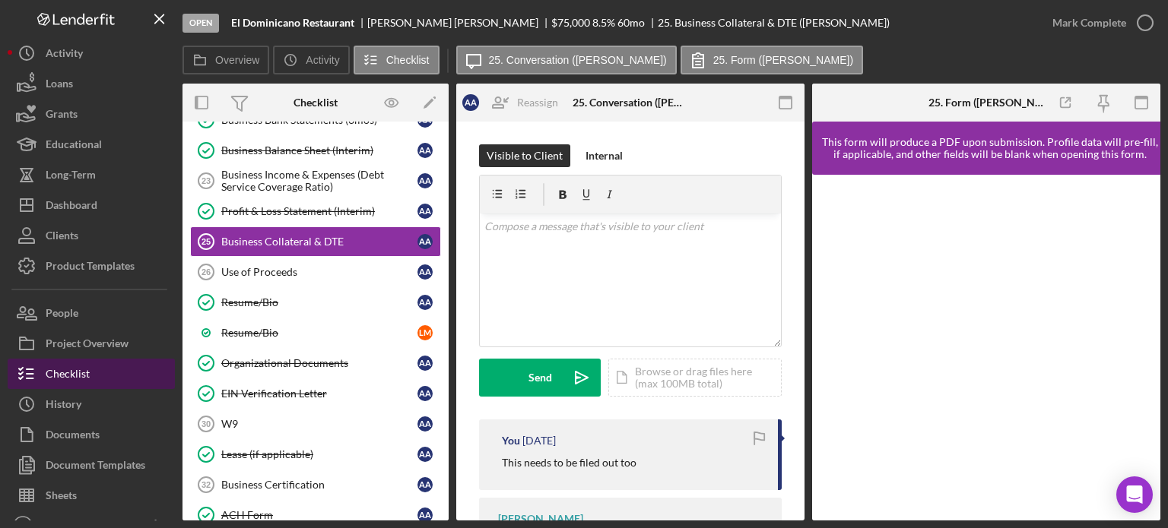
click at [99, 135] on button "Checklist" at bounding box center [91, 374] width 167 height 30
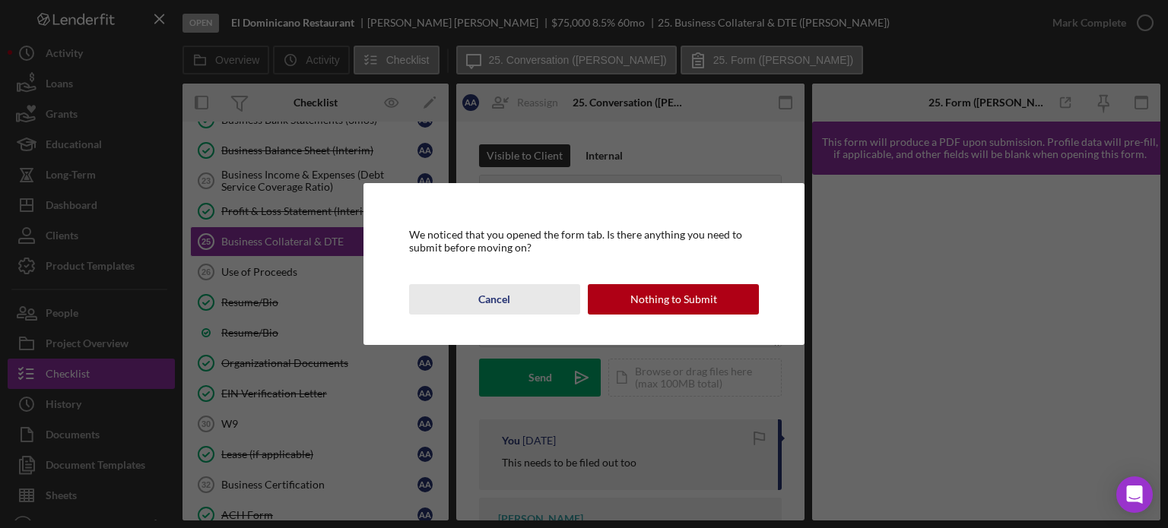
click at [493, 135] on div "Cancel" at bounding box center [494, 299] width 32 height 30
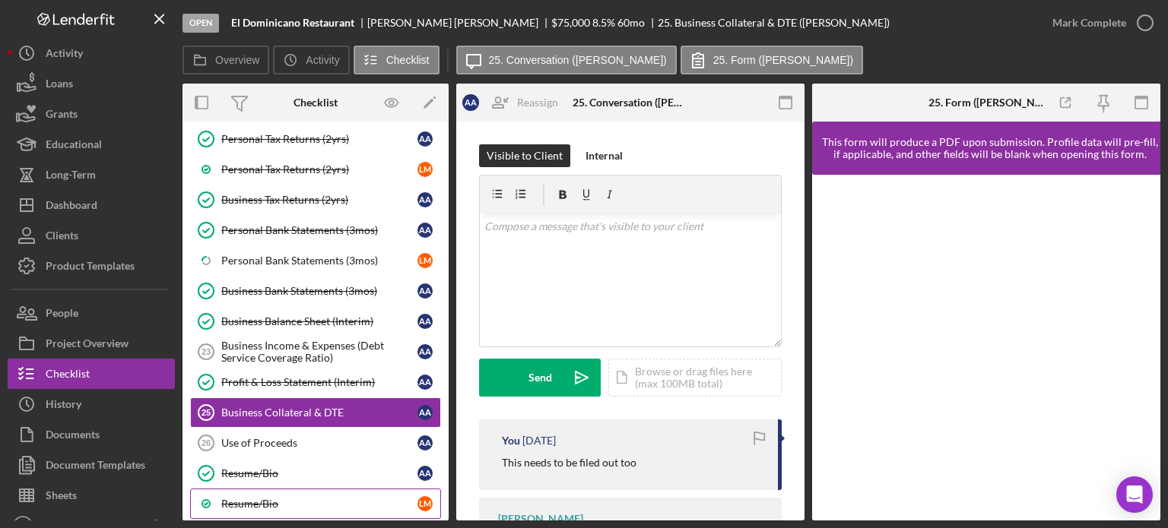
scroll to position [759, 0]
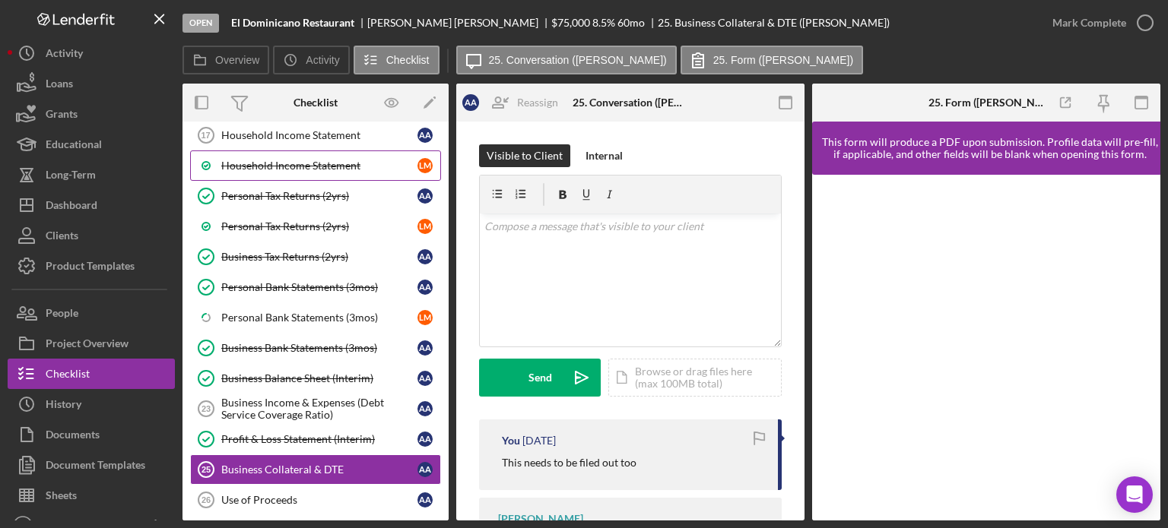
click at [356, 135] on div "Household Income Statement" at bounding box center [319, 166] width 196 height 12
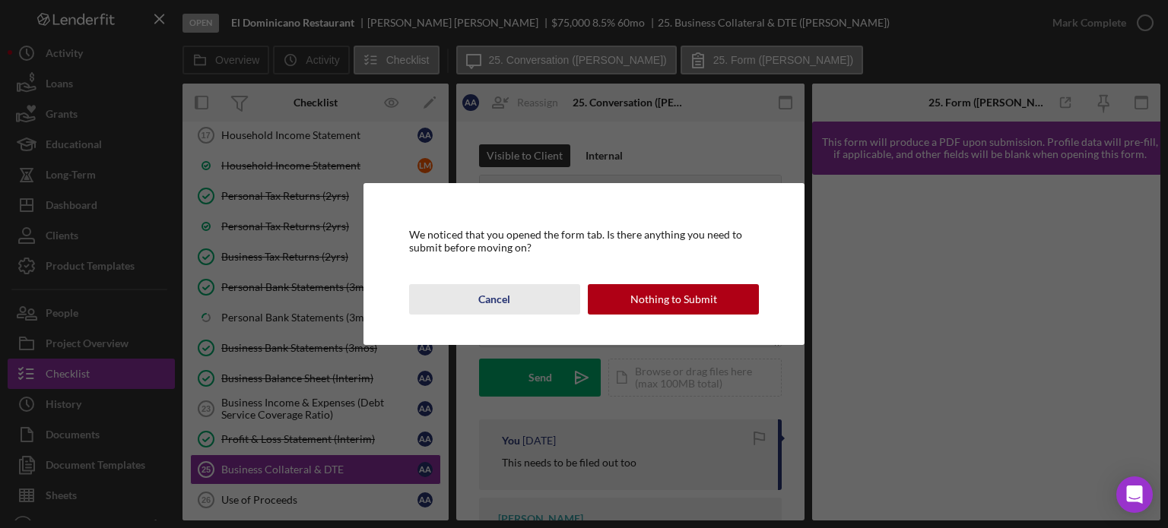
click at [494, 135] on div "Cancel" at bounding box center [494, 299] width 32 height 30
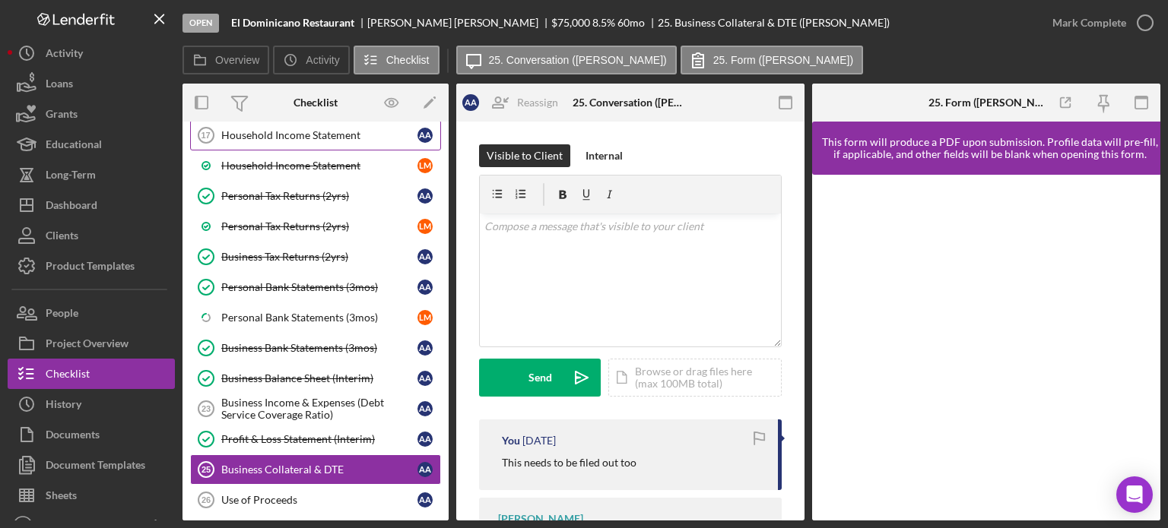
click at [344, 131] on div "Household Income Statement" at bounding box center [319, 135] width 196 height 12
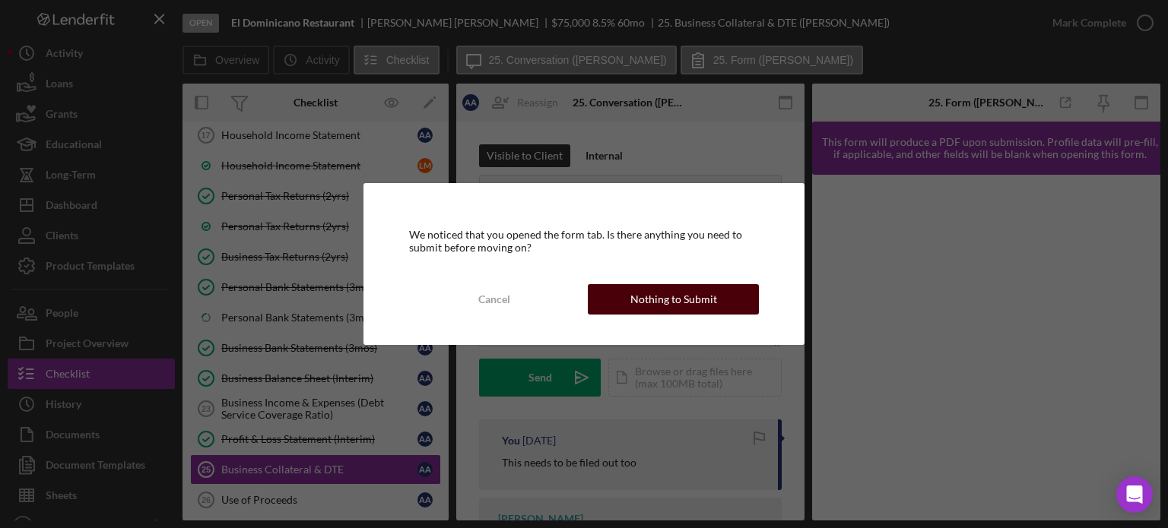
click at [494, 135] on div "Nothing to Submit" at bounding box center [673, 299] width 87 height 30
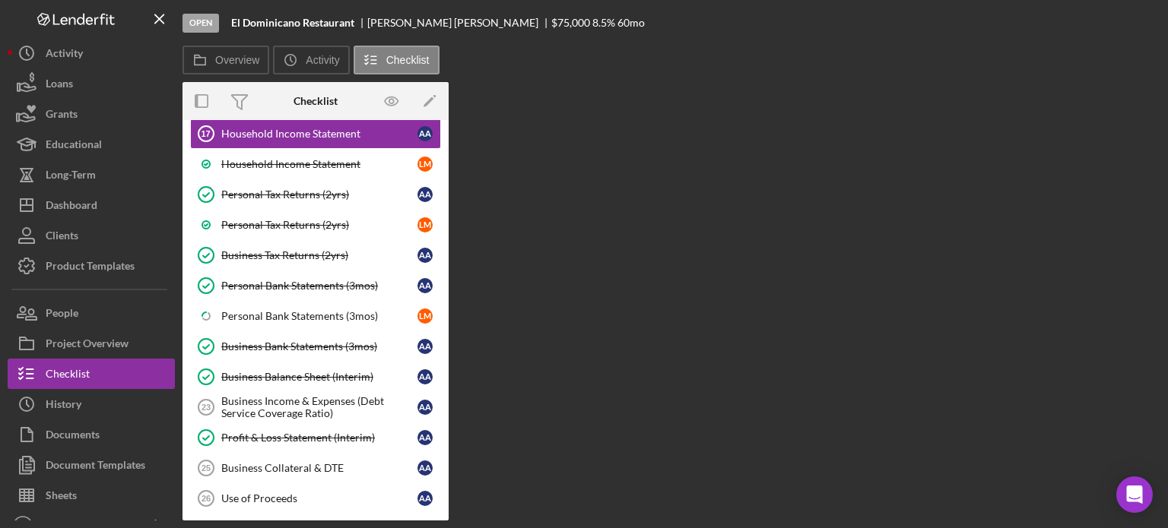
scroll to position [749, 0]
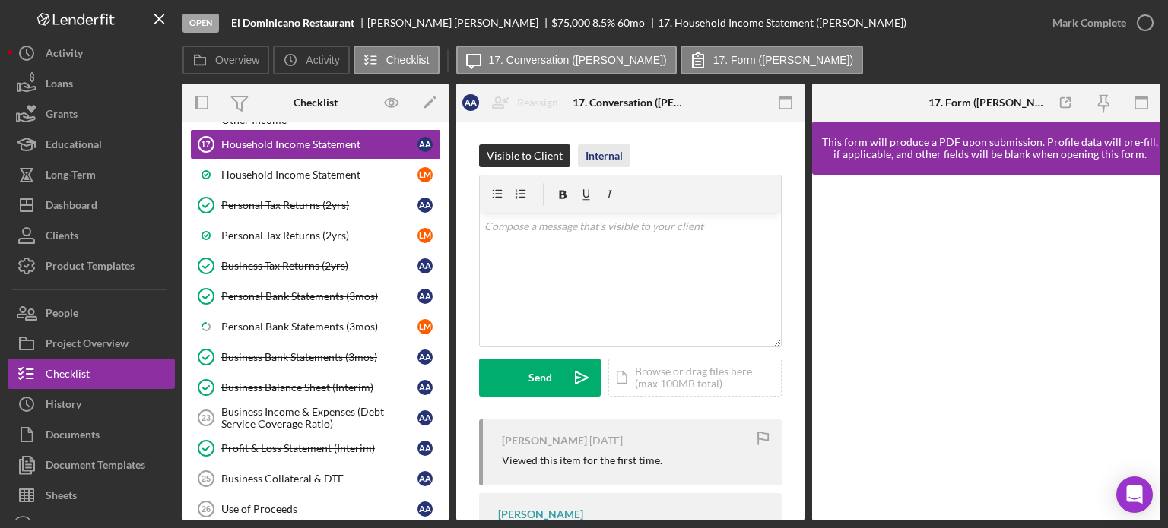
click at [494, 135] on div "Internal" at bounding box center [603, 155] width 37 height 23
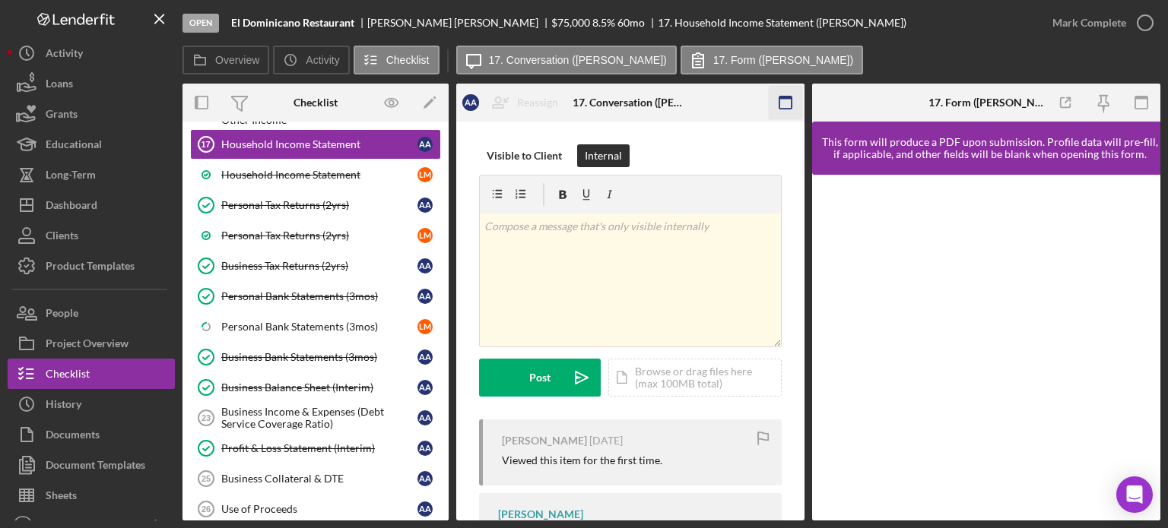
click at [494, 99] on icon "button" at bounding box center [785, 103] width 34 height 34
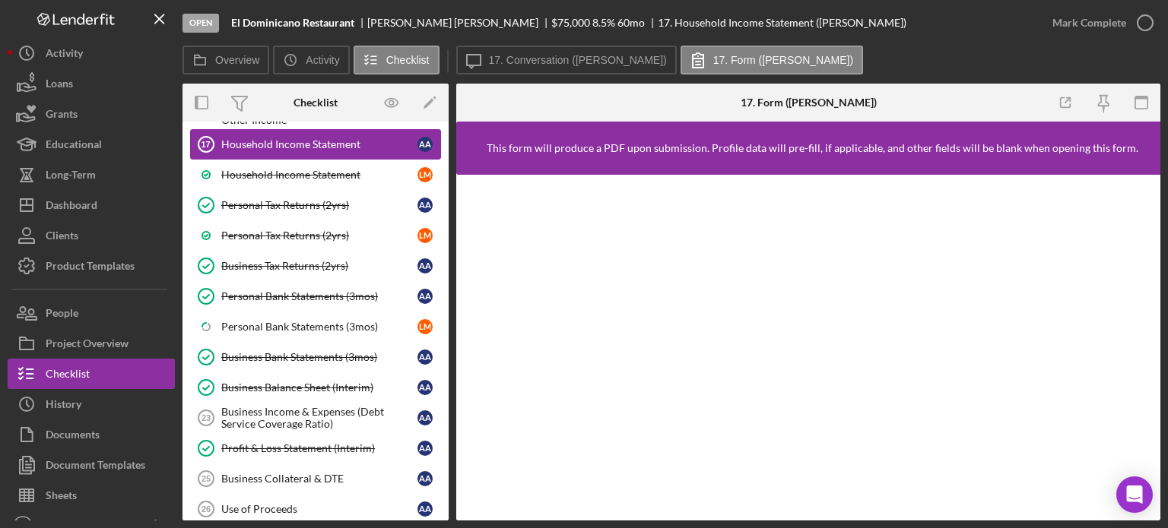
click at [265, 135] on div "Household Income Statement" at bounding box center [319, 144] width 196 height 12
click at [494, 101] on icon "button" at bounding box center [1141, 103] width 34 height 34
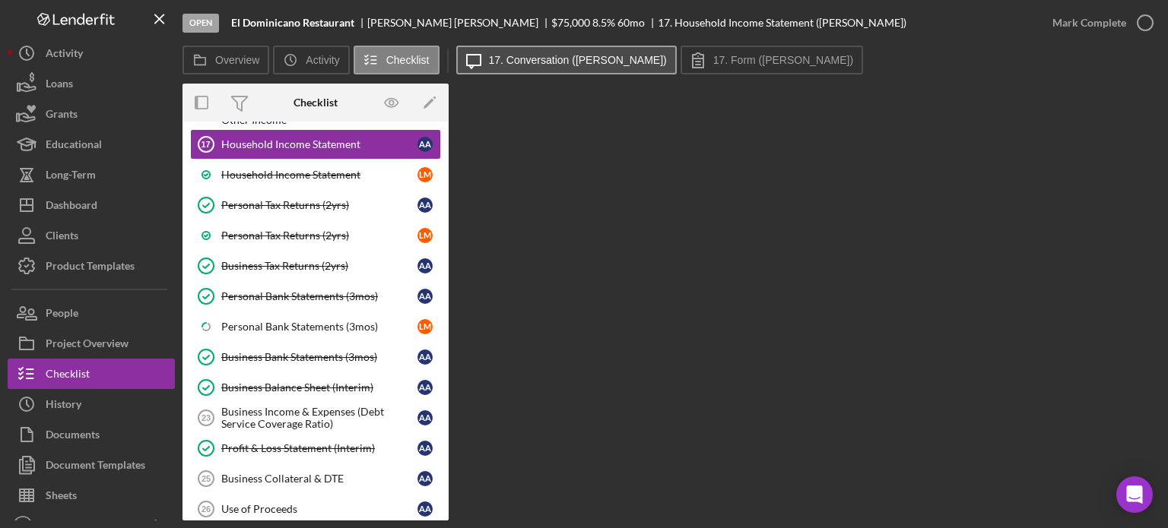
click at [494, 54] on label "17. Conversation ([PERSON_NAME])" at bounding box center [578, 60] width 178 height 12
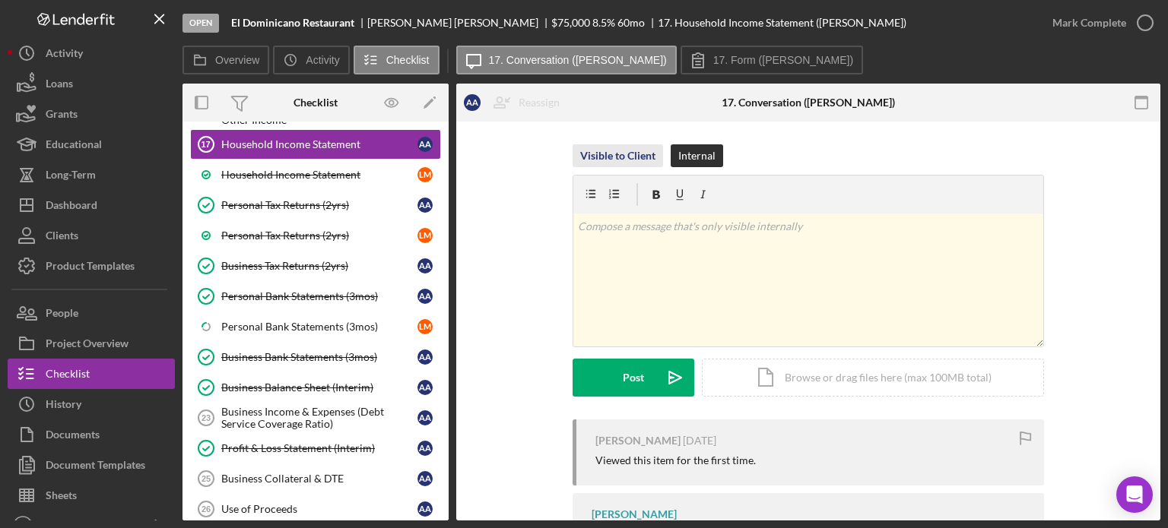
click at [494, 135] on div "Visible to Client" at bounding box center [617, 155] width 75 height 23
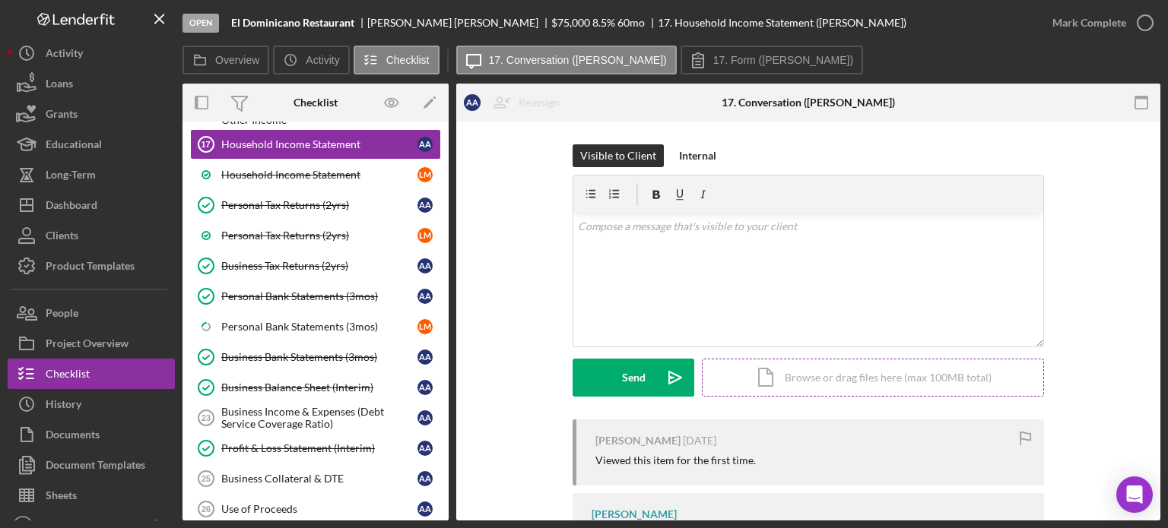
click at [494, 135] on div "Icon/Document Browse or drag files here (max 100MB total) Tap to choose files o…" at bounding box center [873, 378] width 342 height 38
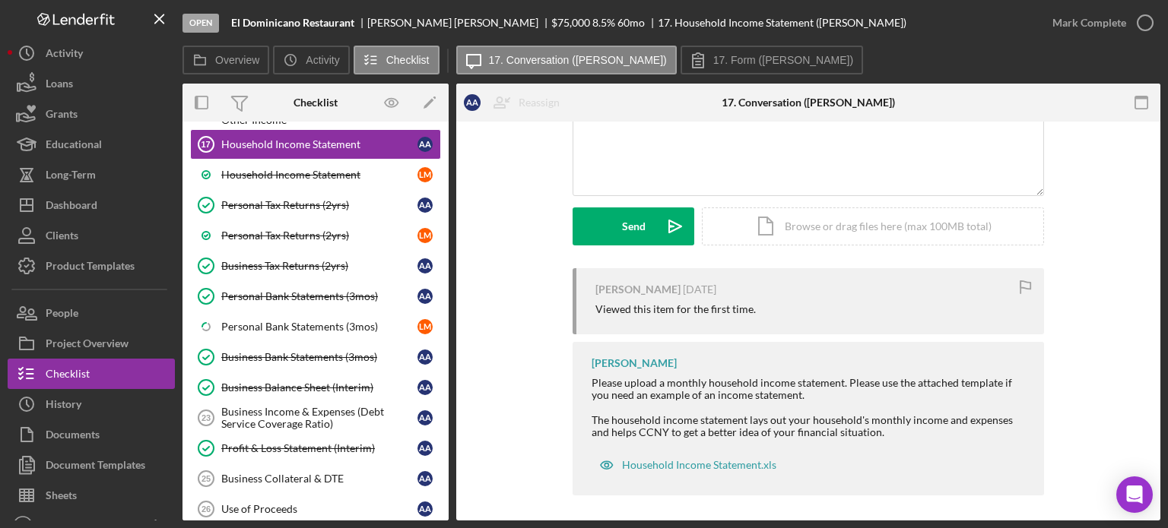
scroll to position [155, 0]
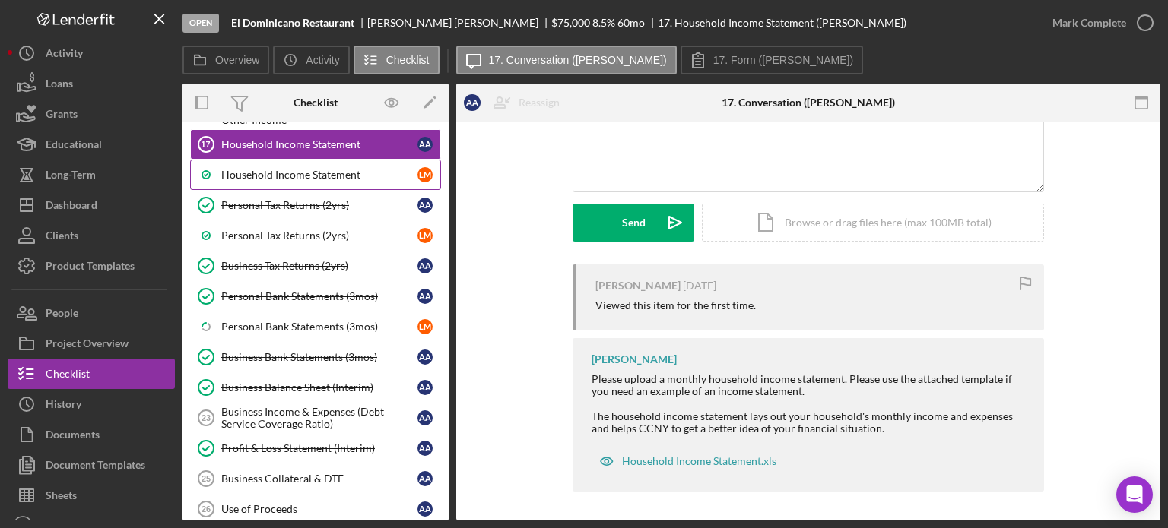
click at [299, 135] on div "Household Income Statement" at bounding box center [319, 175] width 196 height 12
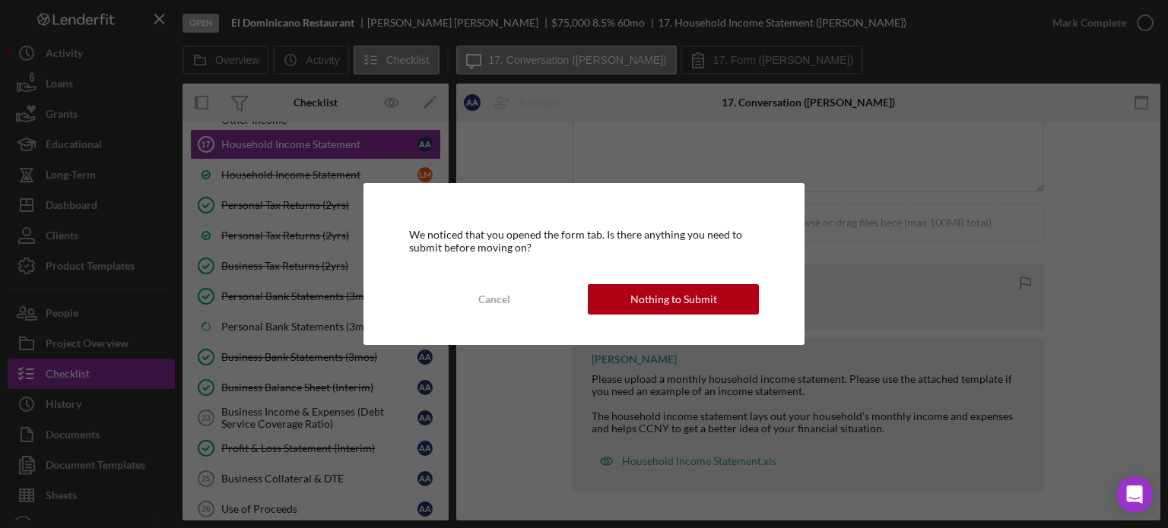
click at [494, 135] on div "Nothing to Submit" at bounding box center [673, 299] width 87 height 30
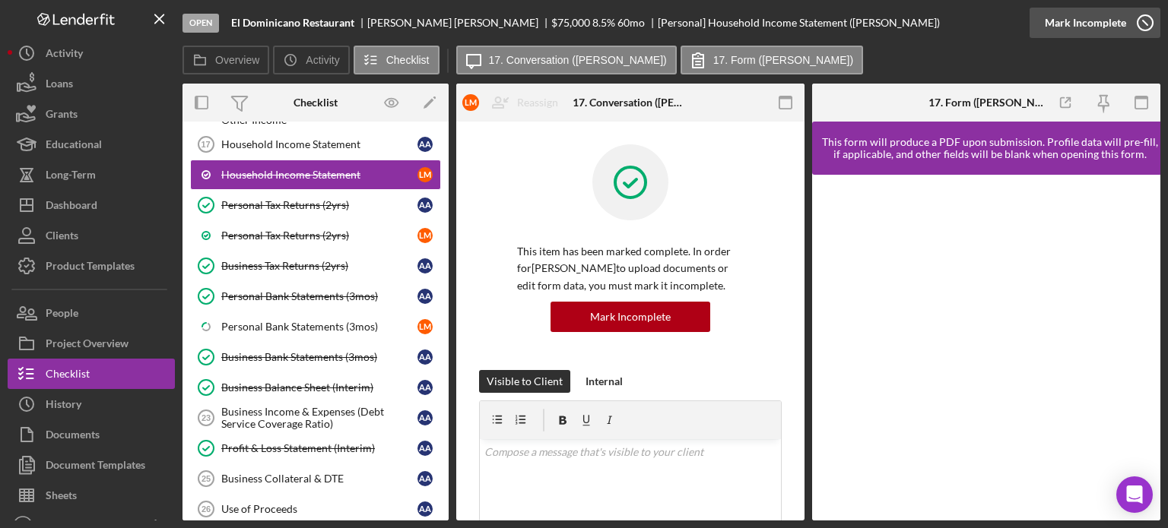
click at [494, 24] on icon "button" at bounding box center [1145, 23] width 38 height 38
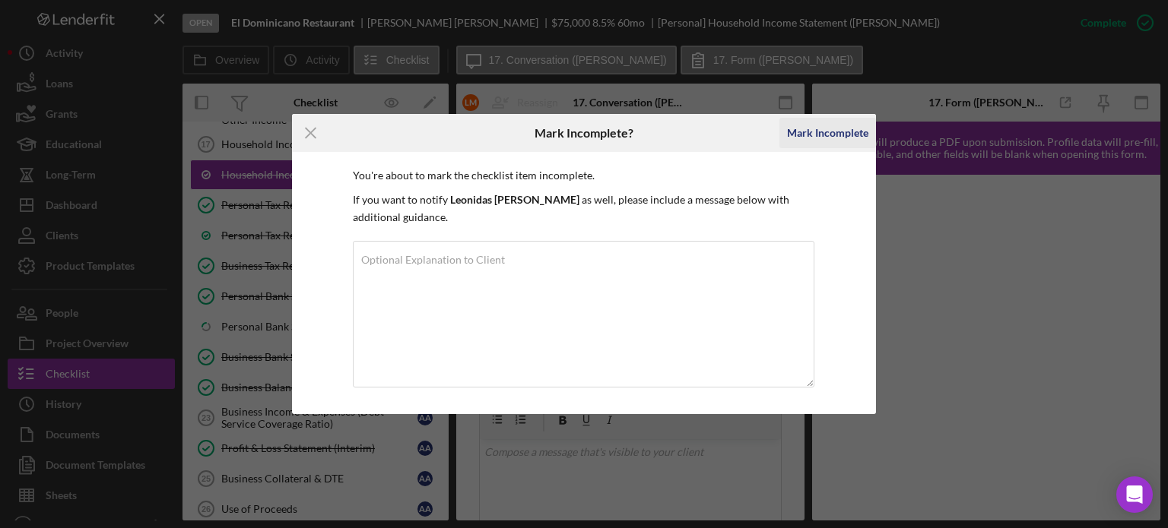
click at [494, 131] on div "Mark Incomplete" at bounding box center [827, 133] width 81 height 30
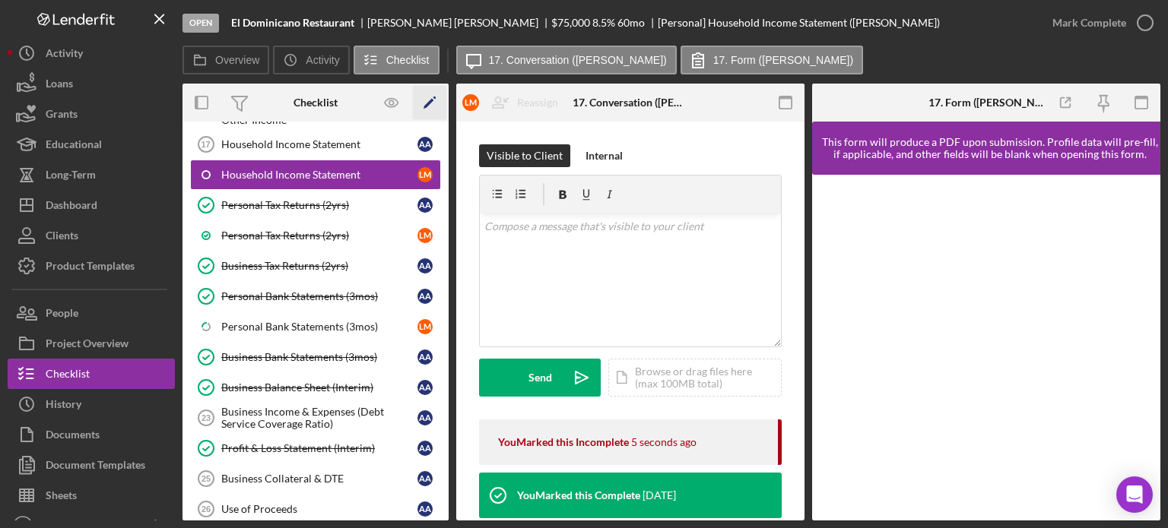
click at [426, 103] on icon "Icon/Edit" at bounding box center [430, 103] width 34 height 34
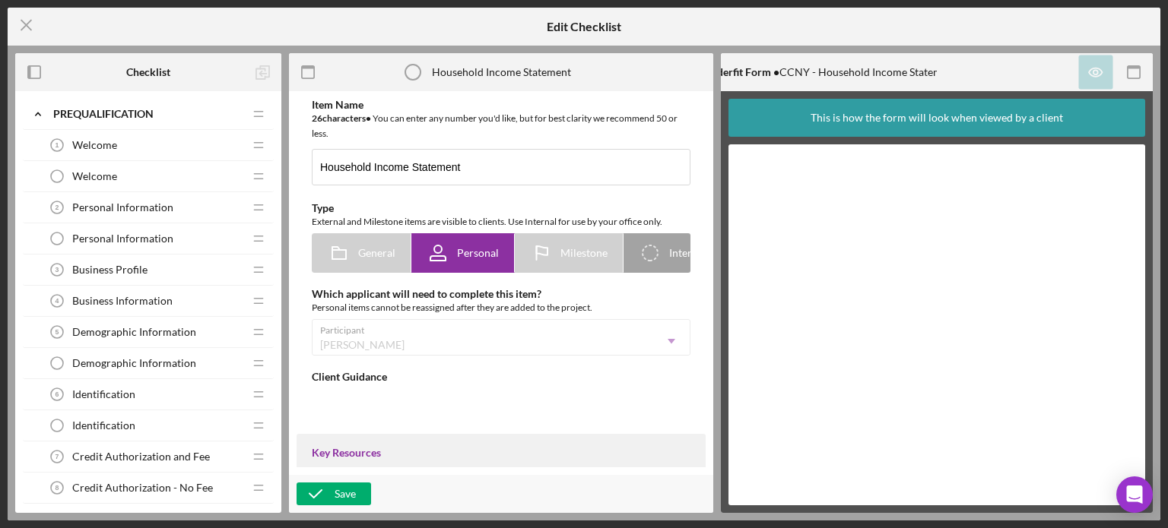
type textarea "<div>Please upload a monthly household income statement. Please use the attache…"
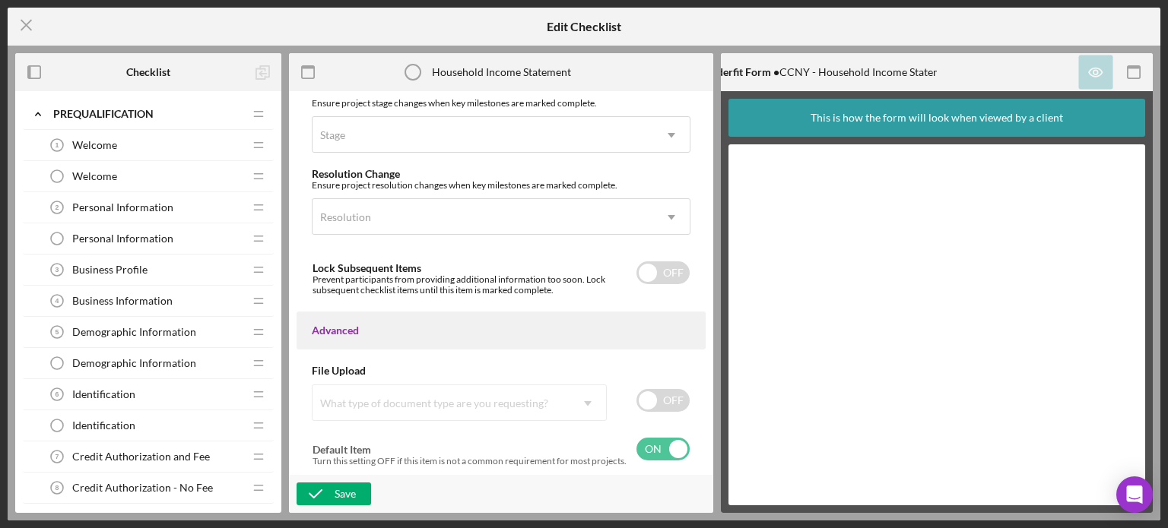
scroll to position [1218, 0]
click at [494, 135] on input "checkbox" at bounding box center [662, 400] width 53 height 23
checkbox input "true"
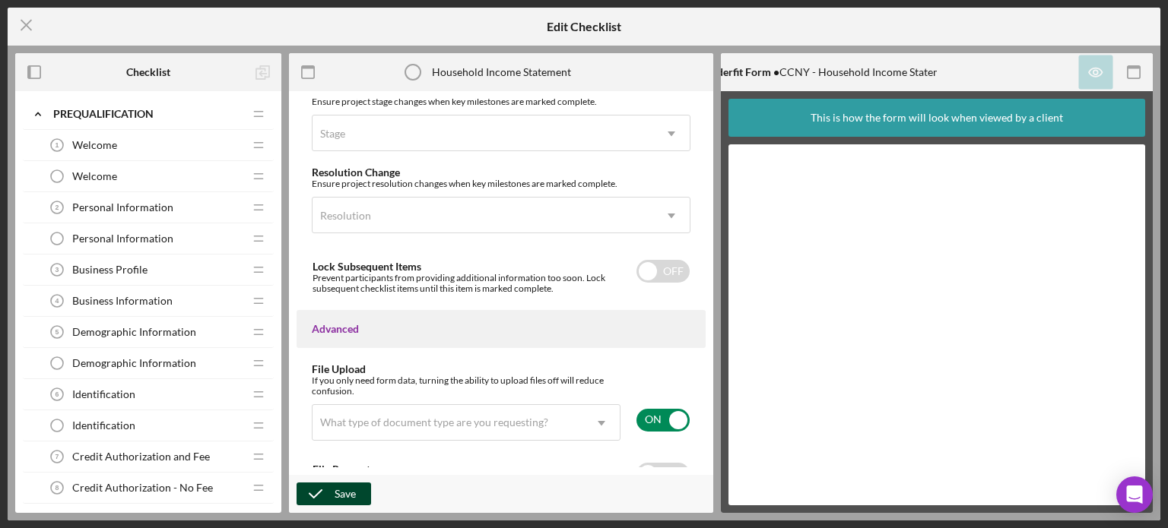
click at [357, 135] on button "Save" at bounding box center [333, 494] width 74 height 23
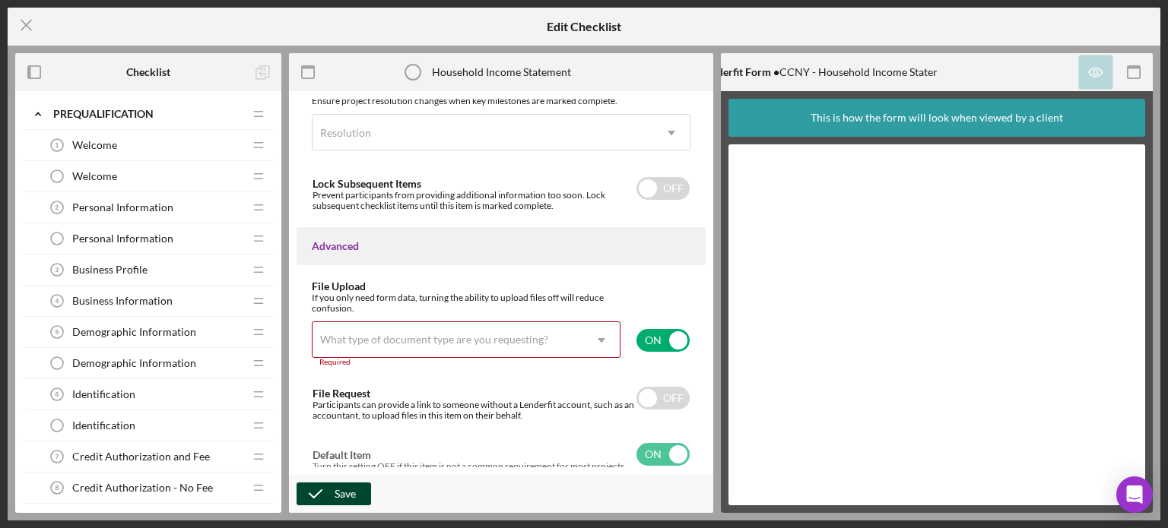
scroll to position [1309, 0]
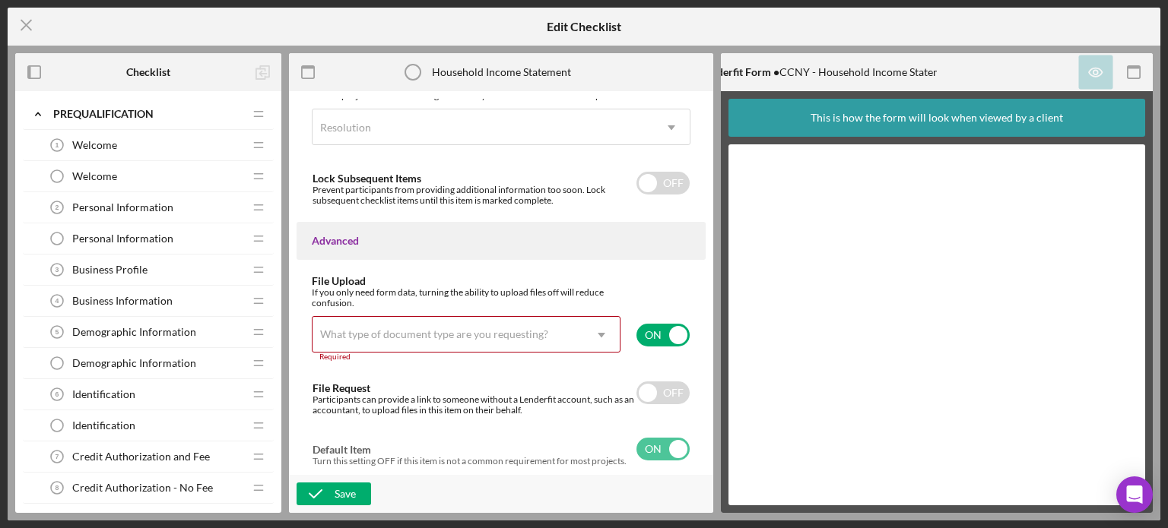
click at [494, 135] on div "What type of document type are you requesting?" at bounding box center [447, 335] width 271 height 35
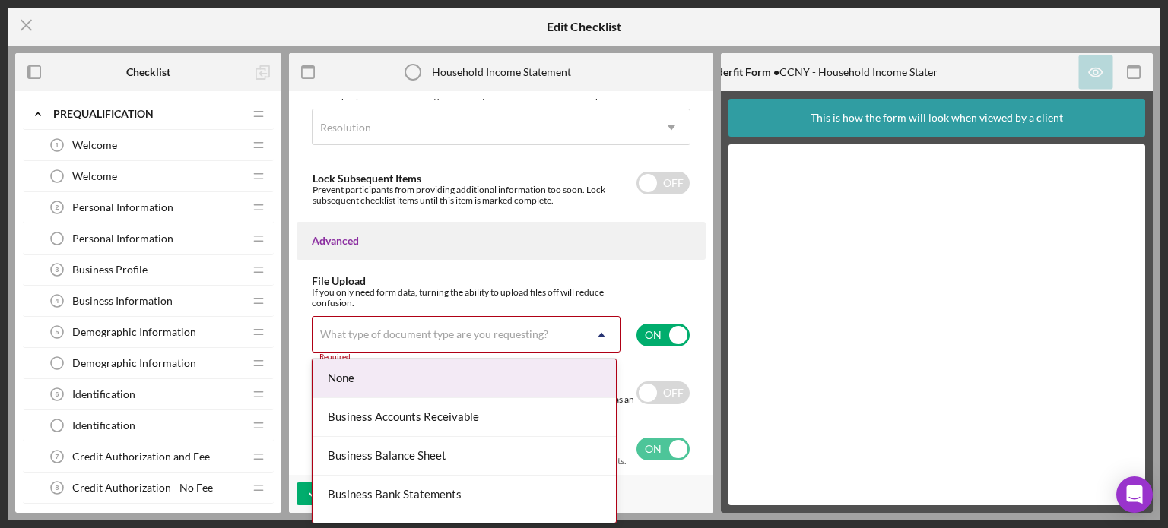
click at [414, 135] on div "None" at bounding box center [463, 379] width 303 height 39
click at [420, 135] on div "What type of document type are you requesting?" at bounding box center [434, 334] width 228 height 12
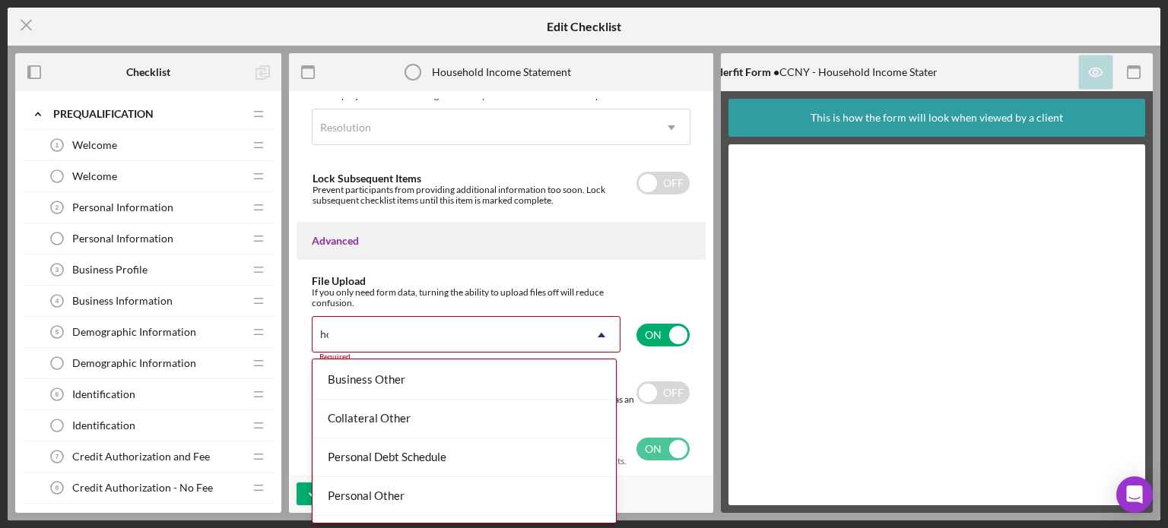
scroll to position [0, 0]
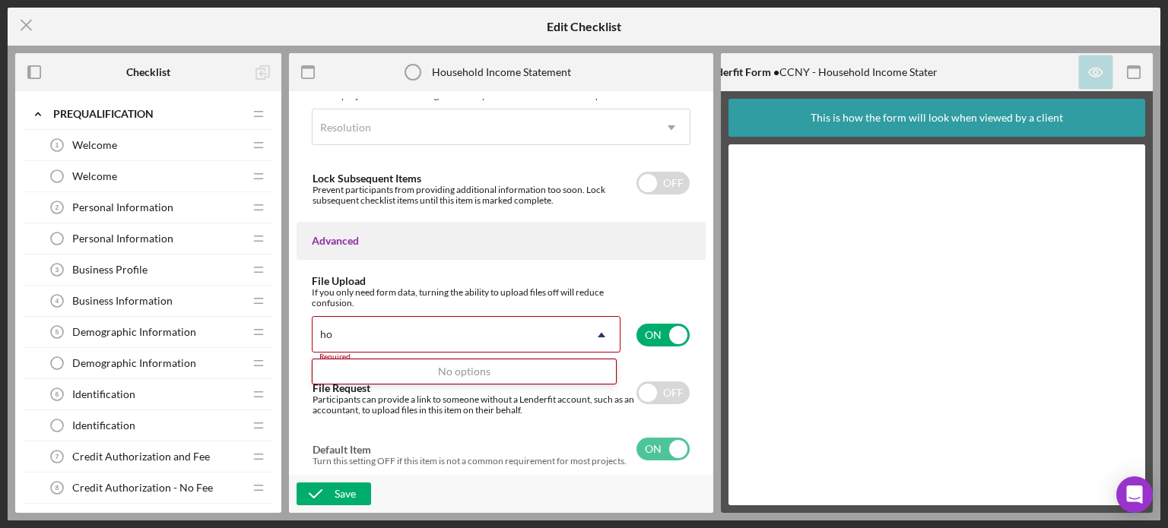
type input "h"
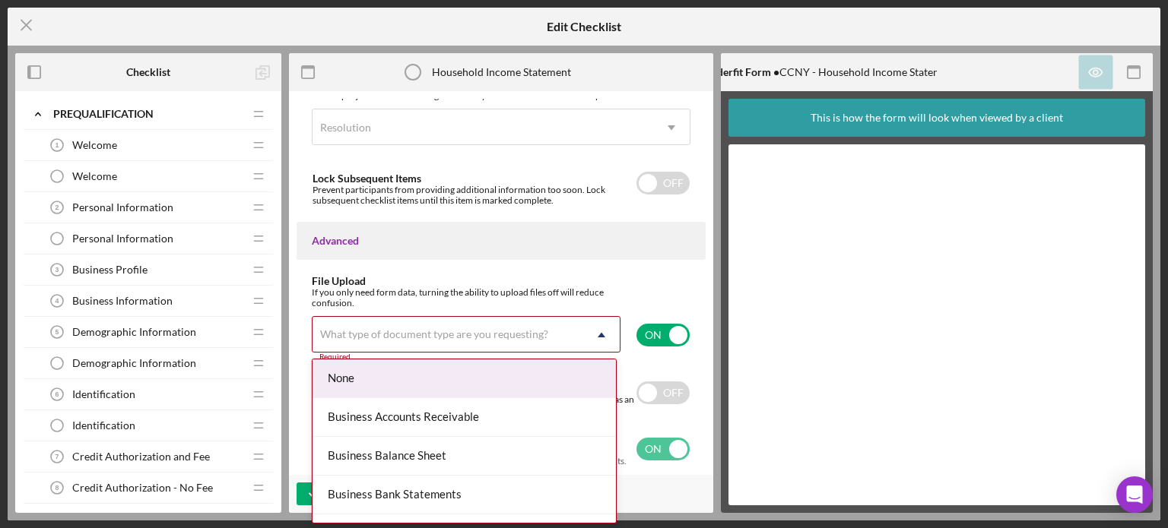
click at [359, 135] on div "None" at bounding box center [463, 379] width 303 height 39
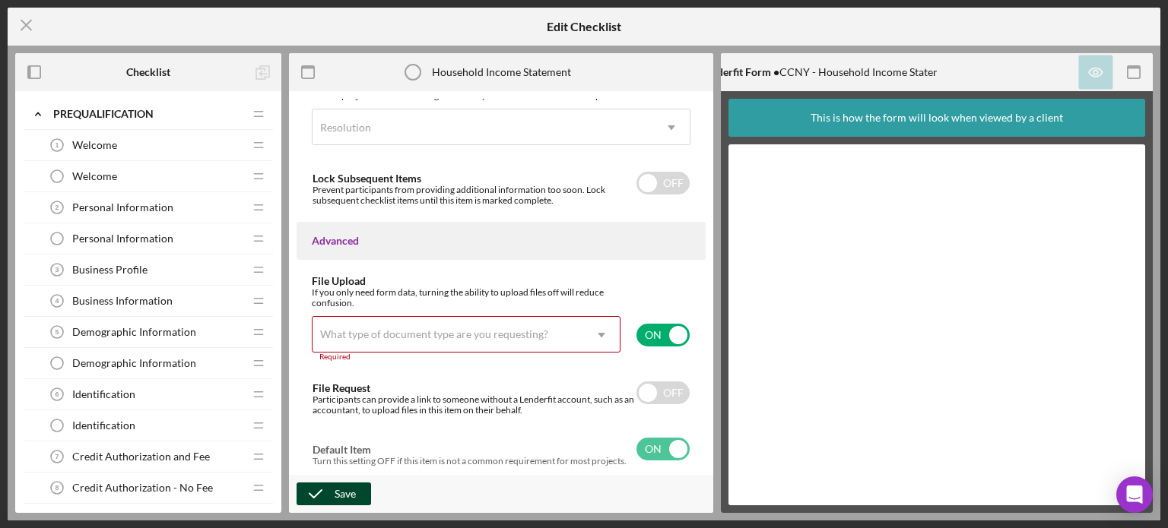
click at [340, 135] on div "Save" at bounding box center [344, 494] width 21 height 23
click at [361, 135] on div "What type of document type are you requesting?" at bounding box center [434, 334] width 228 height 12
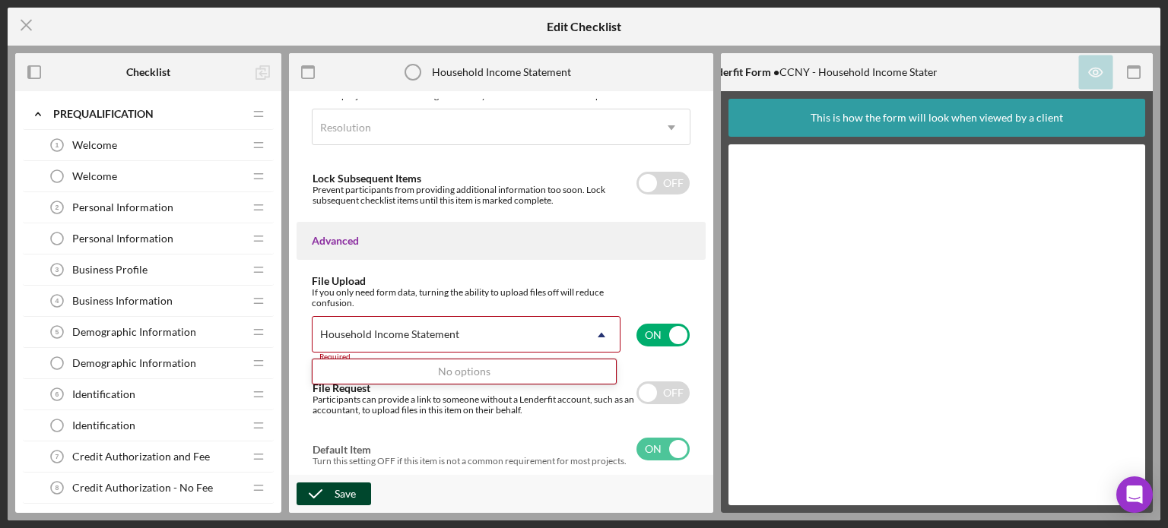
type input "Household Income Statement"
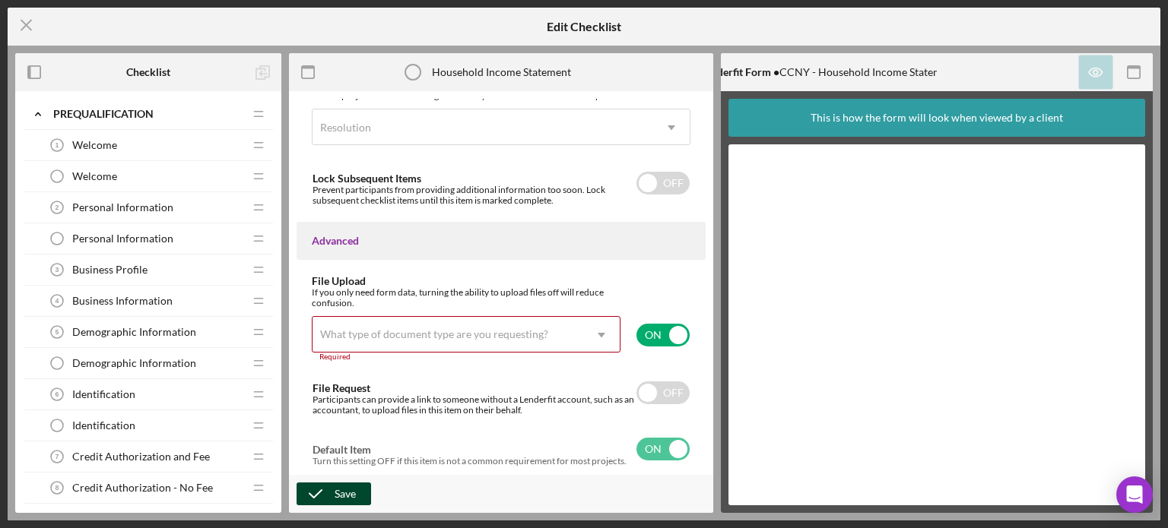
click at [342, 135] on div "Save" at bounding box center [344, 494] width 21 height 23
click at [344, 135] on div "Save" at bounding box center [344, 494] width 21 height 23
click at [494, 135] on icon "Icon/Dropdown Arrow" at bounding box center [601, 335] width 36 height 36
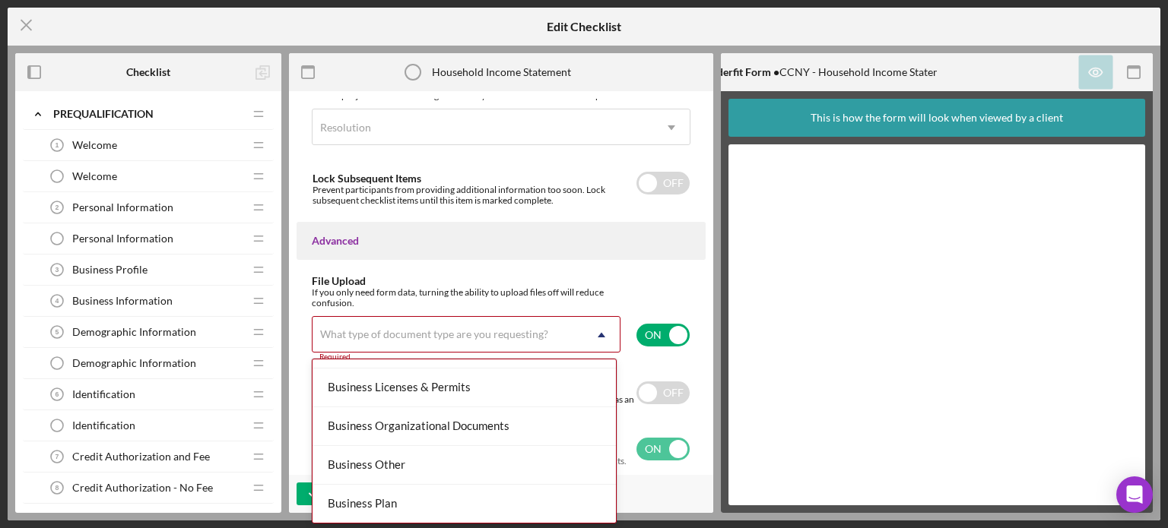
scroll to position [456, 0]
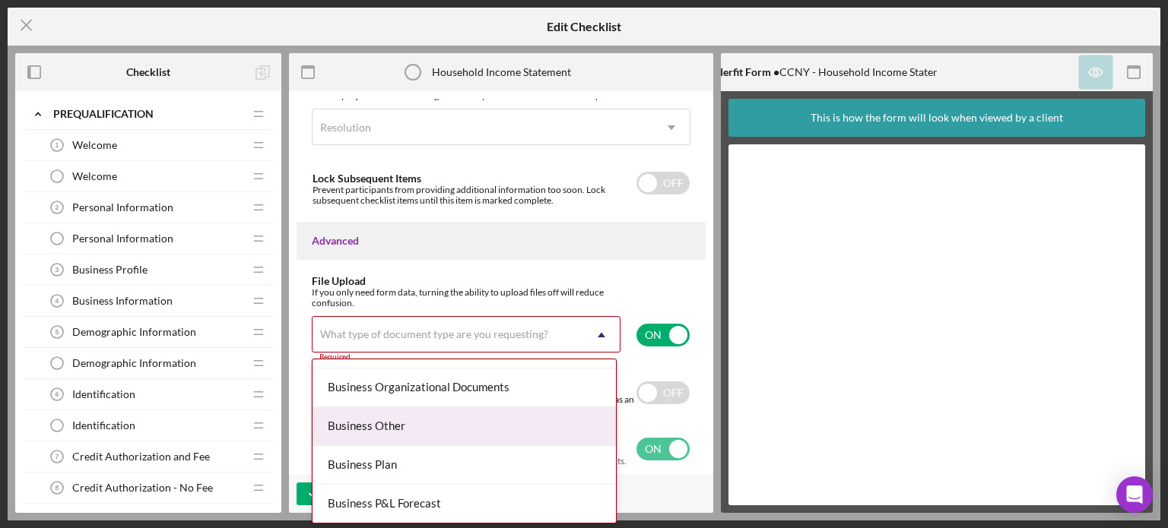
click at [435, 135] on div "Business Other" at bounding box center [463, 426] width 303 height 39
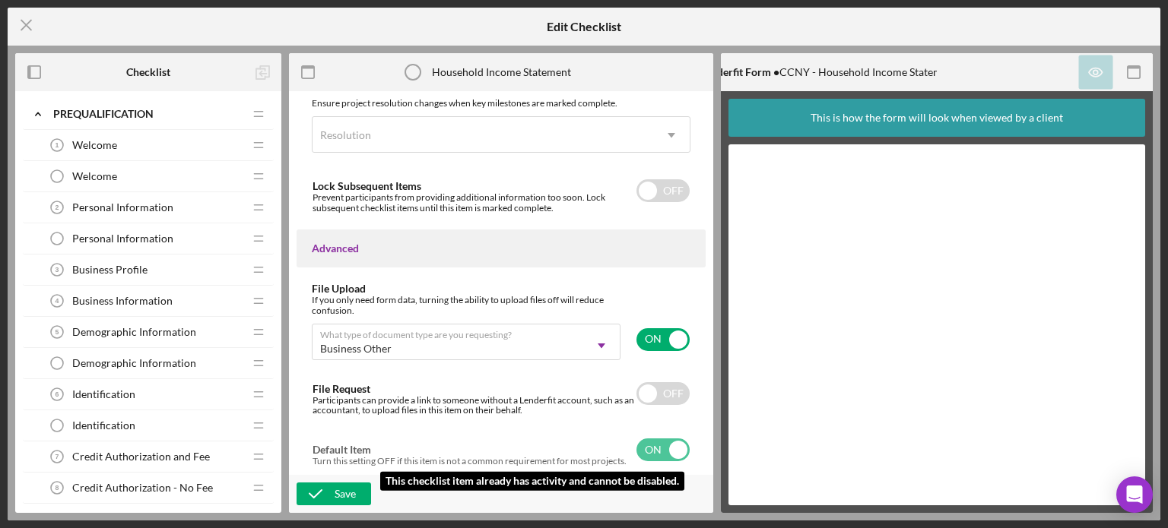
scroll to position [1301, 0]
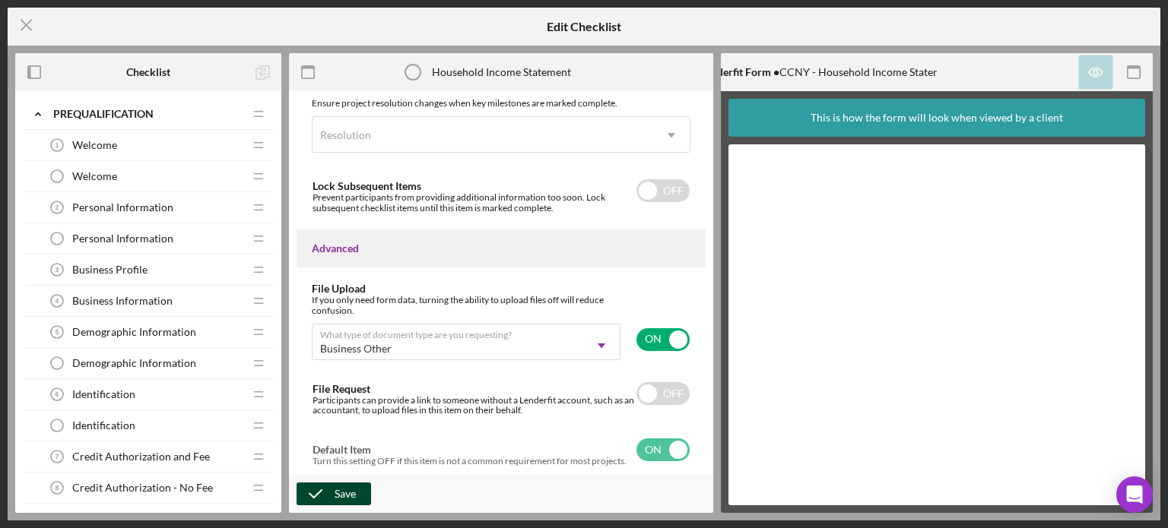
click at [327, 135] on icon "button" at bounding box center [315, 494] width 38 height 38
click at [30, 20] on icon "Icon/Menu Close" at bounding box center [27, 25] width 38 height 38
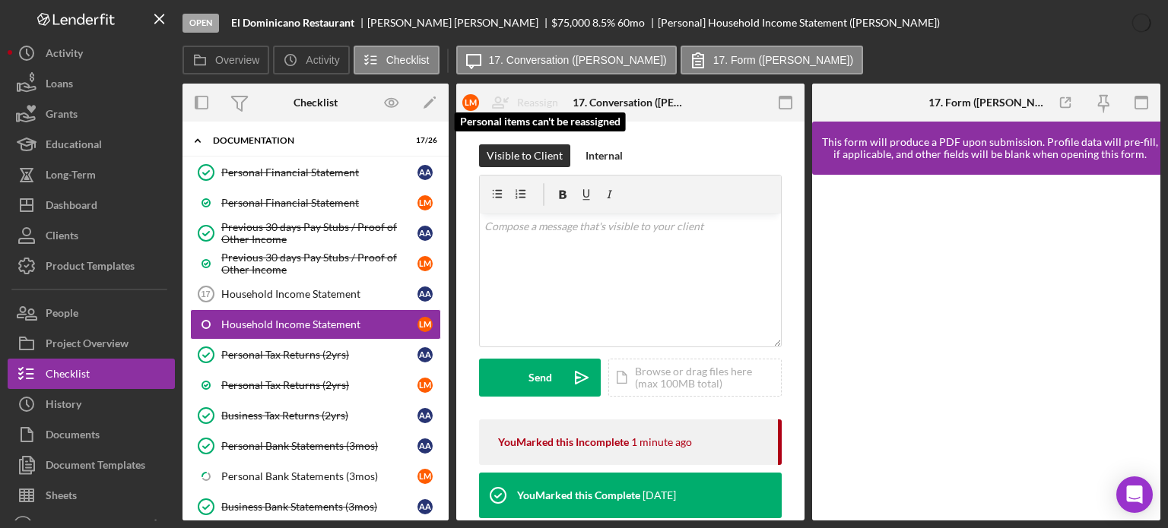
scroll to position [106, 0]
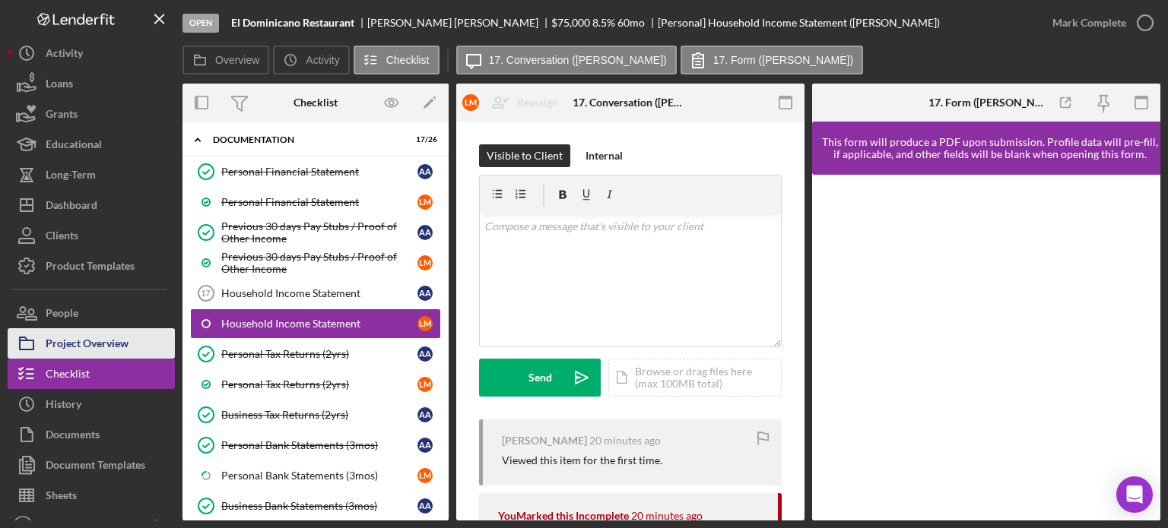
click at [106, 135] on div "Project Overview" at bounding box center [87, 345] width 83 height 34
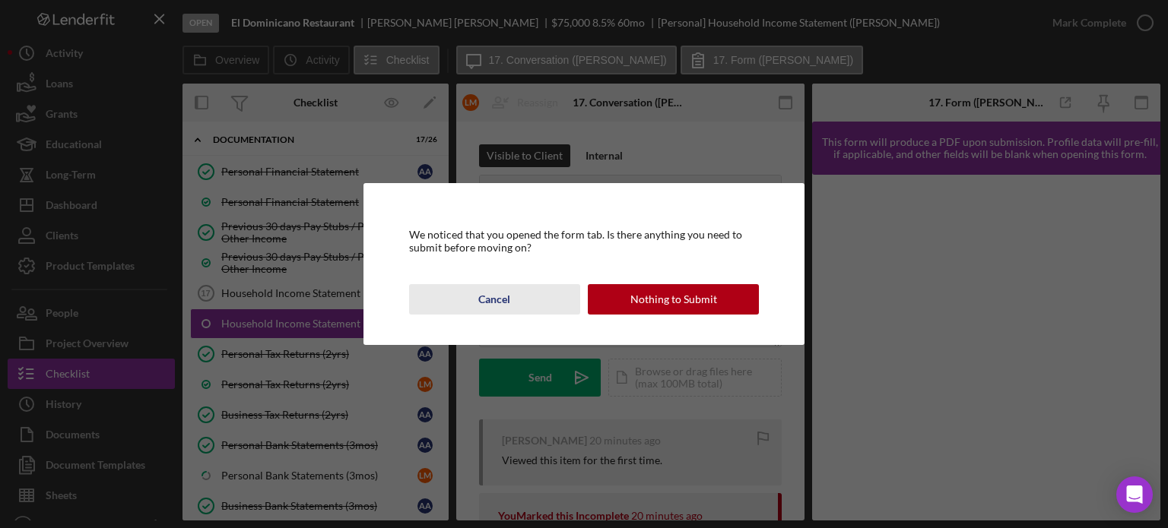
click at [491, 135] on div "Cancel" at bounding box center [494, 299] width 32 height 30
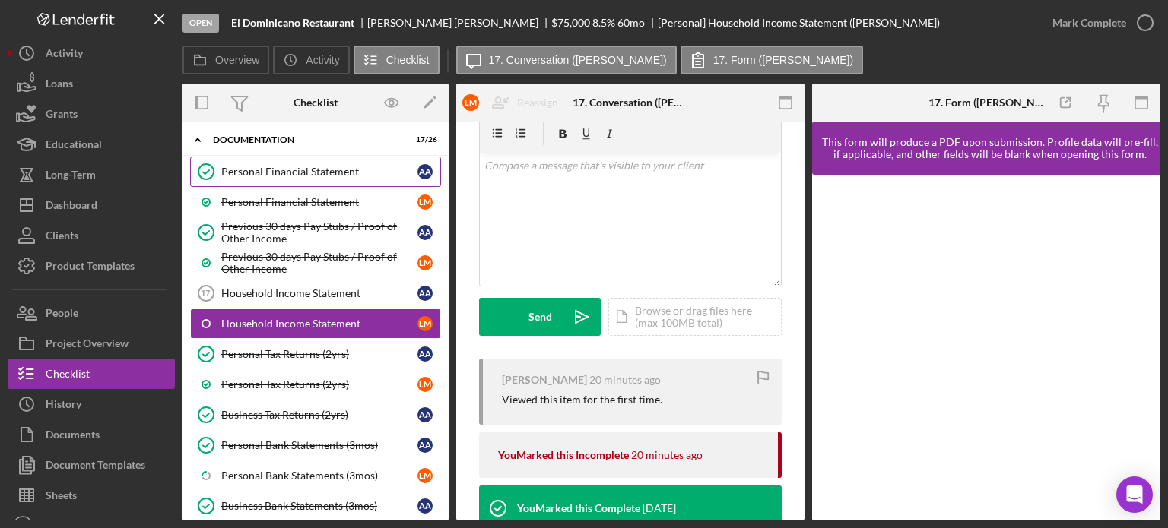
scroll to position [58, 0]
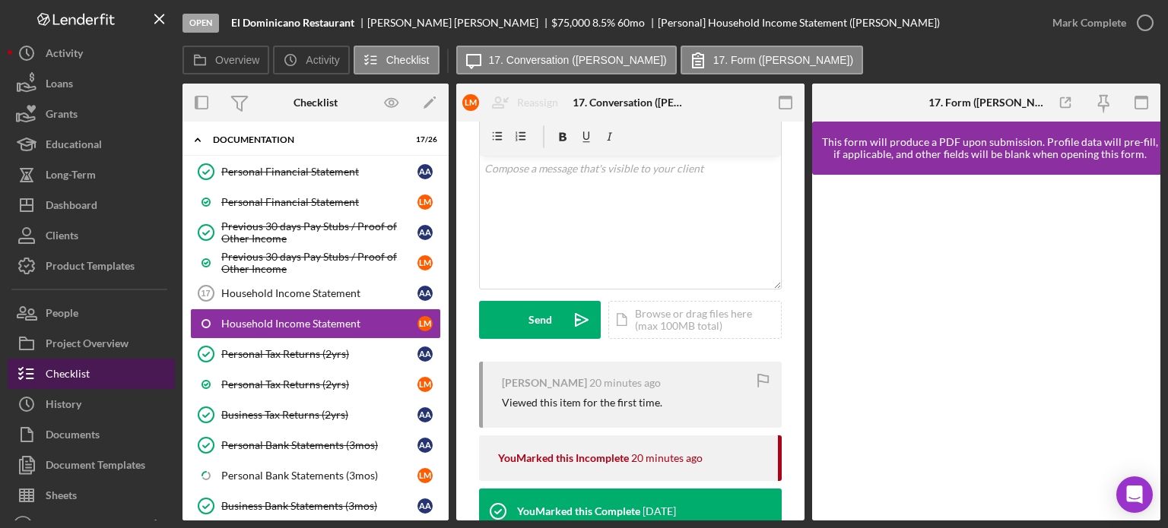
click at [89, 135] on button "Checklist" at bounding box center [91, 374] width 167 height 30
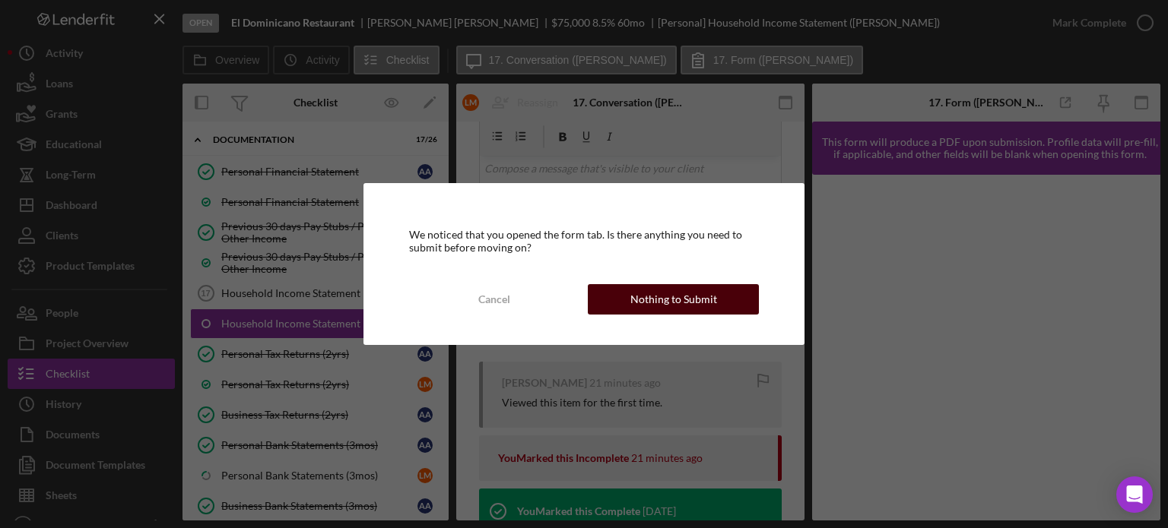
click at [494, 135] on div "Nothing to Submit" at bounding box center [673, 299] width 87 height 30
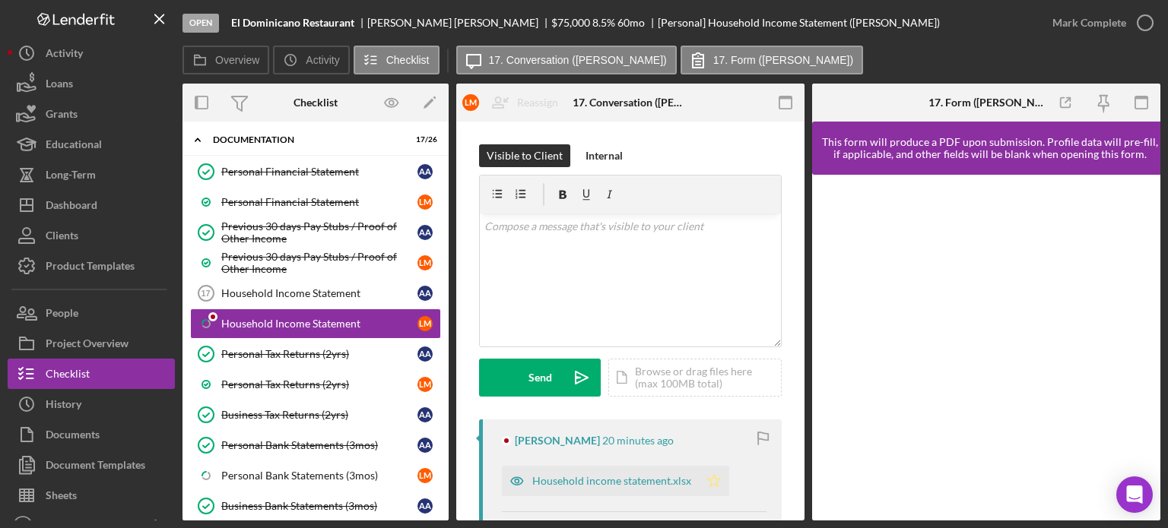
click at [494, 135] on icon "Icon/Star" at bounding box center [714, 481] width 30 height 30
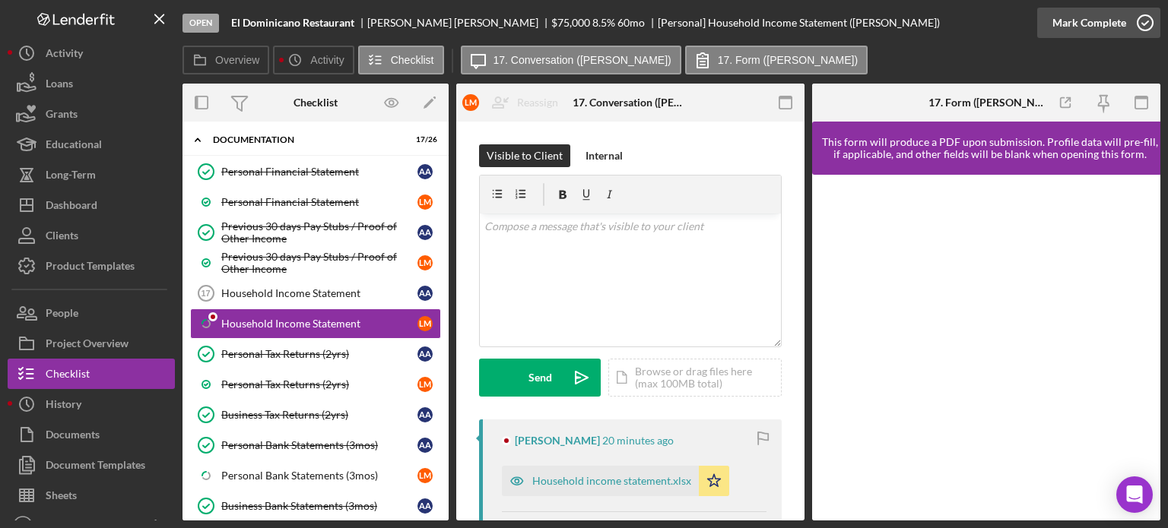
click at [494, 19] on div "Mark Complete" at bounding box center [1089, 23] width 74 height 30
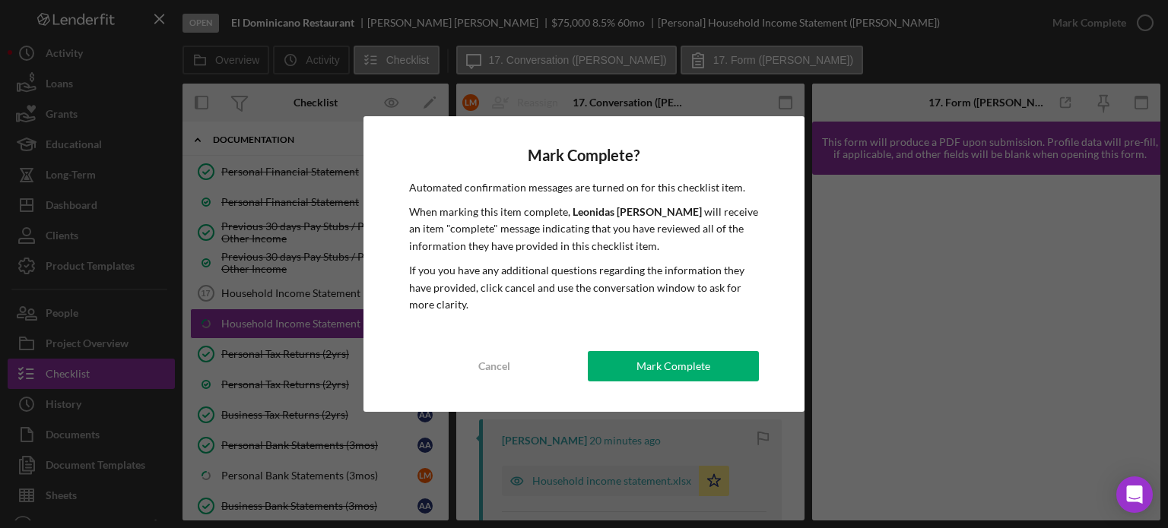
click at [494, 135] on div "Mark Complete" at bounding box center [673, 366] width 74 height 30
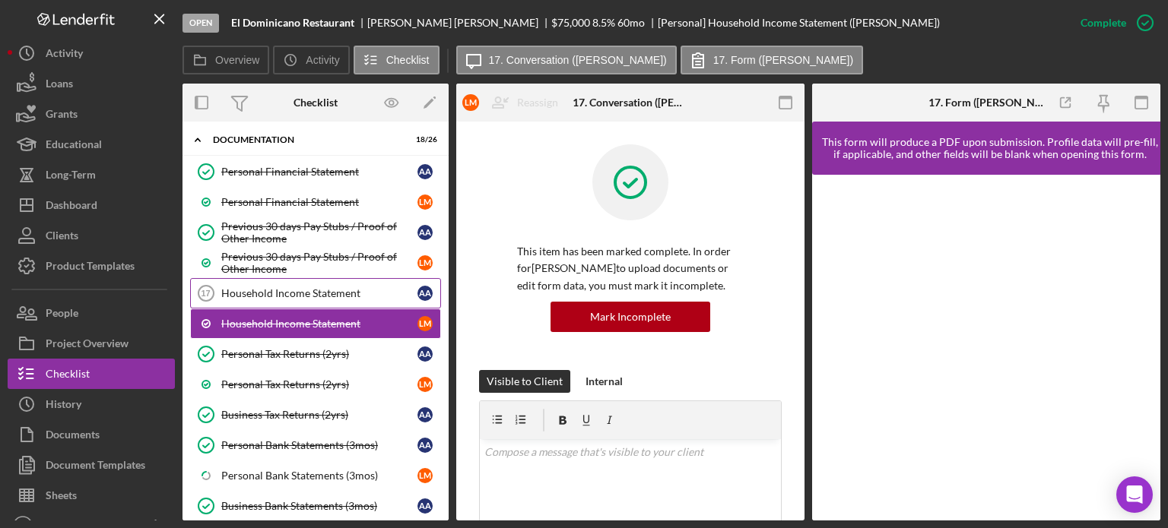
click at [311, 135] on div "Household Income Statement" at bounding box center [319, 293] width 196 height 12
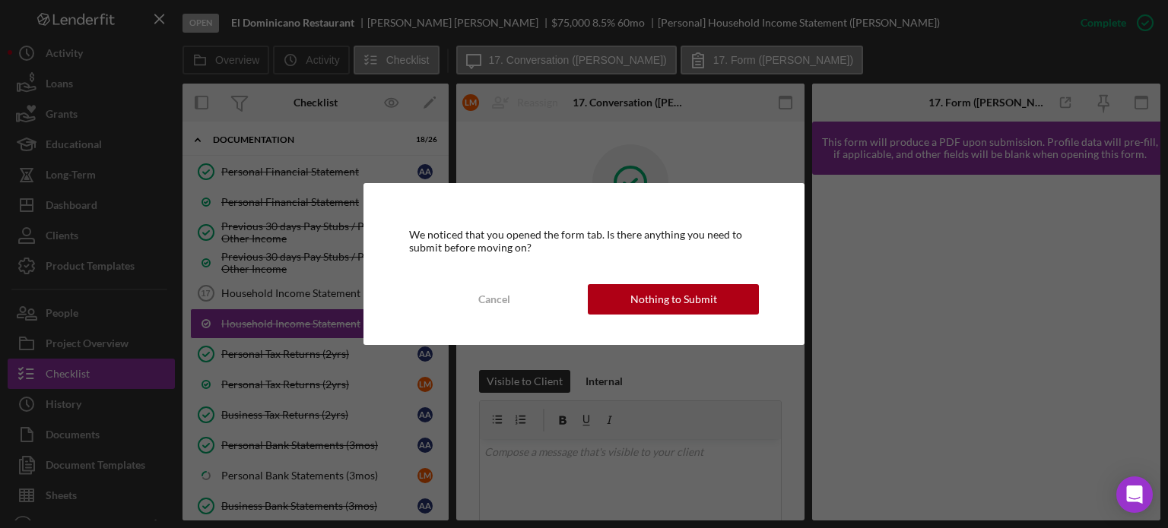
drag, startPoint x: 711, startPoint y: 305, endPoint x: 781, endPoint y: 268, distance: 78.9
click at [494, 135] on button "Nothing to Submit" at bounding box center [673, 299] width 171 height 30
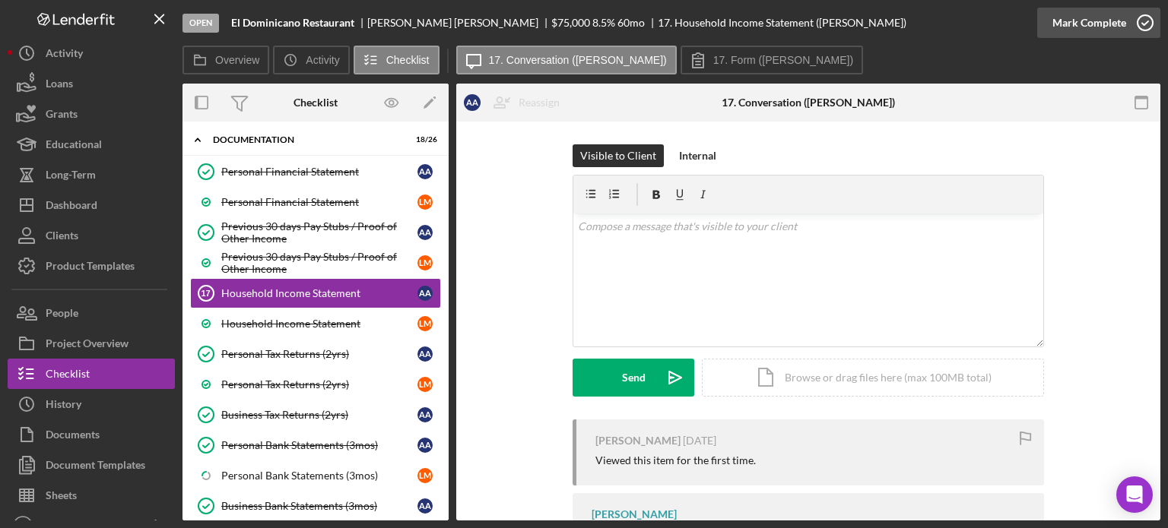
click at [494, 30] on div "Mark Complete" at bounding box center [1089, 23] width 74 height 30
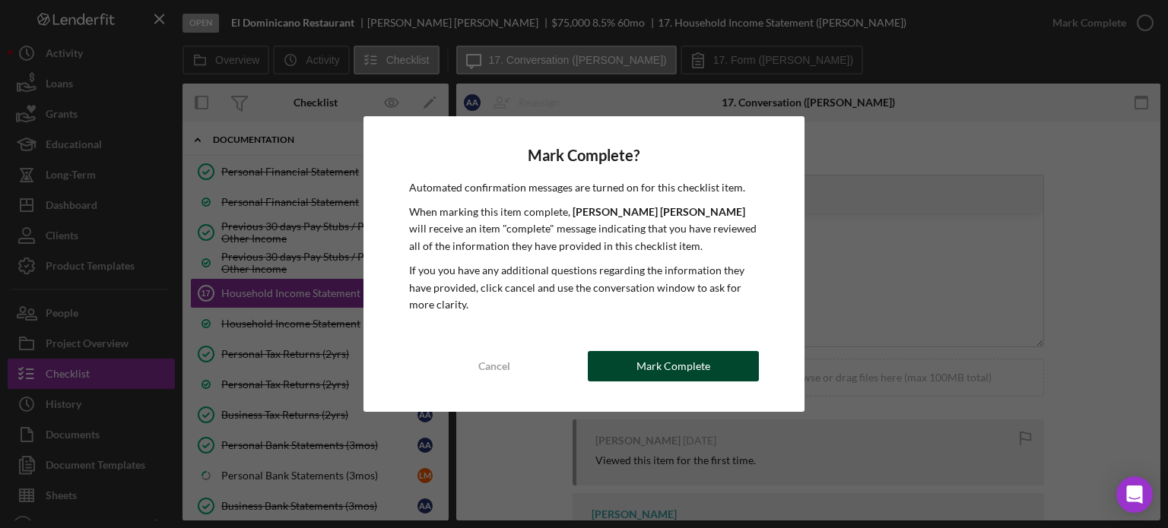
click at [494, 135] on div "Mark Complete" at bounding box center [673, 366] width 74 height 30
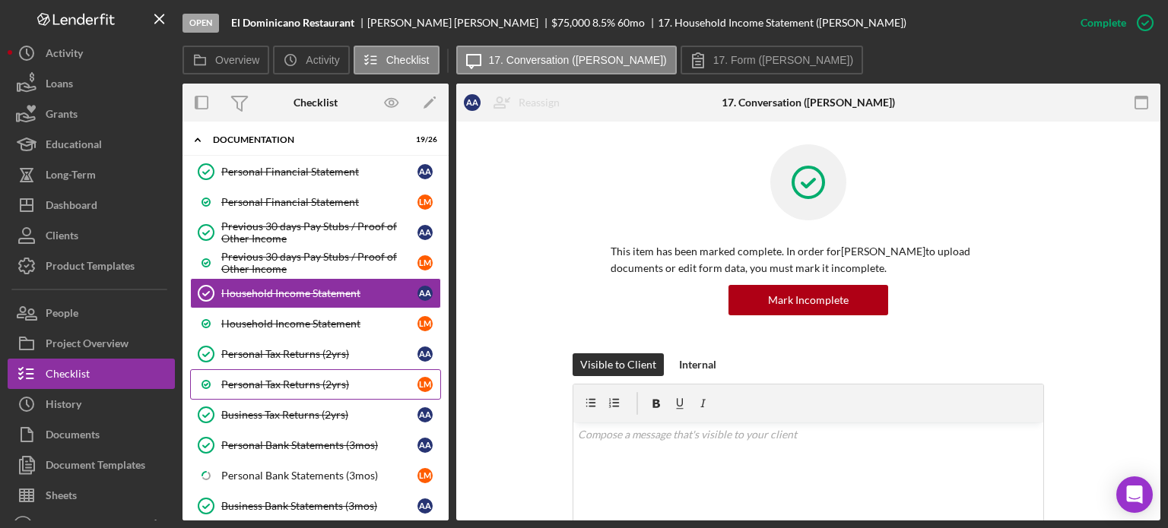
scroll to position [182, 0]
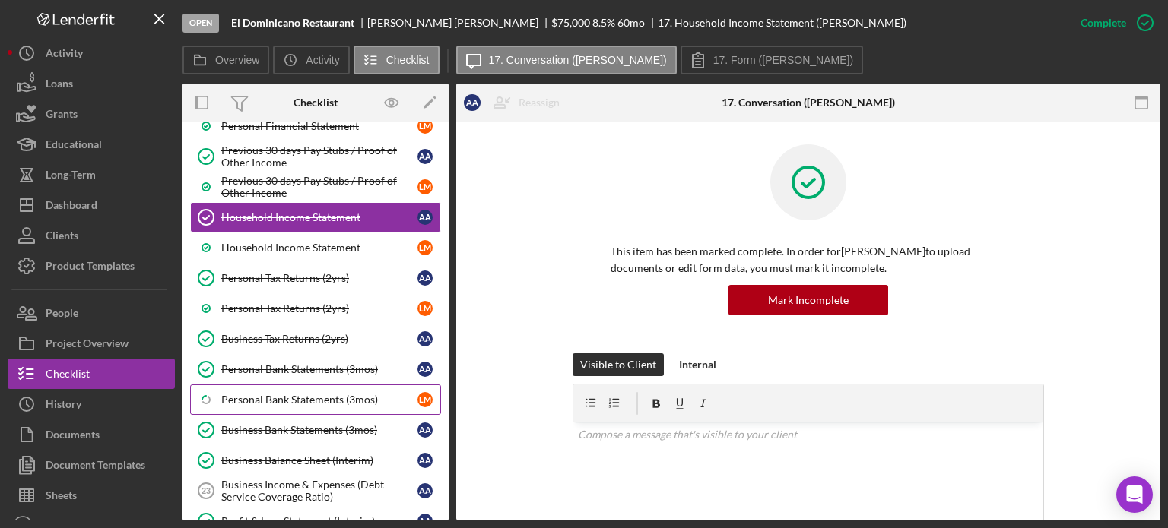
click at [264, 135] on div "Personal Bank Statements (3mos)" at bounding box center [319, 400] width 196 height 12
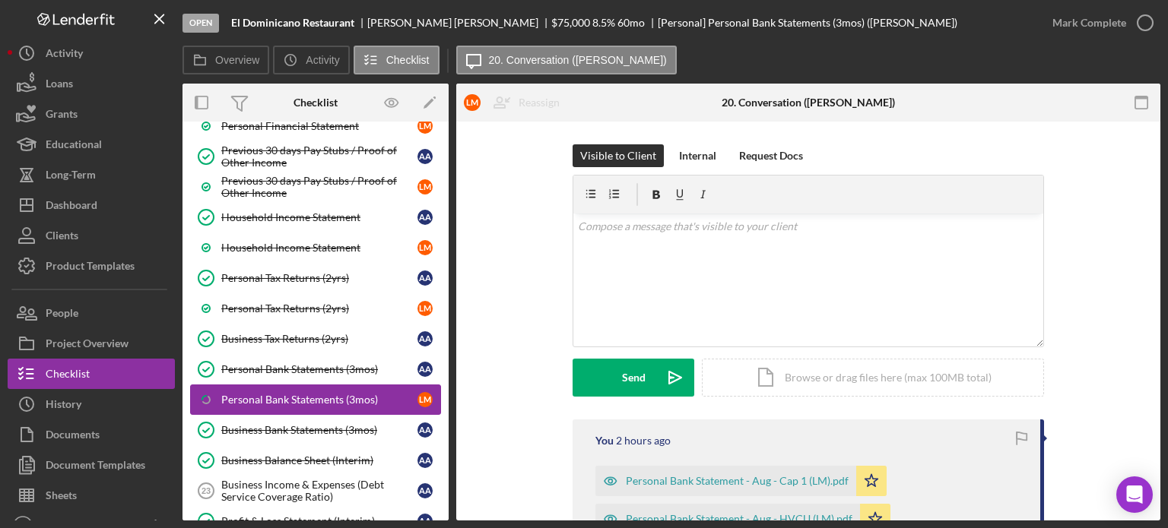
click at [265, 135] on div "Personal Bank Statements (3mos)" at bounding box center [319, 400] width 196 height 12
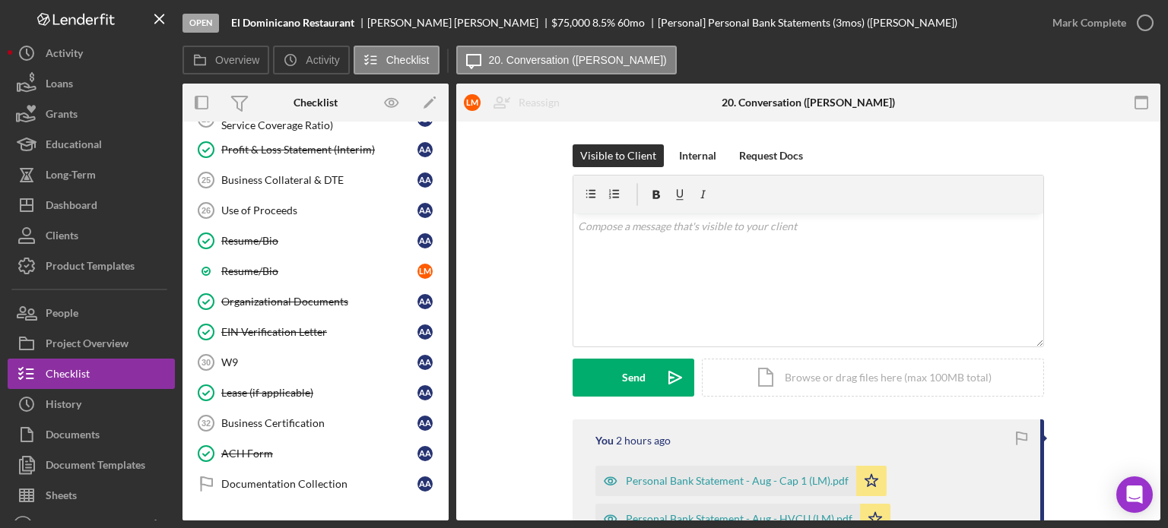
scroll to position [562, 0]
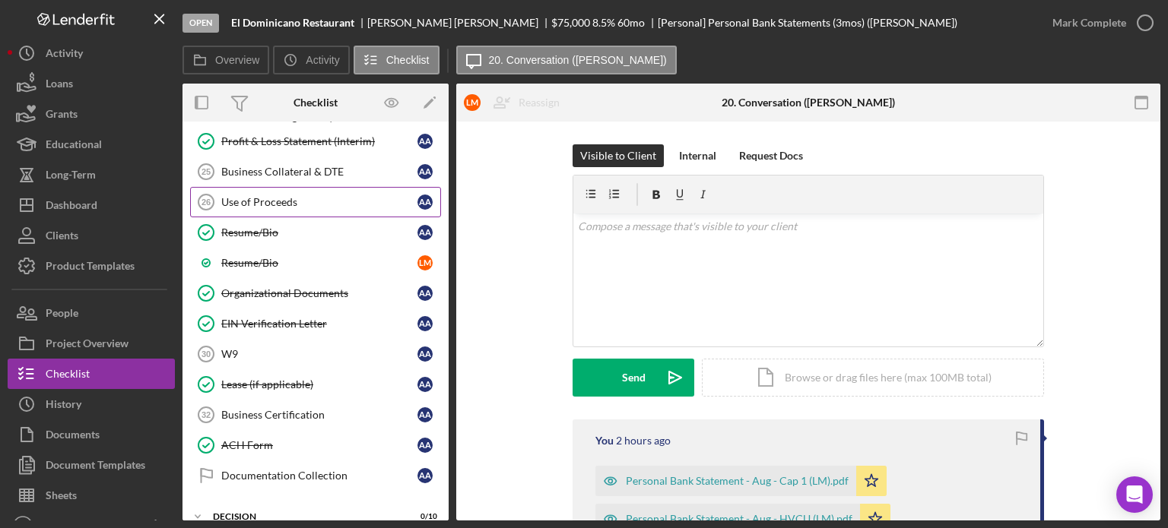
click at [264, 135] on link "Use of Proceeds 26 Use of Proceeds A A" at bounding box center [315, 202] width 251 height 30
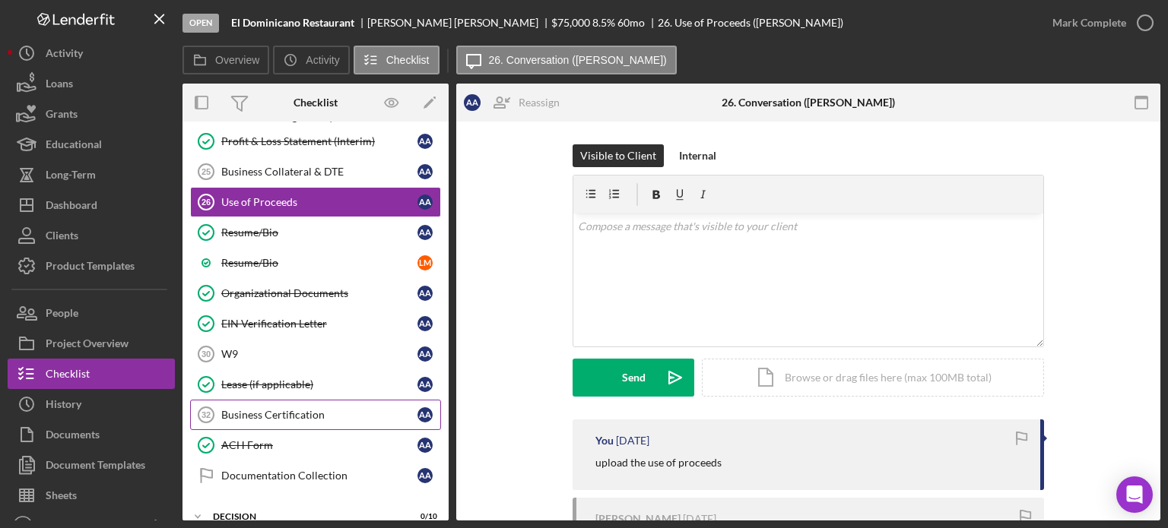
click at [259, 135] on div "Business Certification" at bounding box center [319, 415] width 196 height 12
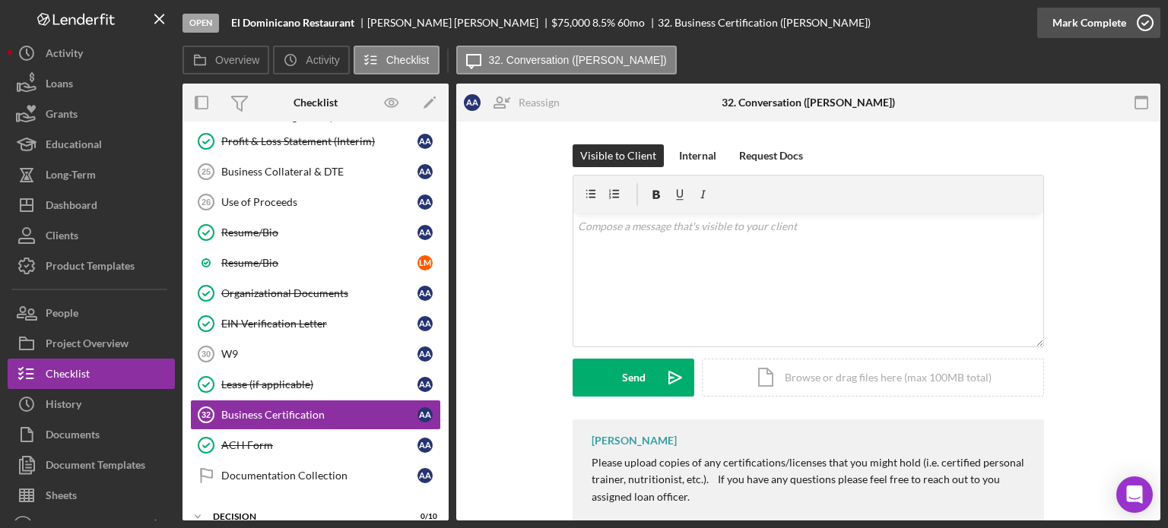
click at [494, 24] on div "Mark Complete" at bounding box center [1089, 23] width 74 height 30
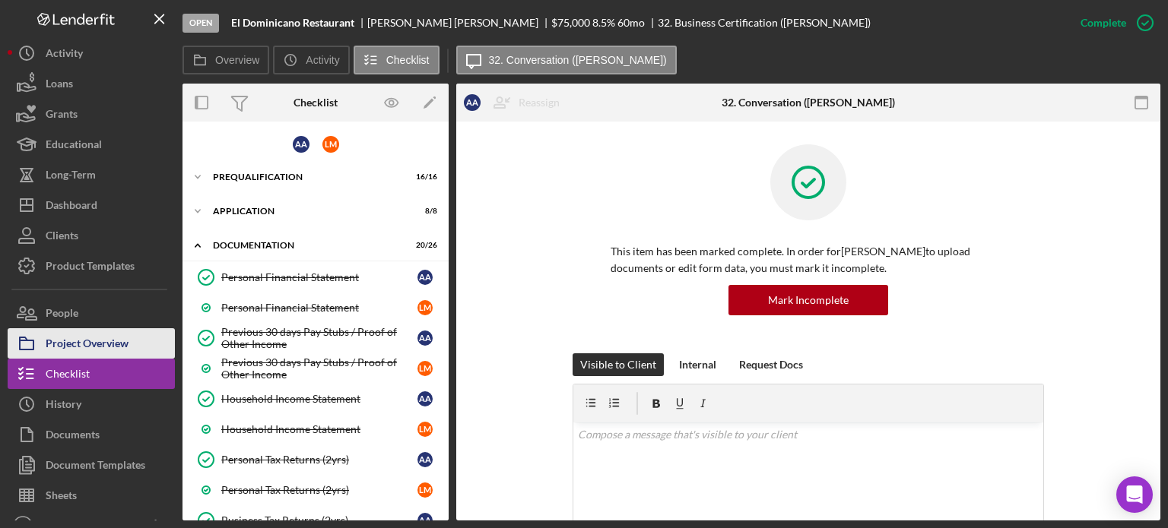
click at [116, 135] on div "Project Overview" at bounding box center [87, 345] width 83 height 34
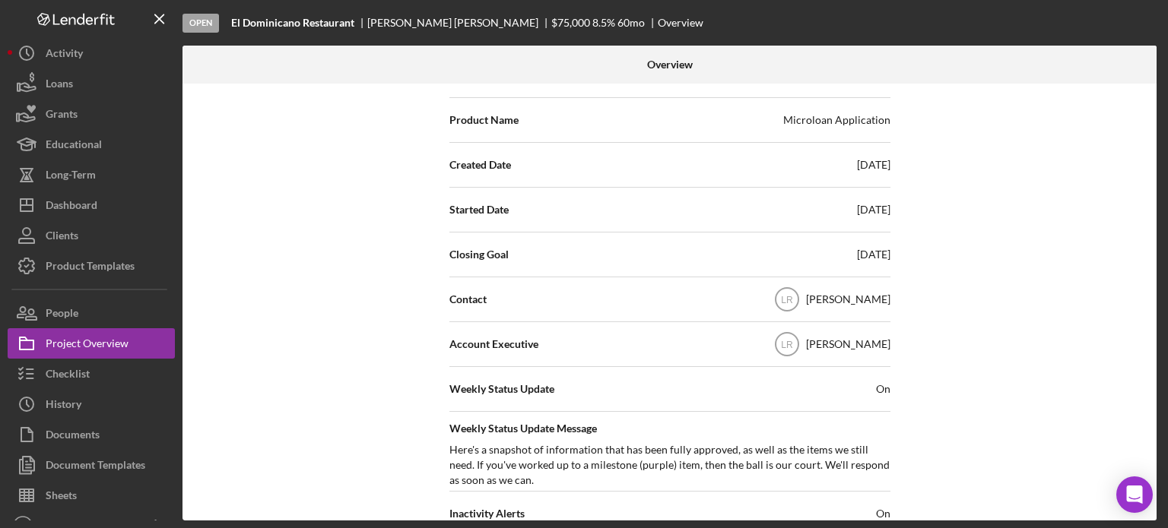
scroll to position [304, 0]
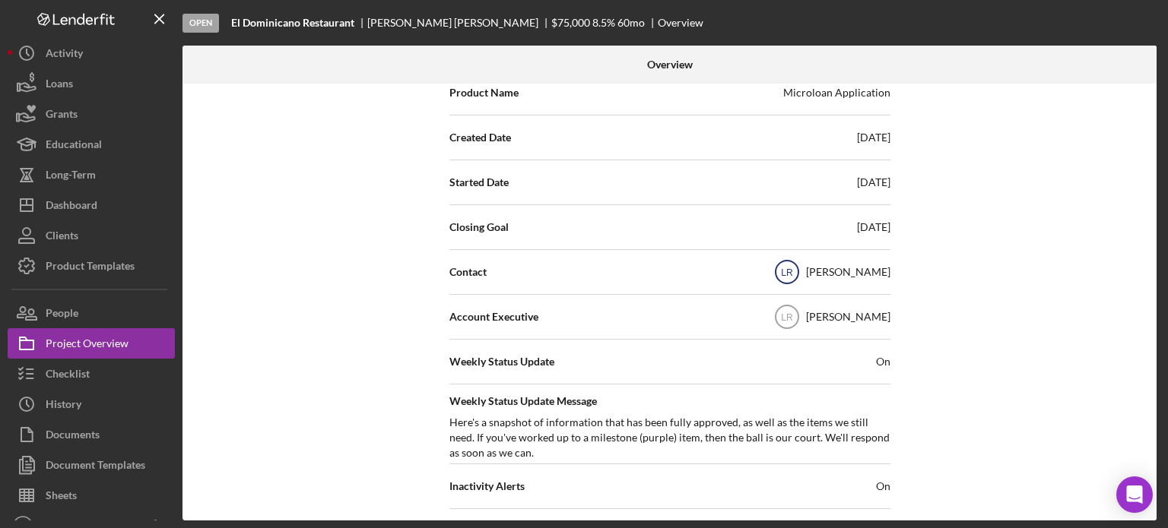
click at [494, 135] on text "LR" at bounding box center [787, 273] width 12 height 11
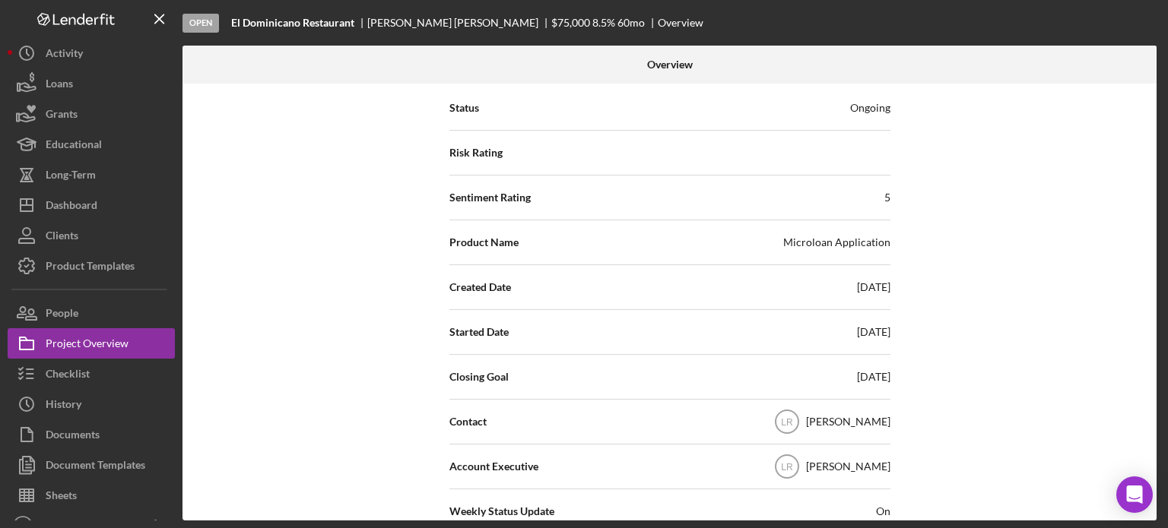
scroll to position [0, 0]
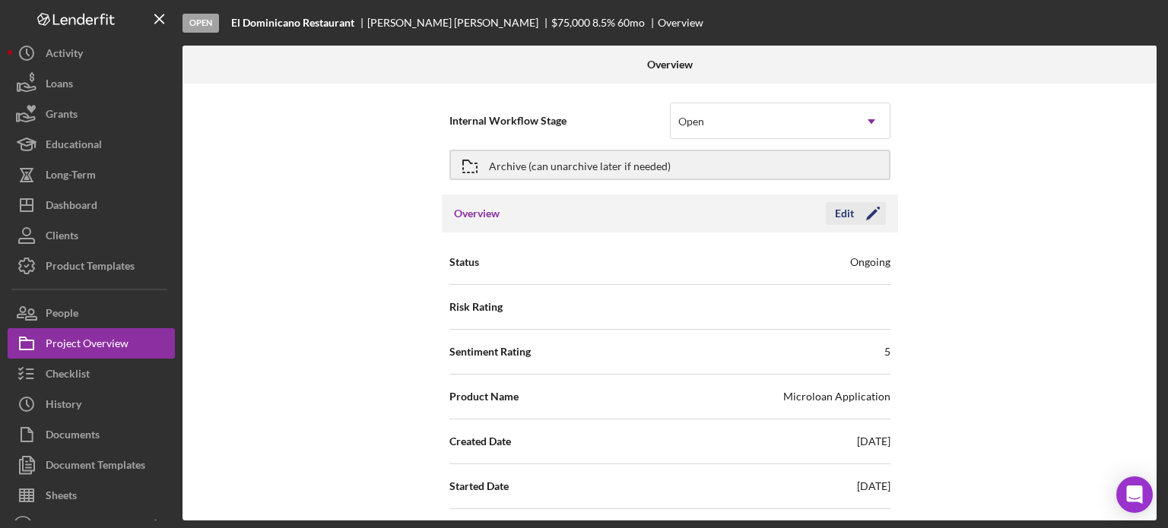
click at [494, 135] on icon "Icon/Edit" at bounding box center [873, 214] width 38 height 38
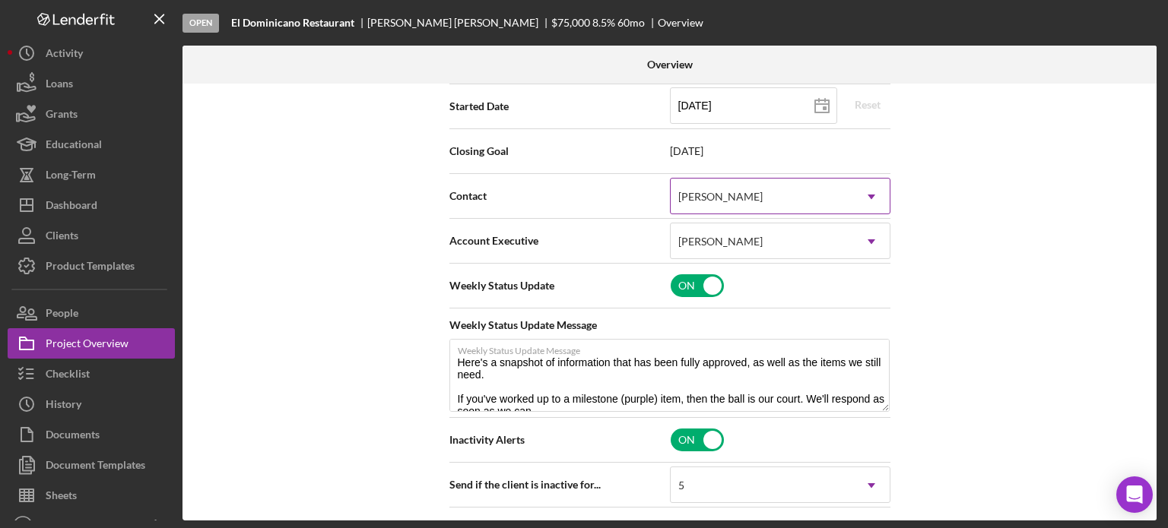
click at [494, 135] on div "[PERSON_NAME]" at bounding box center [761, 196] width 182 height 35
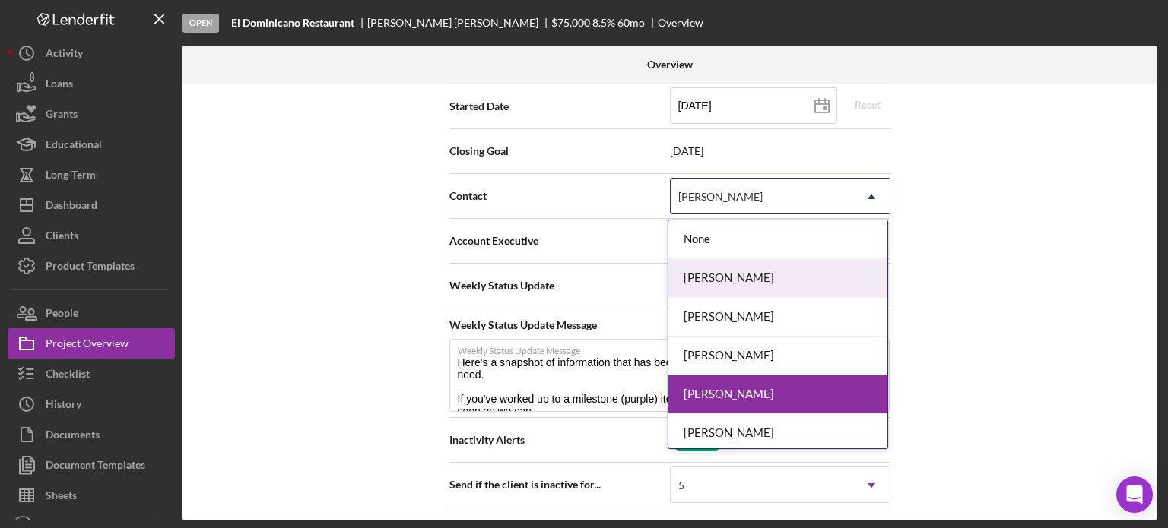
click at [494, 135] on div "[PERSON_NAME]" at bounding box center [777, 278] width 219 height 39
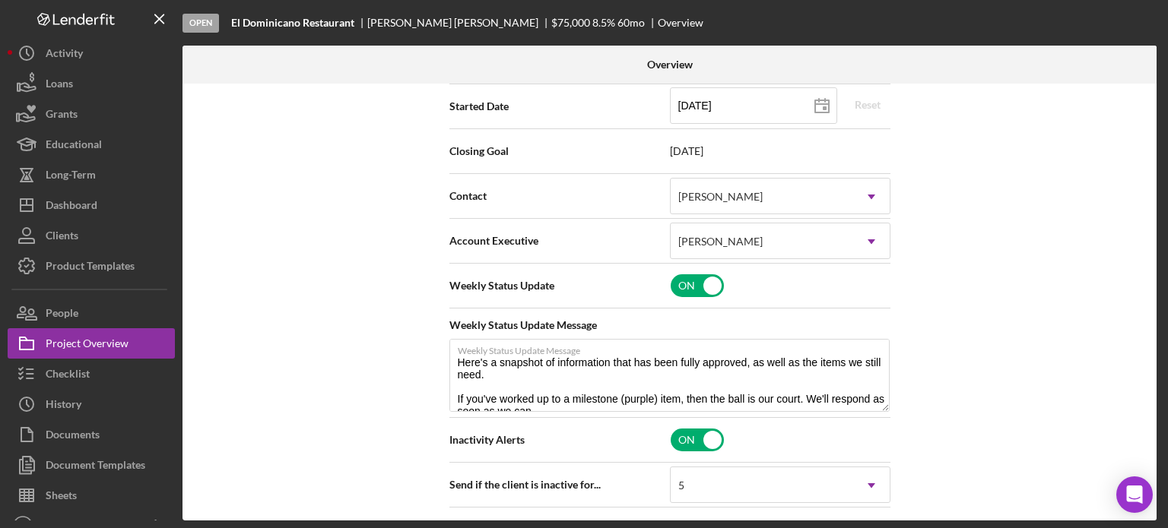
click at [494, 135] on div "Internal Workflow Stage Open Icon/Dropdown Arrow Archive (can unarchive later i…" at bounding box center [669, 302] width 974 height 437
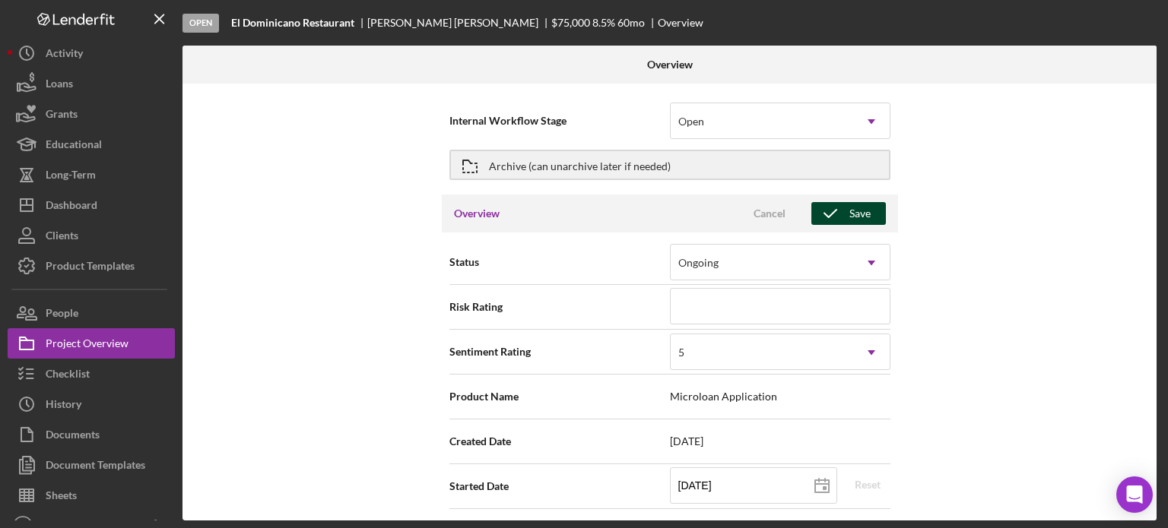
click at [494, 135] on div "Save" at bounding box center [859, 213] width 21 height 23
type textarea "Here's a snapshot of information that has been fully approved, as well as the i…"
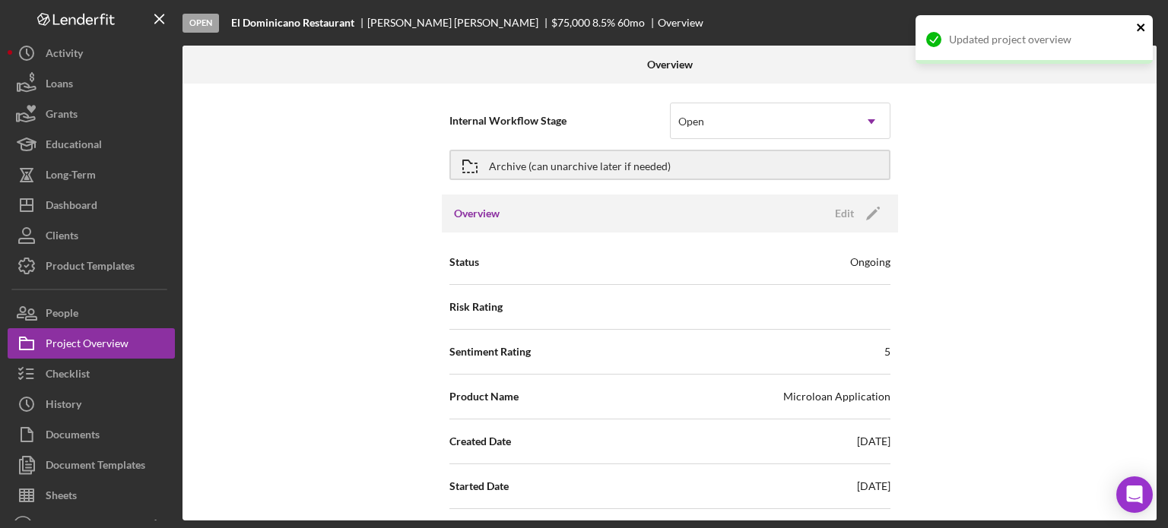
click at [494, 27] on icon "close" at bounding box center [1141, 27] width 11 height 12
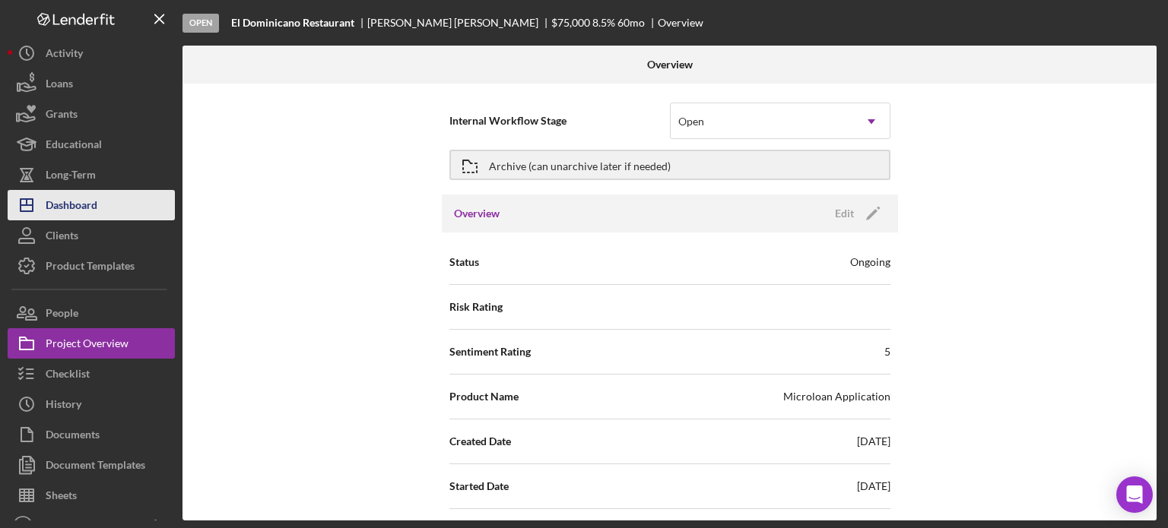
click at [98, 135] on button "Icon/Dashboard Dashboard" at bounding box center [91, 205] width 167 height 30
